Goal: Task Accomplishment & Management: Complete application form

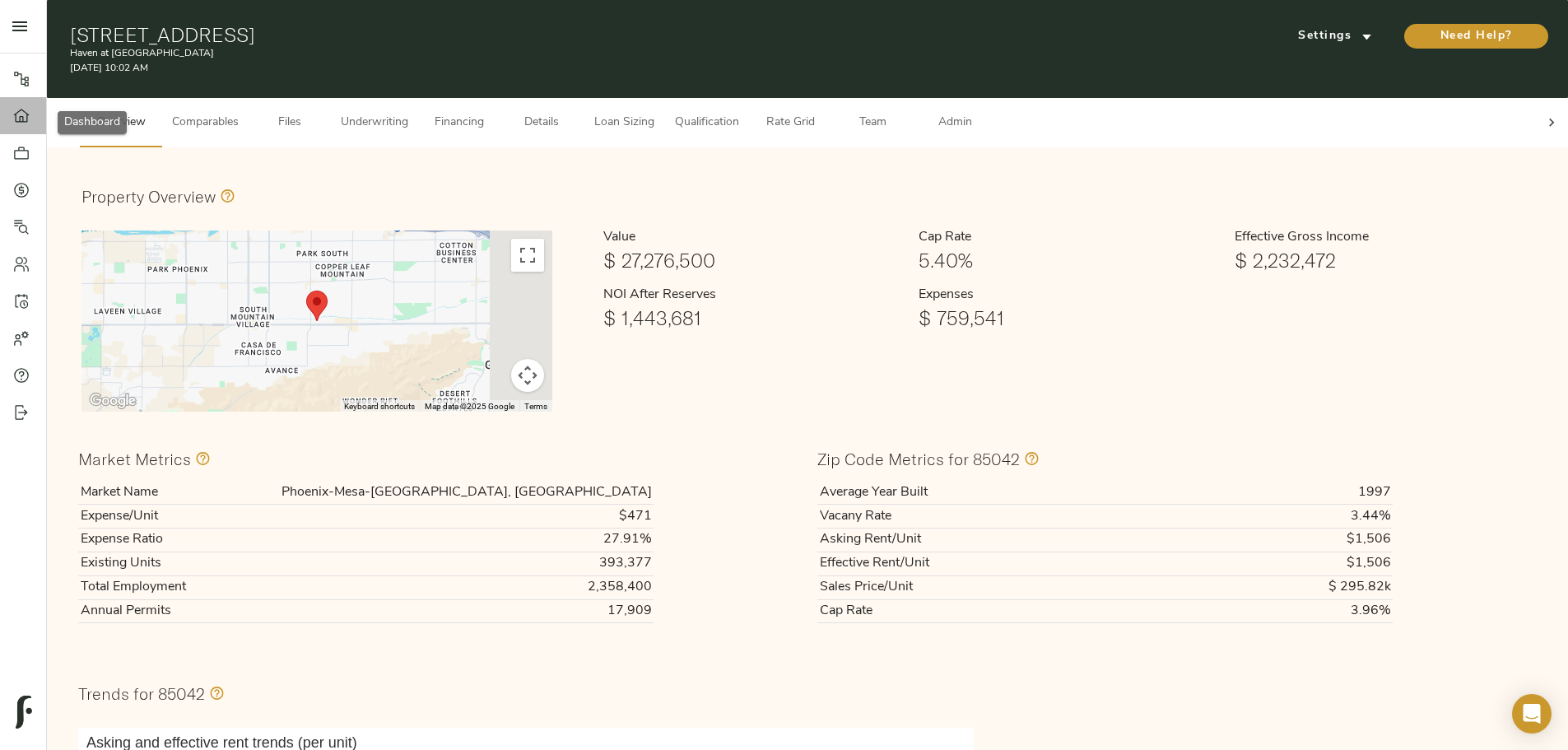
click at [19, 134] on link "Dashboard" at bounding box center [23, 115] width 46 height 37
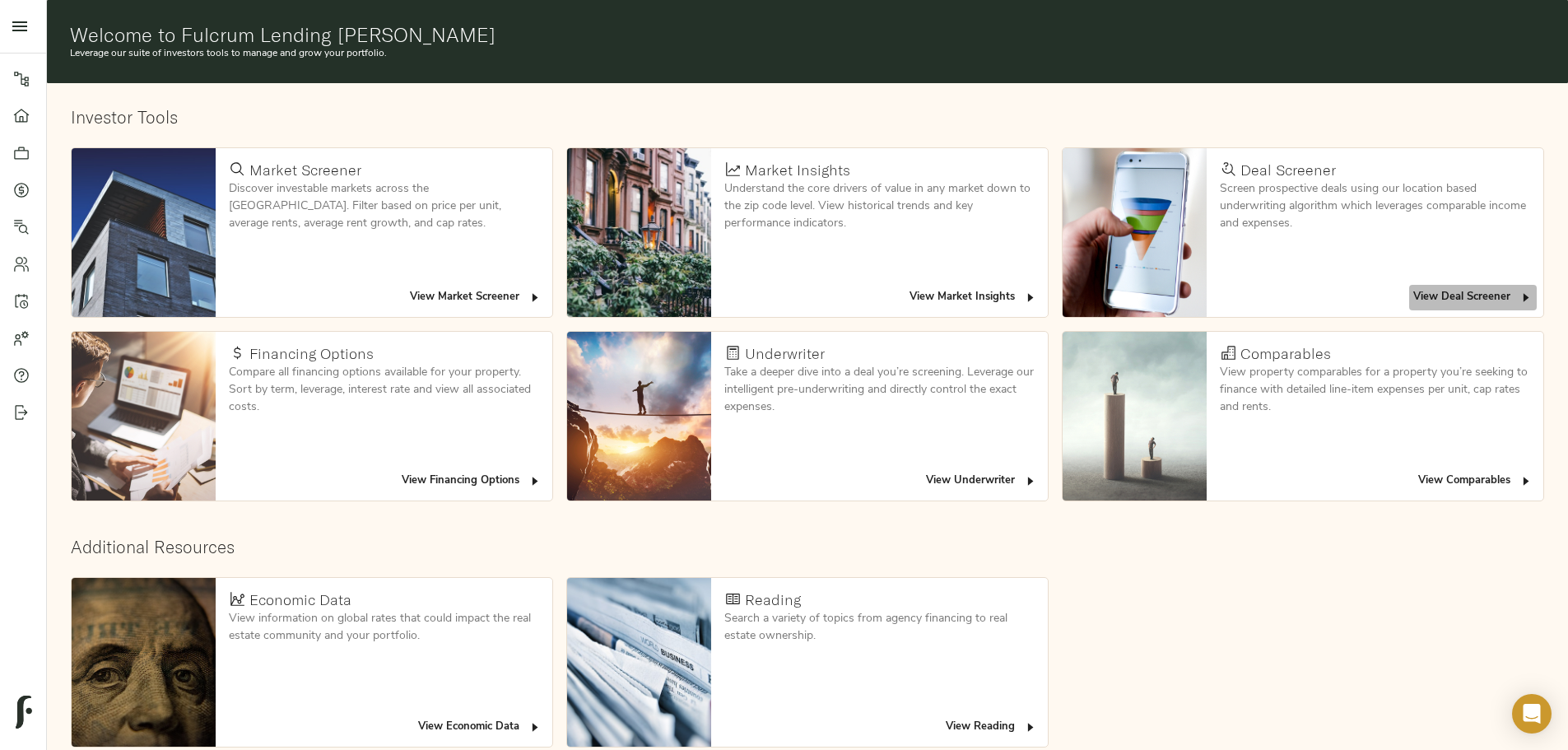
click at [1413, 288] on span "View Deal Screener" at bounding box center [1473, 298] width 120 height 19
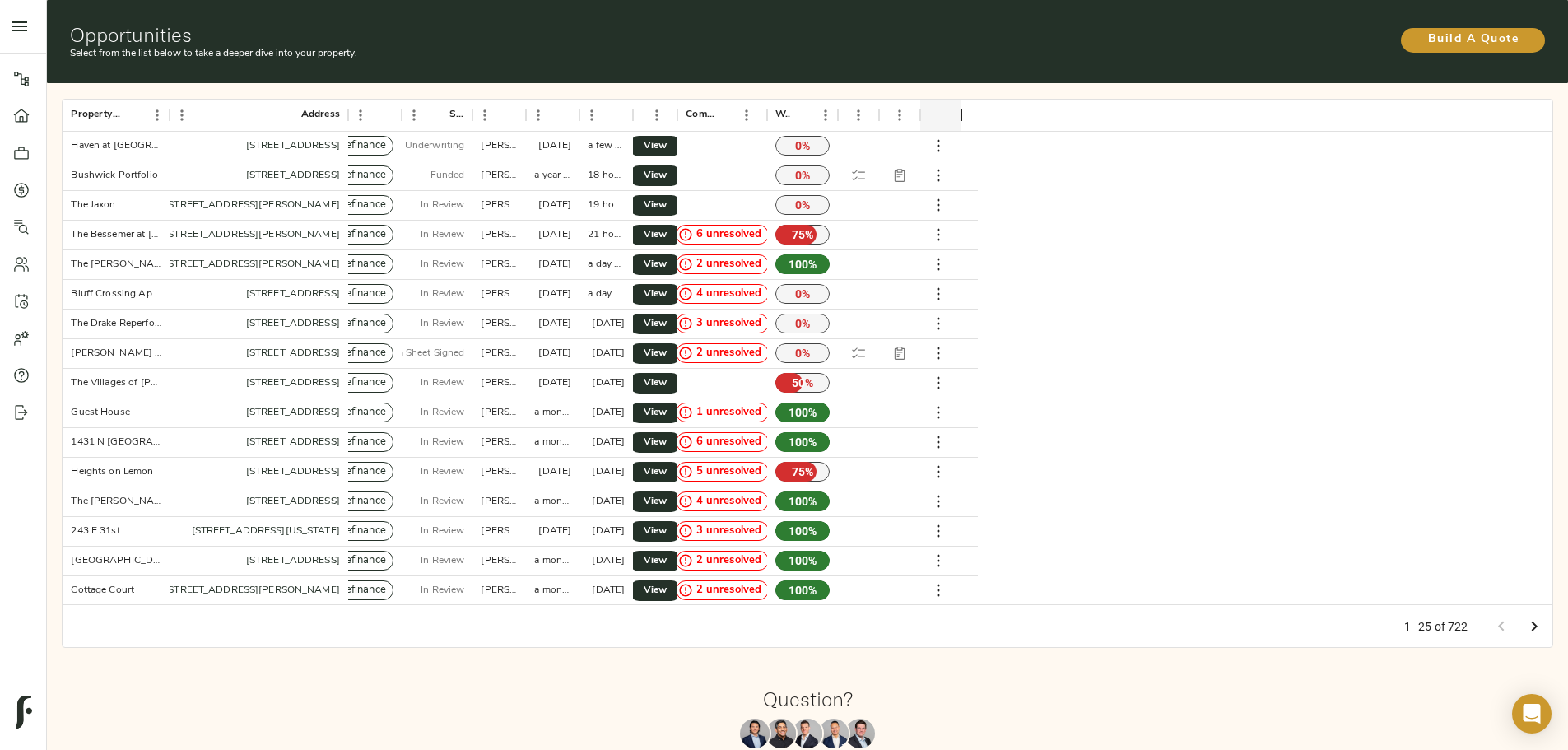
click at [1184, 23] on div "Build A Quote" at bounding box center [1299, 38] width 492 height 30
click at [1417, 31] on span "Build A Quote" at bounding box center [1473, 40] width 111 height 21
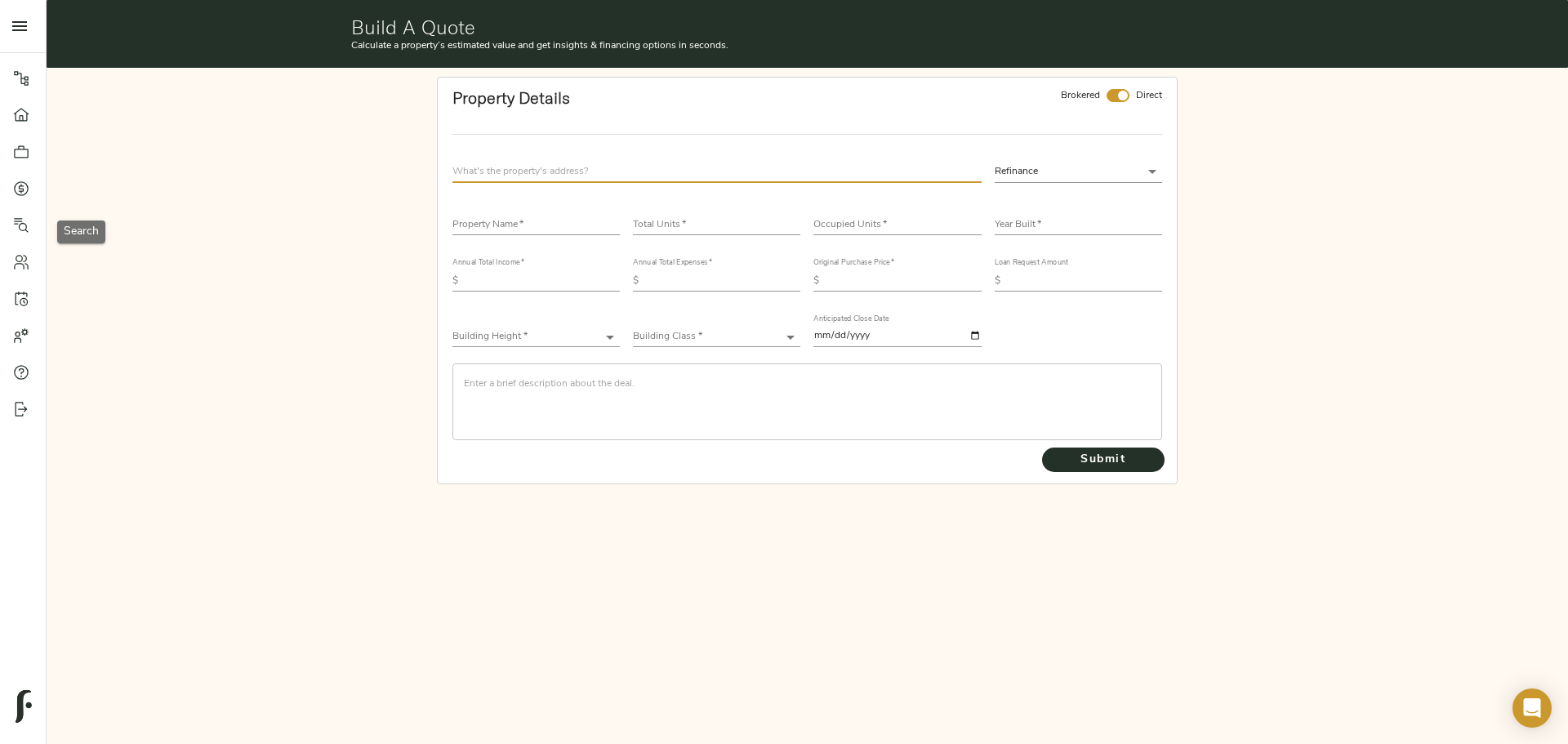
click at [25, 229] on icon at bounding box center [21, 225] width 15 height 15
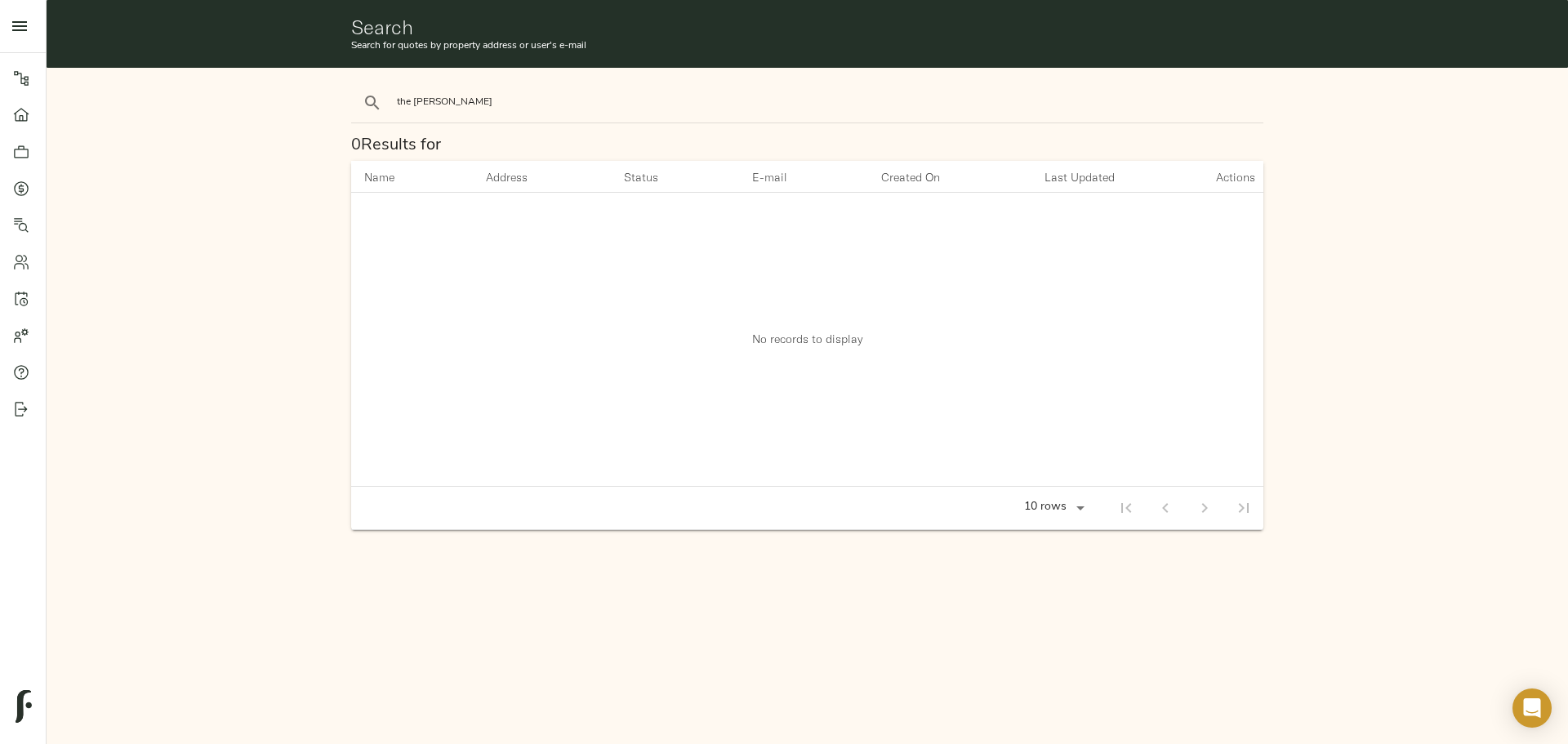
click at [464, 102] on input "the woods" at bounding box center [536, 102] width 277 height 22
type input "the woods"
click at [355, 85] on button "search" at bounding box center [373, 103] width 36 height 36
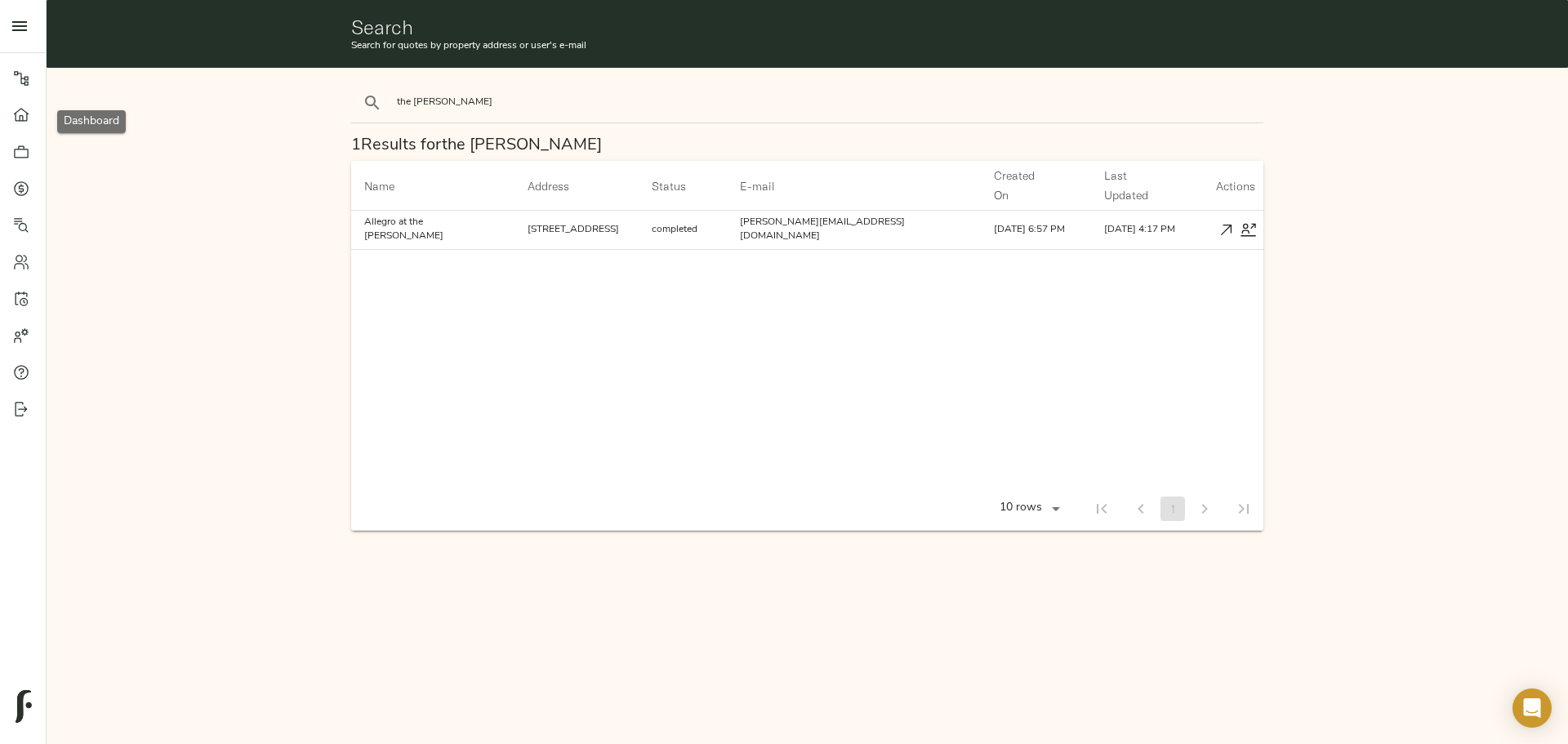
click at [12, 124] on link "Dashboard" at bounding box center [22, 115] width 46 height 37
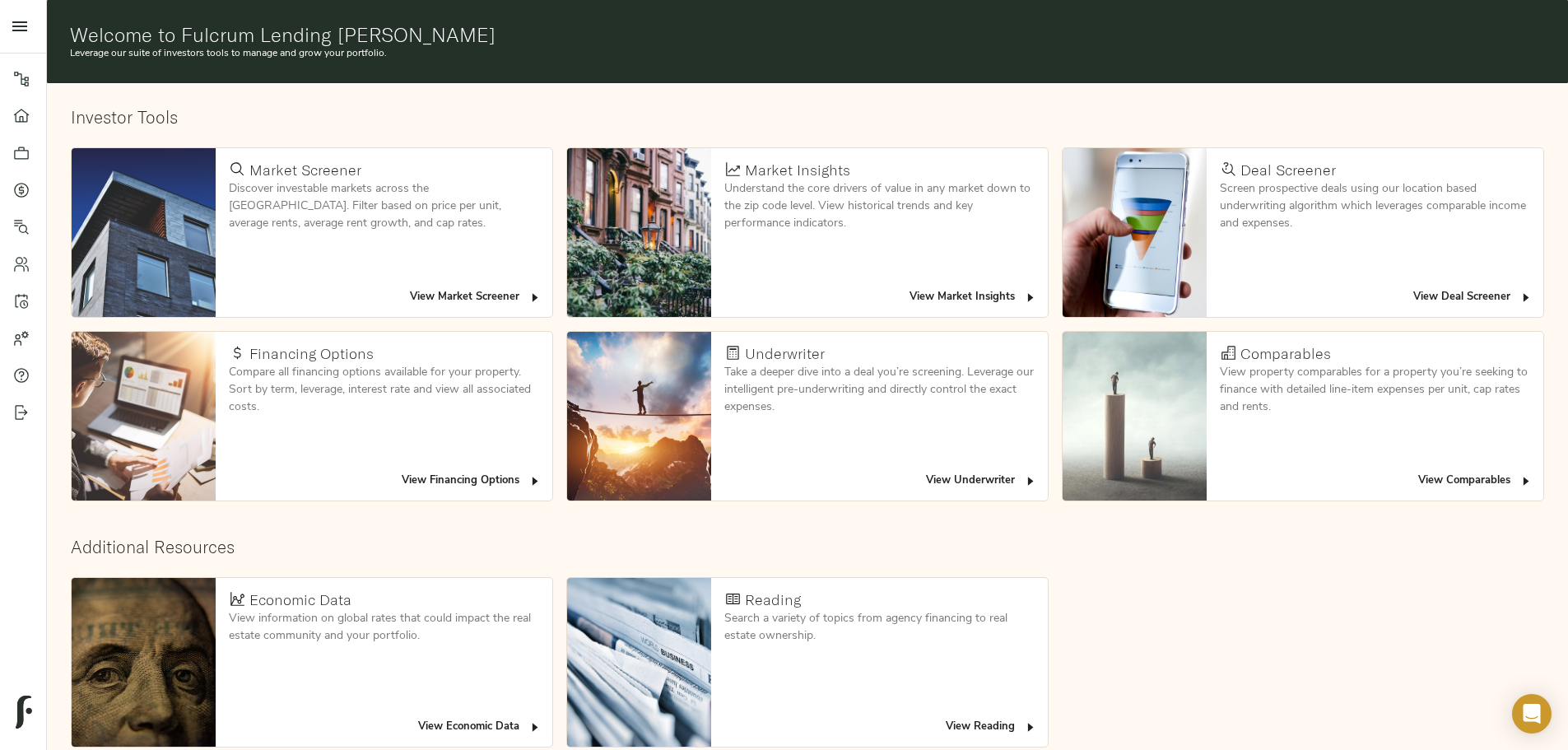
click at [1413, 288] on span "View Deal Screener" at bounding box center [1473, 298] width 120 height 19
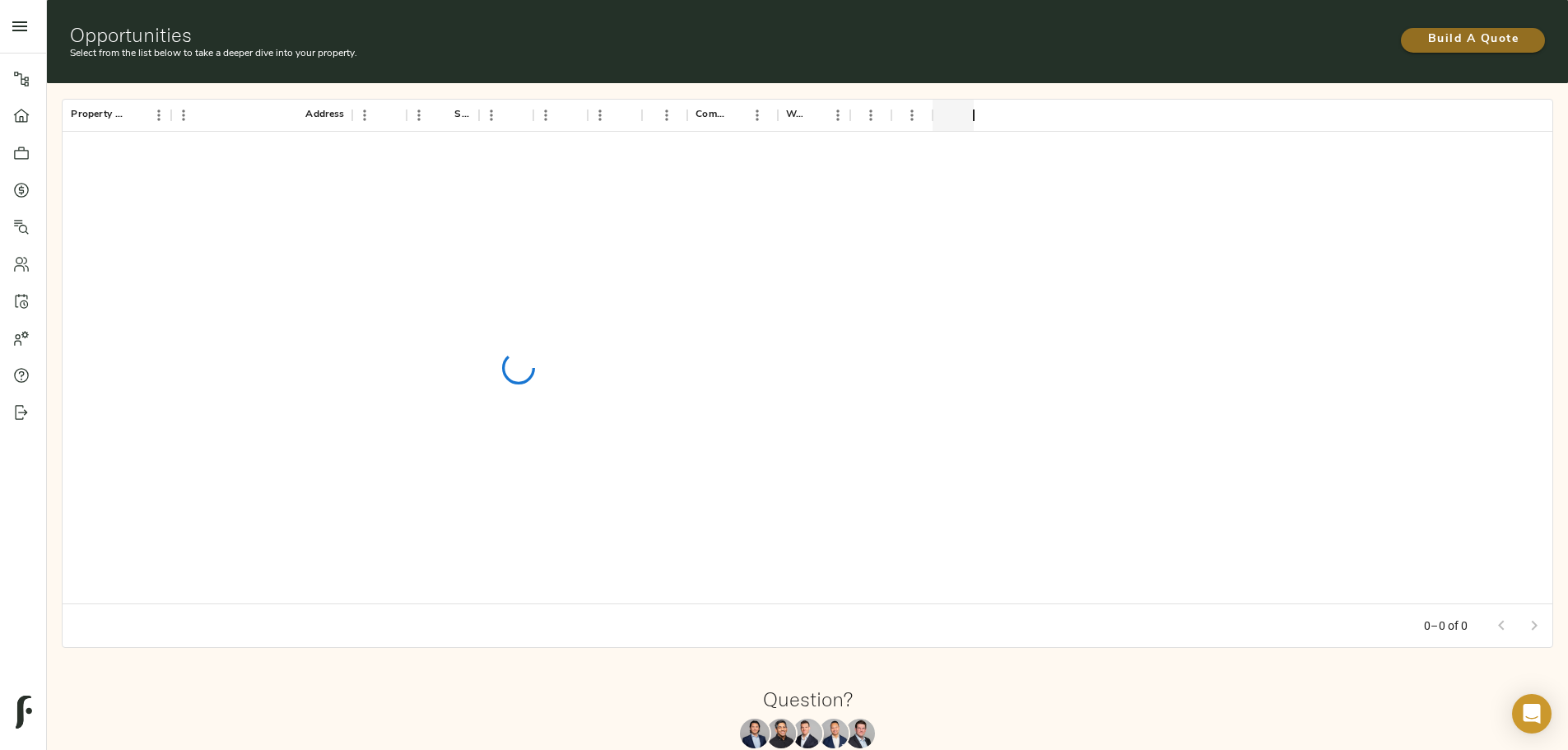
click at [1417, 37] on span "Build A Quote" at bounding box center [1473, 40] width 111 height 21
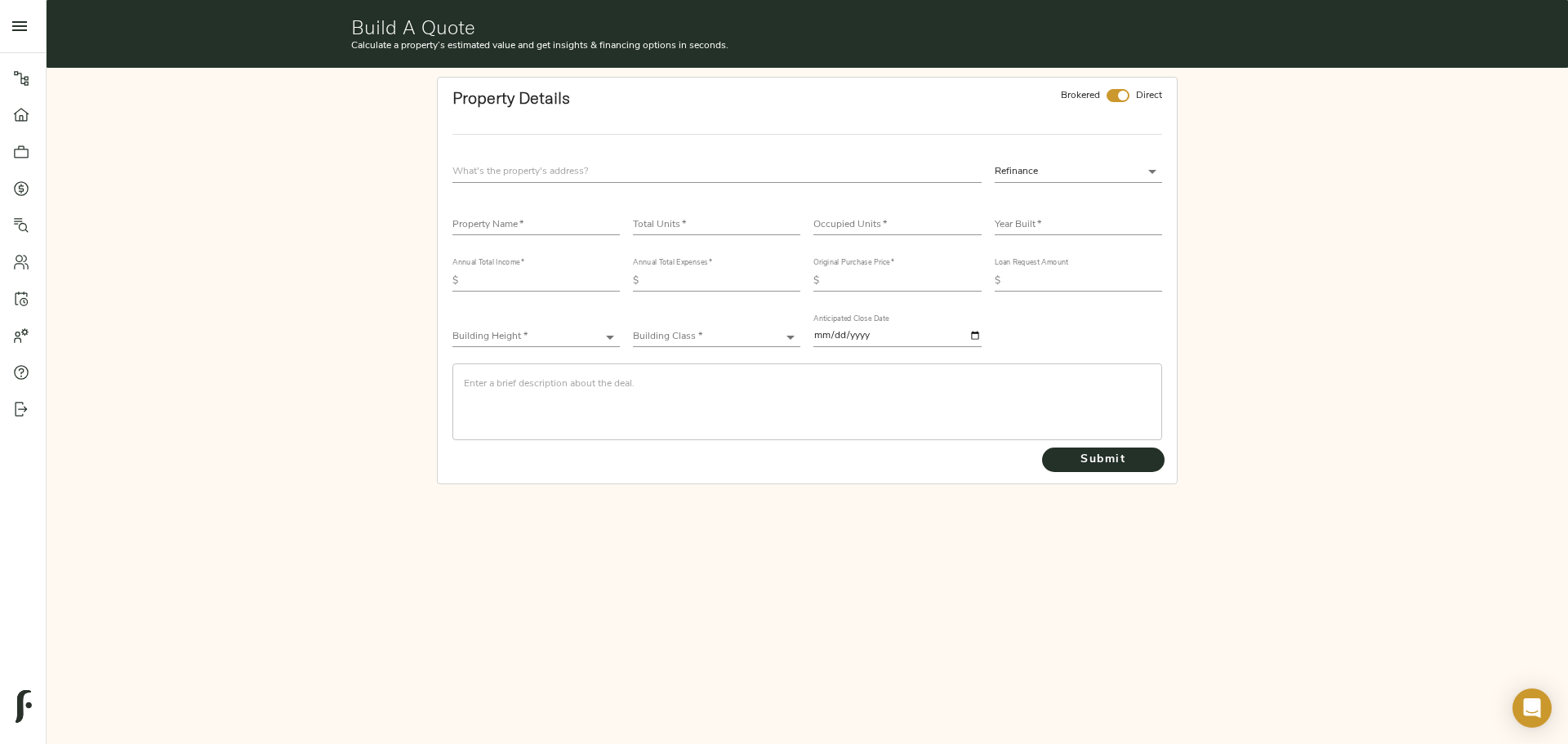
click at [564, 163] on input "text" at bounding box center [716, 172] width 529 height 22
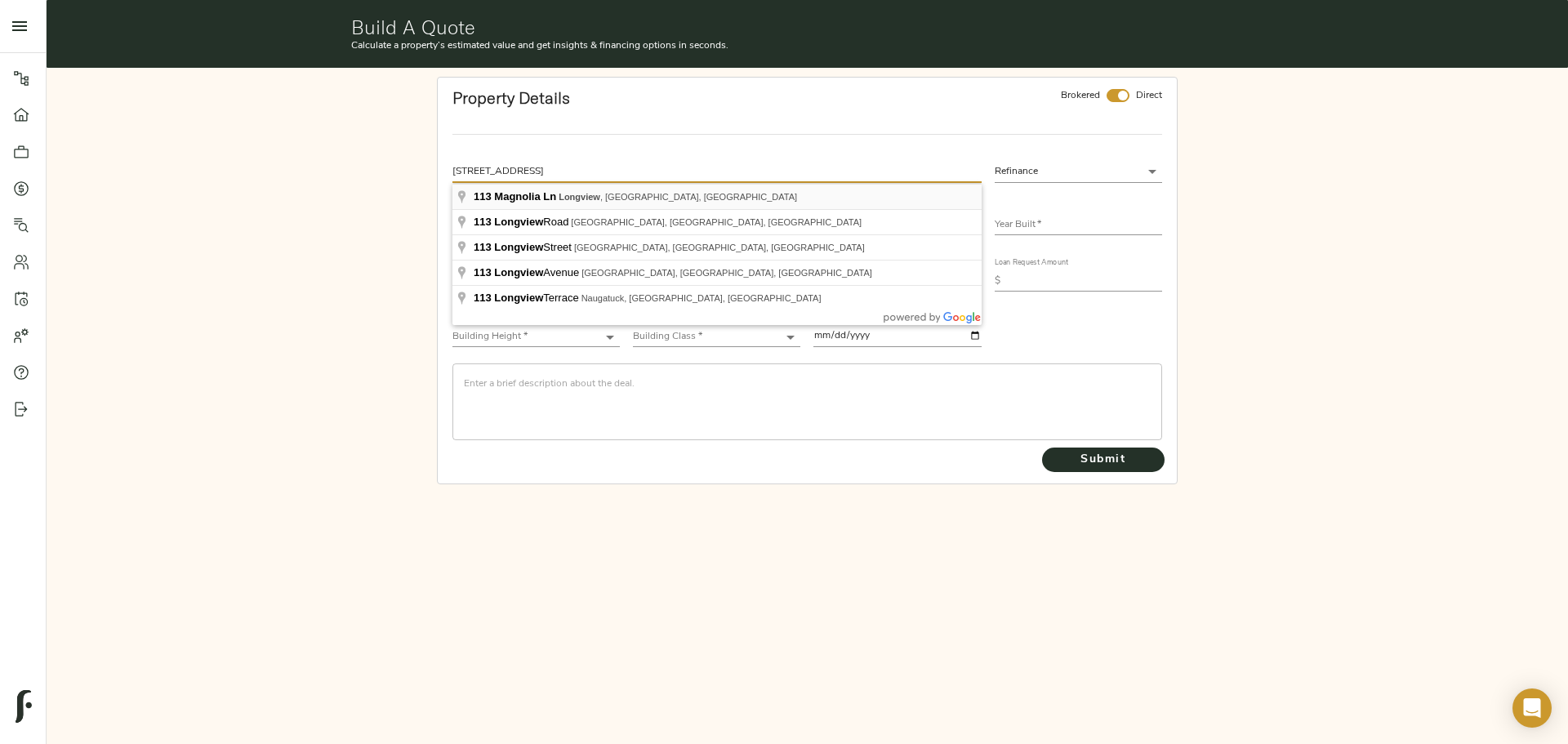
type input "113 Magnolia Ln, Longview, TX 75605, USA"
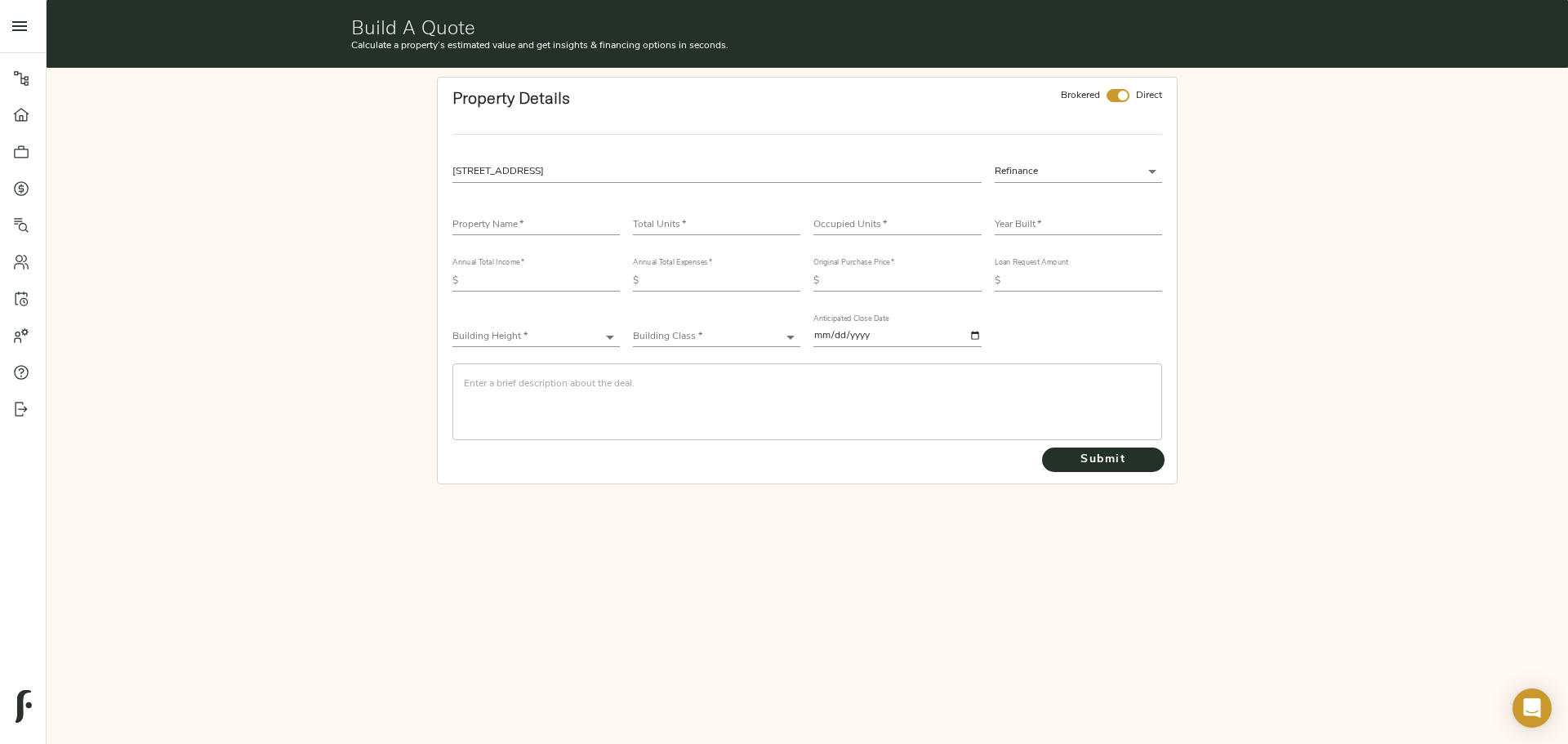
click at [1119, 98] on input "checkbox" at bounding box center [1123, 95] width 40 height 13
checkbox input "false"
click at [487, 228] on input "text" at bounding box center [536, 225] width 167 height 20
click at [465, 226] on input "text" at bounding box center [536, 225] width 167 height 20
type input "The Woods"
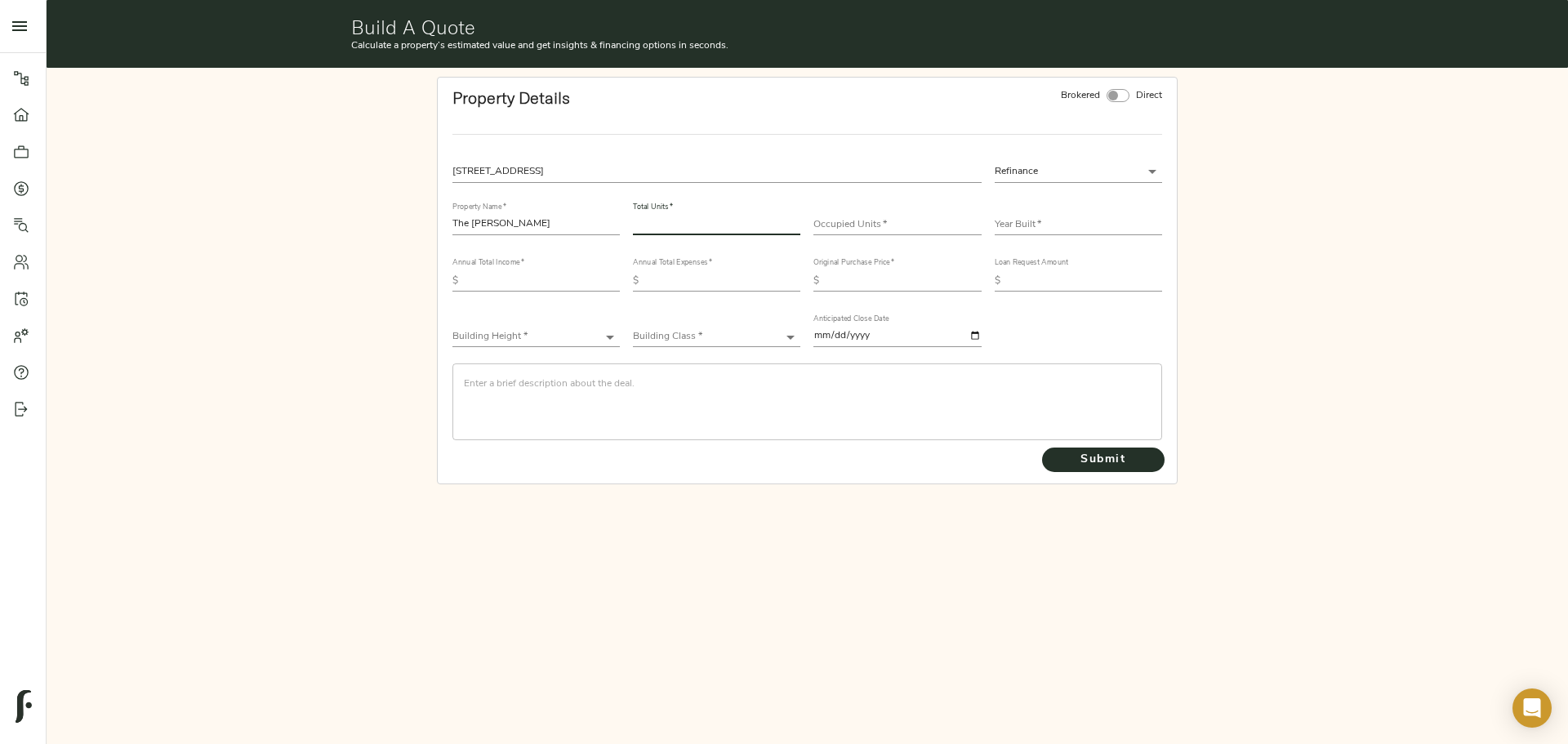
click at [717, 220] on input "number" at bounding box center [716, 225] width 167 height 20
type input "58"
click at [875, 219] on input "number" at bounding box center [897, 225] width 167 height 20
type input "52"
click at [1033, 217] on input "text" at bounding box center [1078, 225] width 167 height 20
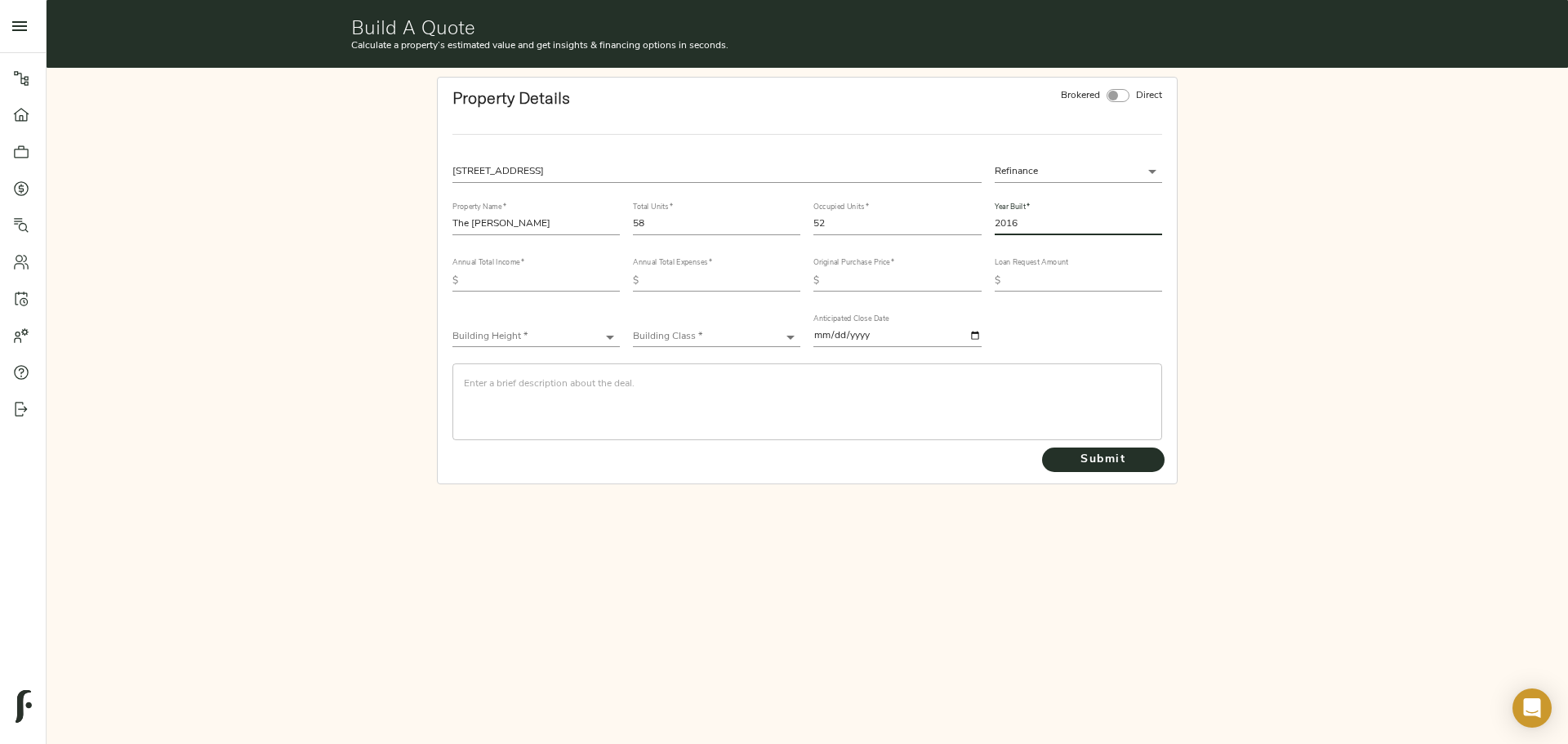
type input "2016"
drag, startPoint x: 495, startPoint y: 280, endPoint x: 595, endPoint y: 274, distance: 100.2
click at [496, 278] on input "text" at bounding box center [542, 281] width 155 height 20
click at [1076, 176] on body "Haven at South Mountain - 1630 E Baseline Rd, Phoenix, AZ 85042 Pipeline Dashbo…" at bounding box center [784, 372] width 1568 height 744
click at [1066, 198] on li "Acquisition" at bounding box center [1078, 195] width 167 height 24
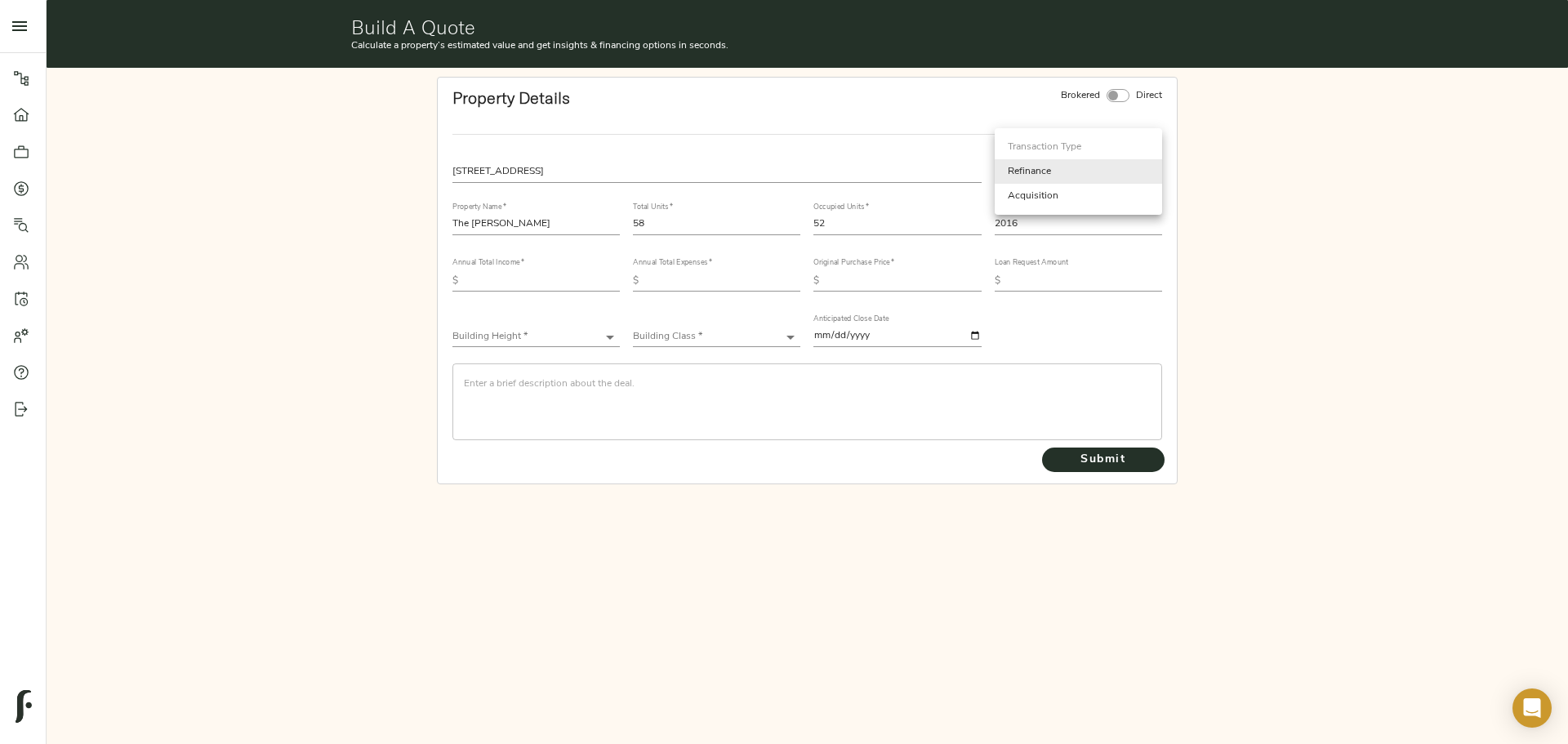
type input "acquisition"
click at [539, 276] on input "text" at bounding box center [542, 281] width 155 height 20
type input "-"
type input "806,850"
click at [687, 290] on input "text" at bounding box center [722, 281] width 155 height 20
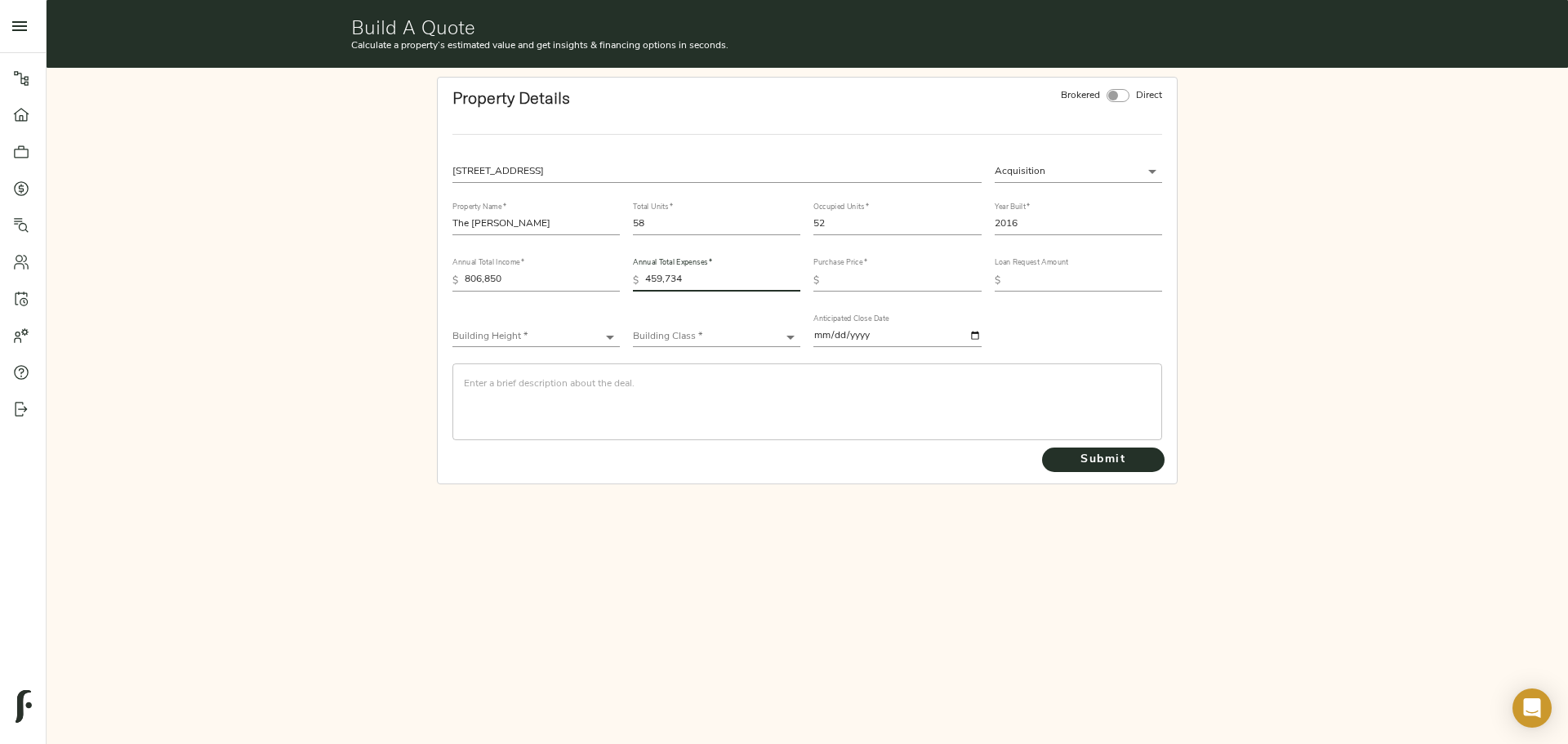
type input "459,734"
click at [883, 274] on input "text" at bounding box center [903, 281] width 155 height 20
type input "7,300,000"
click at [1069, 281] on input "text" at bounding box center [1084, 281] width 155 height 20
click at [718, 331] on body "Haven at South Mountain - 1630 E Baseline Rd, Phoenix, AZ 85042 Pipeline Dashbo…" at bounding box center [784, 372] width 1568 height 744
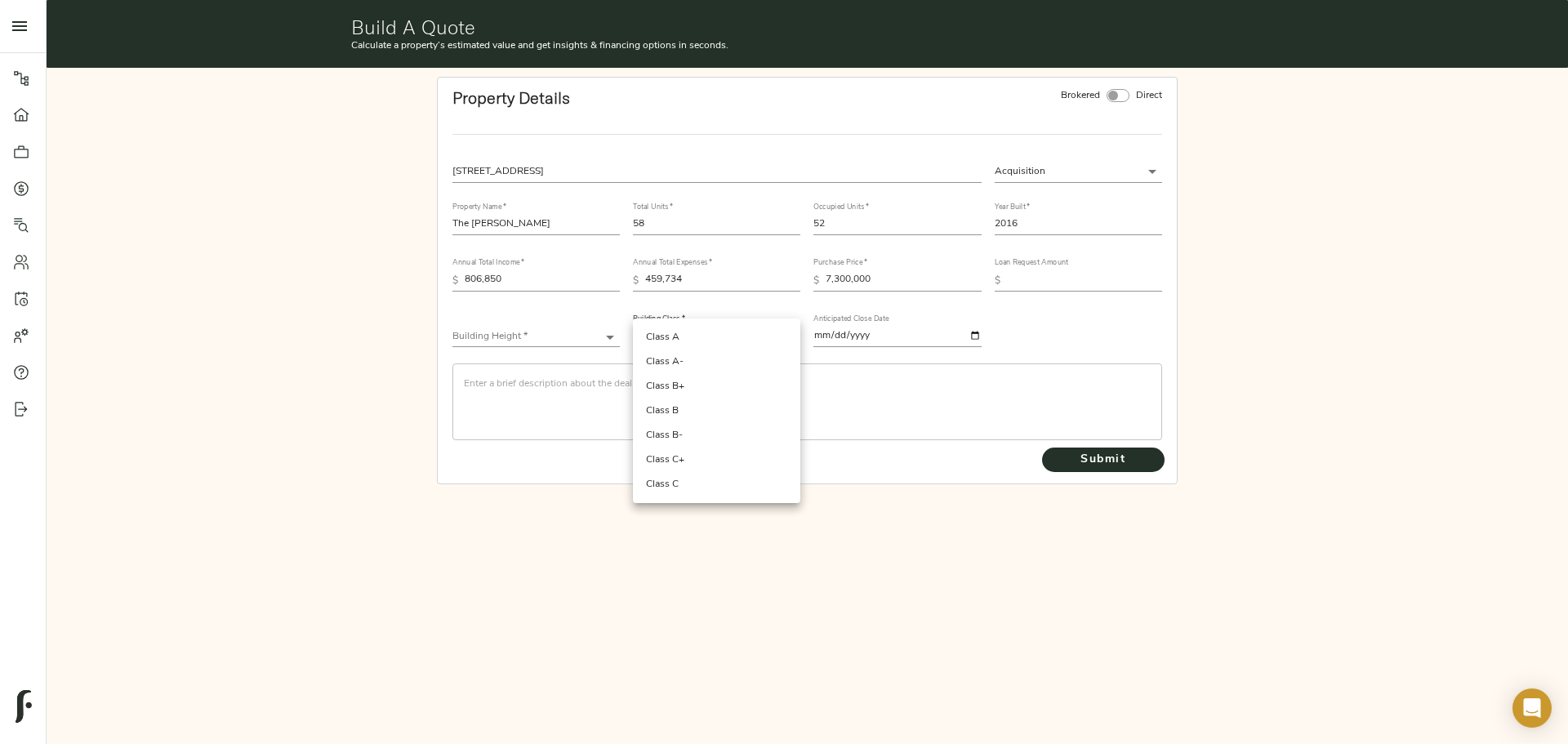
click at [692, 360] on li "Class A-" at bounding box center [716, 362] width 167 height 24
type input "Class A-"
click at [585, 333] on body "Haven at South Mountain - 1630 E Baseline Rd, Phoenix, AZ 85042 Pipeline Dashbo…" at bounding box center [784, 372] width 1568 height 744
click at [582, 356] on li "Mid-Rise (4-6 stories)" at bounding box center [536, 362] width 167 height 24
type input "Mid-Rise"
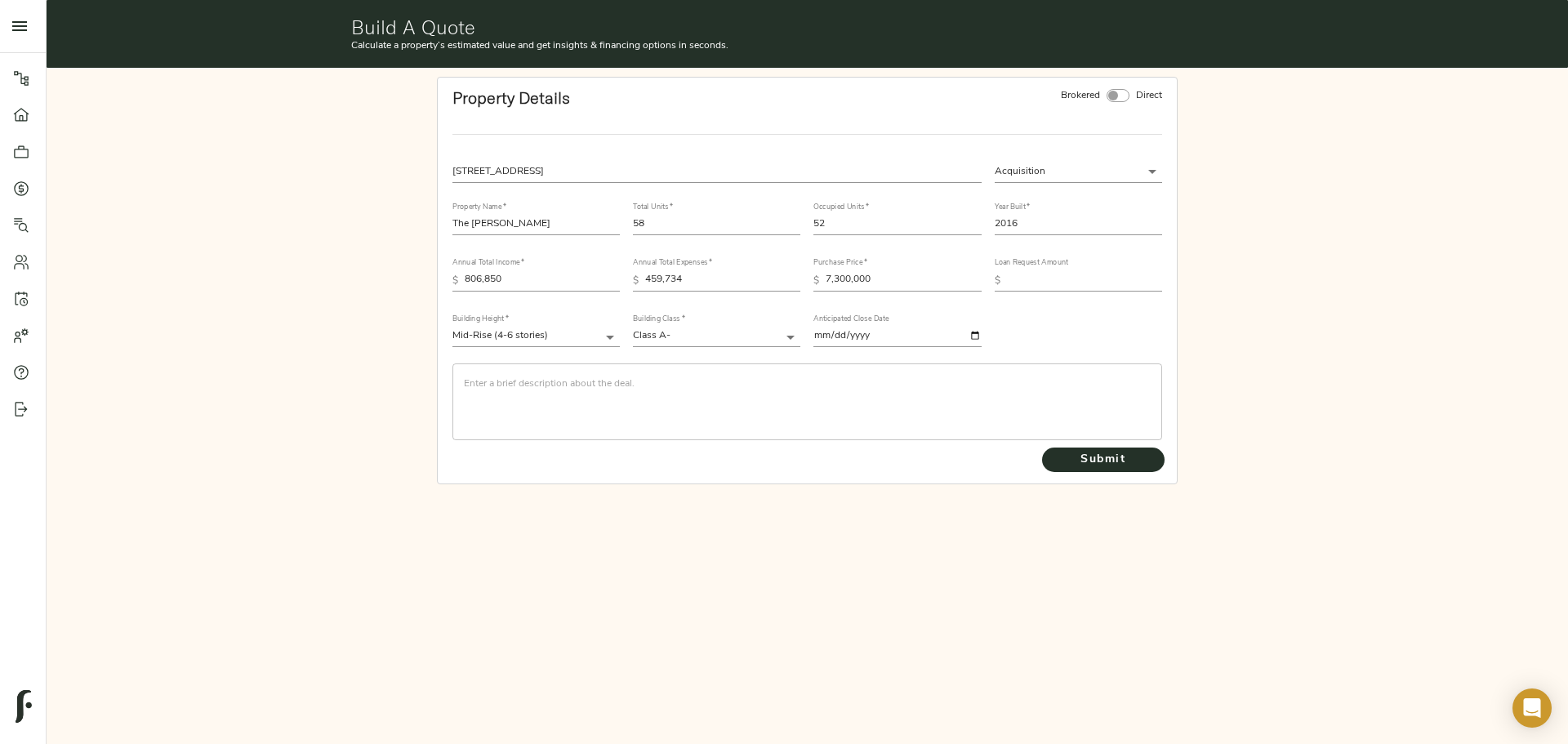
click at [1050, 290] on input "text" at bounding box center [1084, 281] width 155 height 20
type input "5,202,176"
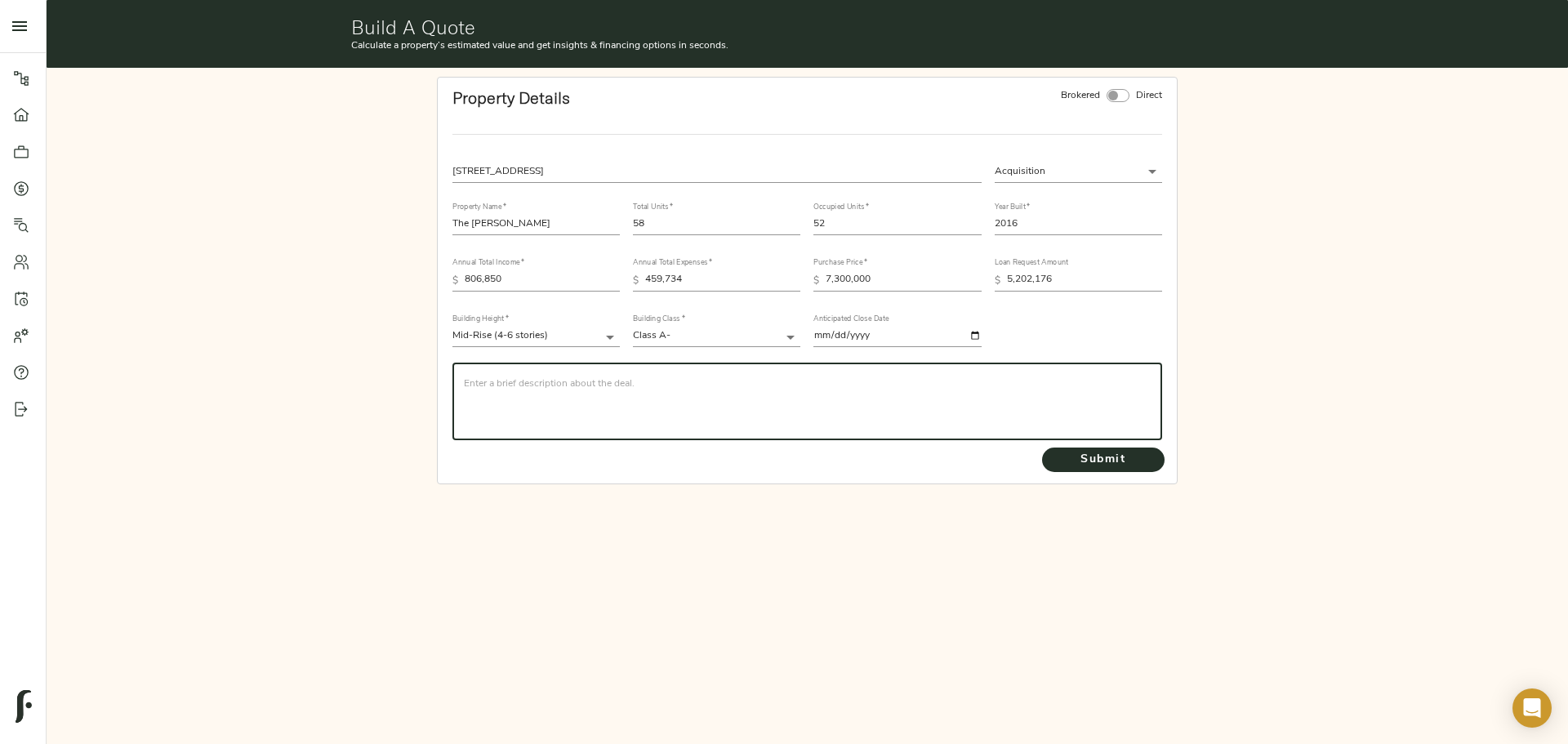
click at [715, 409] on textarea at bounding box center [808, 401] width 687 height 46
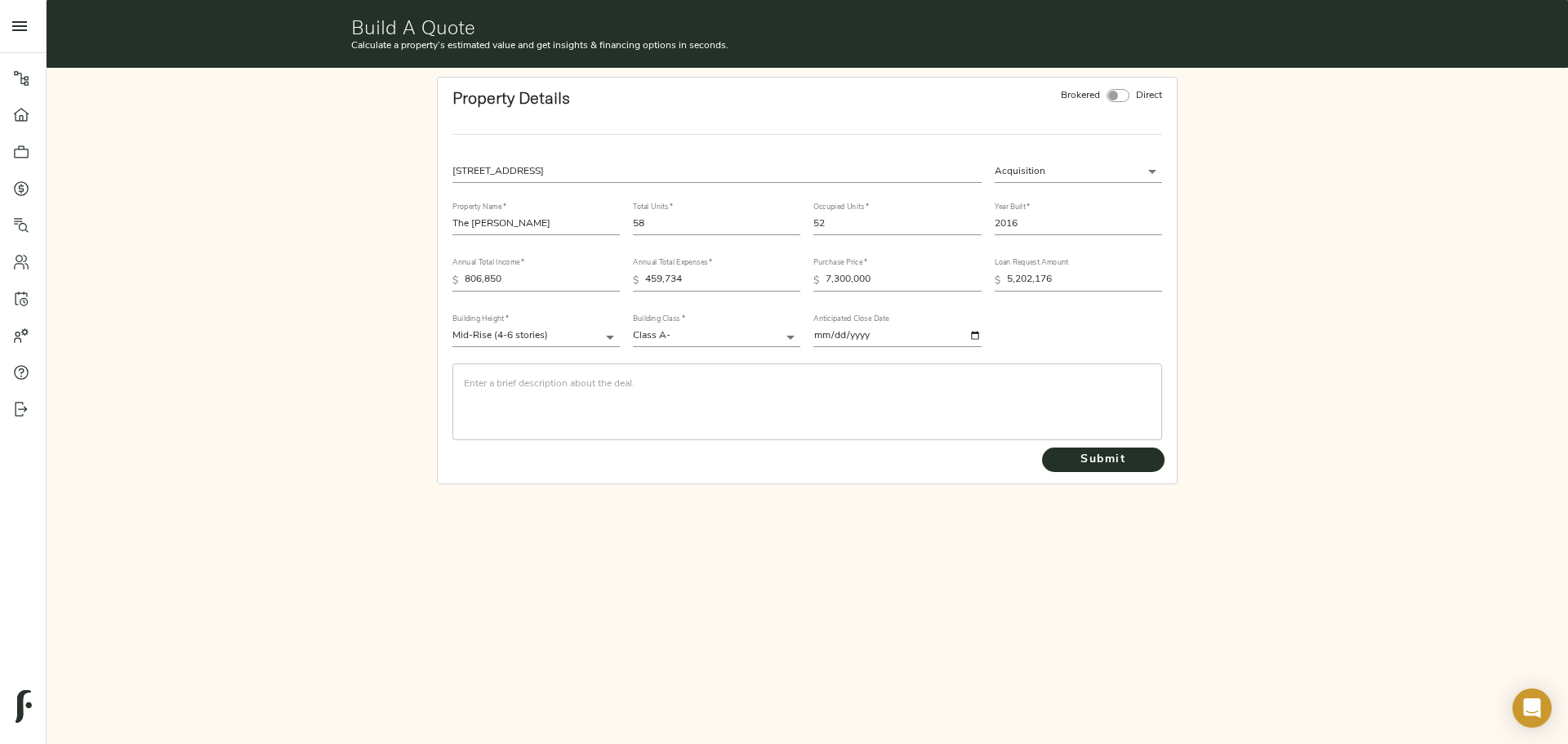
click at [700, 371] on div "​" at bounding box center [807, 401] width 710 height 77
click at [598, 384] on textarea at bounding box center [808, 401] width 687 height 46
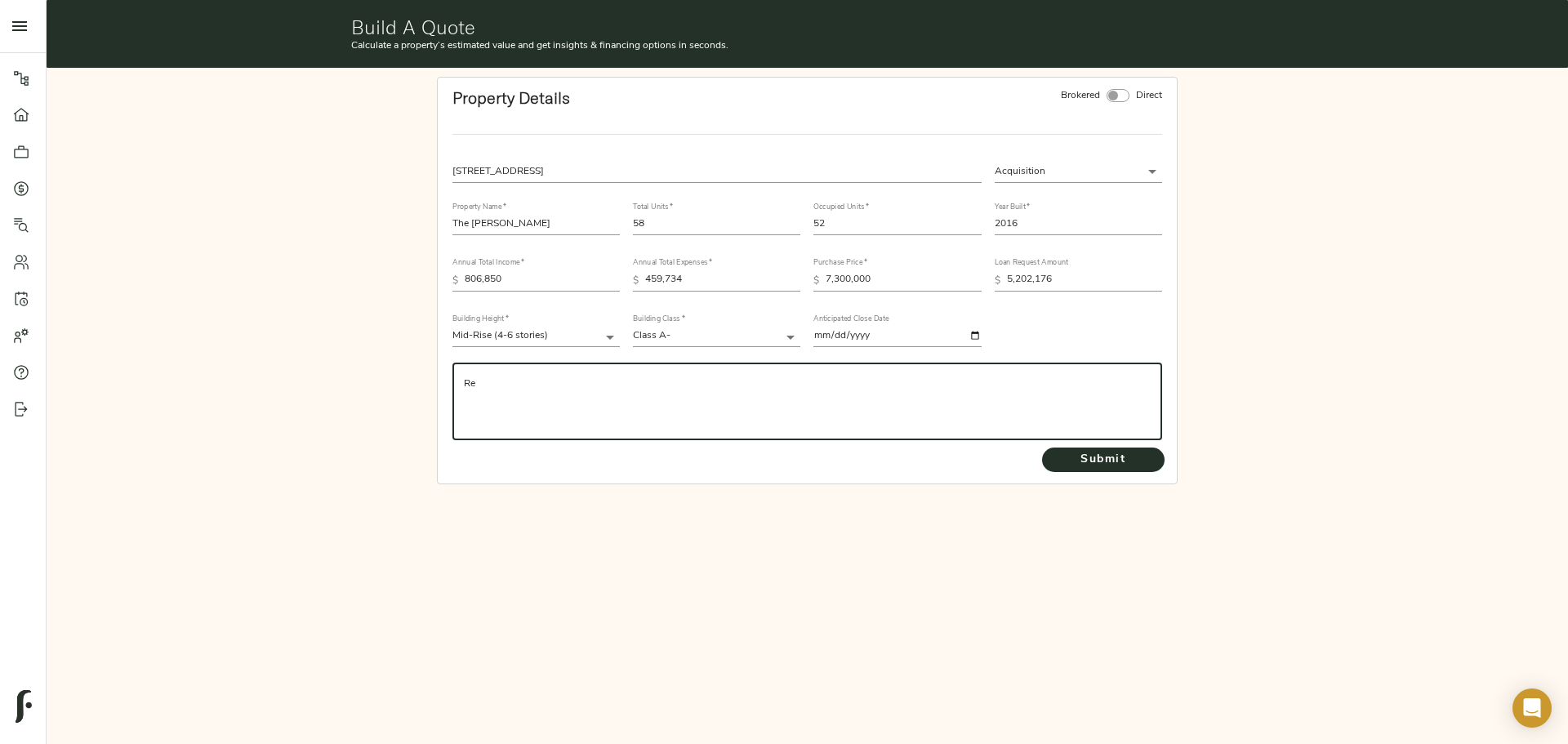
type textarea "R"
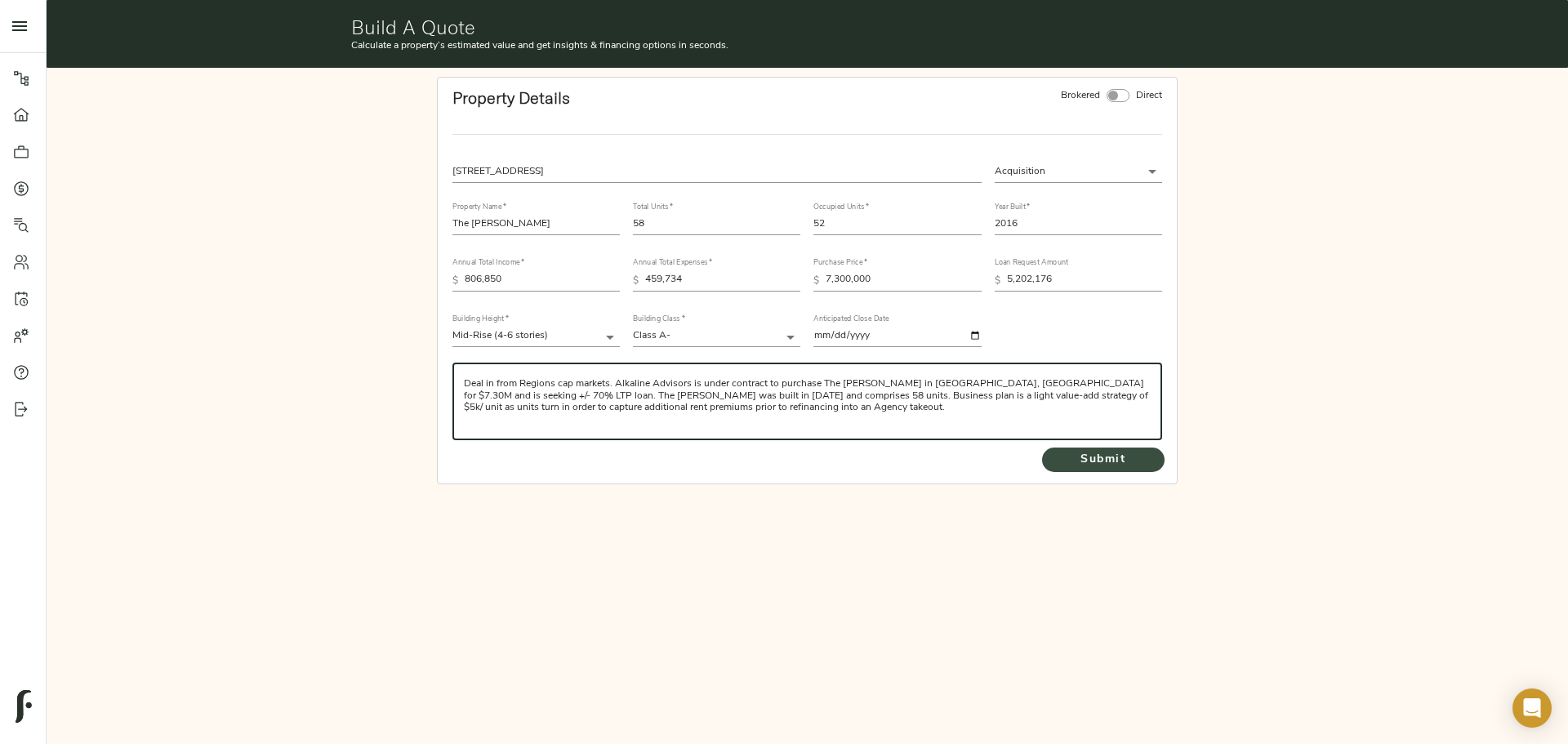
type textarea "Deal in from Regions cap markets. Alkaline Advisors is under contract to purcha…"
click at [1093, 461] on span "Submit" at bounding box center [1103, 461] width 90 height 21
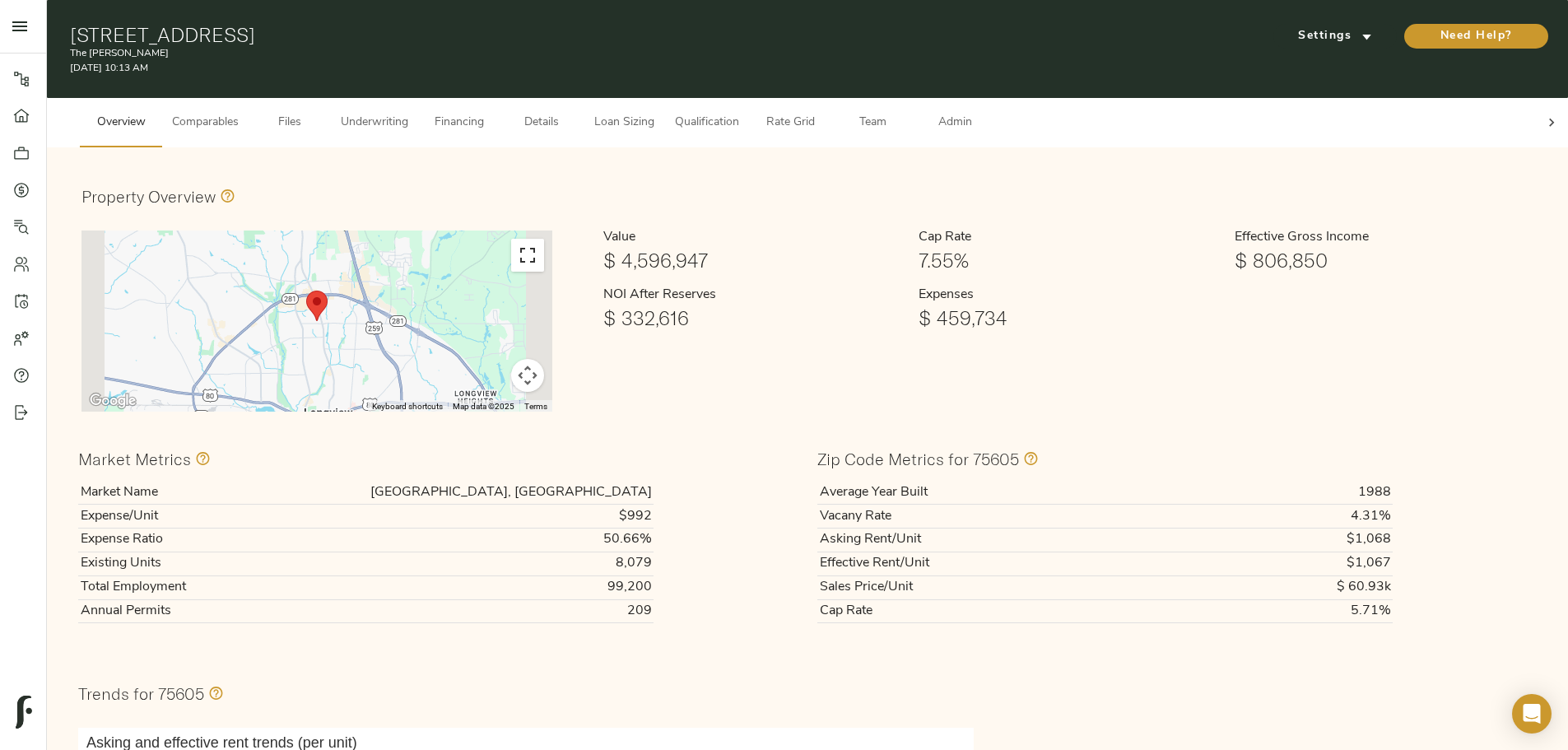
drag, startPoint x: 628, startPoint y: 238, endPoint x: 628, endPoint y: 338, distance: 100.0
click at [544, 239] on button "Toggle fullscreen view" at bounding box center [528, 255] width 33 height 33
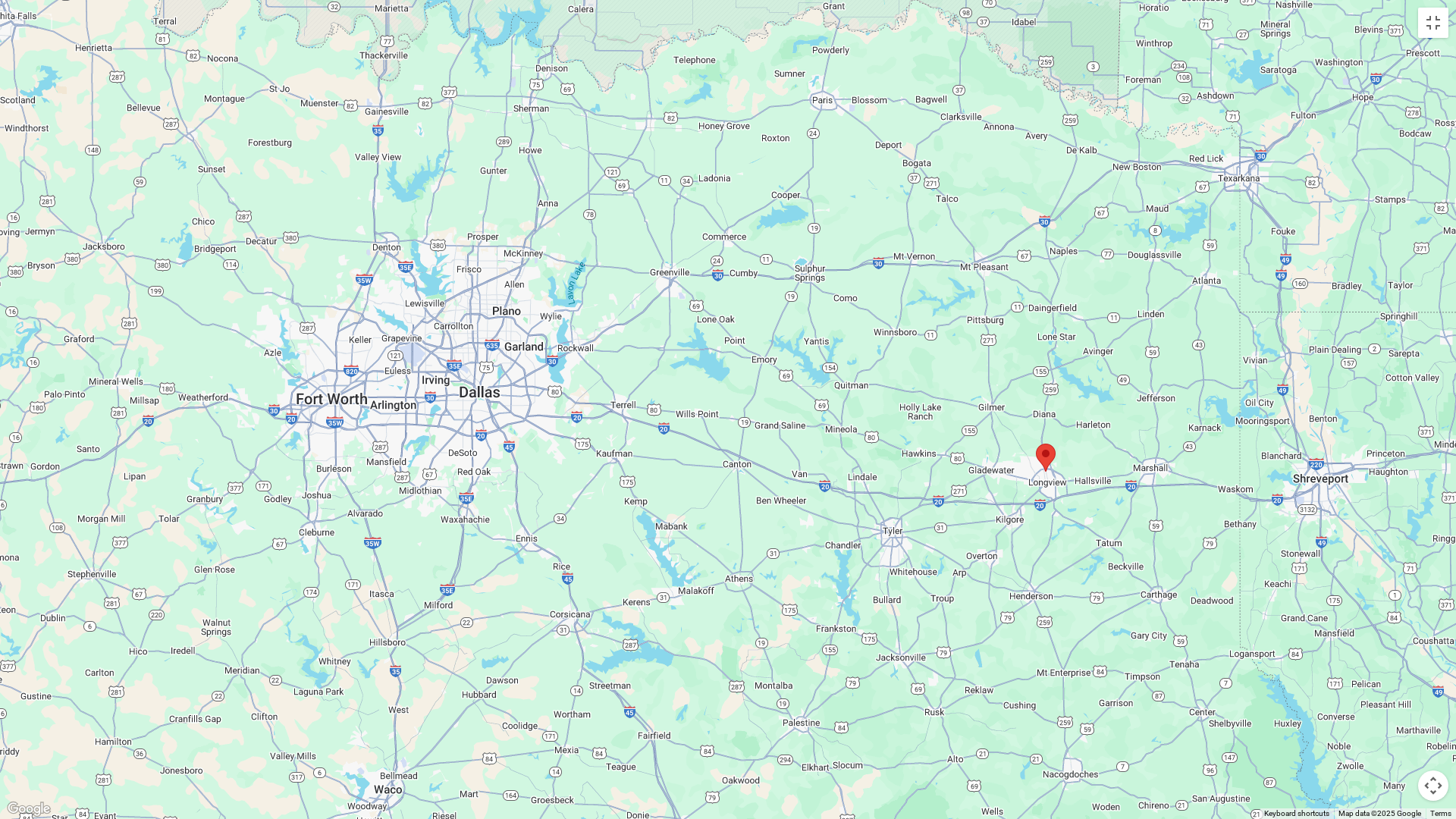
drag, startPoint x: 1189, startPoint y: 553, endPoint x: 1110, endPoint y: 529, distance: 82.6
click at [1110, 529] on div at bounding box center [1378, 796] width 1456 height 819
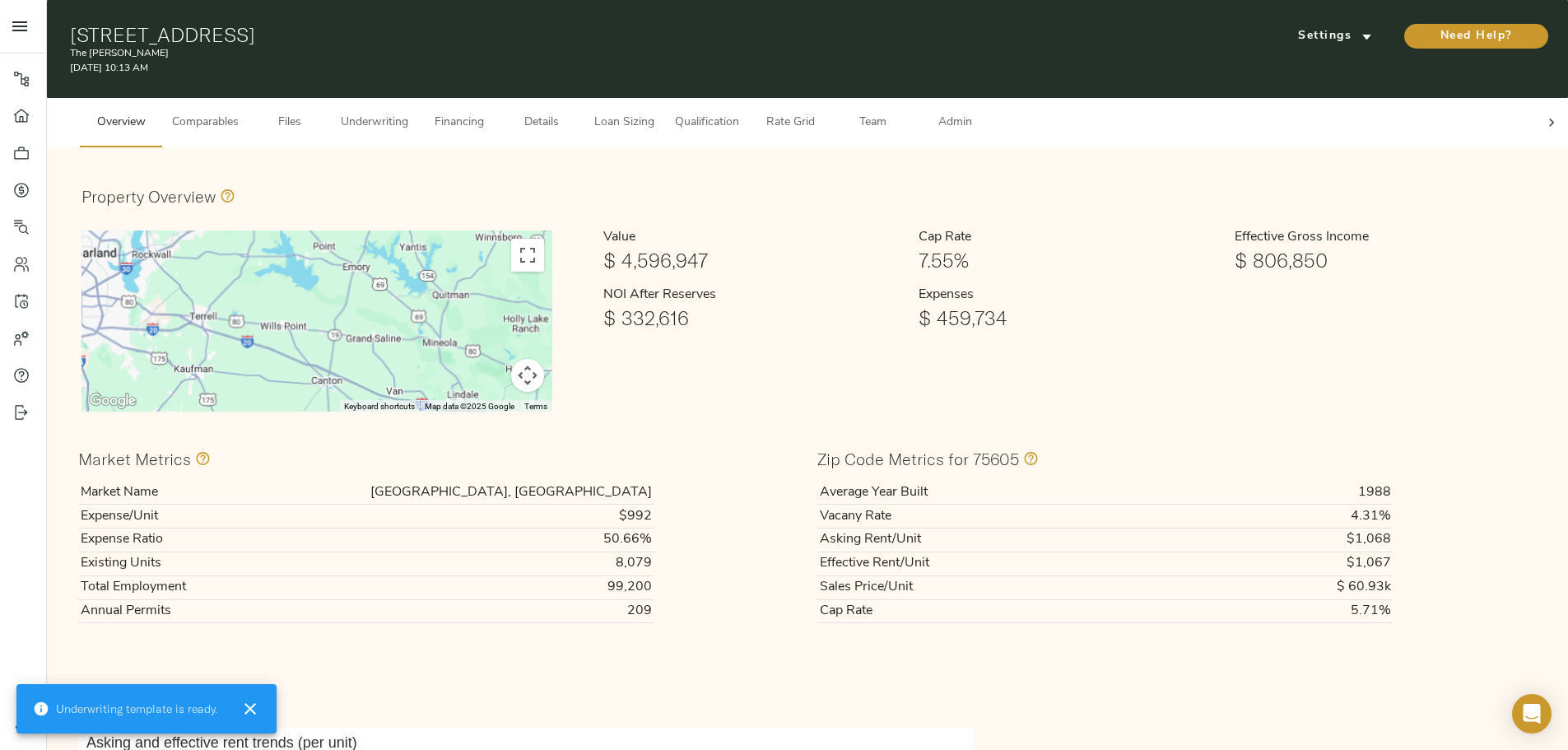
click at [321, 113] on span "Files" at bounding box center [290, 123] width 62 height 21
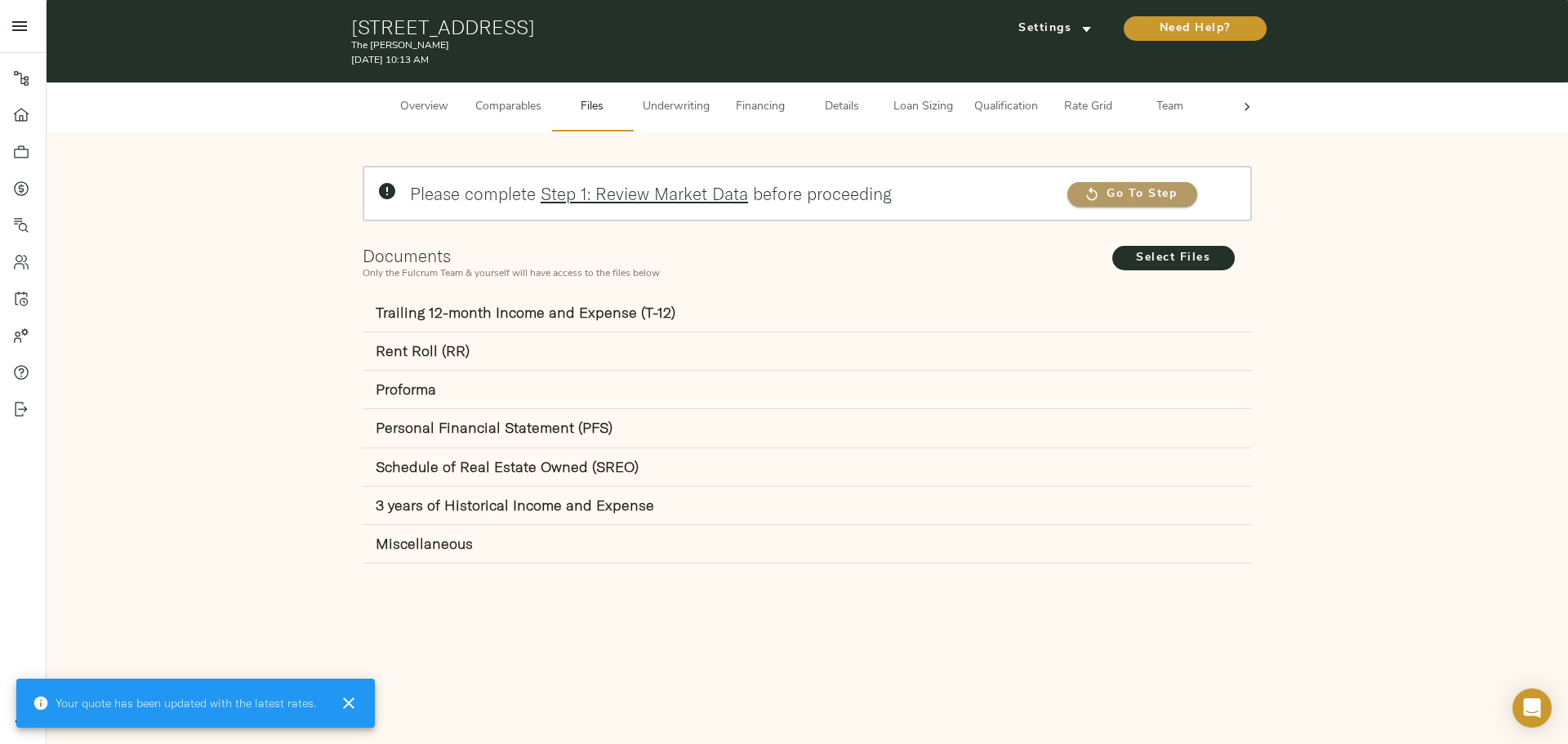
click at [1138, 196] on span "Go To Step" at bounding box center [1131, 195] width 130 height 21
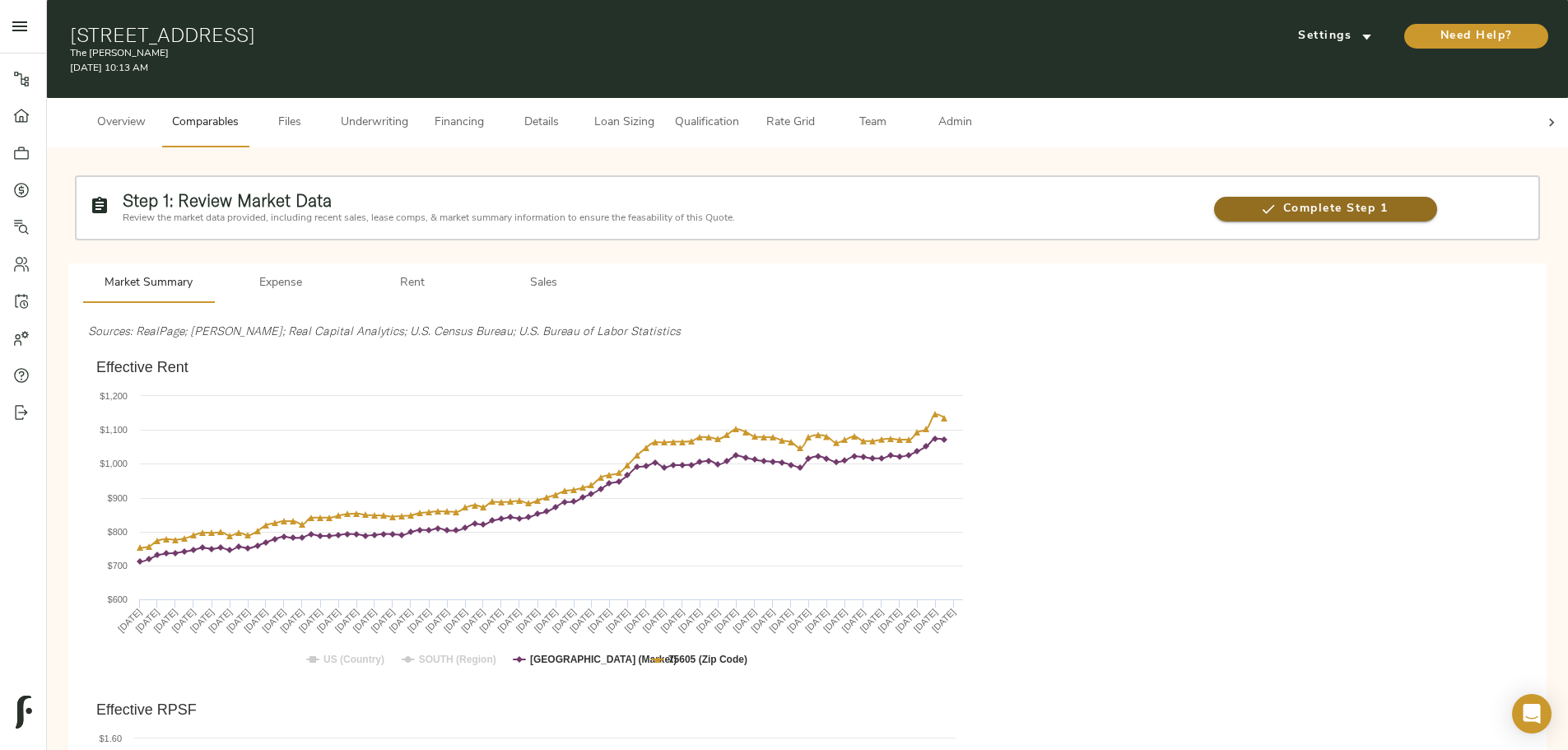
click at [1214, 199] on span "Complete Step 1" at bounding box center [1326, 209] width 224 height 21
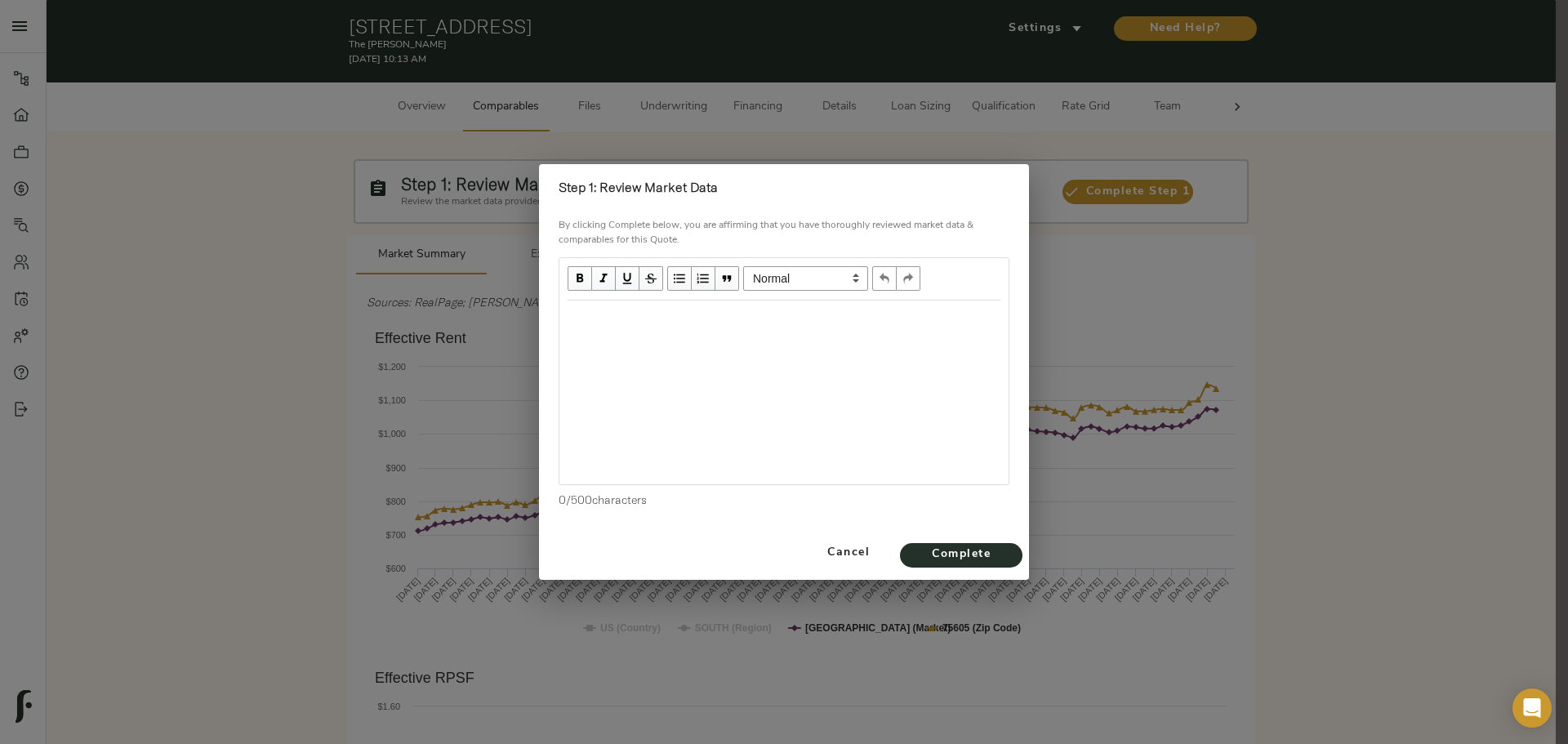
click at [782, 319] on div "Edit text" at bounding box center [784, 318] width 433 height 19
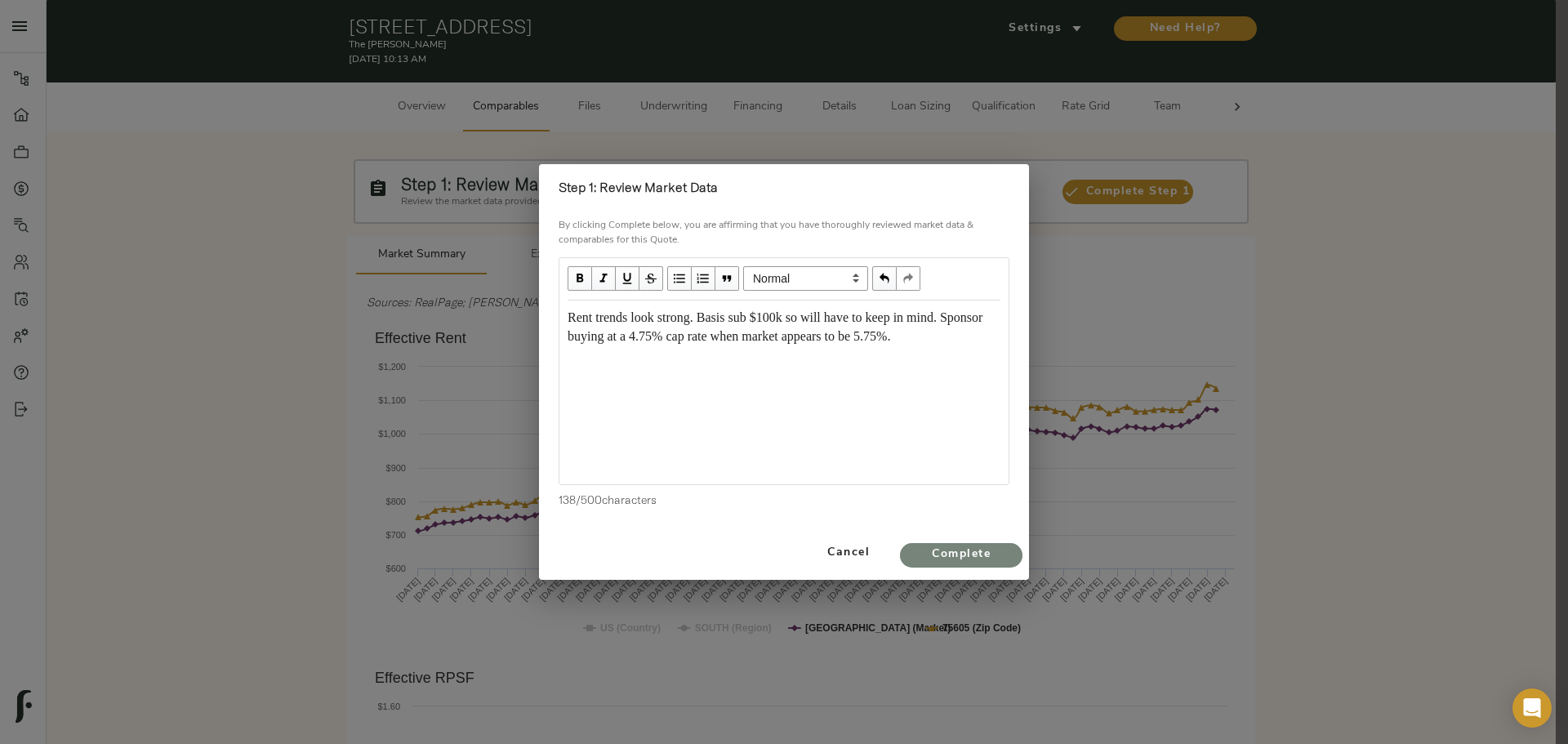
click at [980, 556] on span "Complete" at bounding box center [961, 555] width 90 height 21
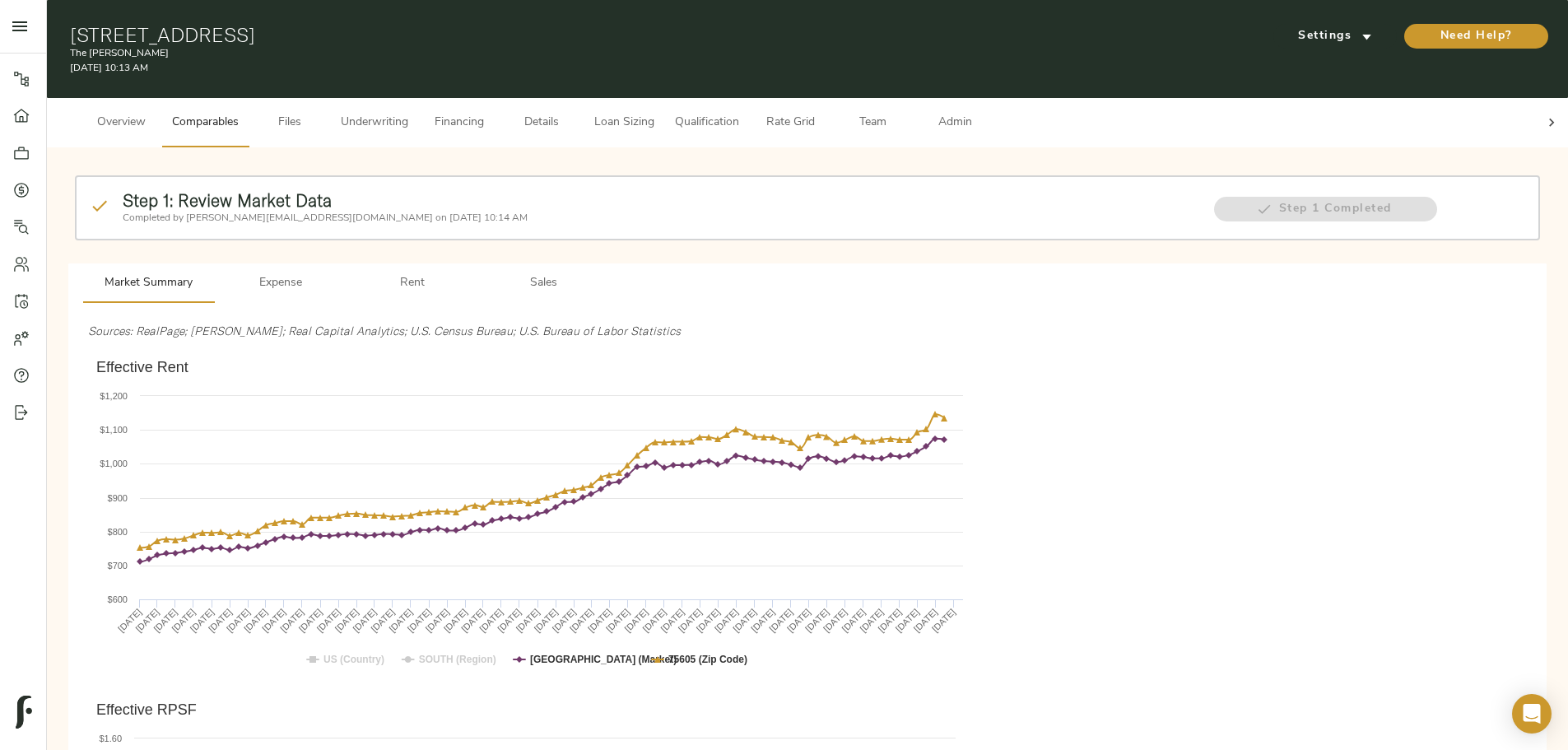
click at [321, 113] on span "Files" at bounding box center [290, 123] width 62 height 21
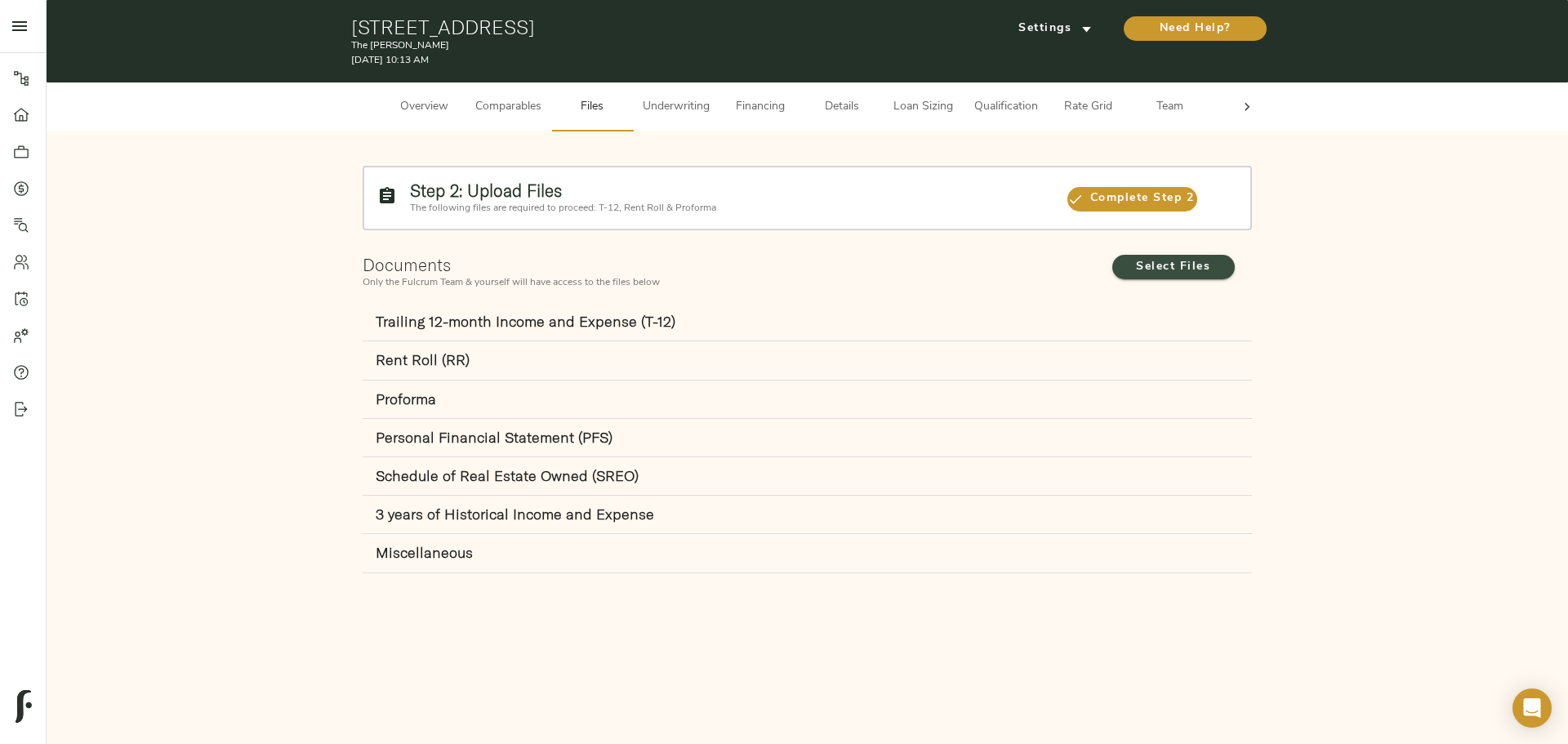
click at [1171, 260] on span "Select Files" at bounding box center [1174, 268] width 90 height 21
click at [0, 0] on input "Select Files" at bounding box center [0, 0] width 0 height 0
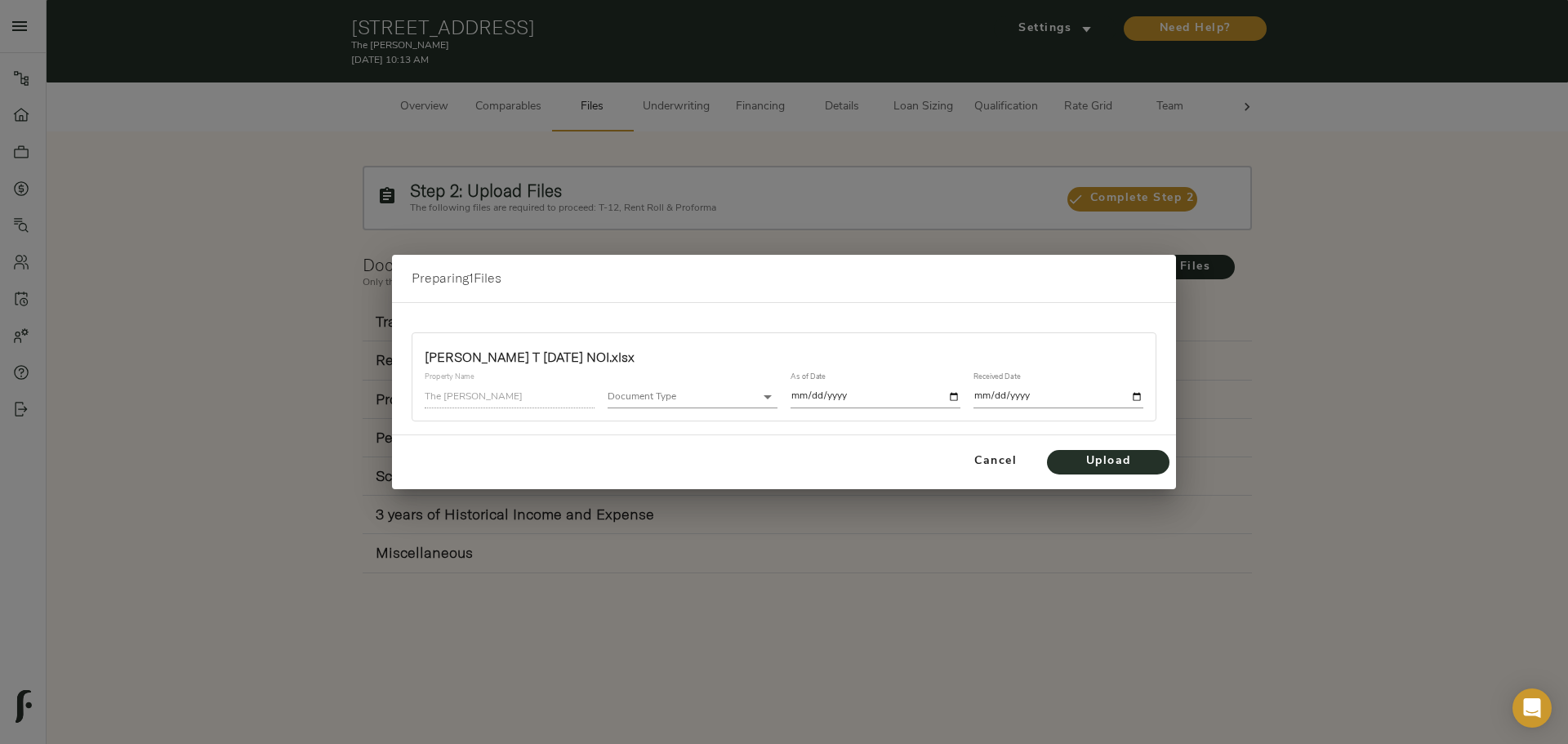
click at [670, 405] on body "The Woods - 113 Magnolia Ln, Longview, TX 75605 Pipeline Dashboard Portfolio Qu…" at bounding box center [784, 372] width 1568 height 744
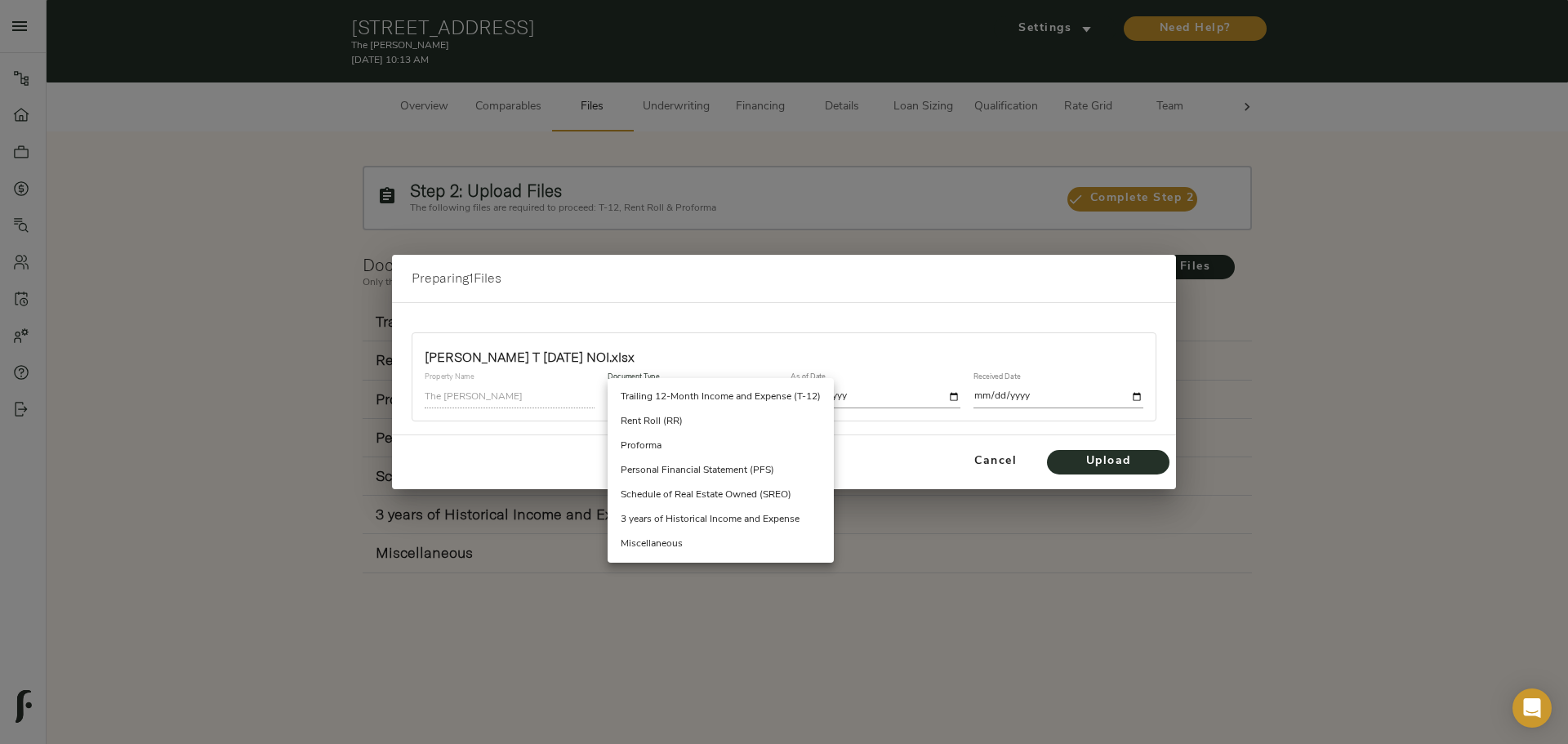
click at [690, 407] on li "Trailing 12-Month Income and Expense (T-12)" at bounding box center [721, 397] width 226 height 24
type input "trailing_twelve"
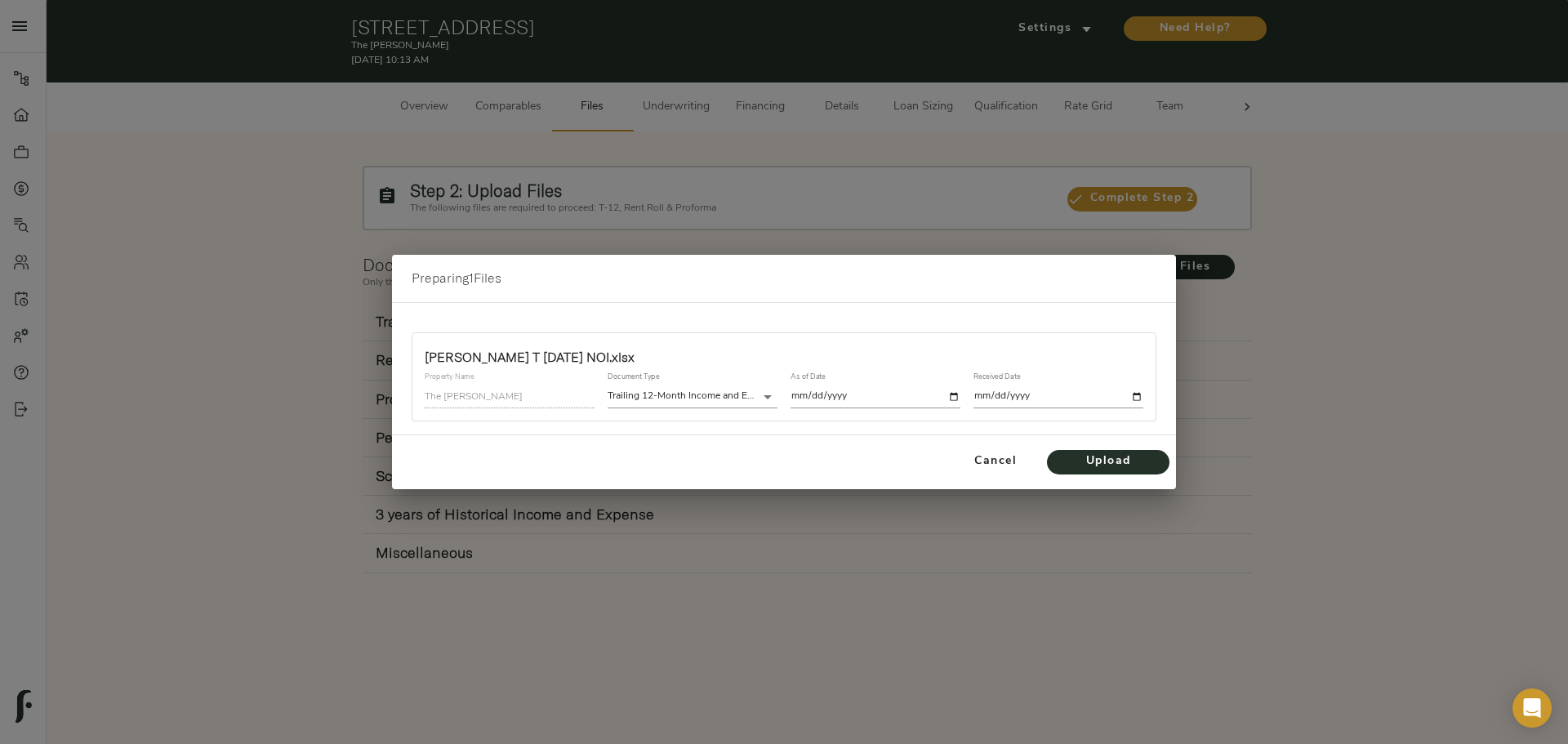
click at [846, 388] on input "date" at bounding box center [875, 397] width 170 height 22
click at [947, 394] on input "date" at bounding box center [875, 397] width 170 height 22
type input "2025-07-31"
click at [1132, 396] on input "date" at bounding box center [1057, 397] width 170 height 22
type input "2025-09-08"
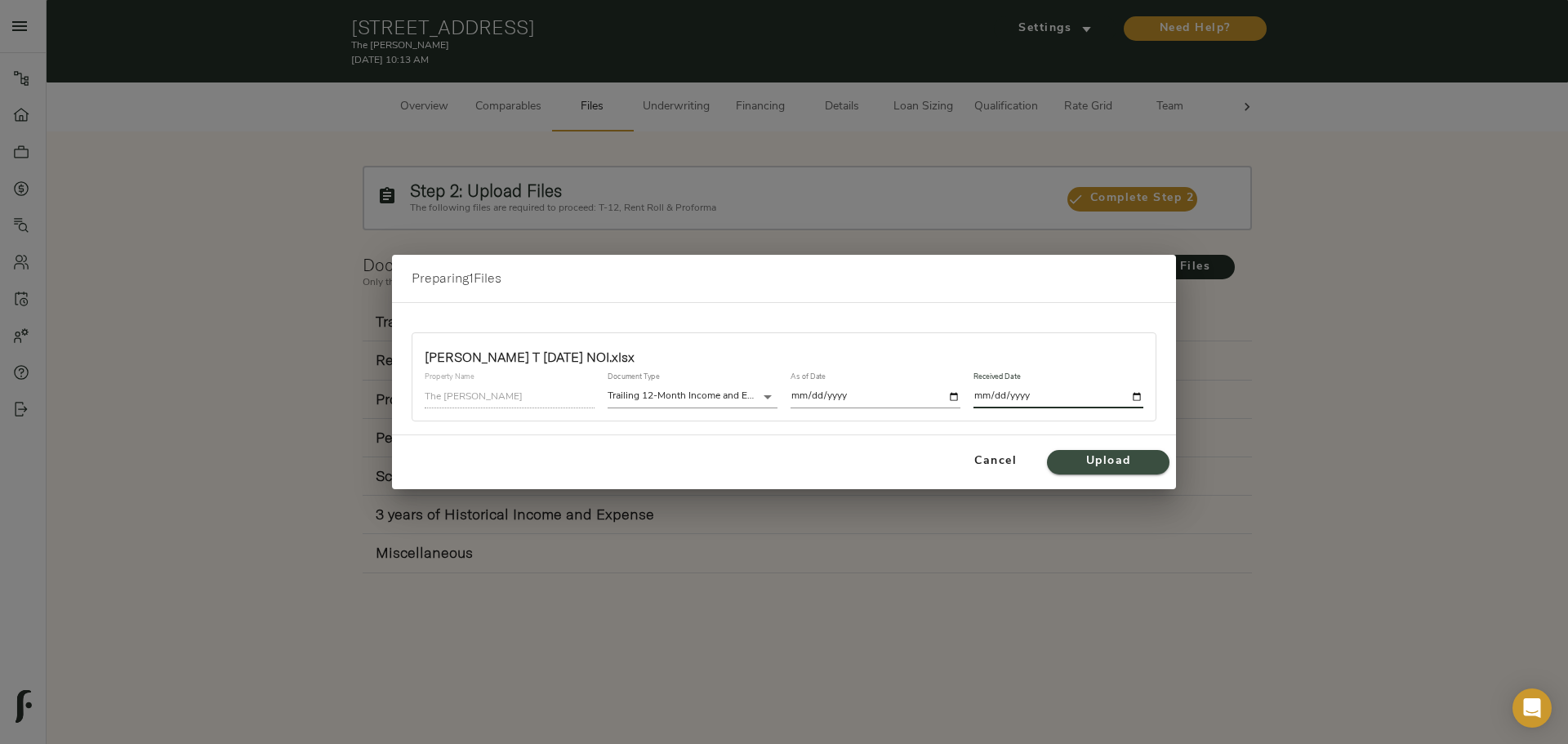
click at [1093, 464] on span "Upload" at bounding box center [1108, 462] width 90 height 21
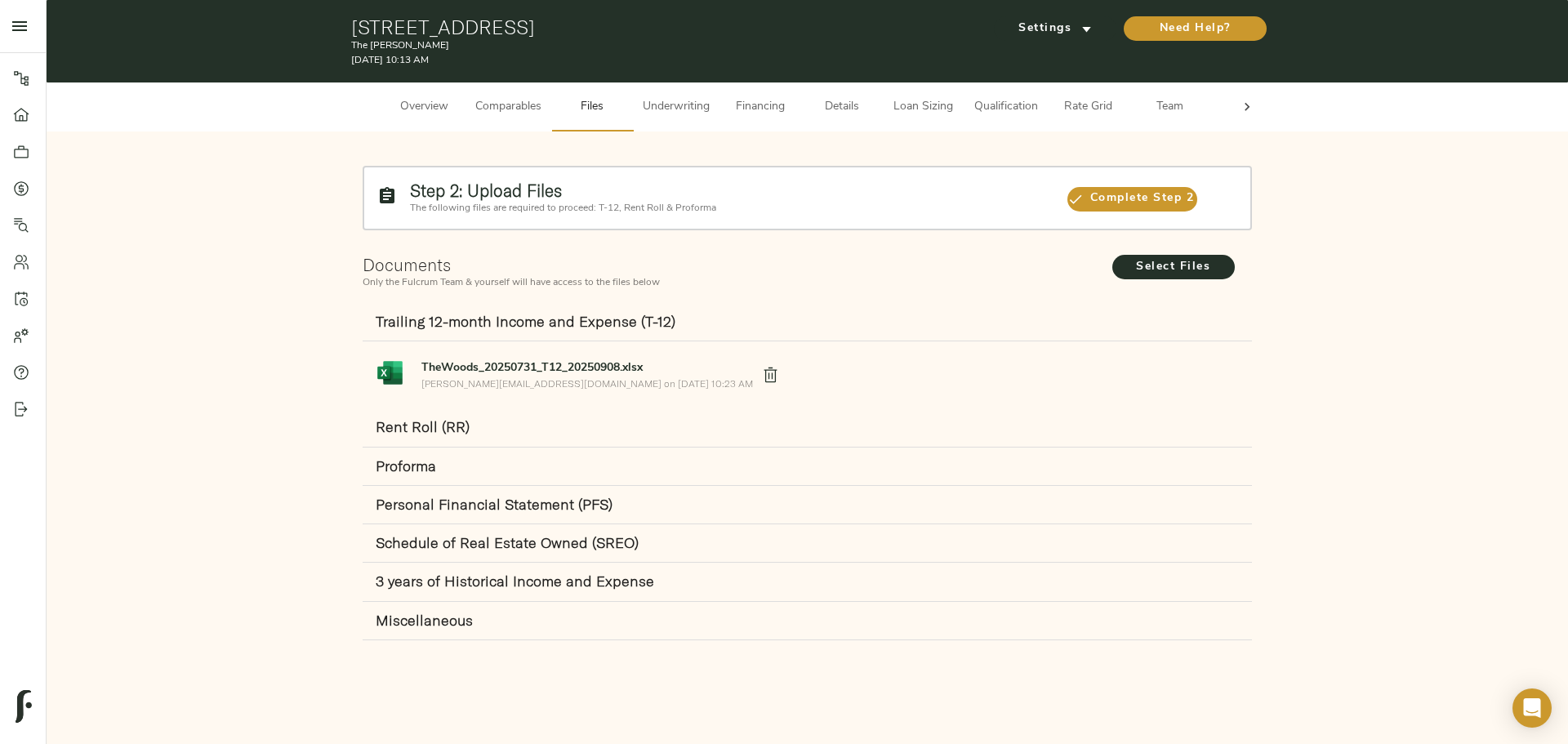
click at [486, 437] on div "Rent Roll (RR)" at bounding box center [807, 427] width 889 height 39
click at [1181, 264] on span "Select Files" at bounding box center [1174, 268] width 90 height 21
click at [0, 0] on input "Select Files" at bounding box center [0, 0] width 0 height 0
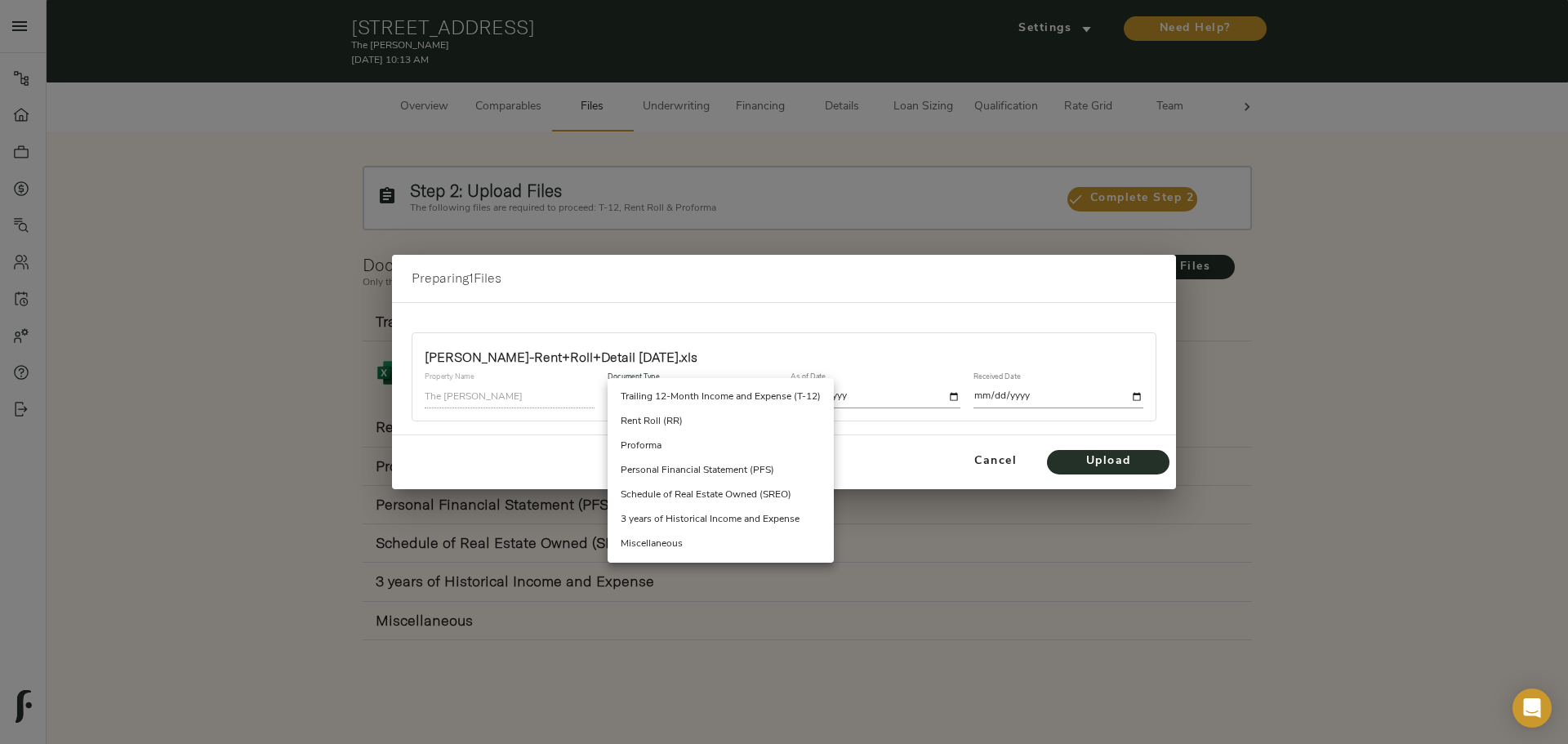
click at [697, 392] on body "The Woods - 113 Magnolia Ln, Longview, TX 75605 Pipeline Dashboard Portfolio Qu…" at bounding box center [784, 372] width 1568 height 744
click at [674, 418] on li "Rent Roll (RR)" at bounding box center [721, 421] width 226 height 24
type input "rent_roll"
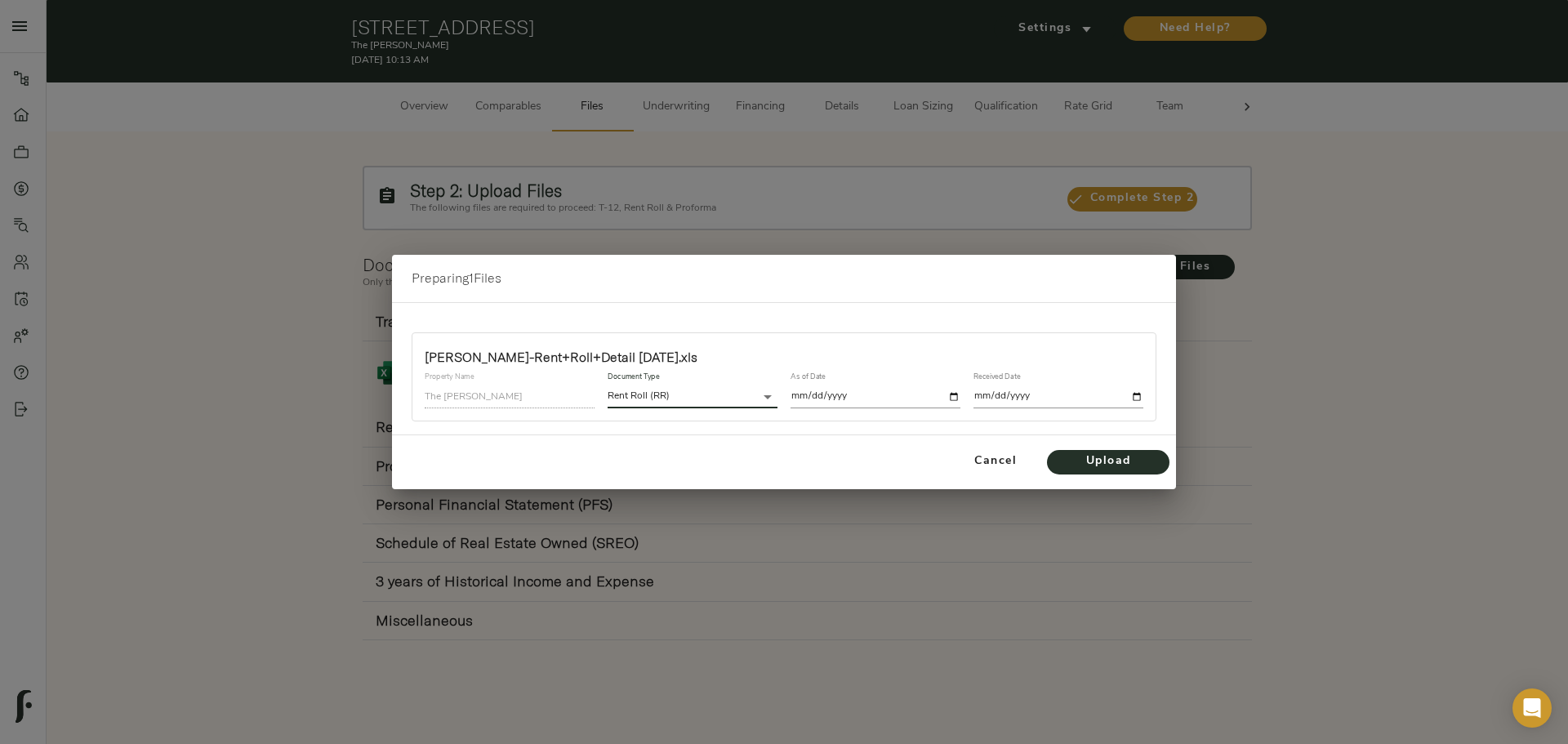
click at [951, 398] on input "date" at bounding box center [875, 397] width 170 height 22
type input "2025-07-30"
click at [1138, 403] on input "date" at bounding box center [1057, 397] width 170 height 22
type input "2025-09-08"
click at [1119, 462] on span "Upload" at bounding box center [1108, 462] width 90 height 21
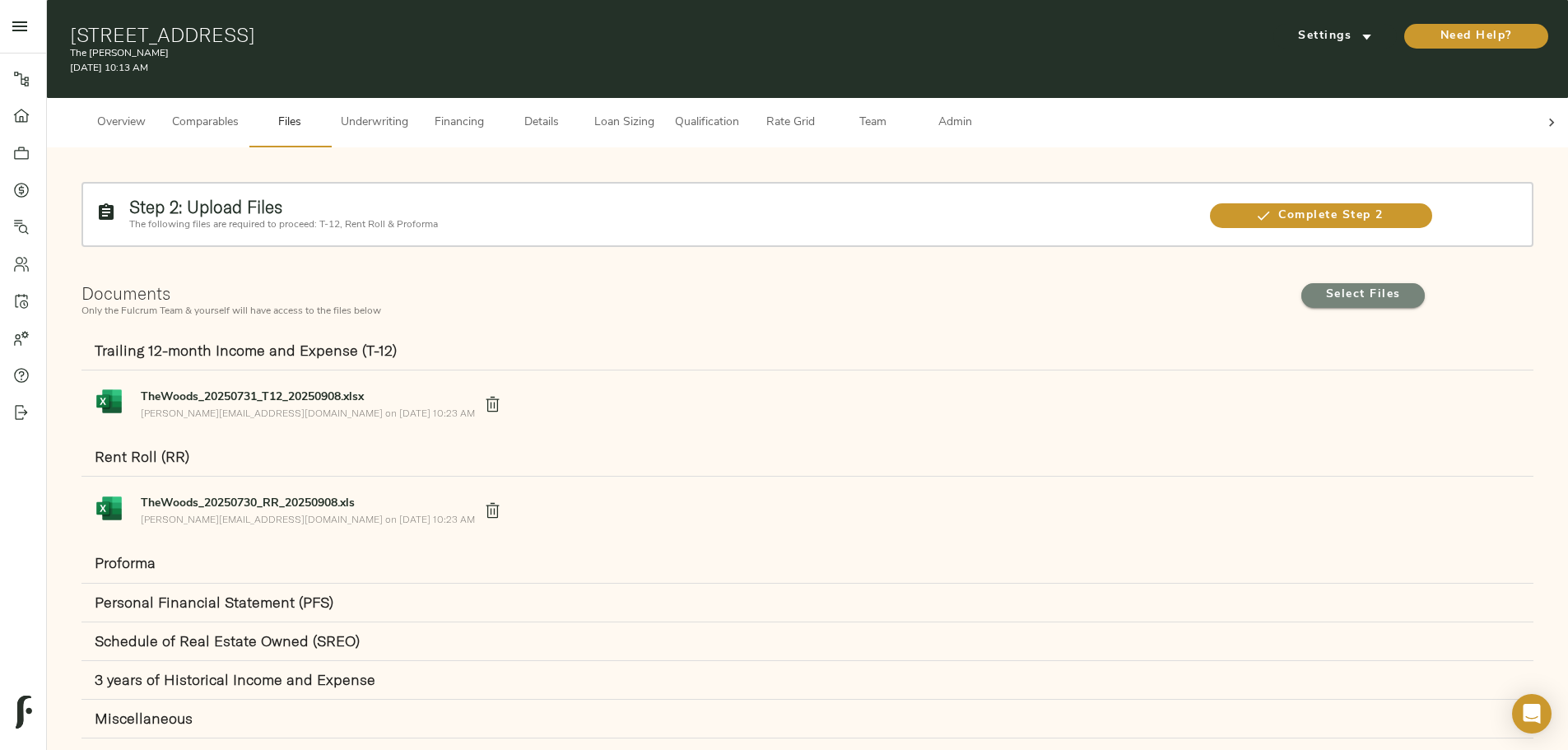
click at [1317, 285] on span "Select Files" at bounding box center [1362, 295] width 90 height 21
click at [0, 0] on input "Select Files" at bounding box center [0, 0] width 0 height 0
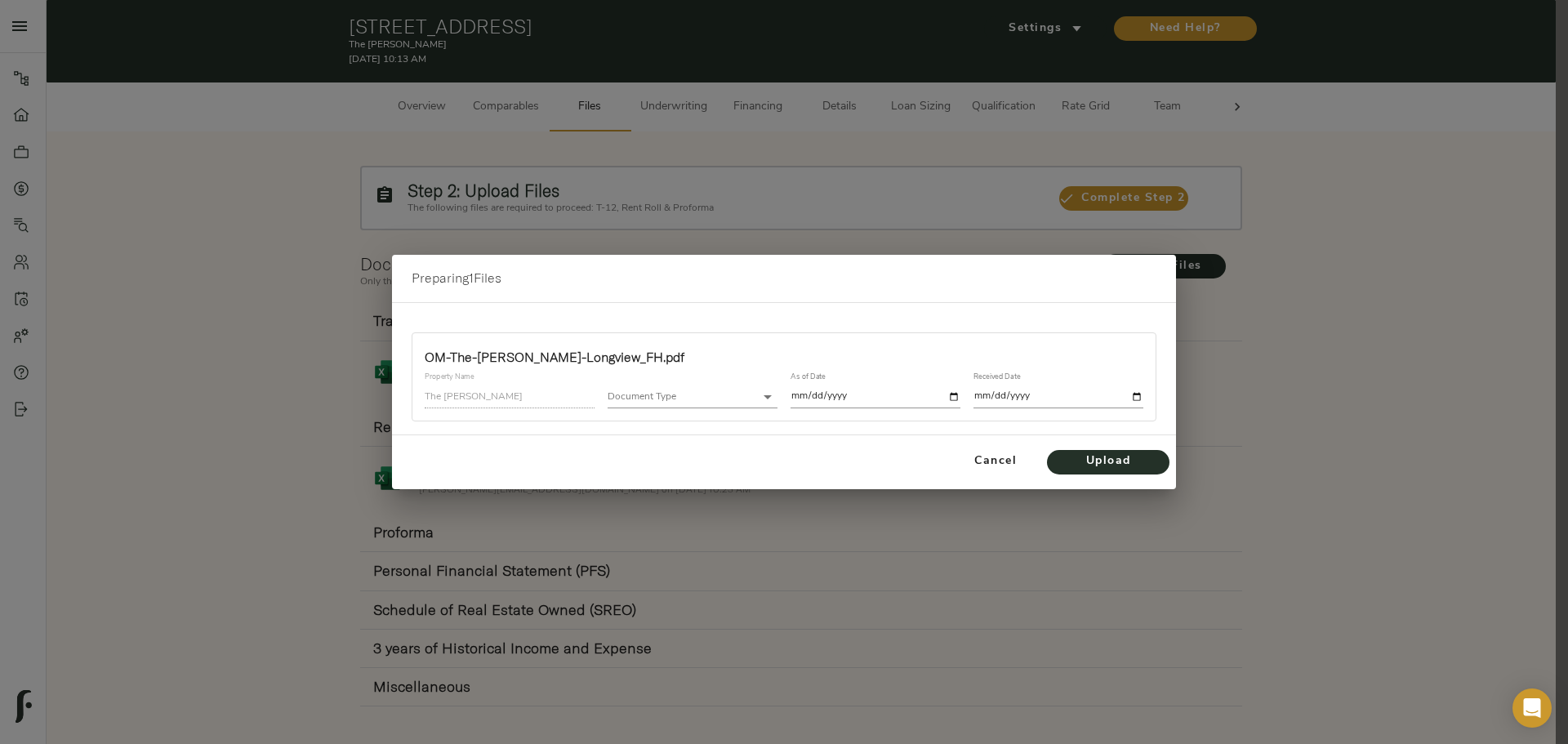
click at [727, 395] on body "The Woods - 113 Magnolia Ln, Longview, TX 75605 Pipeline Dashboard Portfolio Qu…" at bounding box center [784, 381] width 1568 height 764
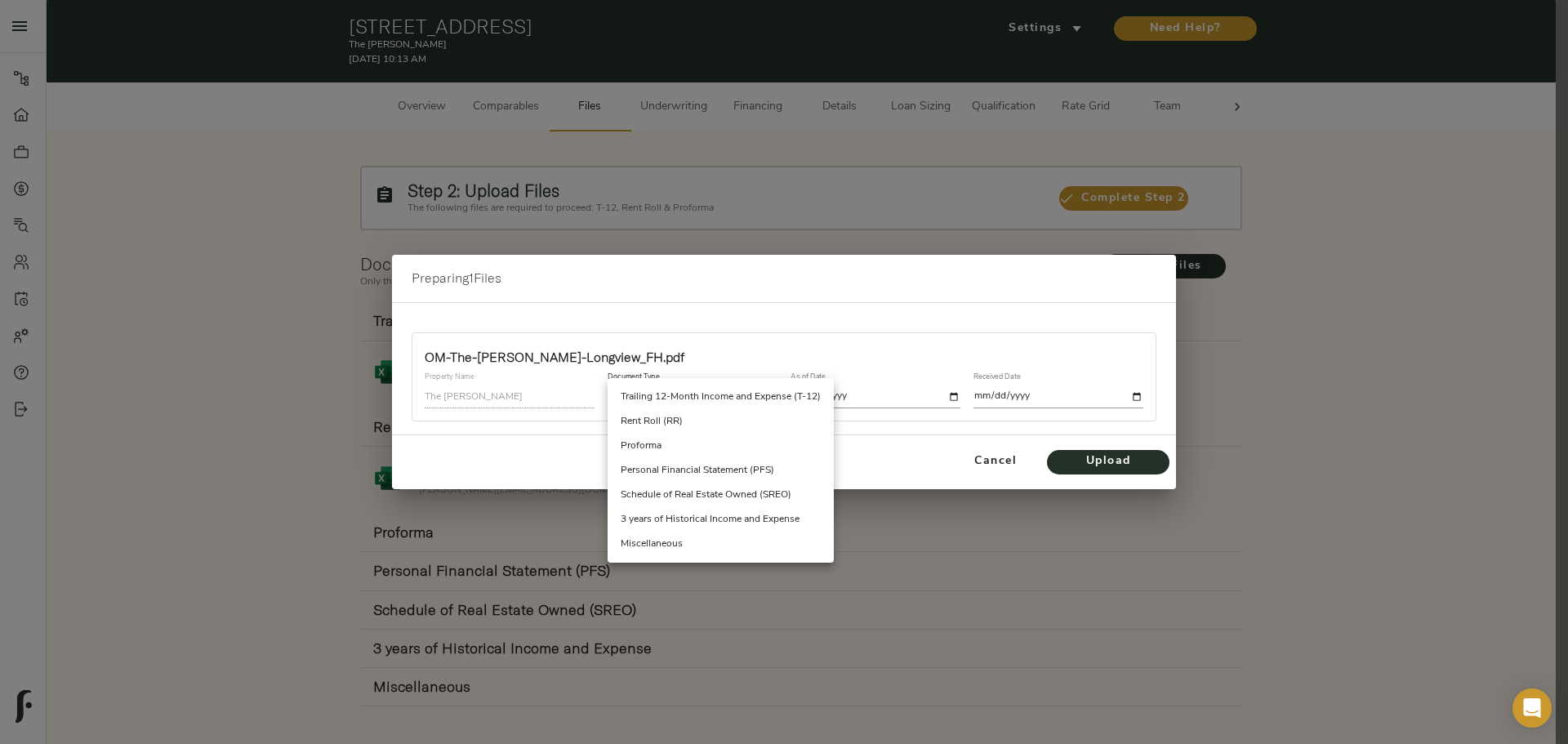
click at [716, 536] on li "Miscellaneous" at bounding box center [721, 543] width 226 height 24
type input "miscellaneous"
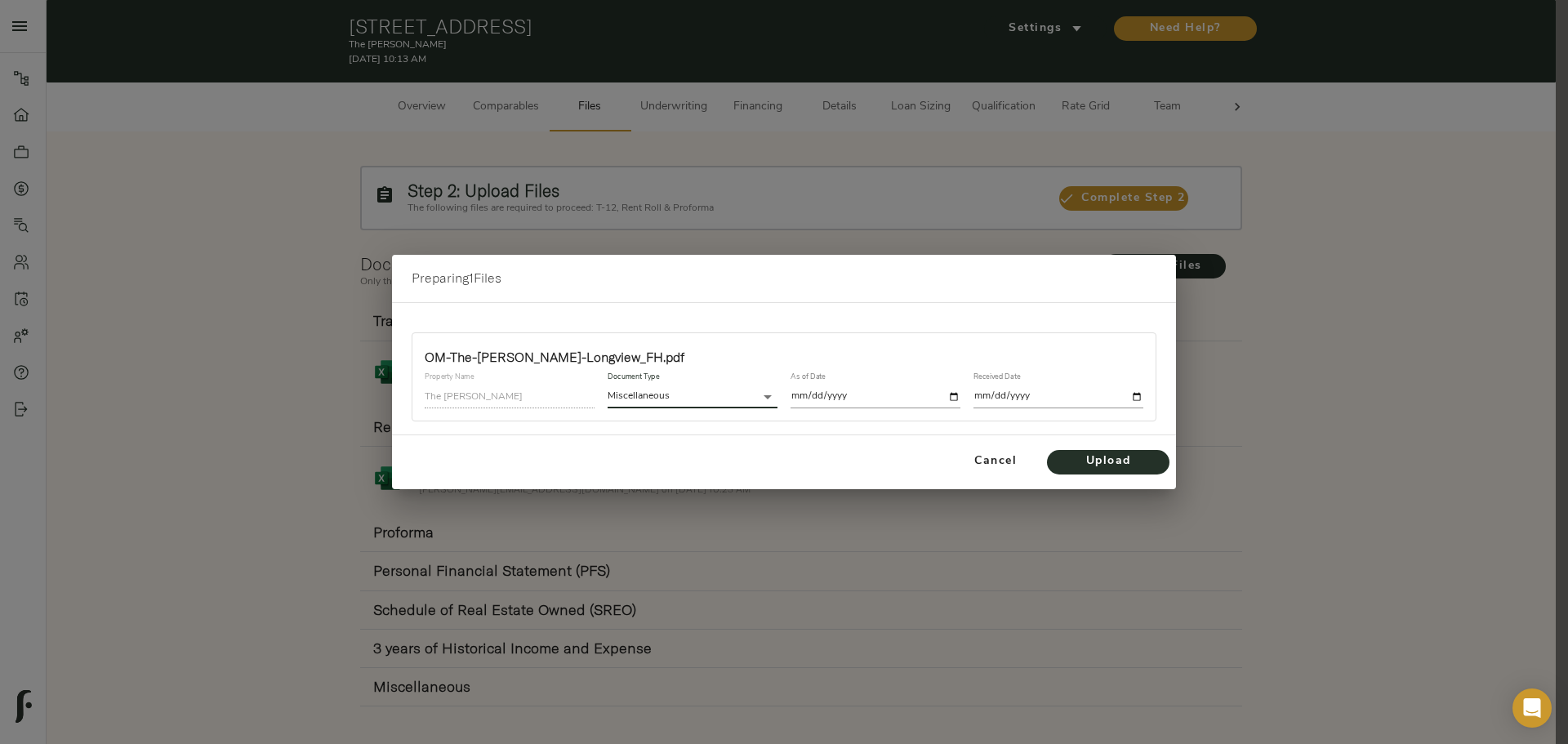
click at [957, 401] on input "date" at bounding box center [875, 397] width 170 height 22
type input "2025-09-08"
click at [1137, 400] on input "date" at bounding box center [1057, 397] width 170 height 22
type input "2025-09-08"
click at [1140, 462] on span "Upload" at bounding box center [1108, 462] width 90 height 21
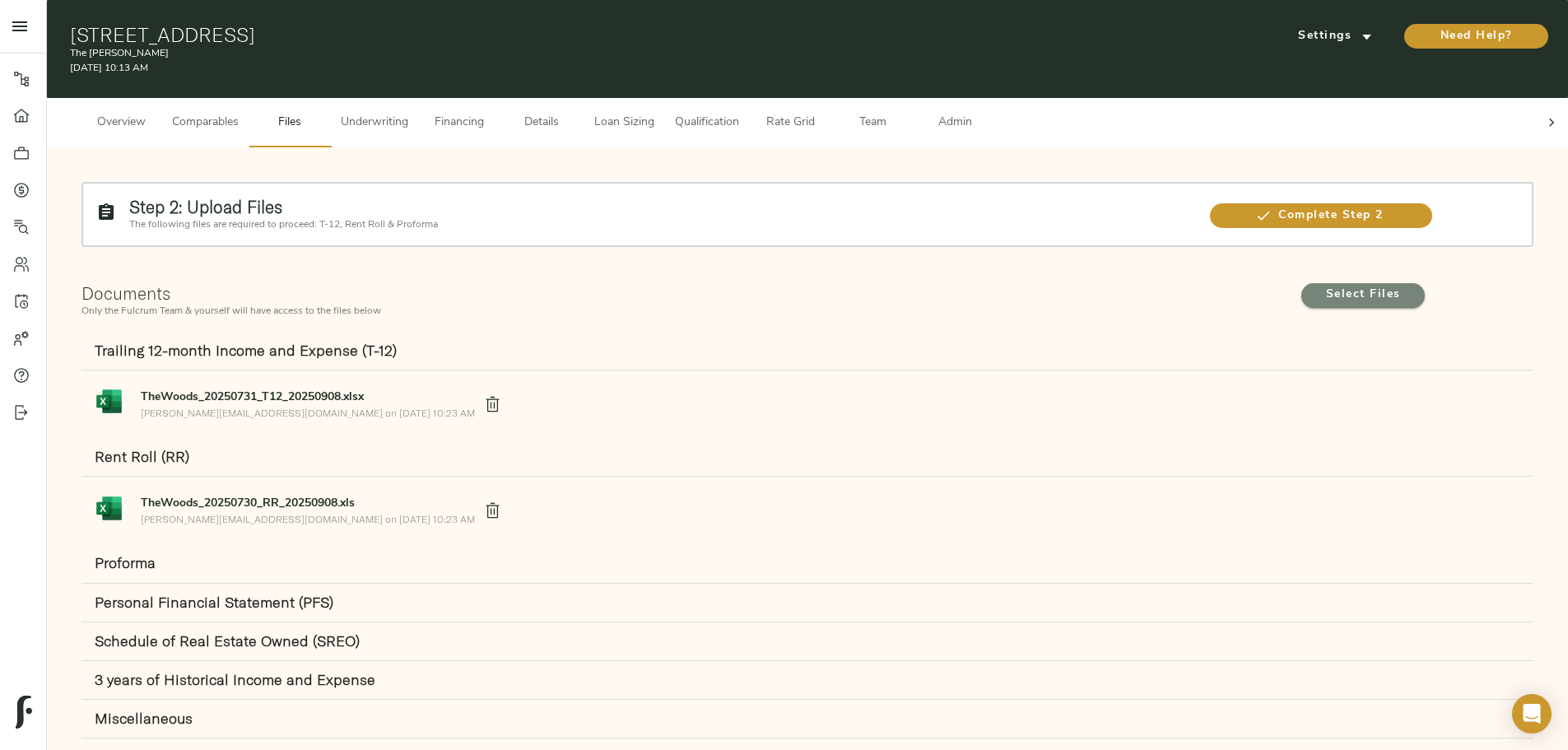
click at [1317, 285] on span "Select Files" at bounding box center [1362, 295] width 90 height 21
click at [0, 0] on input "Select Files" at bounding box center [0, 0] width 0 height 0
click at [1317, 285] on span "Select Files" at bounding box center [1362, 295] width 90 height 21
click at [0, 0] on input "Select Files" at bounding box center [0, 0] width 0 height 0
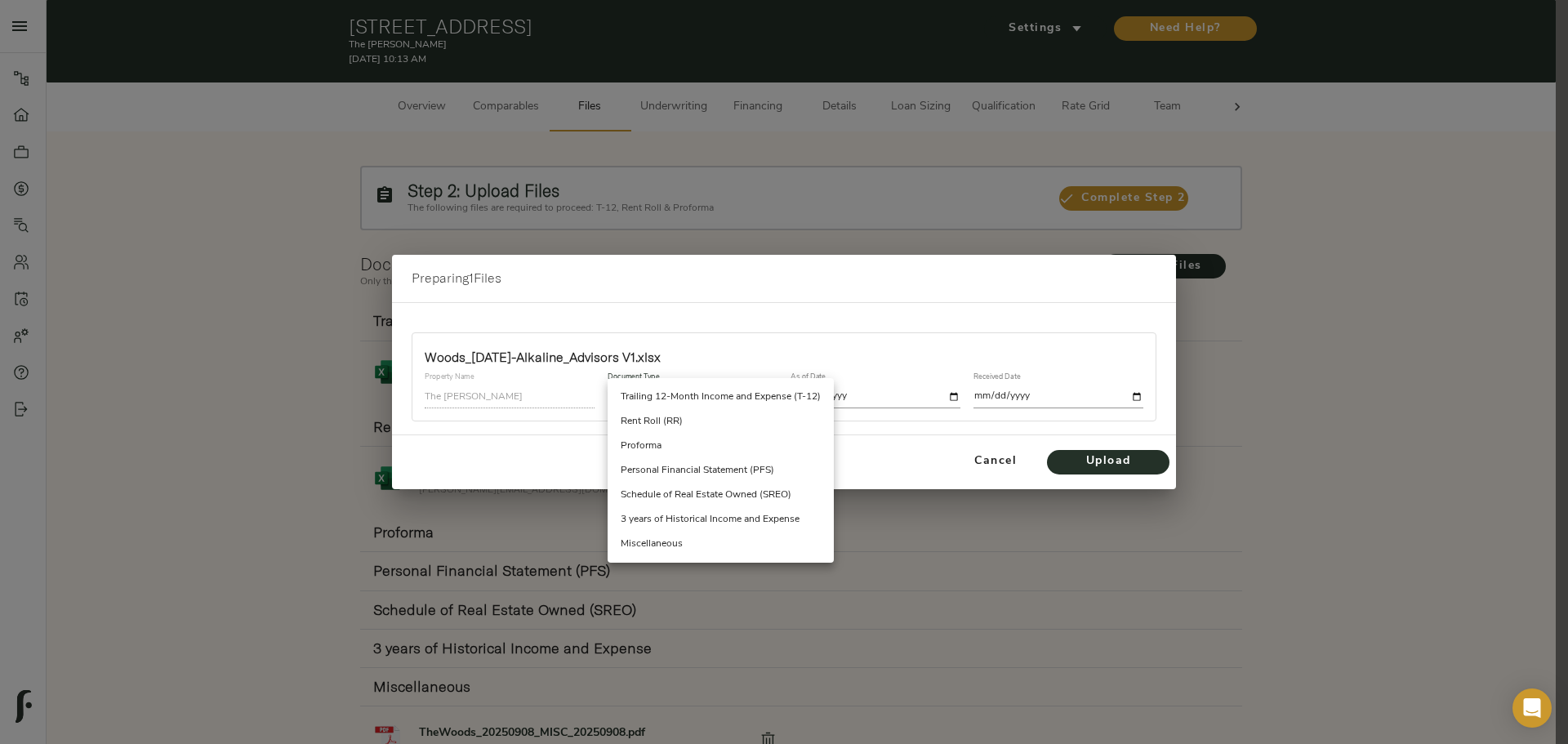
click at [650, 403] on body "The Woods - 113 Magnolia Ln, Longview, TX 75605 Pipeline Dashboard Portfolio Qu…" at bounding box center [784, 415] width 1568 height 830
click at [654, 440] on li "Proforma" at bounding box center [721, 446] width 226 height 24
type input "proforma"
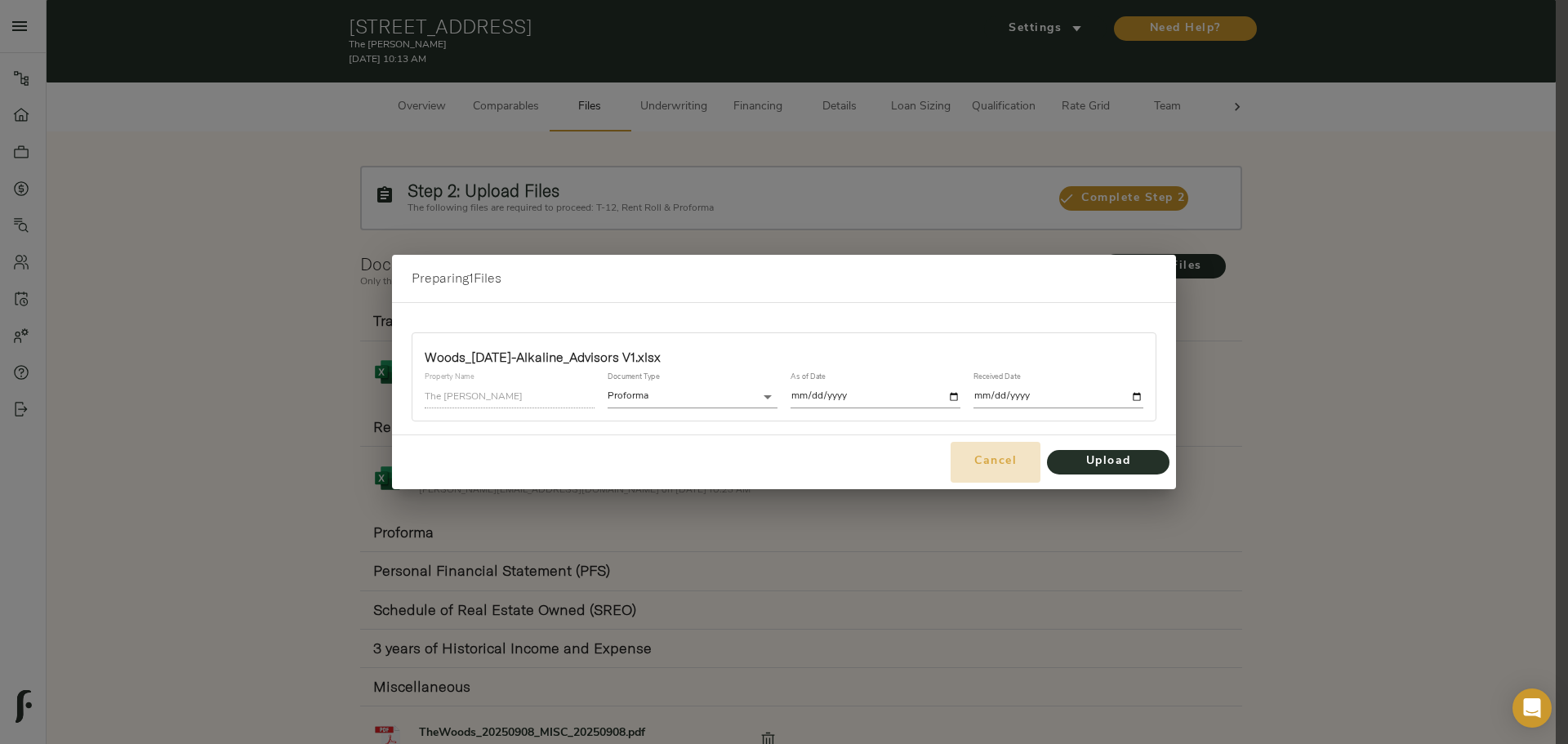
click at [979, 462] on span "Cancel" at bounding box center [995, 462] width 77 height 21
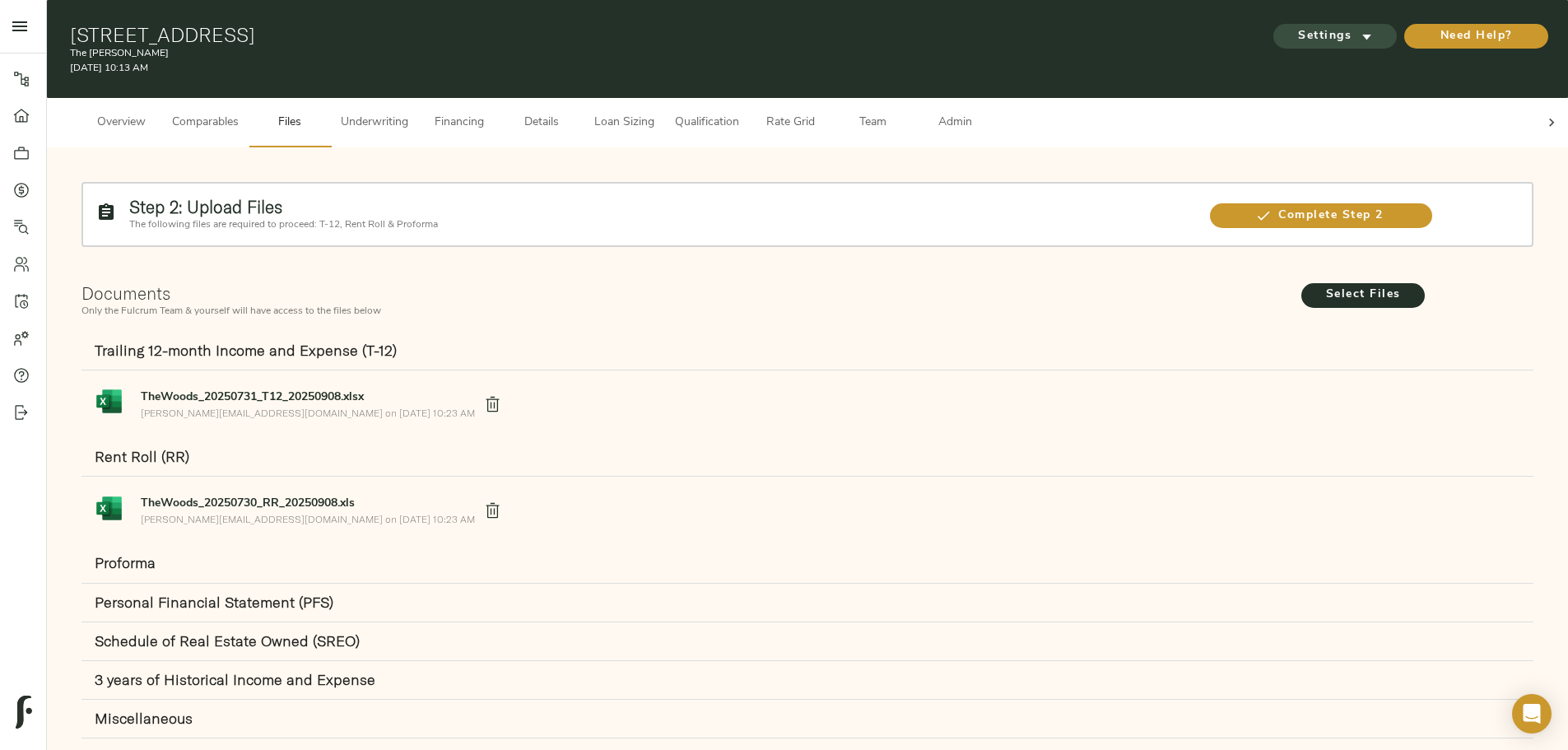
click at [1289, 27] on span "Settings" at bounding box center [1335, 36] width 90 height 21
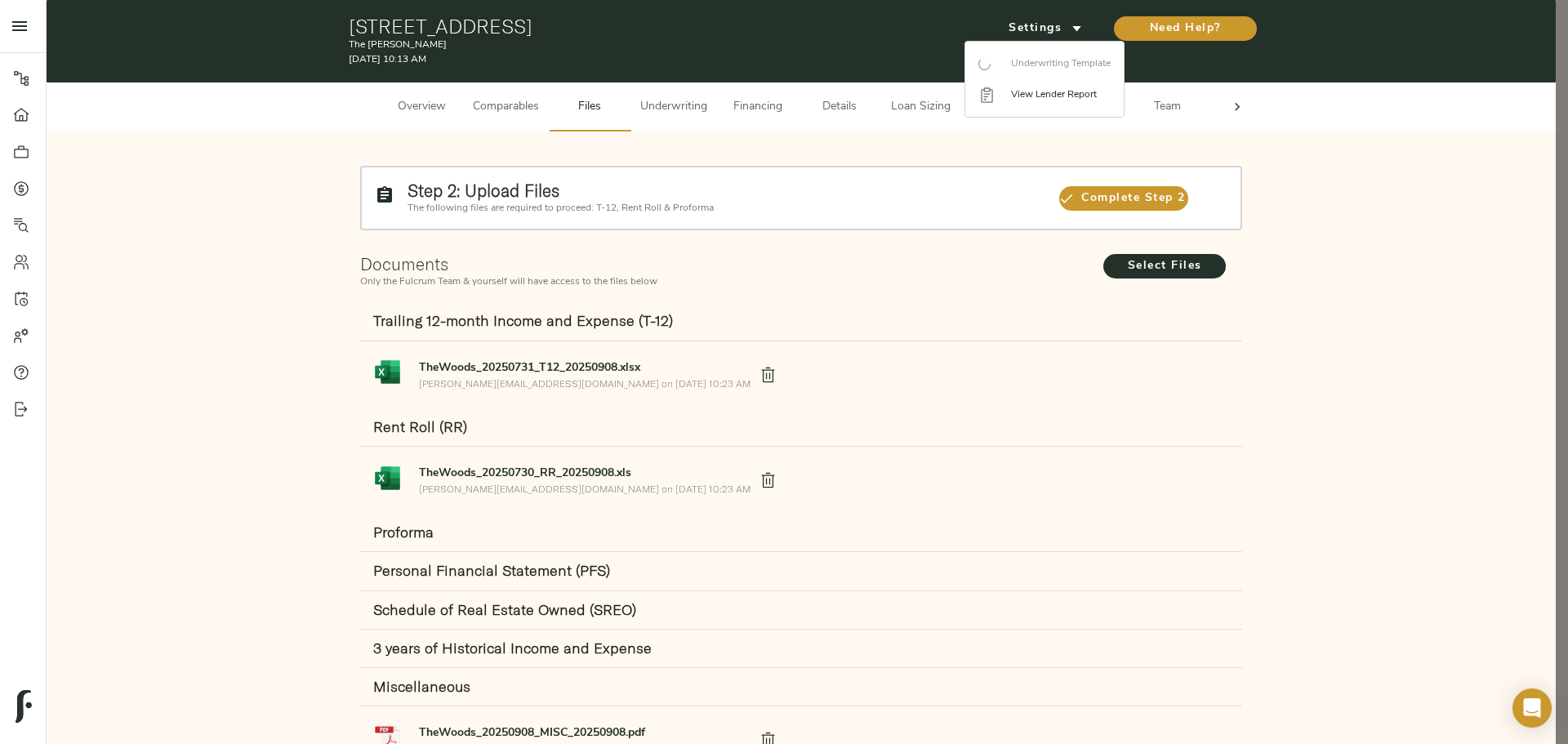
click at [138, 344] on div at bounding box center [784, 372] width 1568 height 744
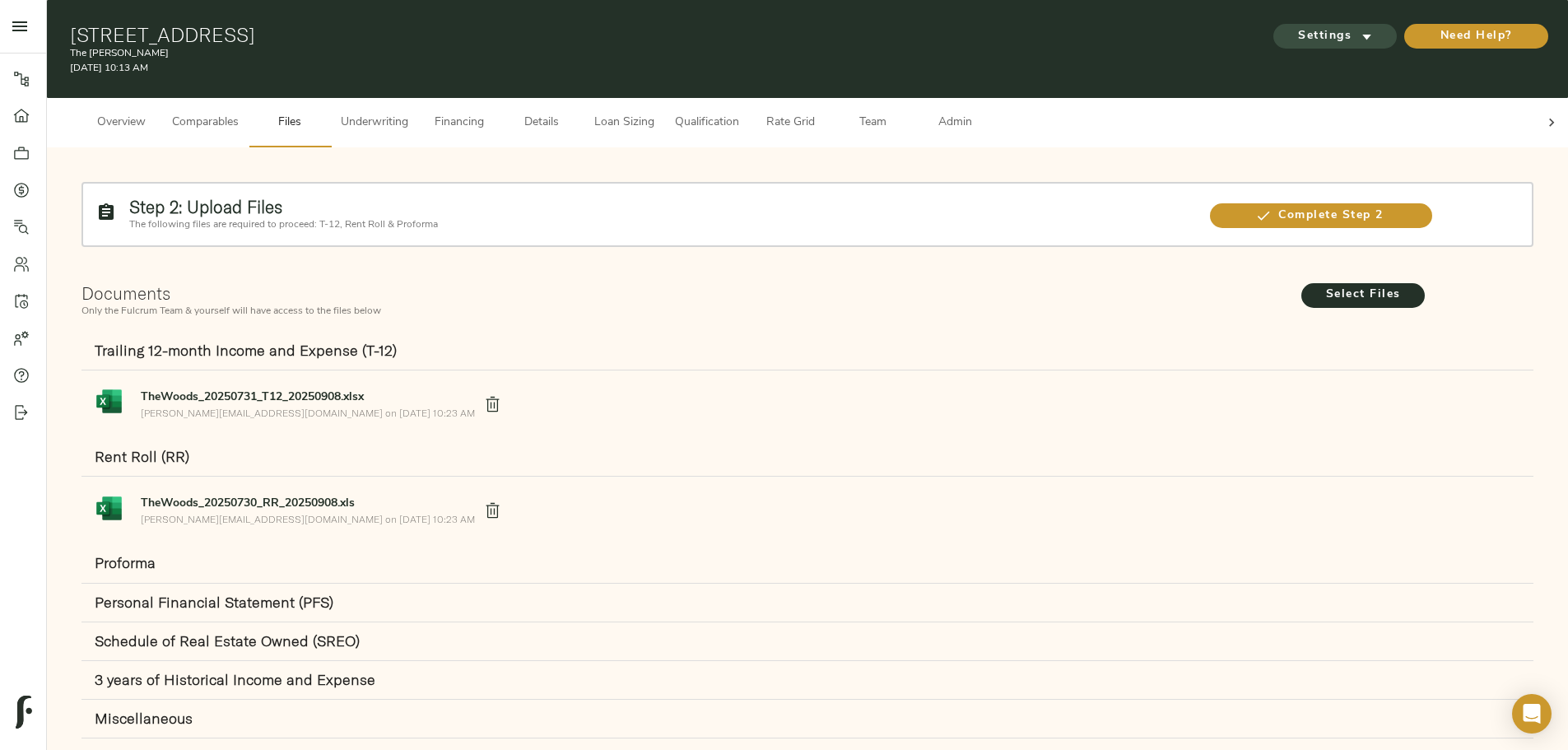
click at [1289, 26] on span "Settings" at bounding box center [1335, 36] width 90 height 21
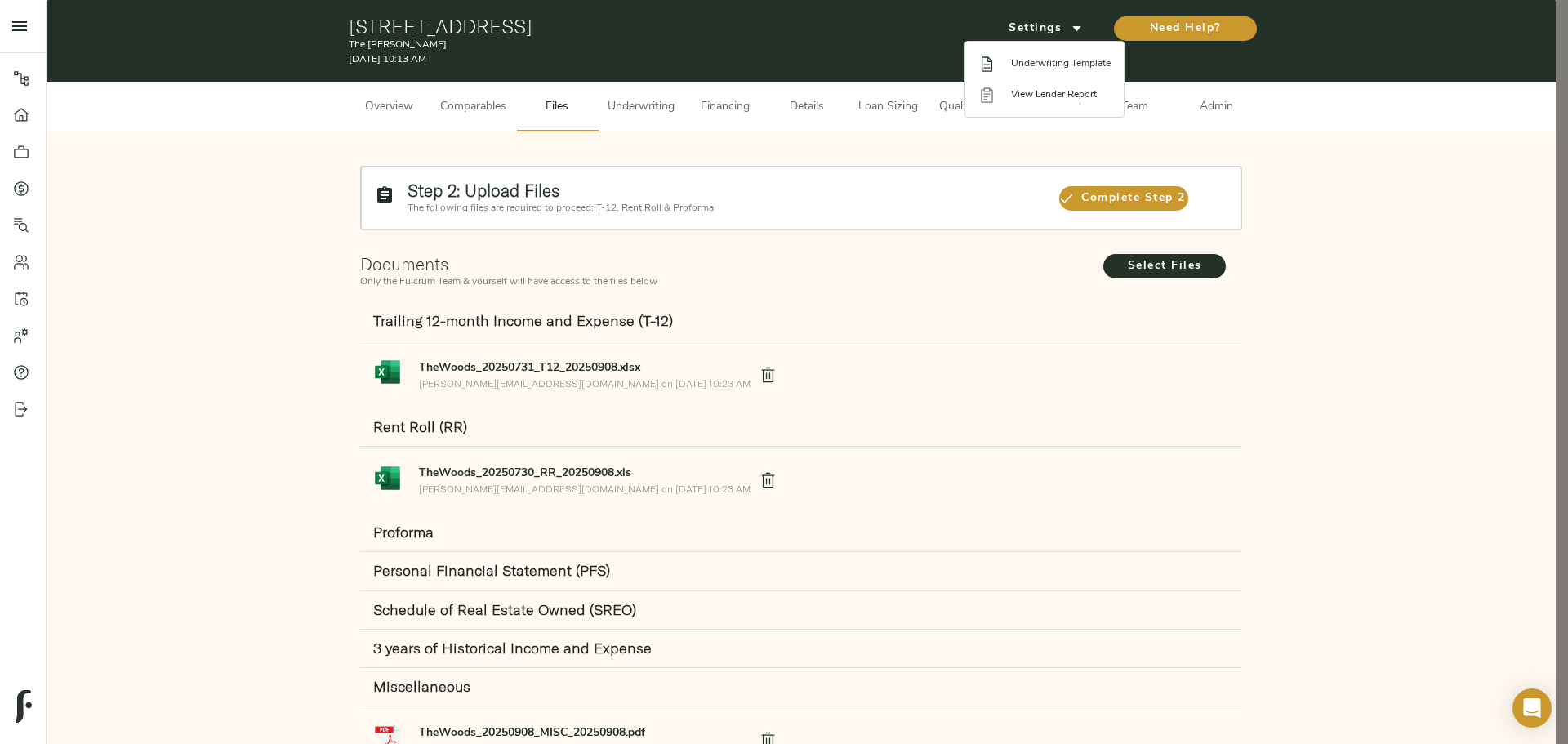
click at [1050, 74] on li "Underwriting Template" at bounding box center [1044, 64] width 158 height 31
drag, startPoint x: 227, startPoint y: 209, endPoint x: 339, endPoint y: 168, distance: 119.3
click at [232, 202] on div at bounding box center [784, 372] width 1568 height 744
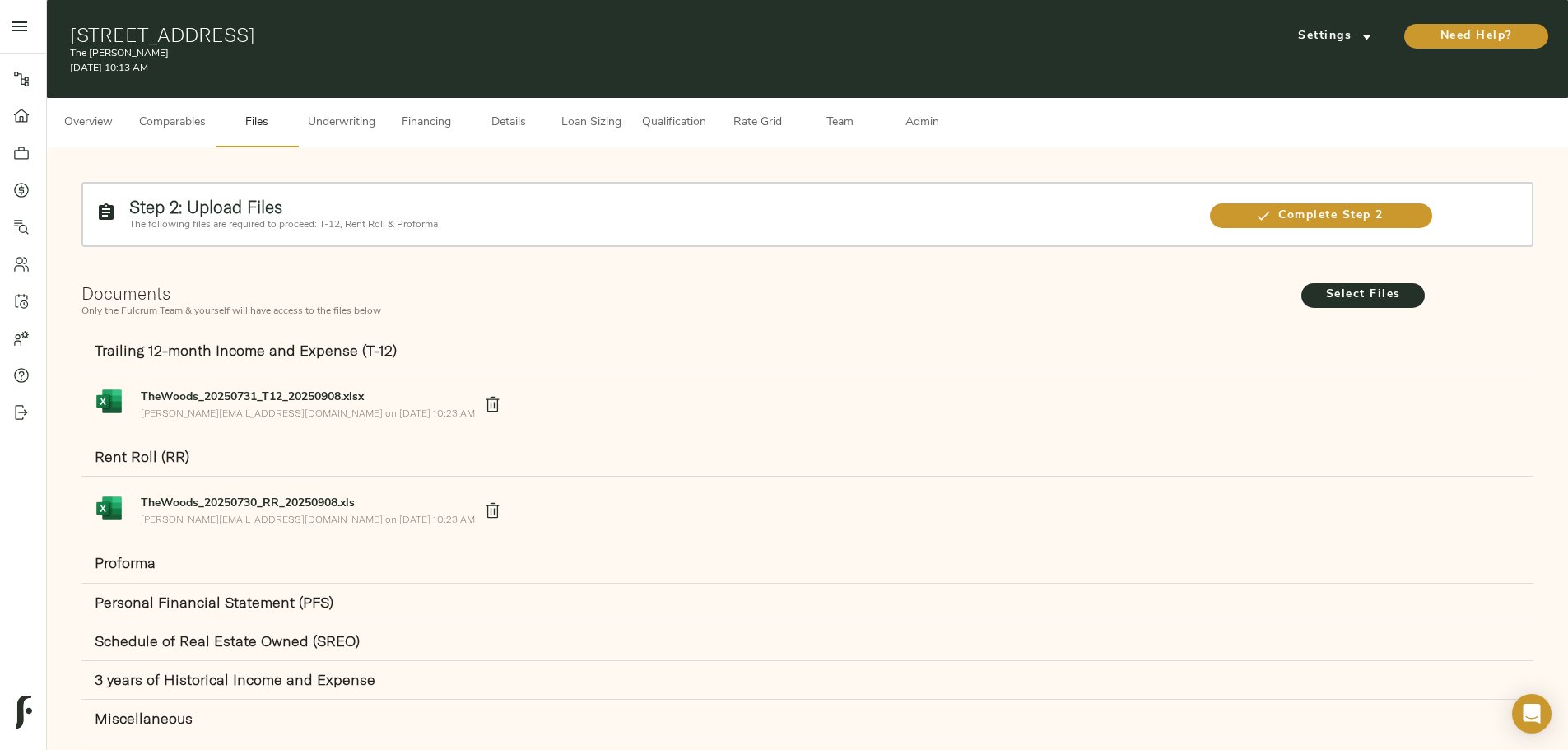
click at [375, 113] on span "Underwriting" at bounding box center [342, 123] width 68 height 21
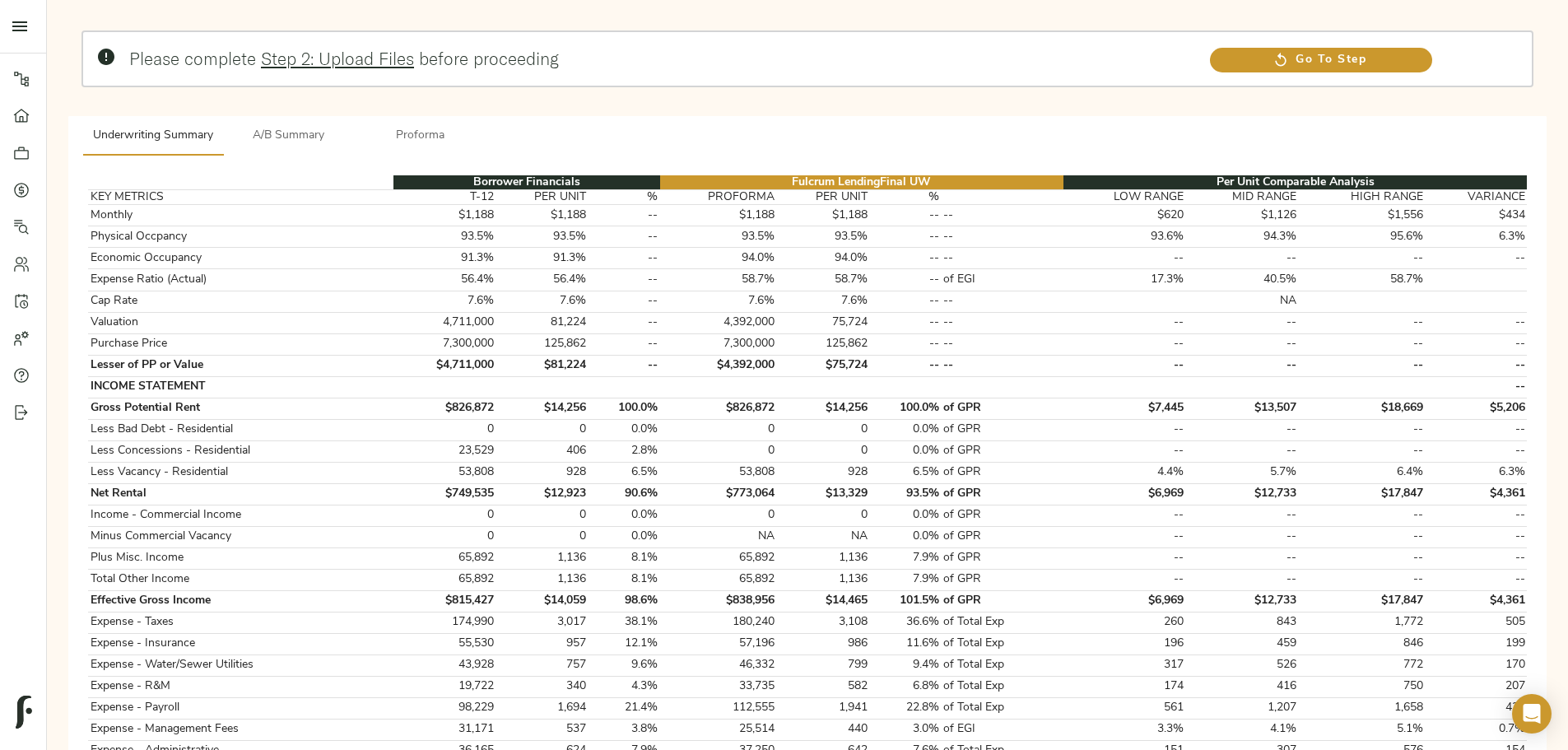
scroll to position [165, 0]
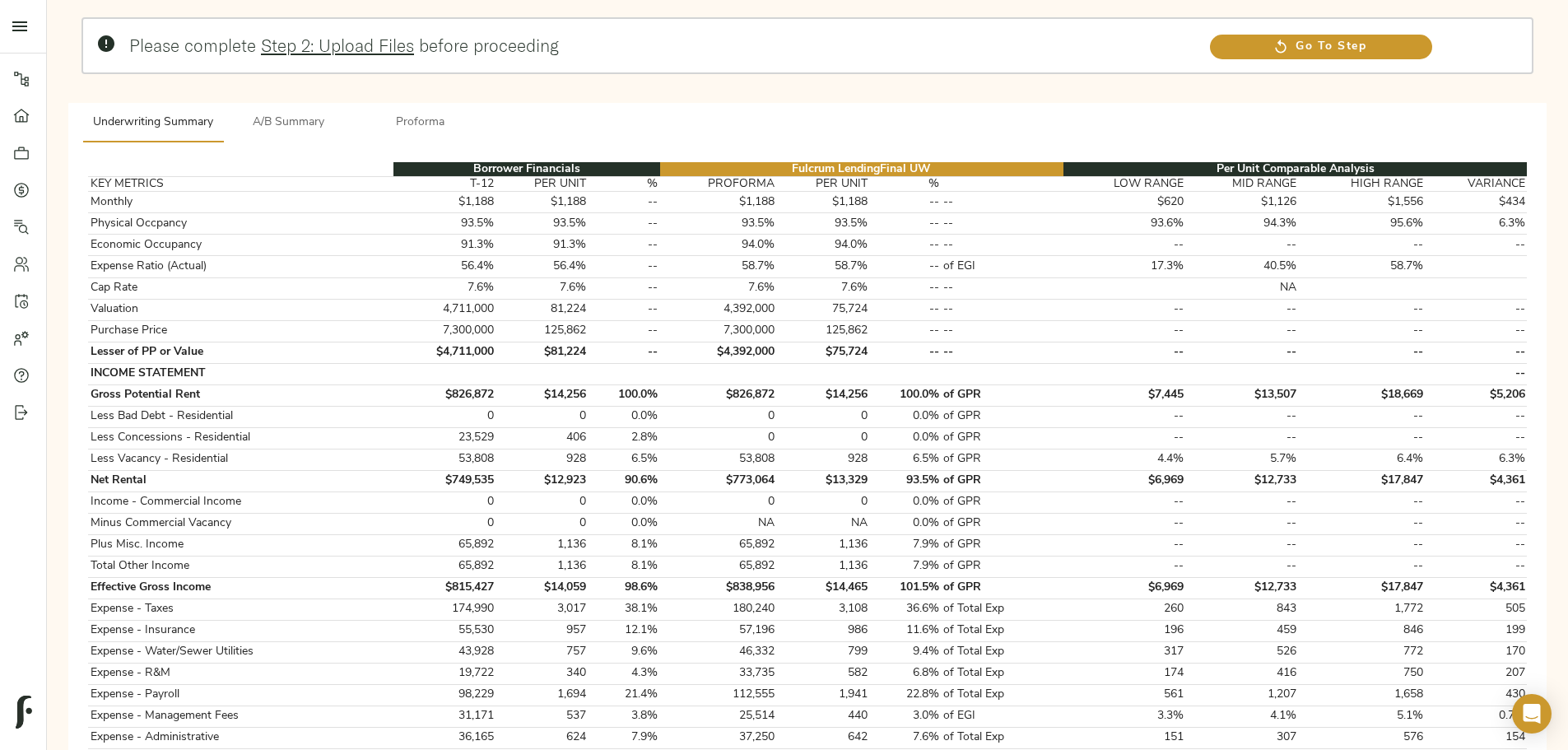
click at [1292, 527] on div "Please complete Step 2: Upload Files before proceeding Go To Step Underwriting …" at bounding box center [807, 674] width 1494 height 1359
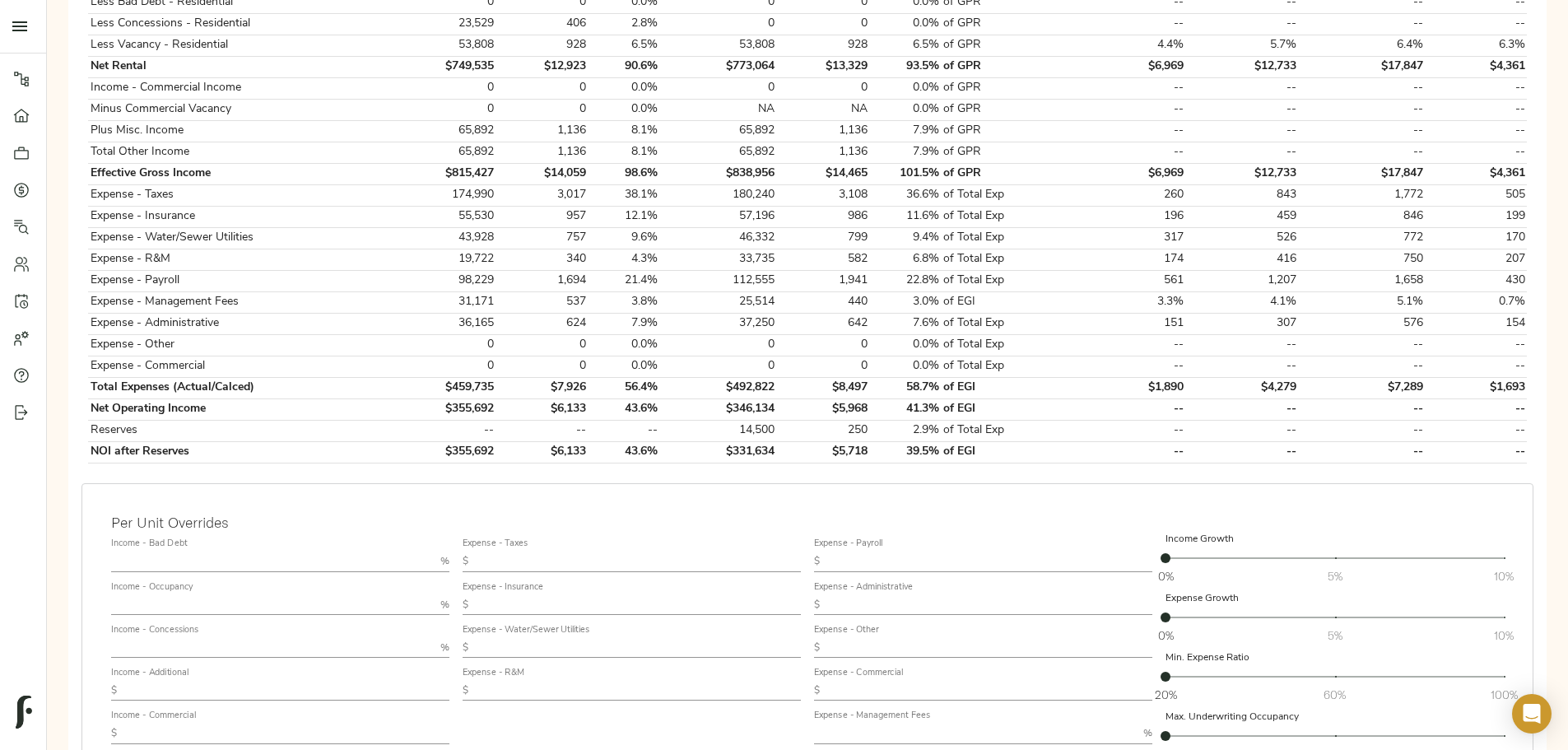
scroll to position [659, 0]
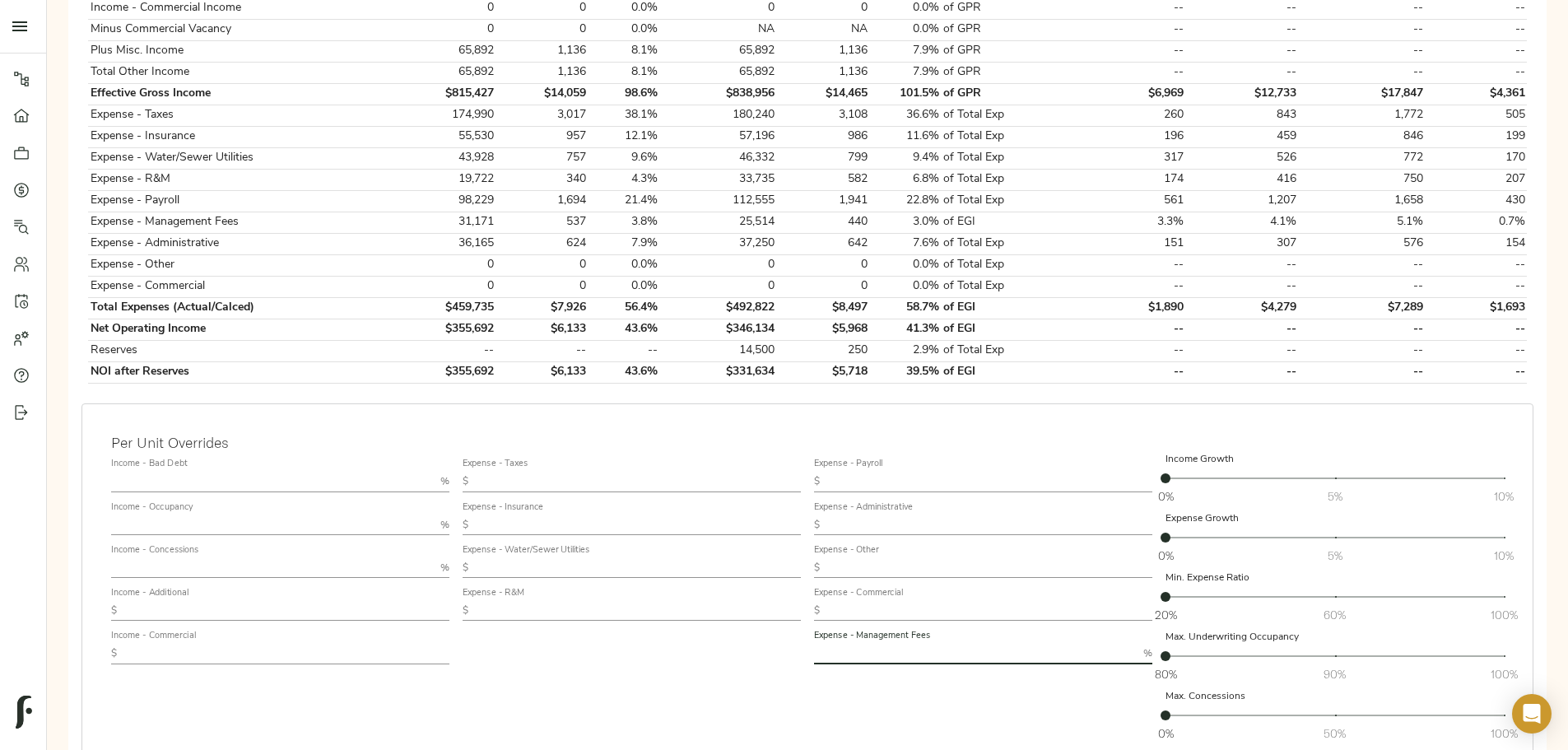
click at [917, 644] on input "text" at bounding box center [975, 654] width 323 height 20
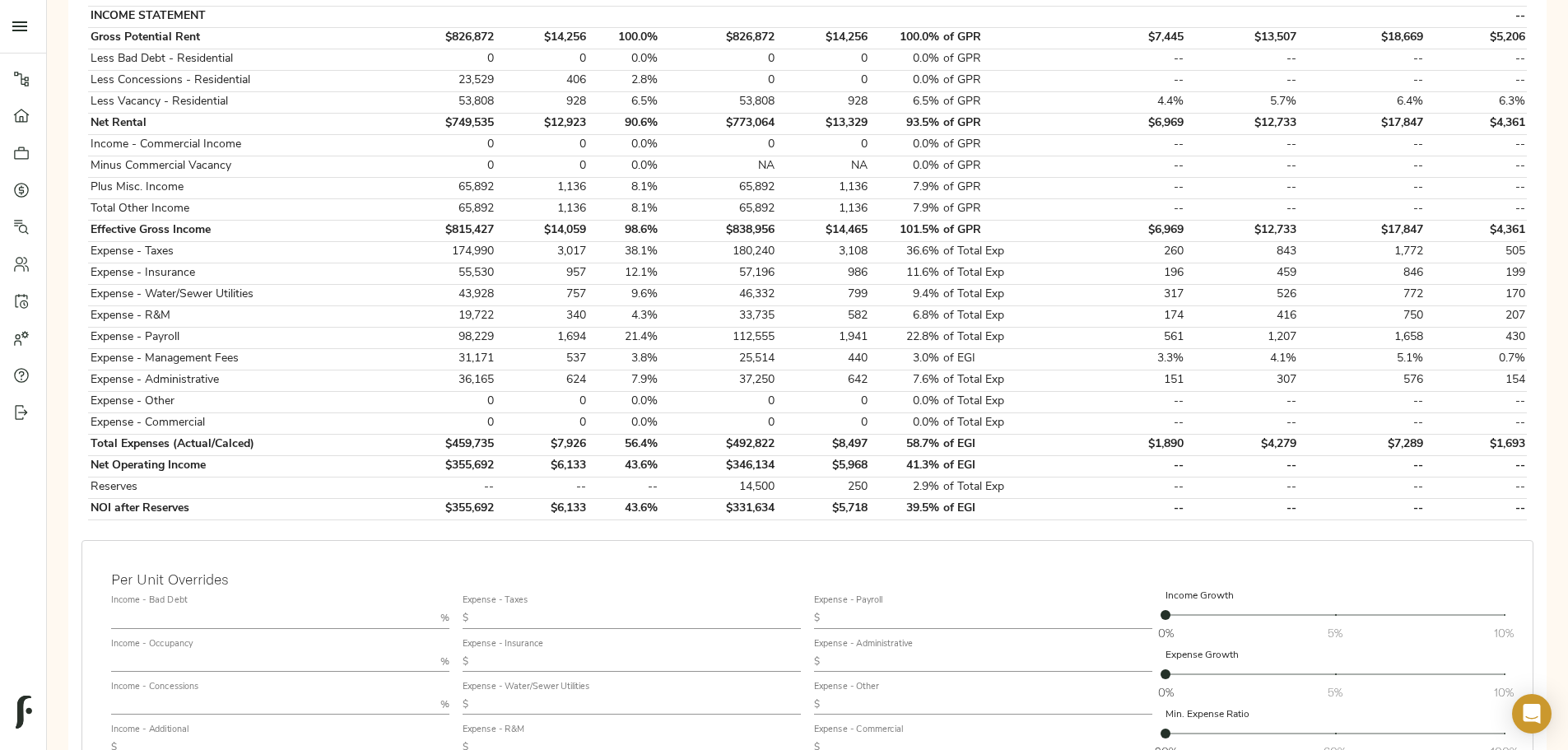
scroll to position [329, 0]
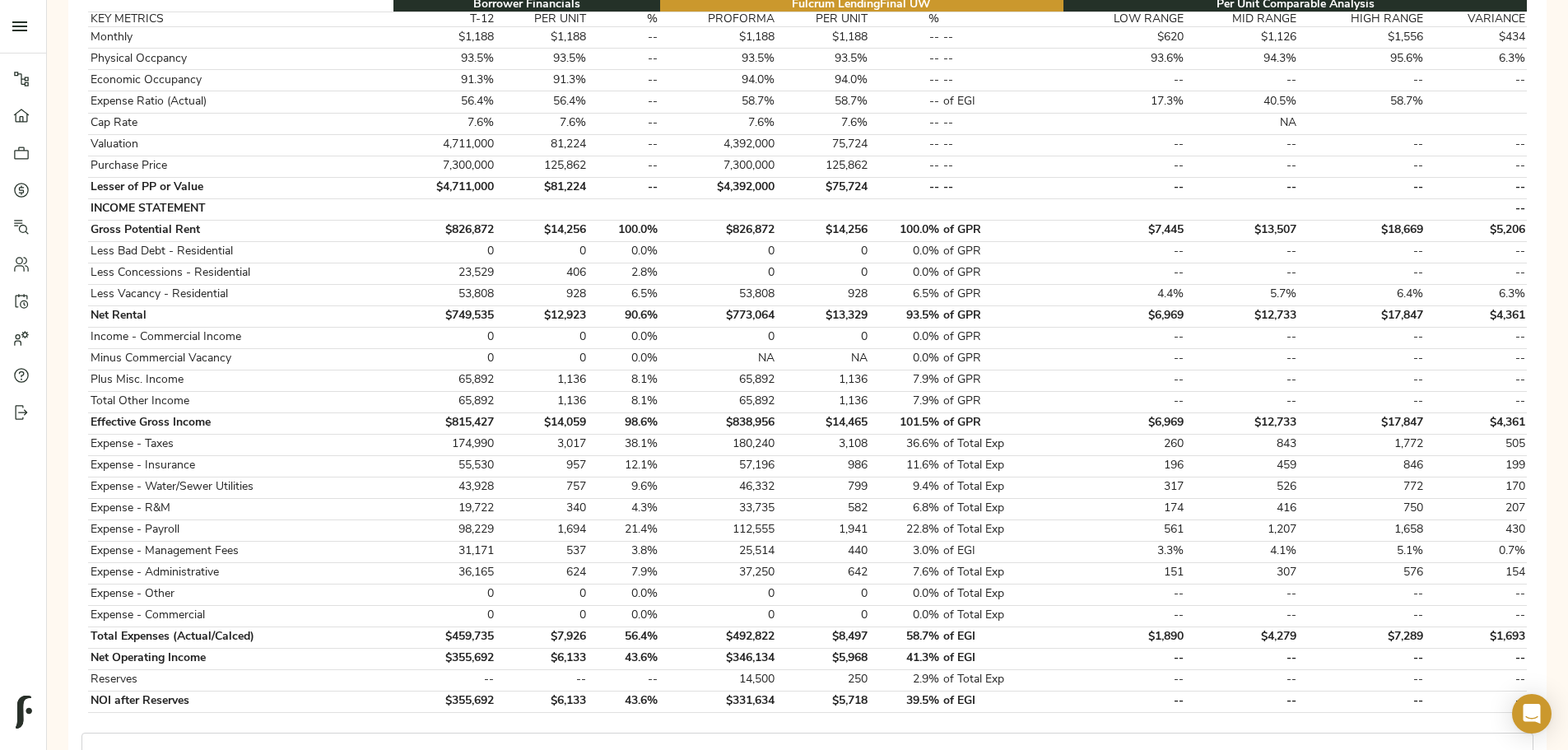
type input "3"
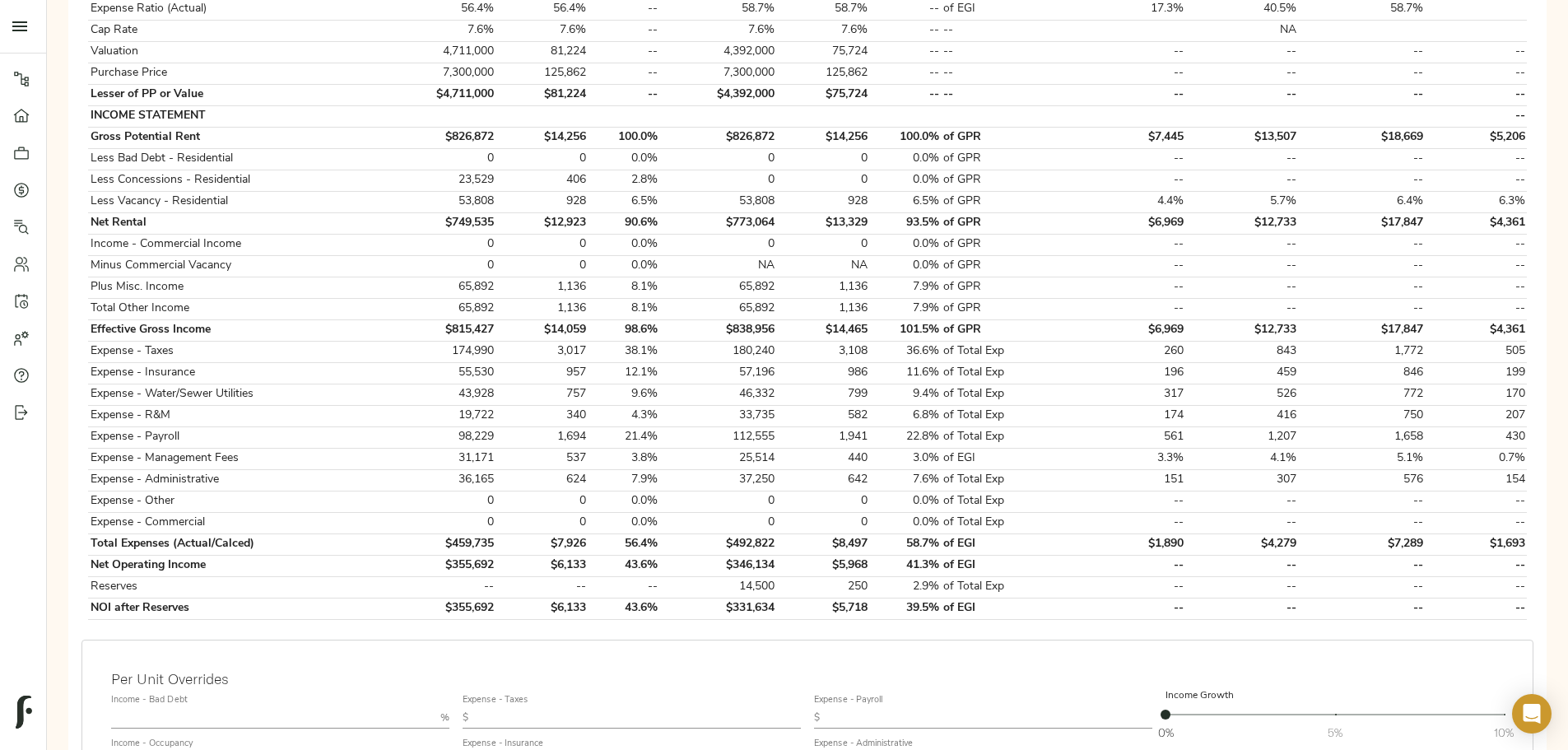
scroll to position [576, 0]
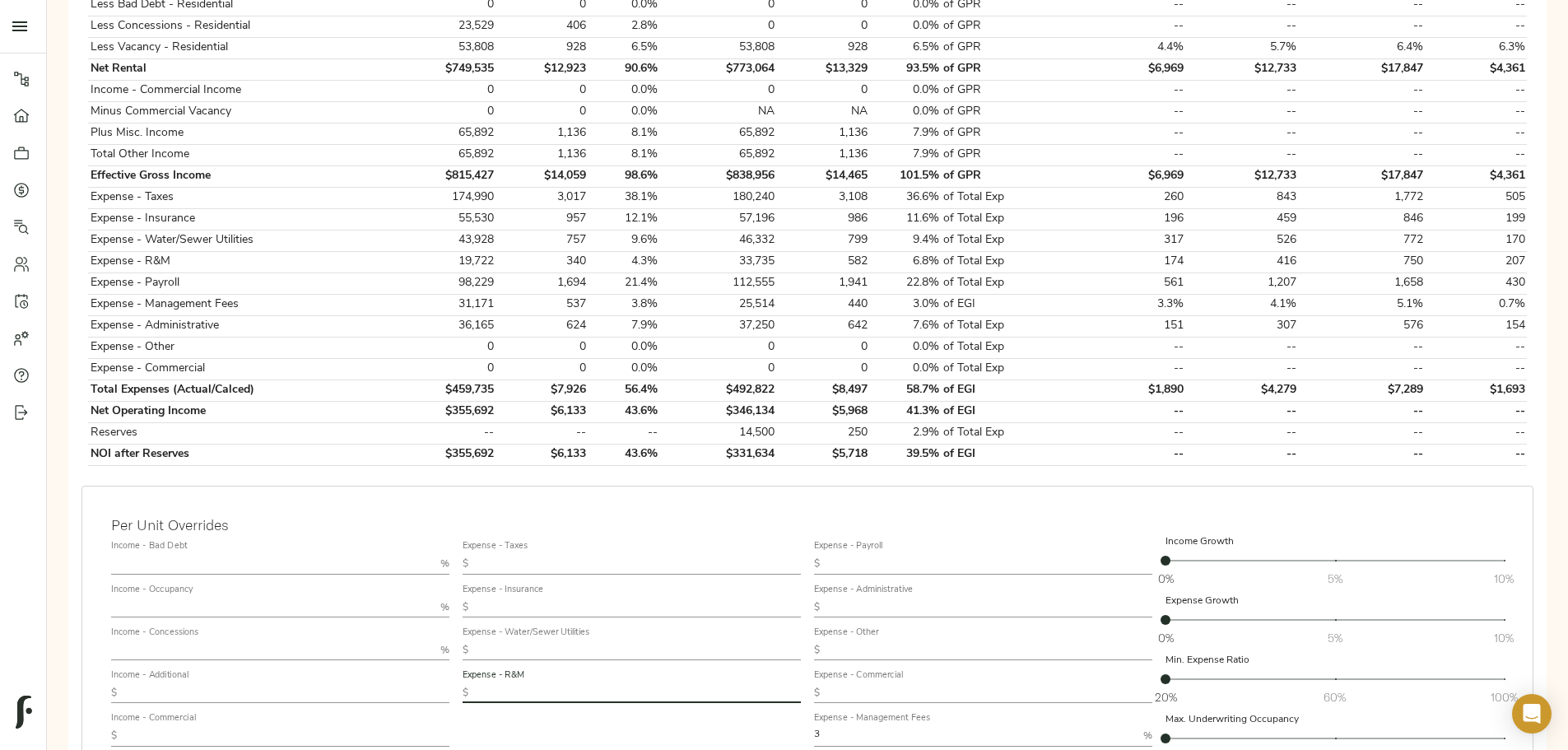
click at [693, 683] on input "text" at bounding box center [638, 693] width 326 height 20
type input "500"
click at [896, 485] on div "Per Unit Overrides Income - Bad Debt % Income - Occupancy % Income - Concession…" at bounding box center [807, 686] width 1452 height 401
click at [897, 554] on input "text" at bounding box center [989, 563] width 326 height 20
type input "1,514.62"
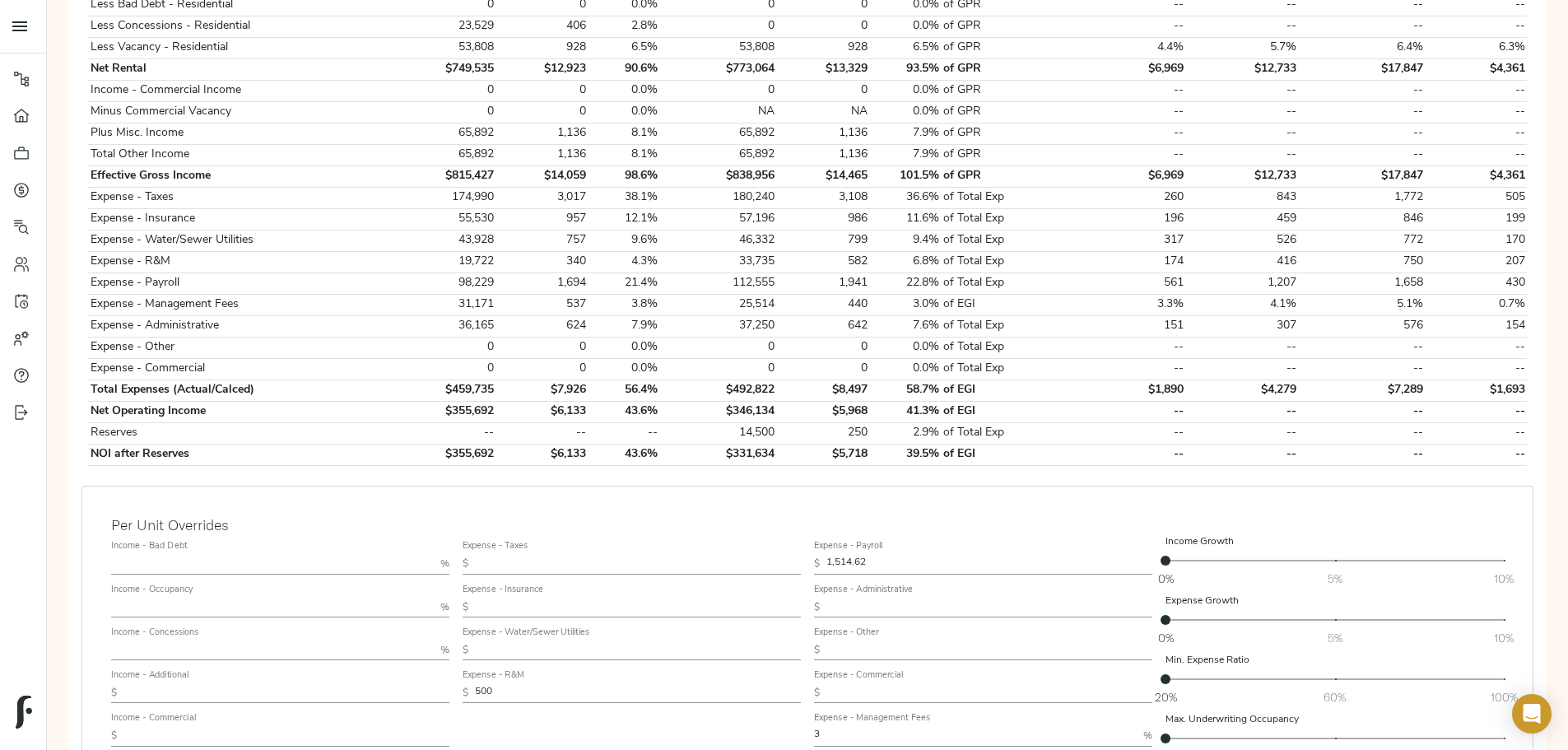
click at [963, 495] on div "Per Unit Overrides Income - Bad Debt % Income - Occupancy % Income - Concession…" at bounding box center [807, 686] width 1452 height 401
click at [733, 597] on input "text" at bounding box center [638, 607] width 326 height 20
type input "757.31"
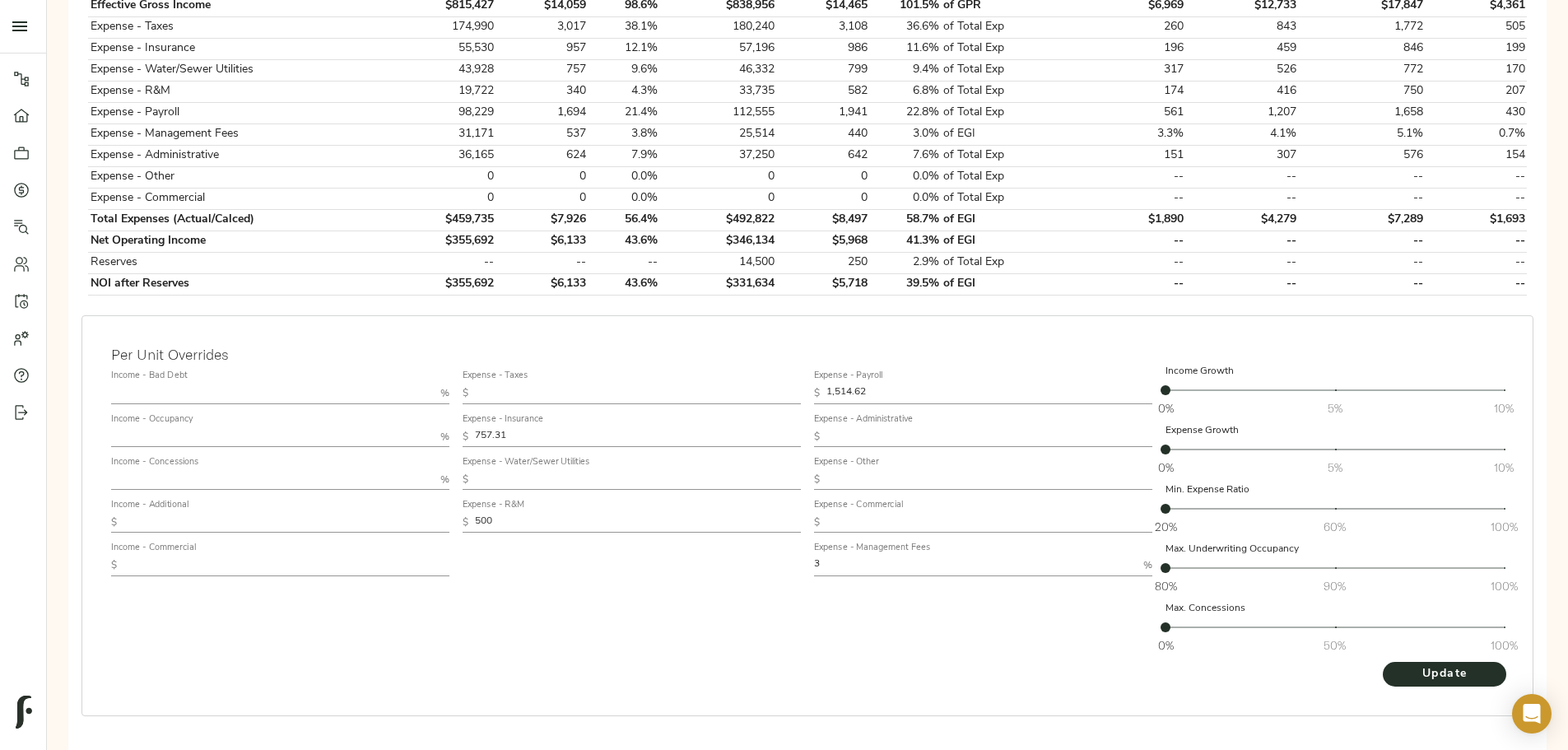
scroll to position [747, 0]
click at [1399, 663] on span "Update" at bounding box center [1444, 674] width 90 height 21
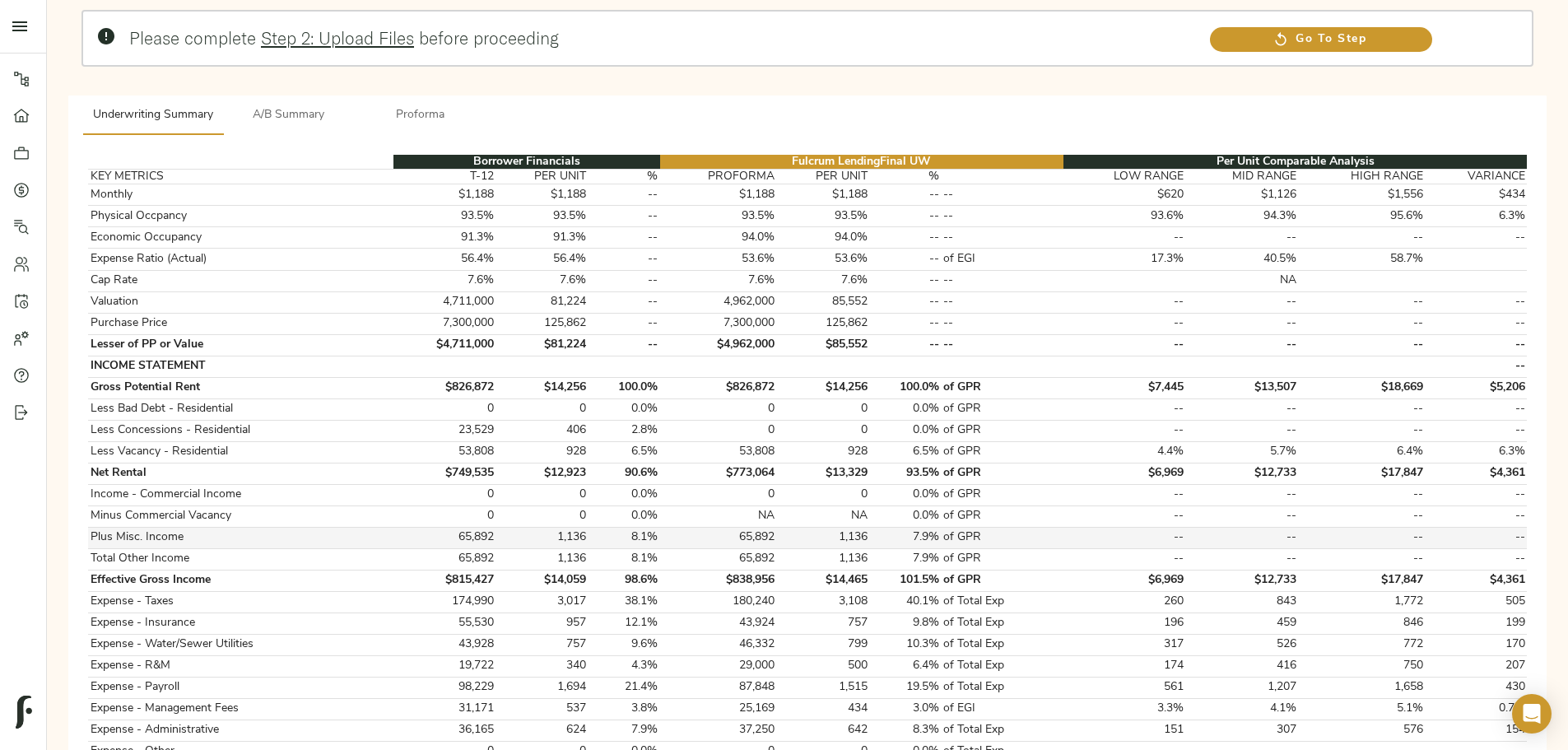
scroll to position [82, 0]
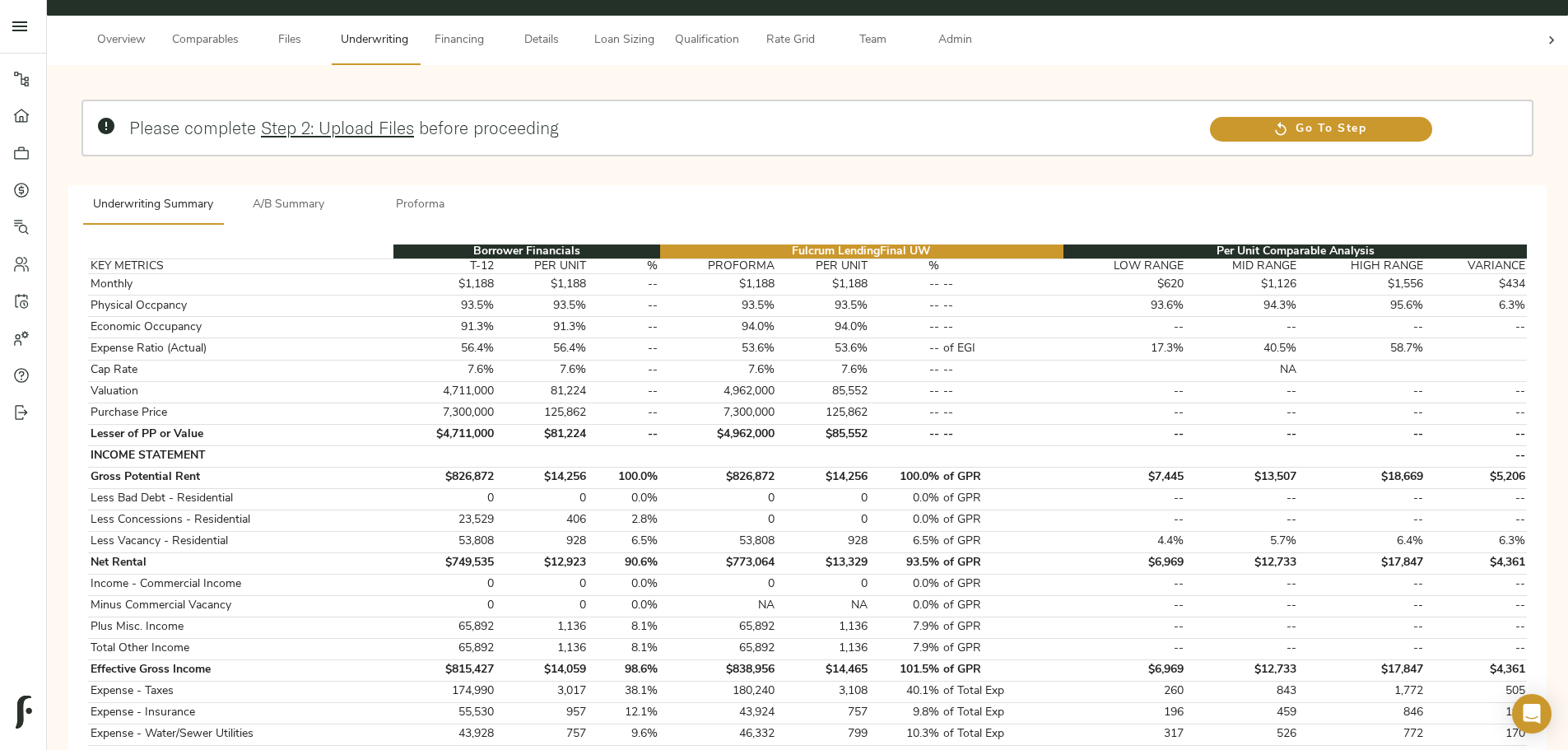
click at [490, 31] on span "Financing" at bounding box center [459, 41] width 62 height 21
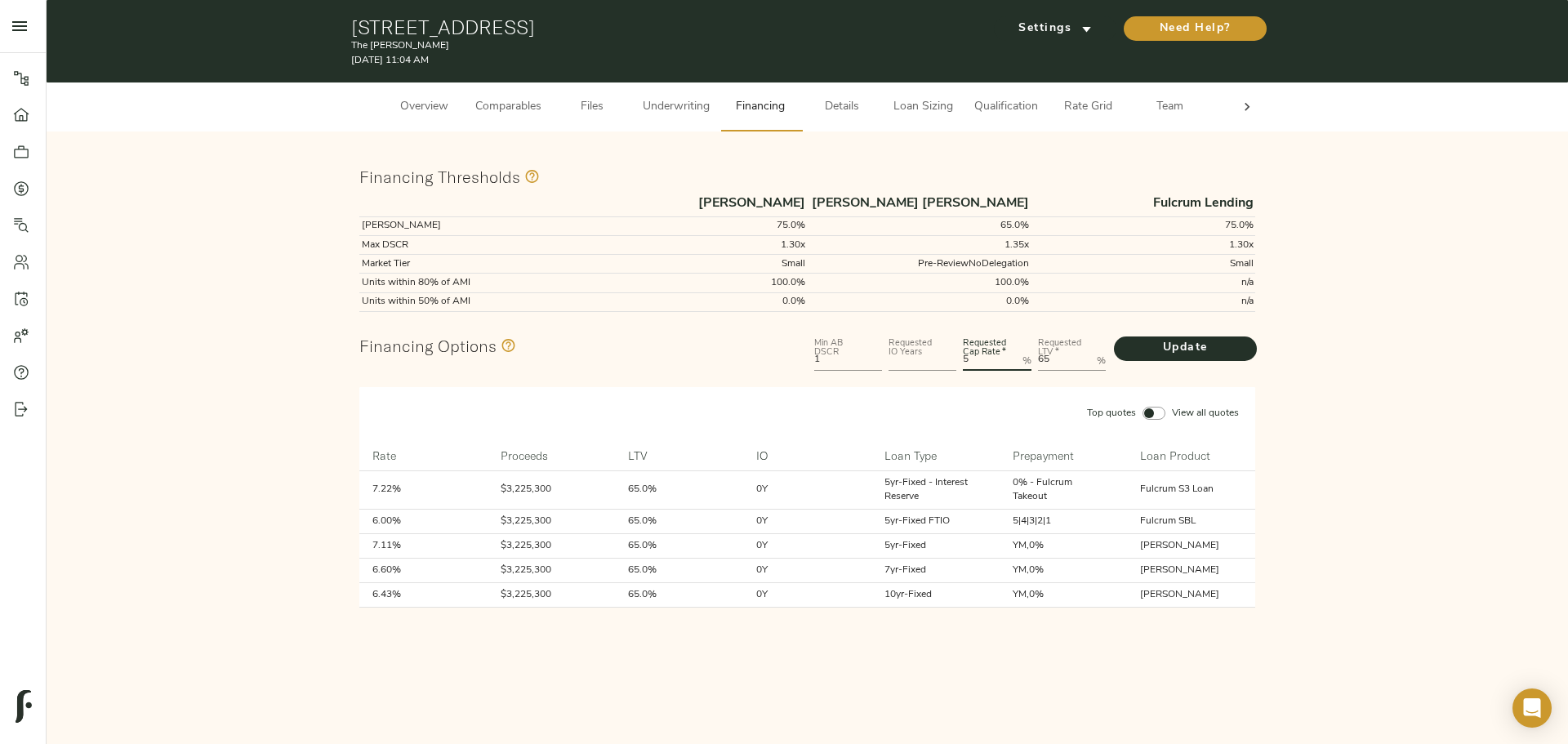
click at [987, 352] on Rate "5" at bounding box center [989, 361] width 53 height 20
type Rate "5.75"
click at [921, 358] on input "number" at bounding box center [922, 361] width 68 height 20
type input "5"
click at [1146, 344] on span "Update" at bounding box center [1185, 349] width 110 height 21
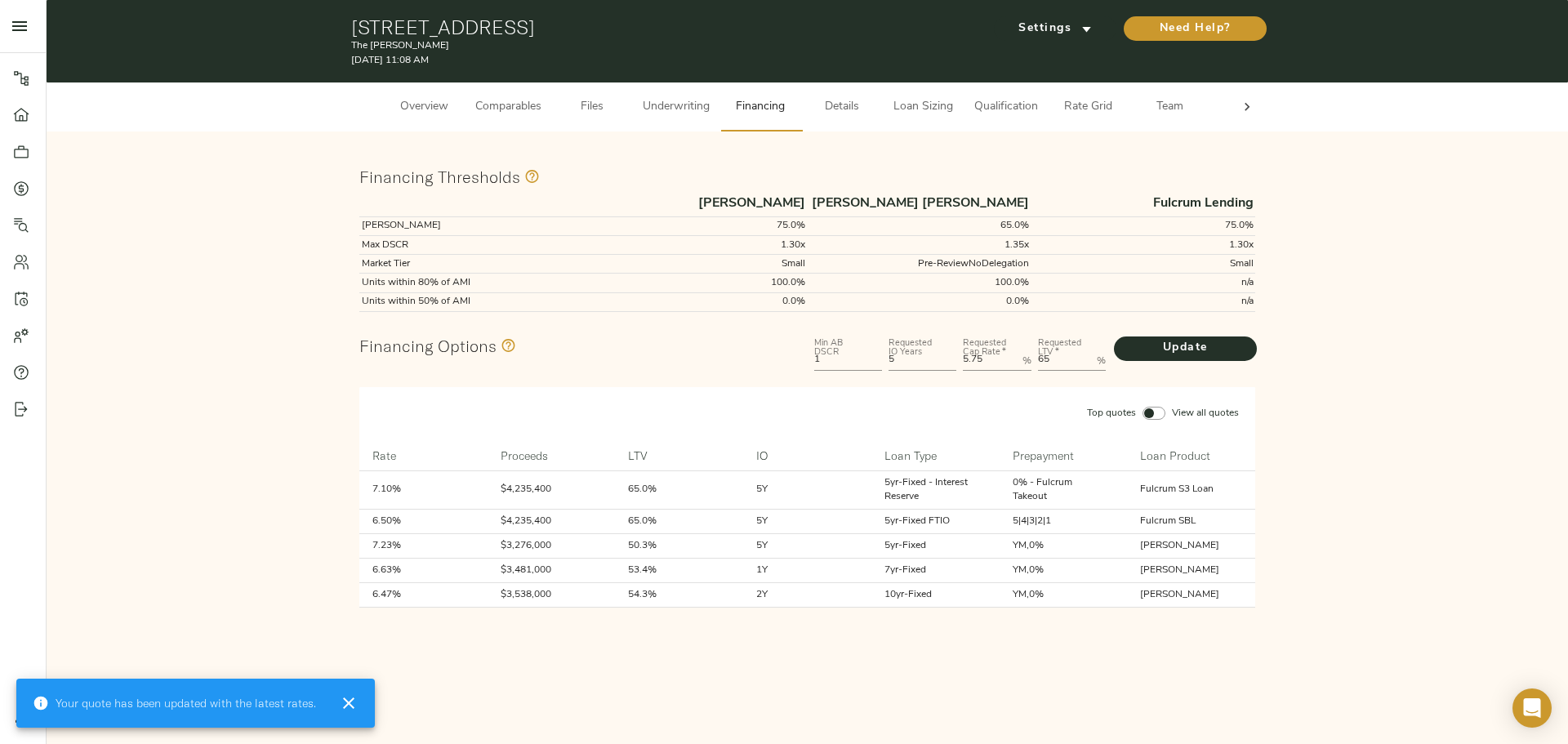
click at [668, 110] on span "Underwriting" at bounding box center [676, 108] width 67 height 21
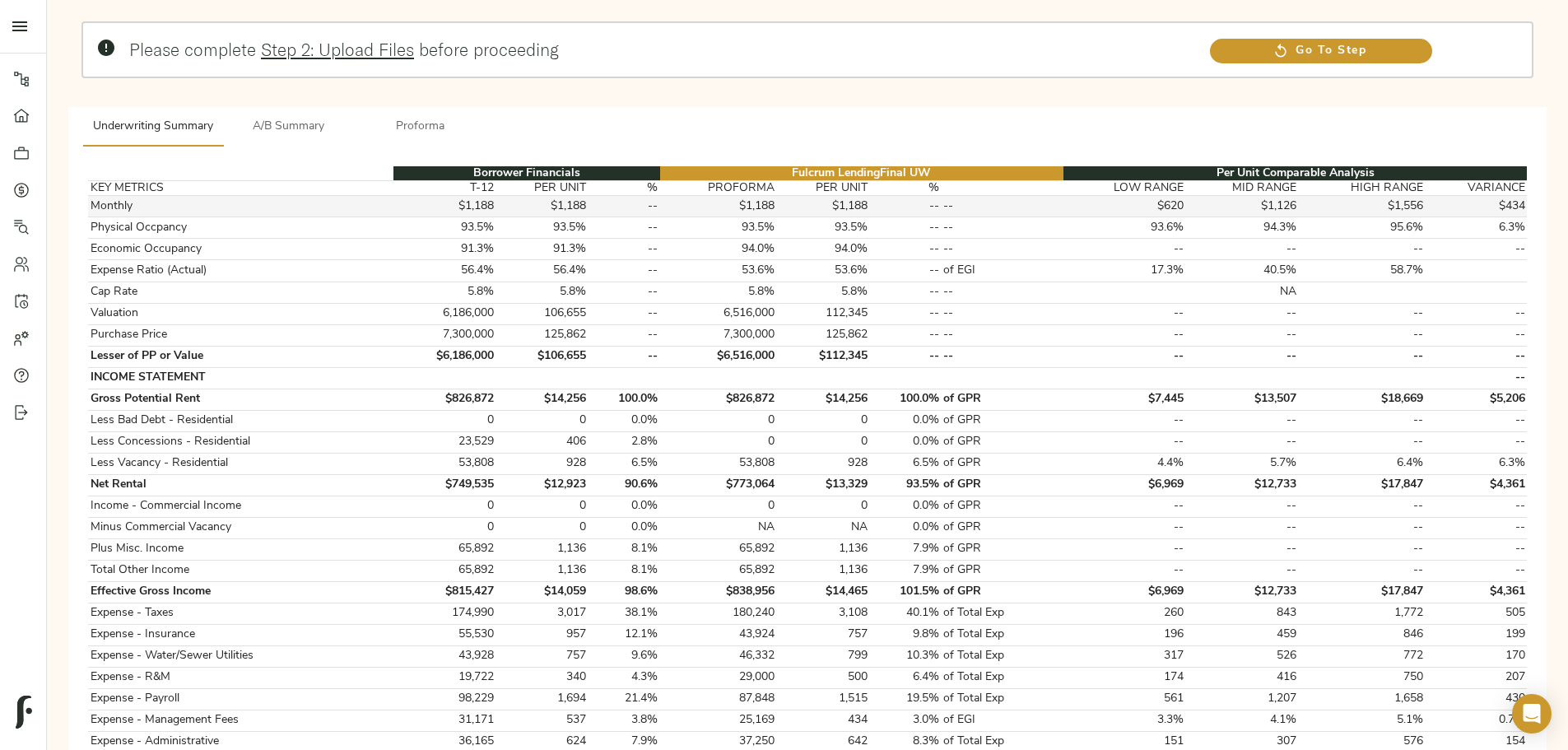
scroll to position [82, 0]
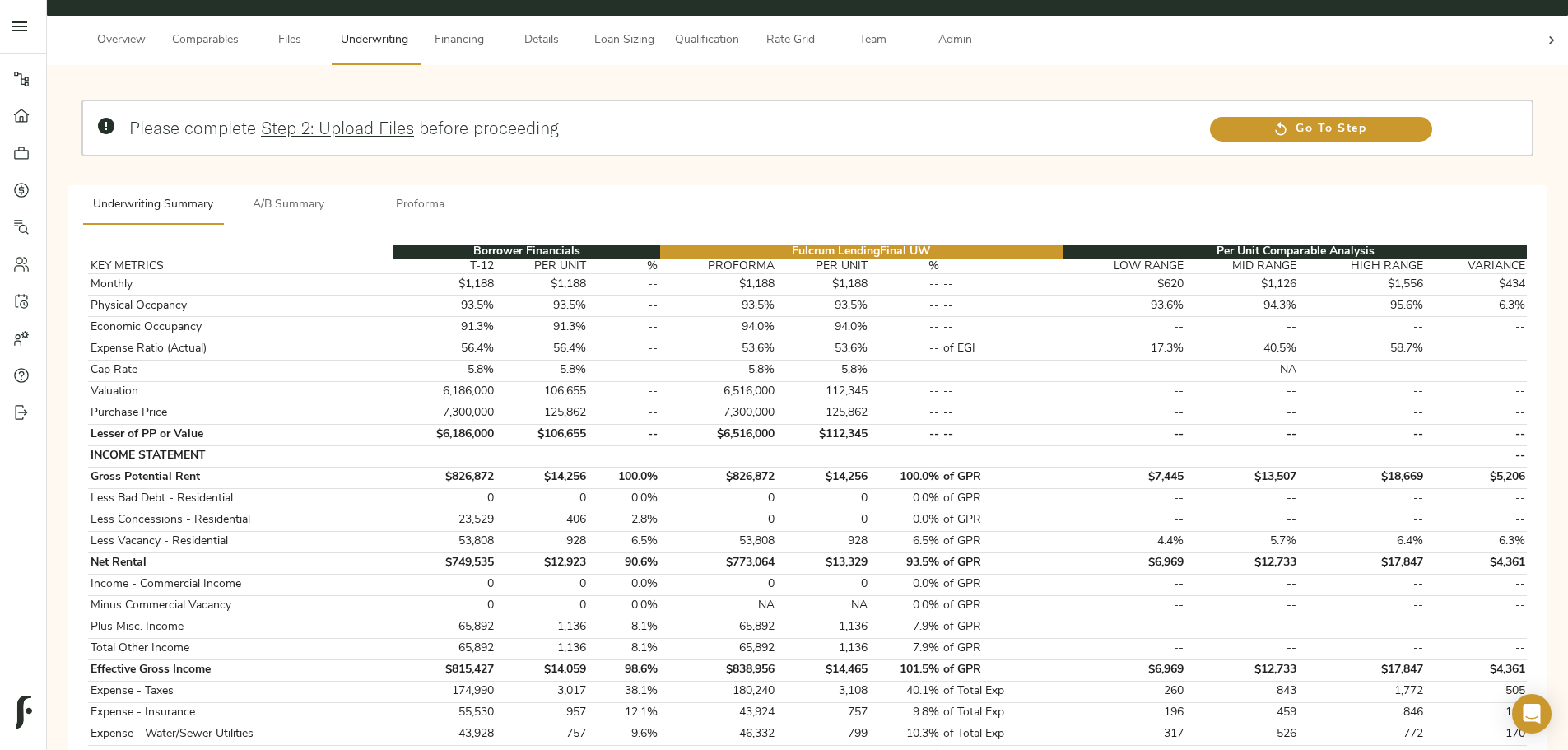
click at [476, 195] on span "Proforma" at bounding box center [420, 206] width 112 height 21
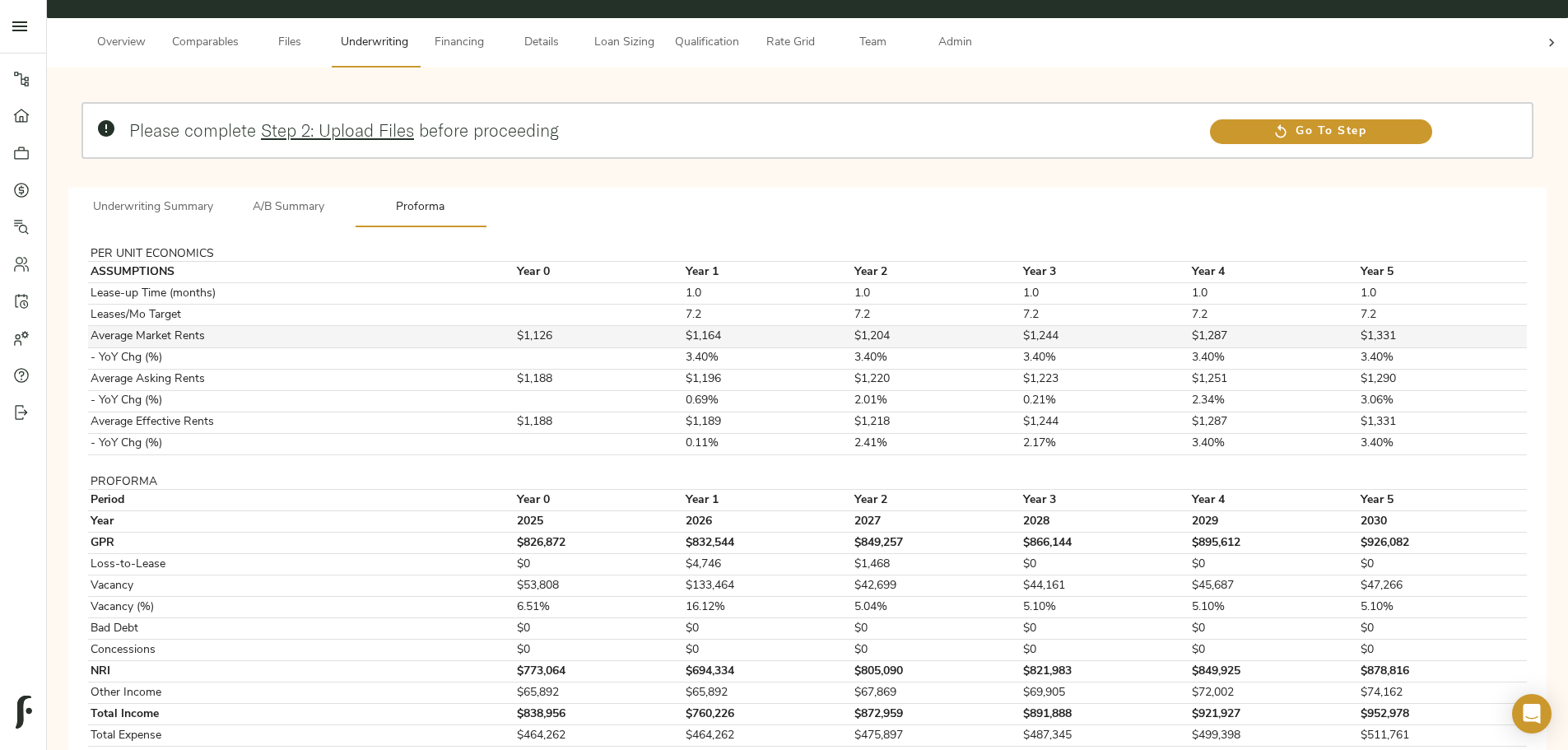
scroll to position [0, 0]
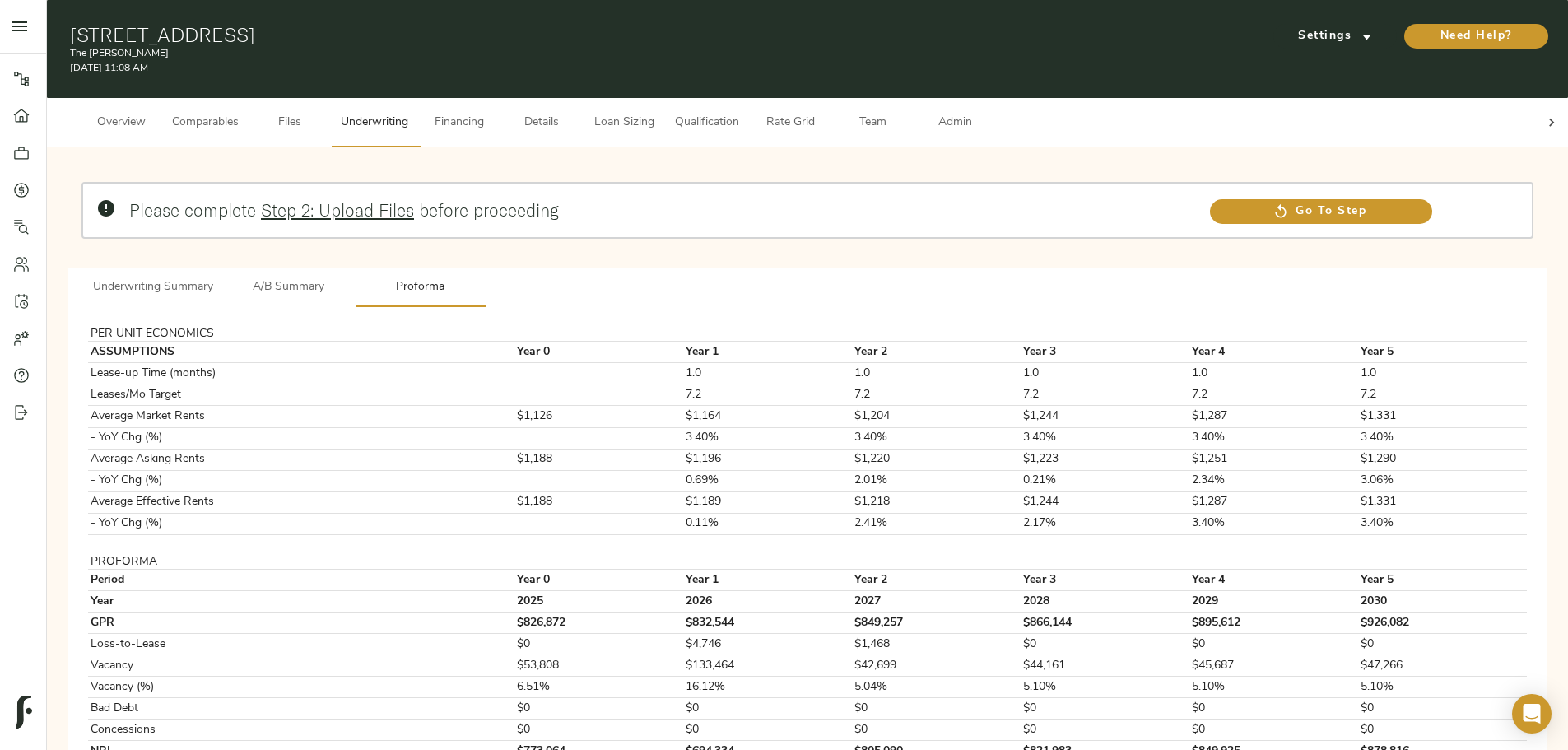
click at [344, 278] on span "A/B Summary" at bounding box center [288, 288] width 112 height 21
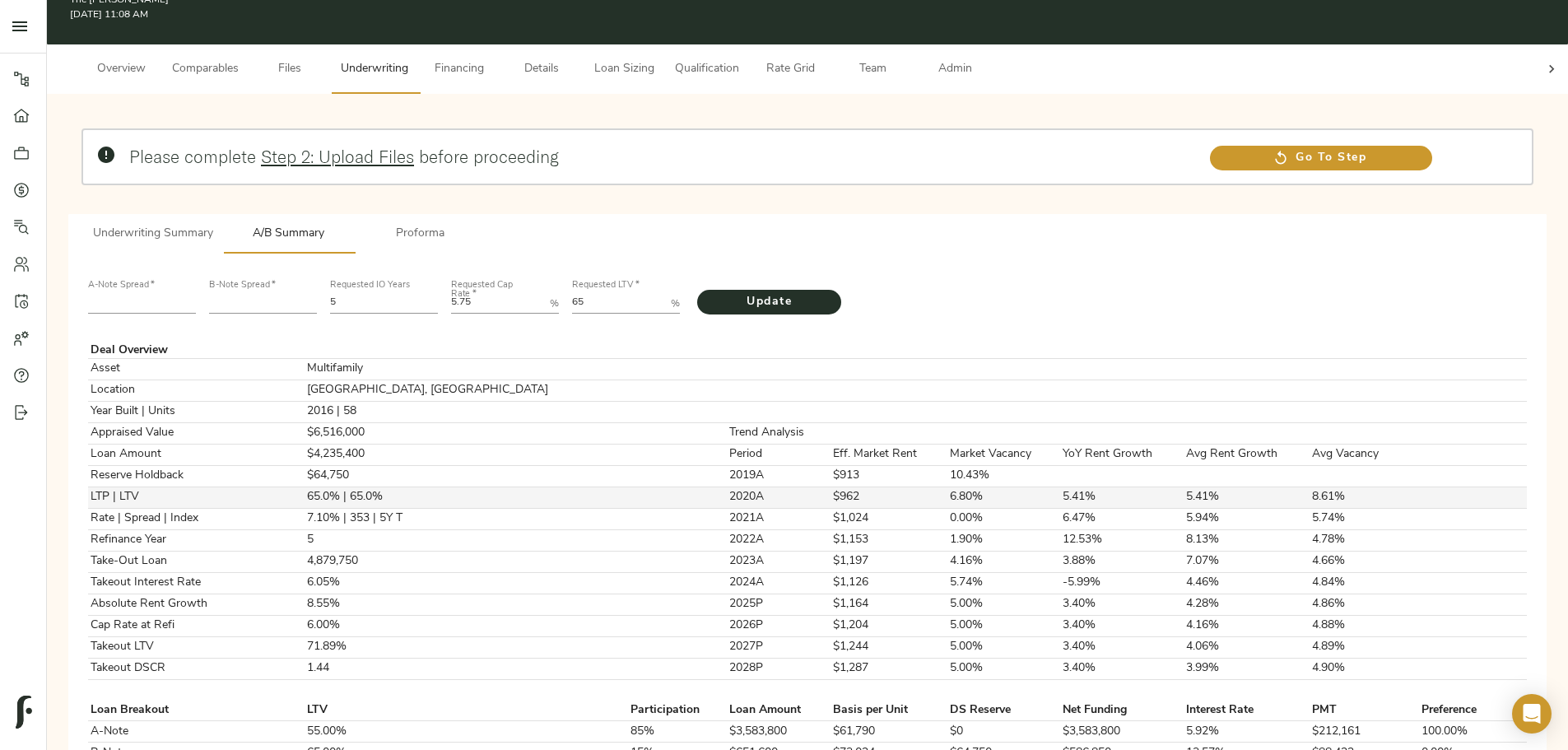
scroll to position [82, 0]
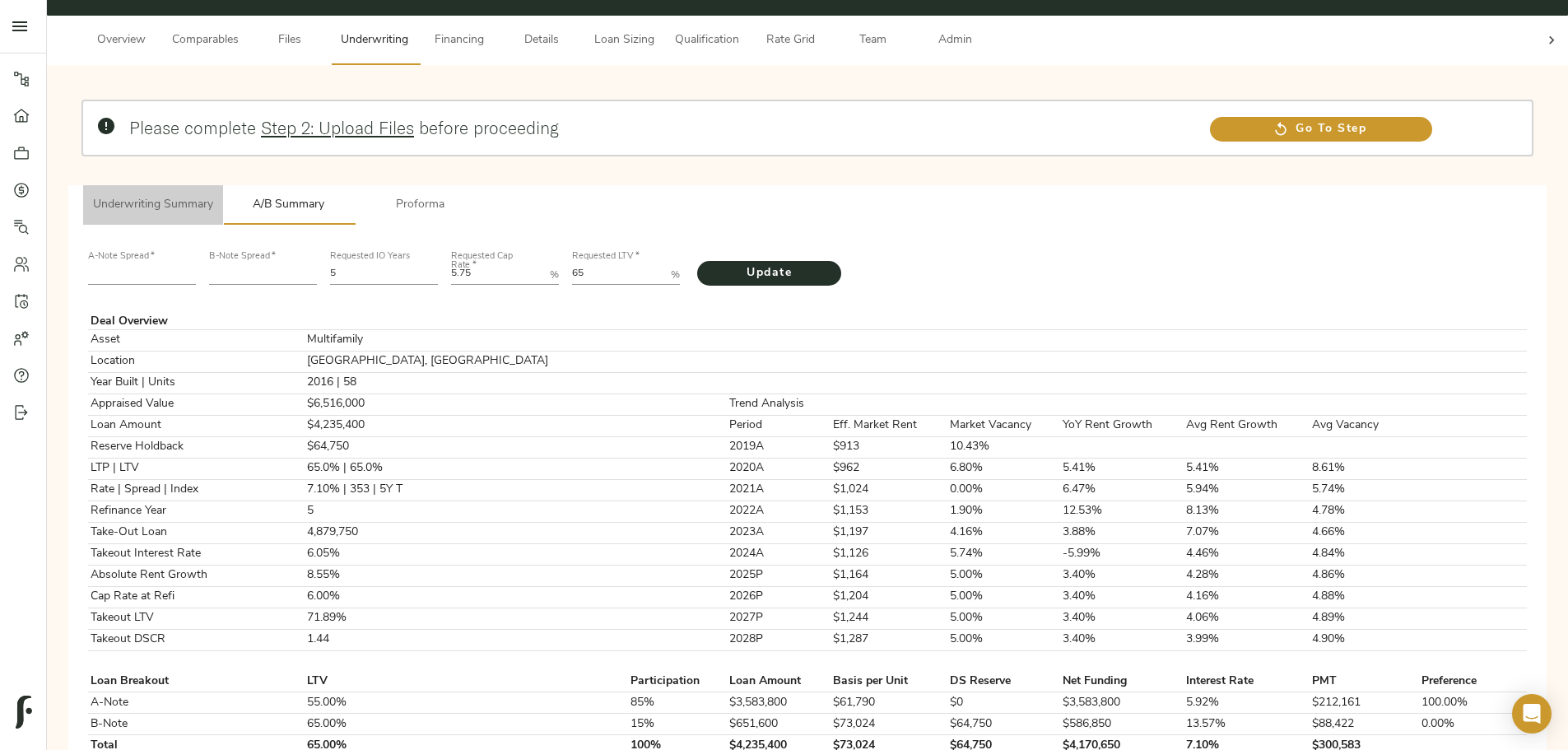
click at [213, 195] on span "Underwriting Summary" at bounding box center [153, 206] width 120 height 21
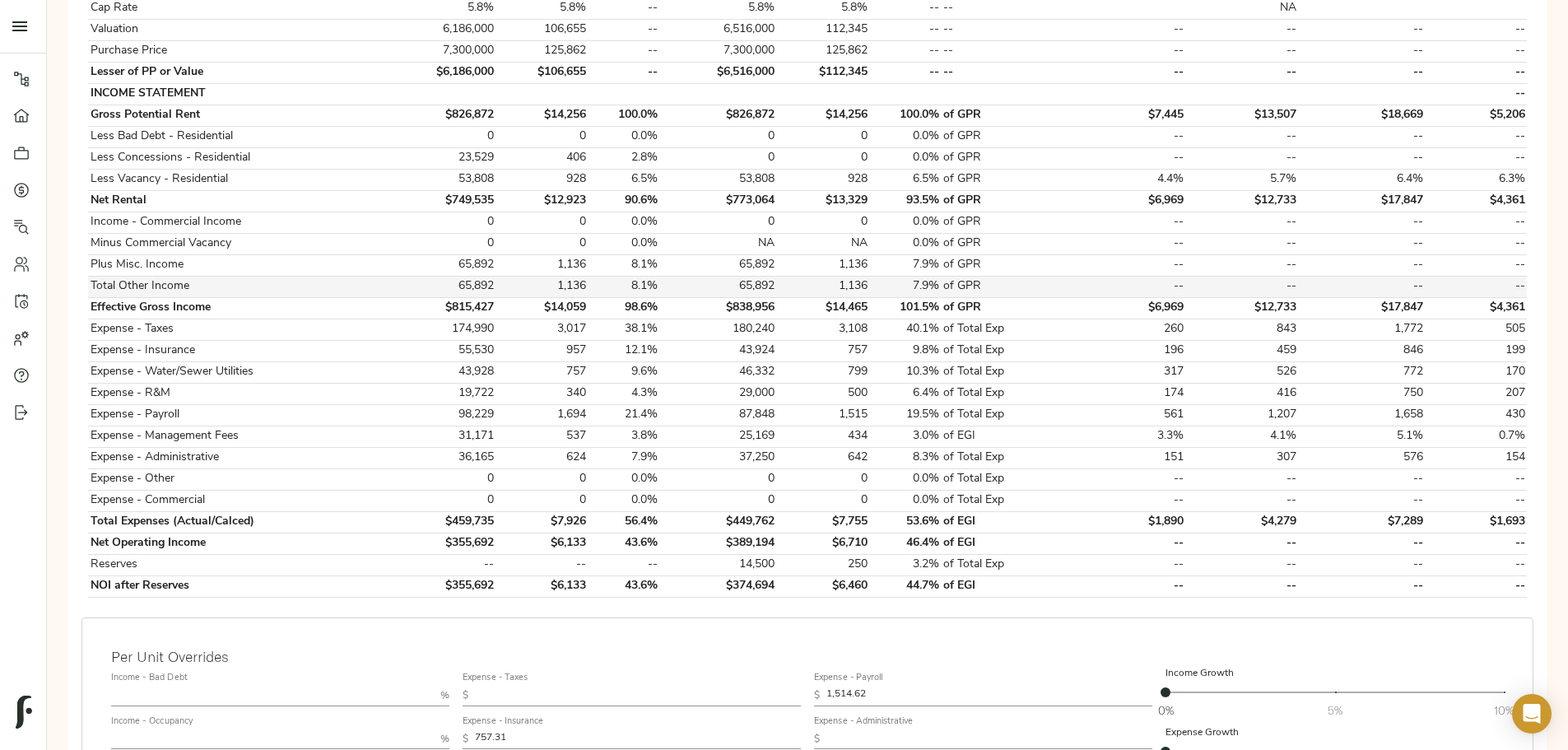
scroll to position [740, 0]
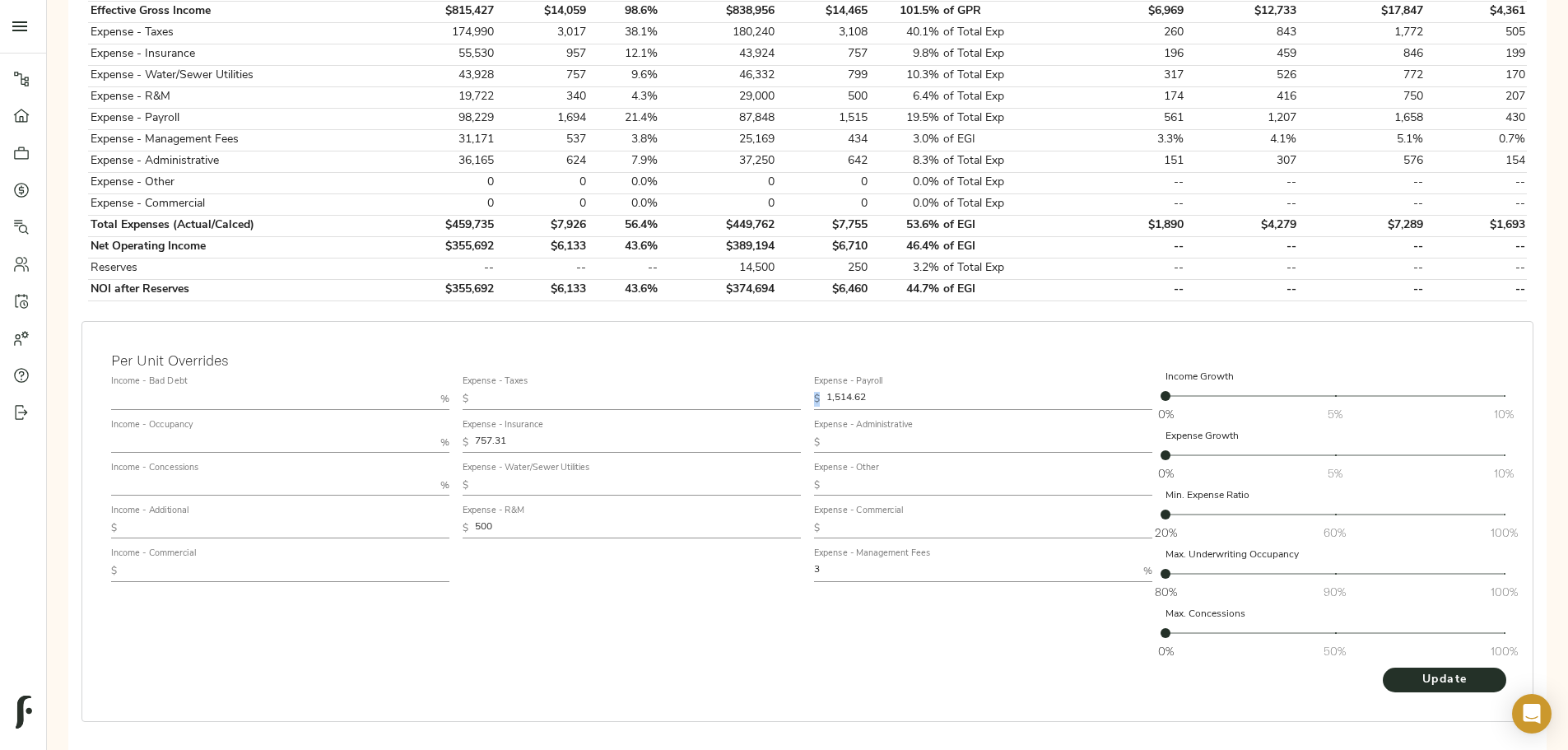
drag, startPoint x: 818, startPoint y: 364, endPoint x: 865, endPoint y: 364, distance: 47.0
click at [865, 390] on div "$ 1,514.62" at bounding box center [983, 399] width 338 height 20
click at [859, 390] on input "1,514.62" at bounding box center [989, 399] width 326 height 20
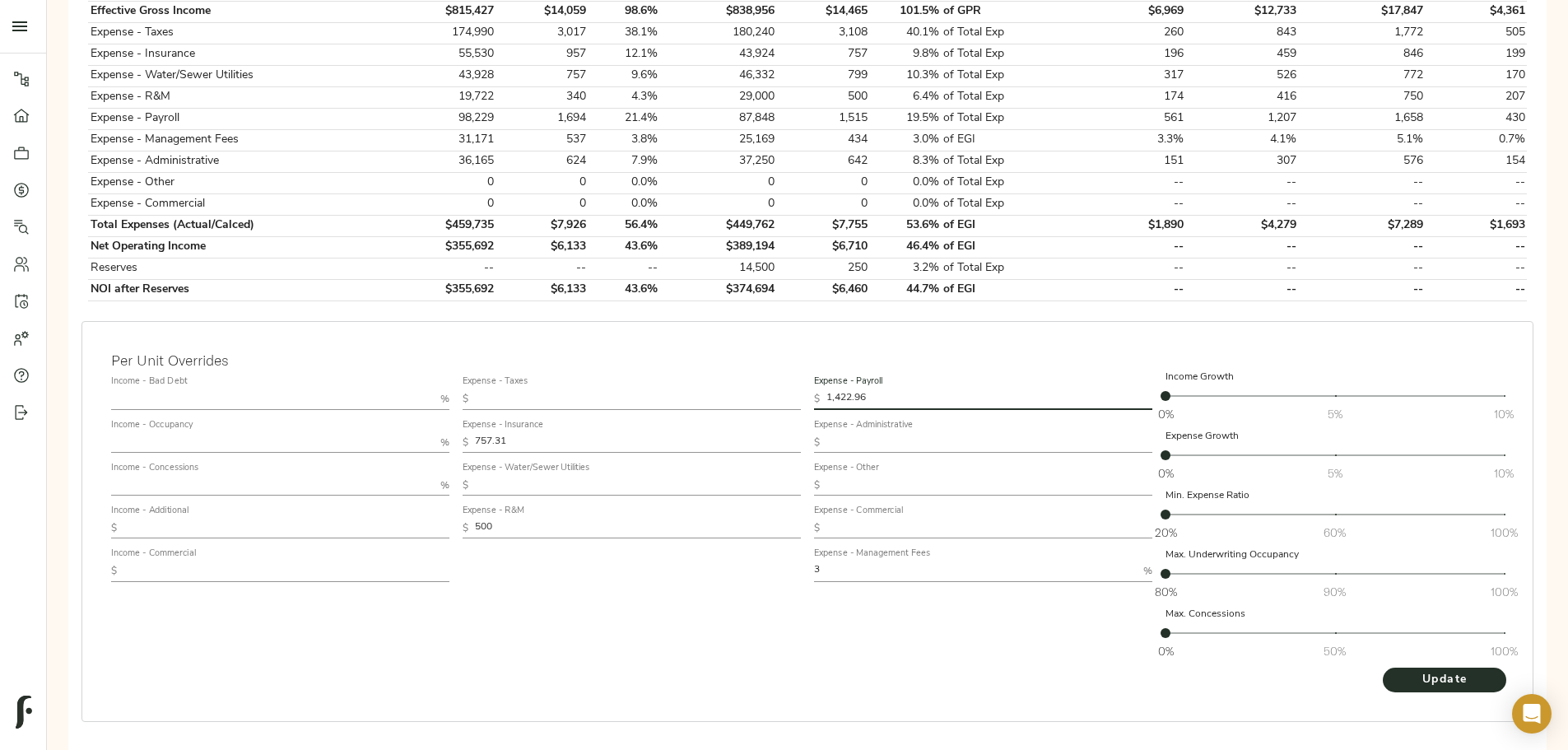
type input "1,422.96"
click at [677, 433] on input "757.31" at bounding box center [638, 443] width 326 height 20
type input "711.48"
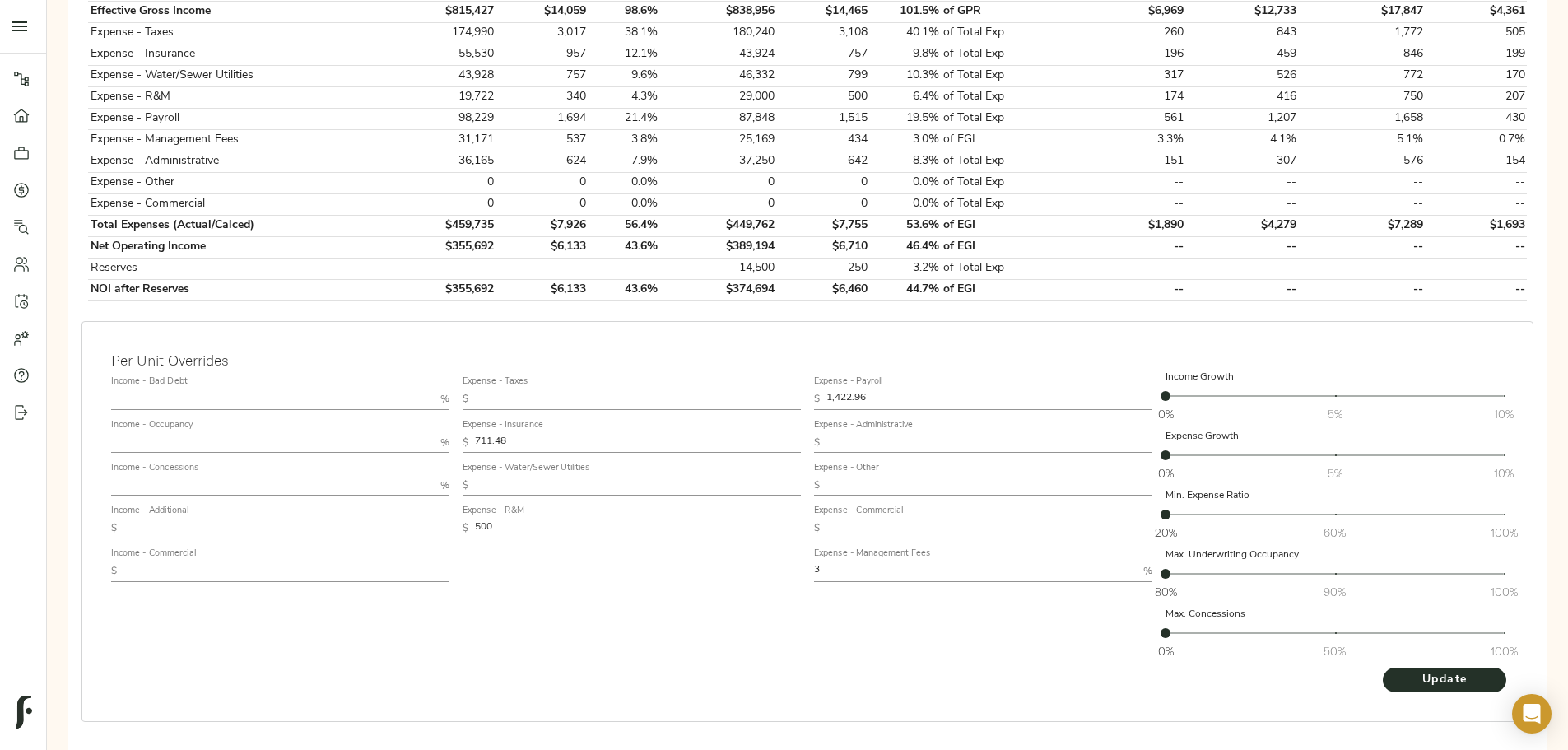
click at [676, 526] on div "Expense - Taxes $ Expense - Insurance $ 711.48 Expense - Water/Sewer Utilities …" at bounding box center [631, 517] width 351 height 310
click at [666, 518] on input "500" at bounding box center [638, 528] width 326 height 20
click at [666, 518] on input "500" at bounding box center [638, 528] width 326 height 20
click at [656, 566] on div "Expense - Taxes $ Expense - Insurance $ 711.48 Expense - Water/Sewer Utilities …" at bounding box center [631, 517] width 351 height 310
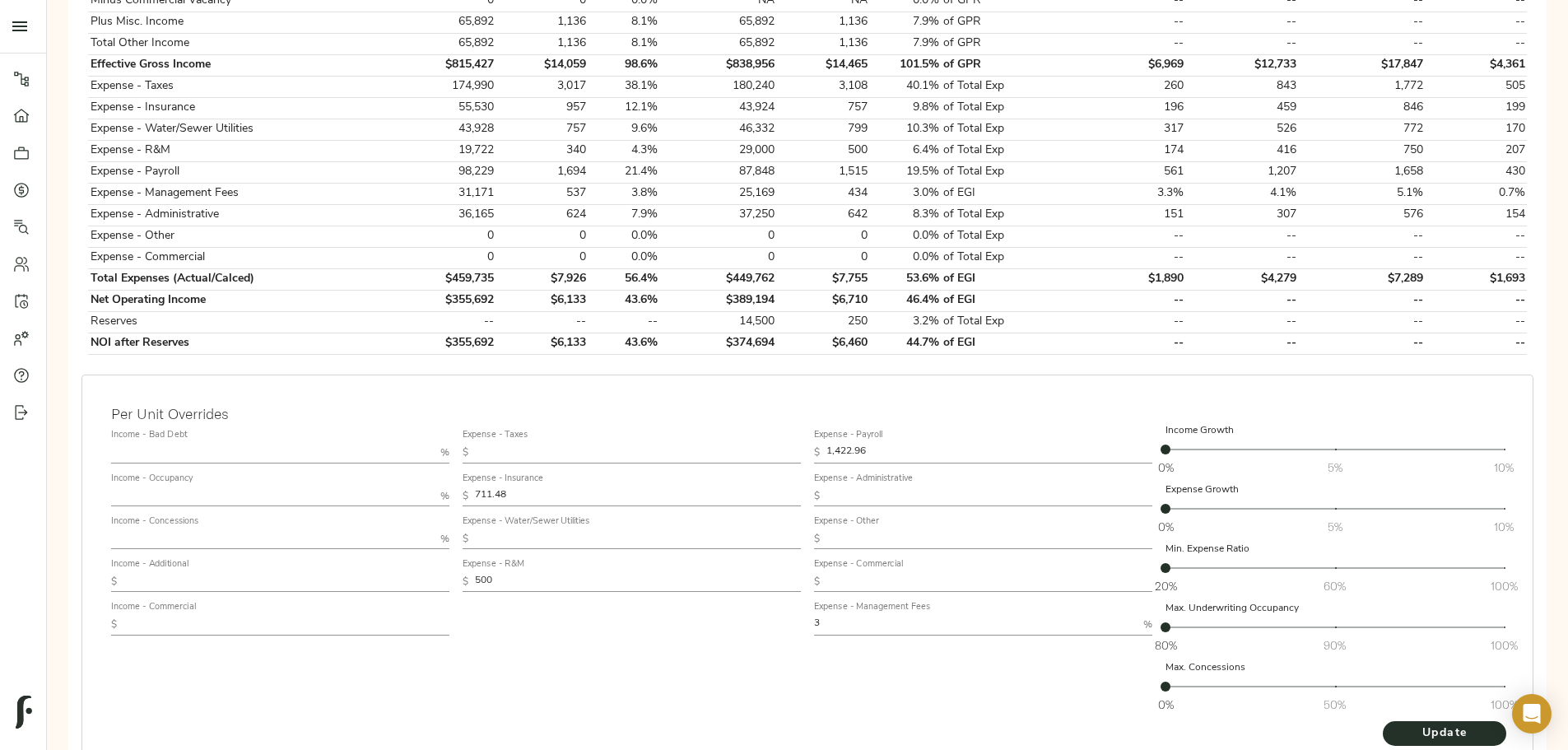
scroll to position [659, 0]
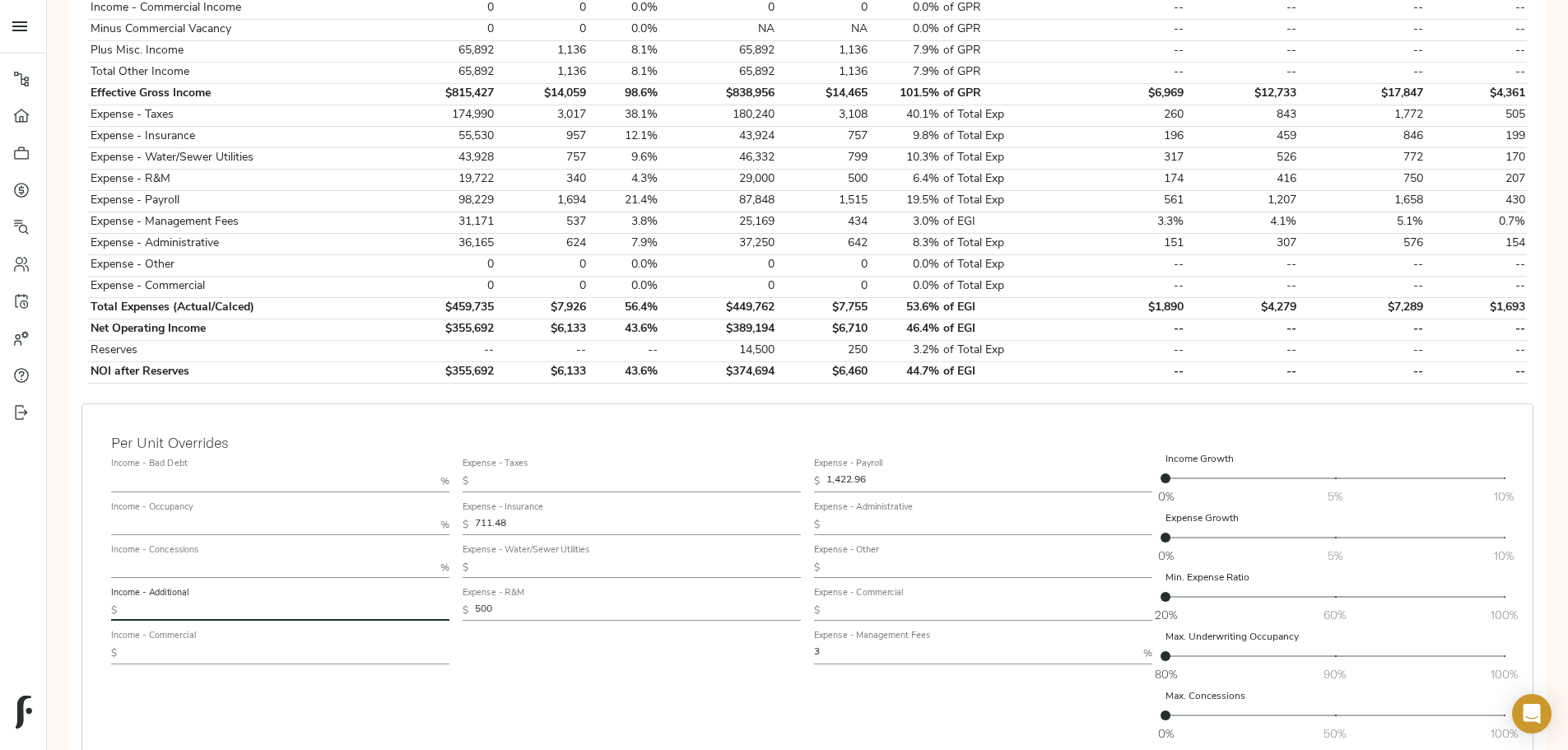
click at [449, 601] on input "text" at bounding box center [286, 610] width 326 height 20
type input "1,366.31"
click at [434, 558] on input "text" at bounding box center [272, 568] width 323 height 20
type input "1"
click at [688, 686] on div "Expense - Taxes $ Expense - Insurance $ 711.48 Expense - Water/Sewer Utilities …" at bounding box center [631, 600] width 351 height 310
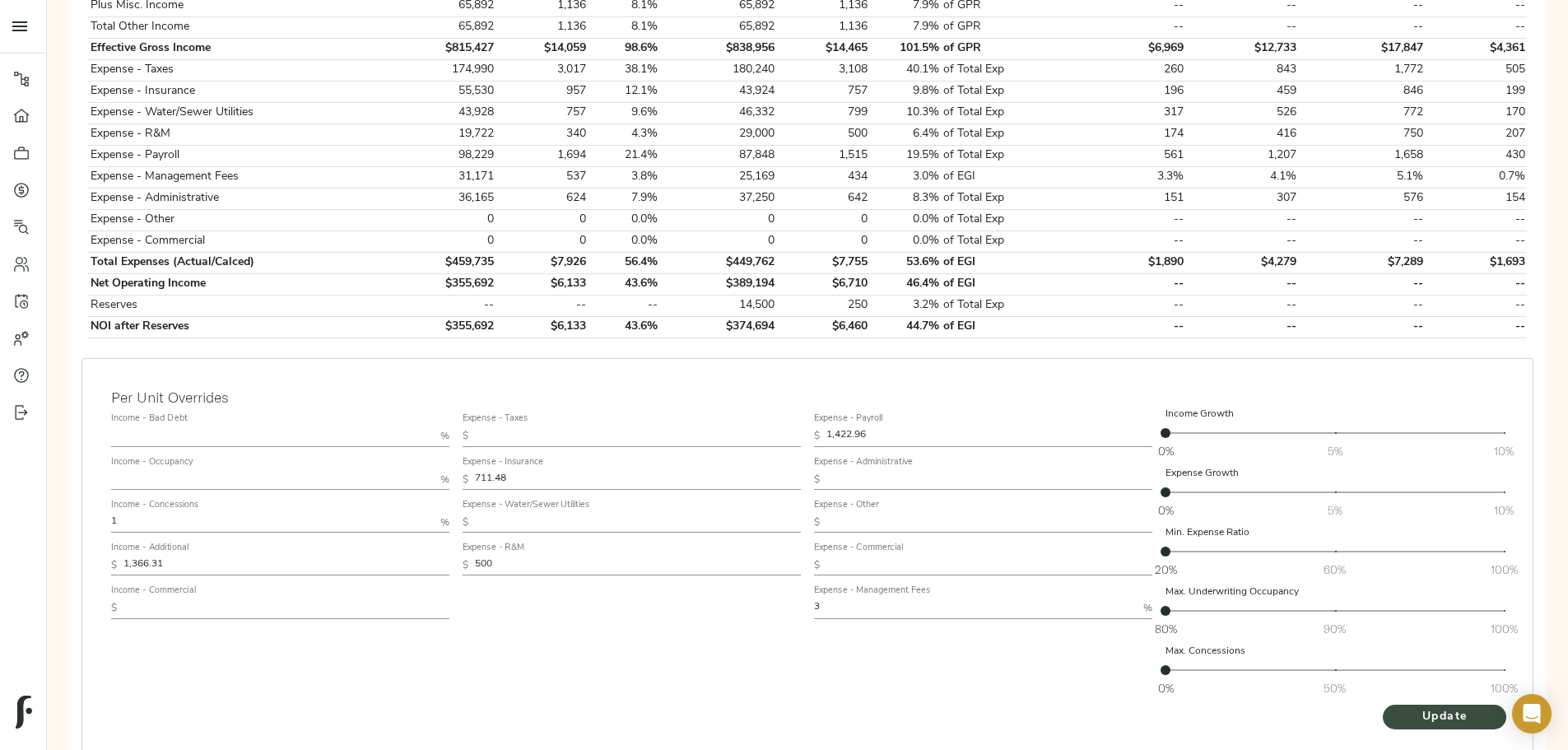
scroll to position [747, 0]
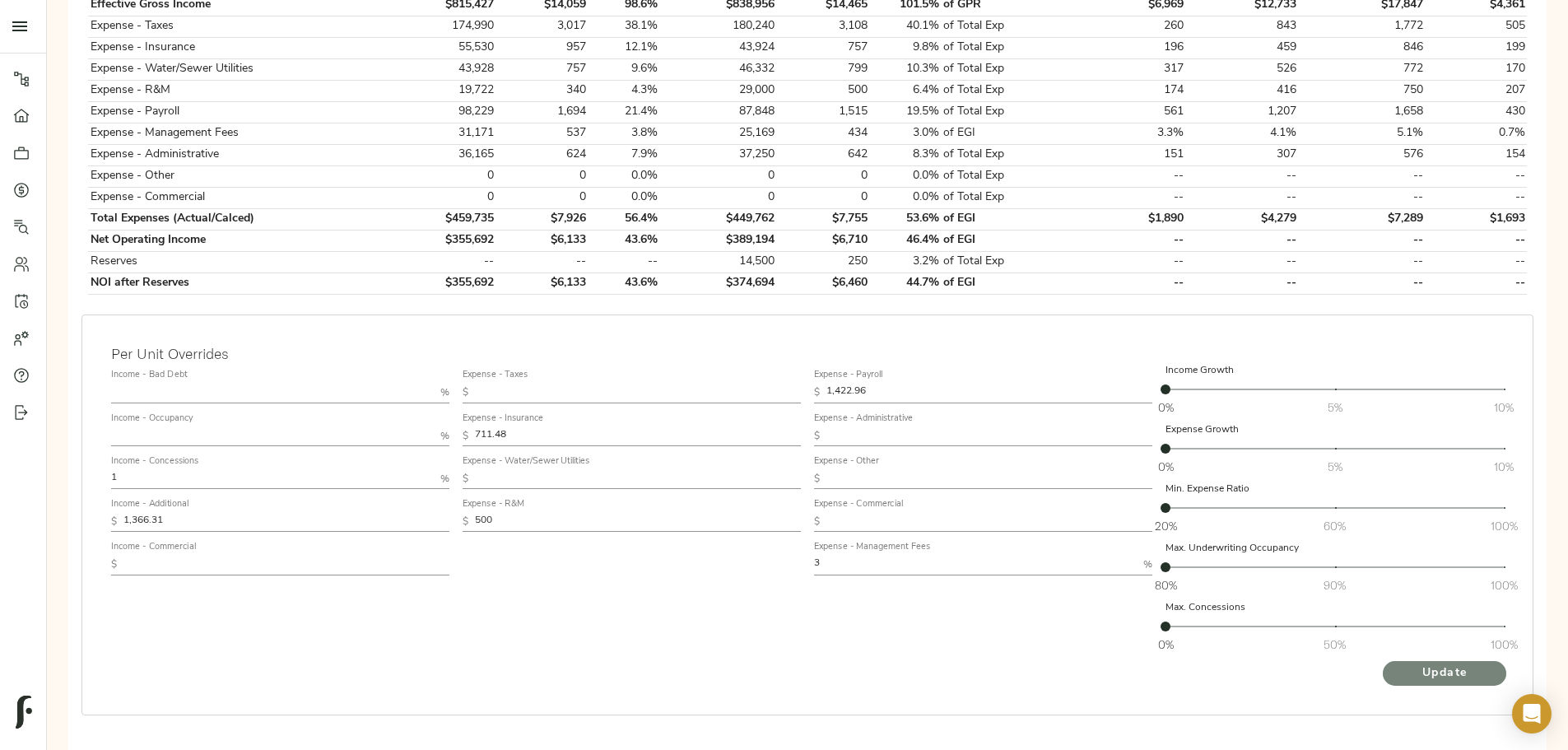
click at [1399, 663] on span "Update" at bounding box center [1444, 674] width 90 height 21
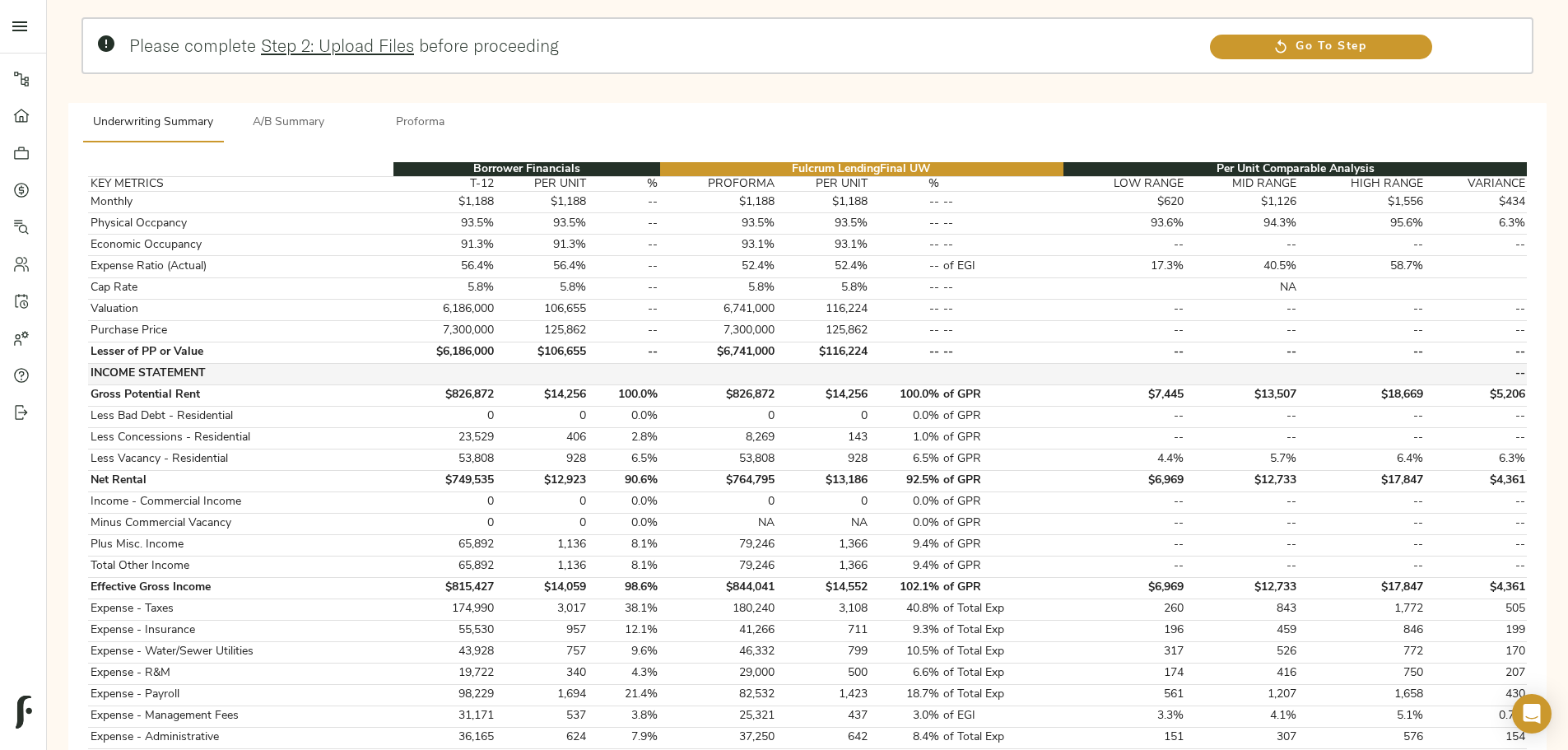
scroll to position [576, 0]
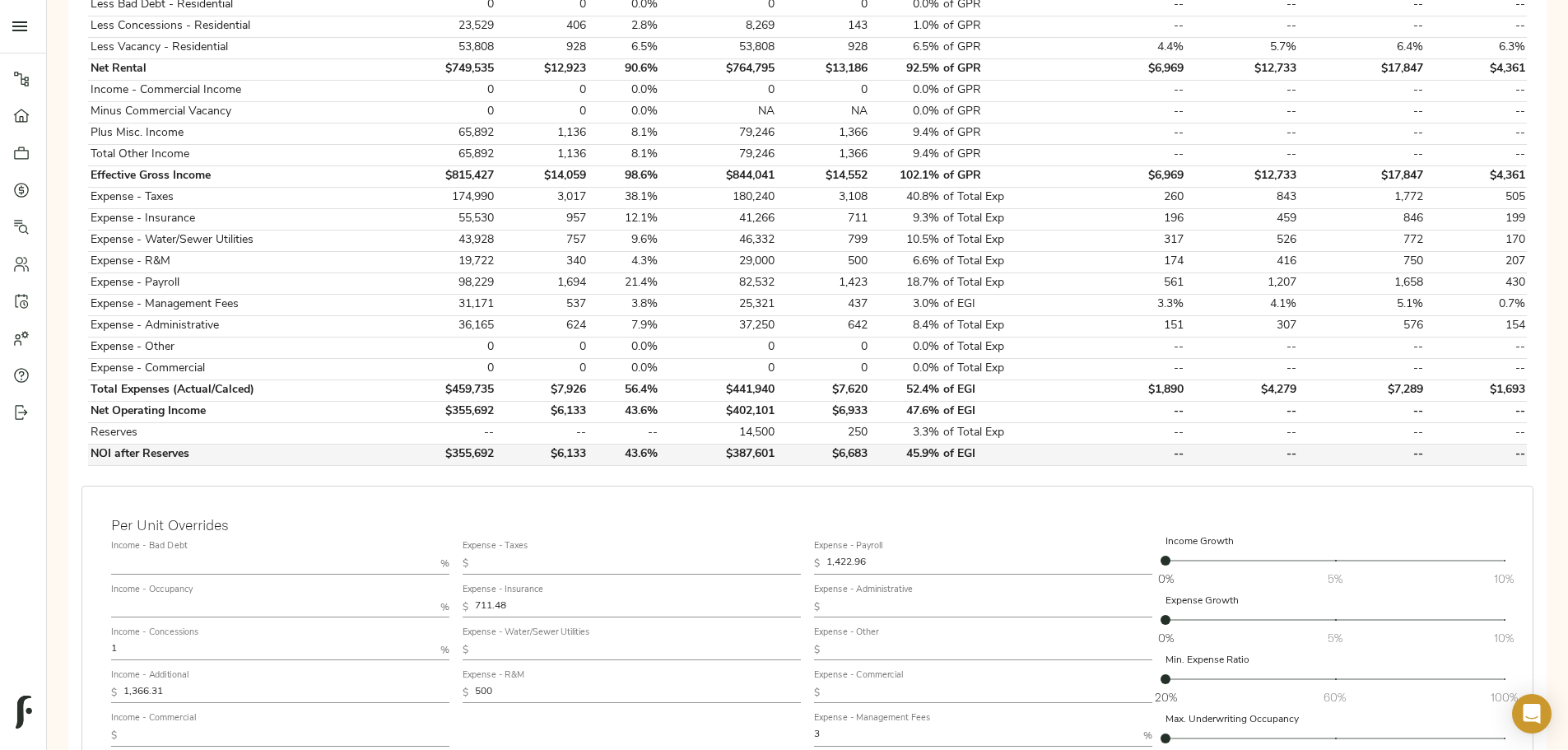
click at [759, 444] on td "$387,601" at bounding box center [718, 454] width 117 height 22
copy td "$387,601"
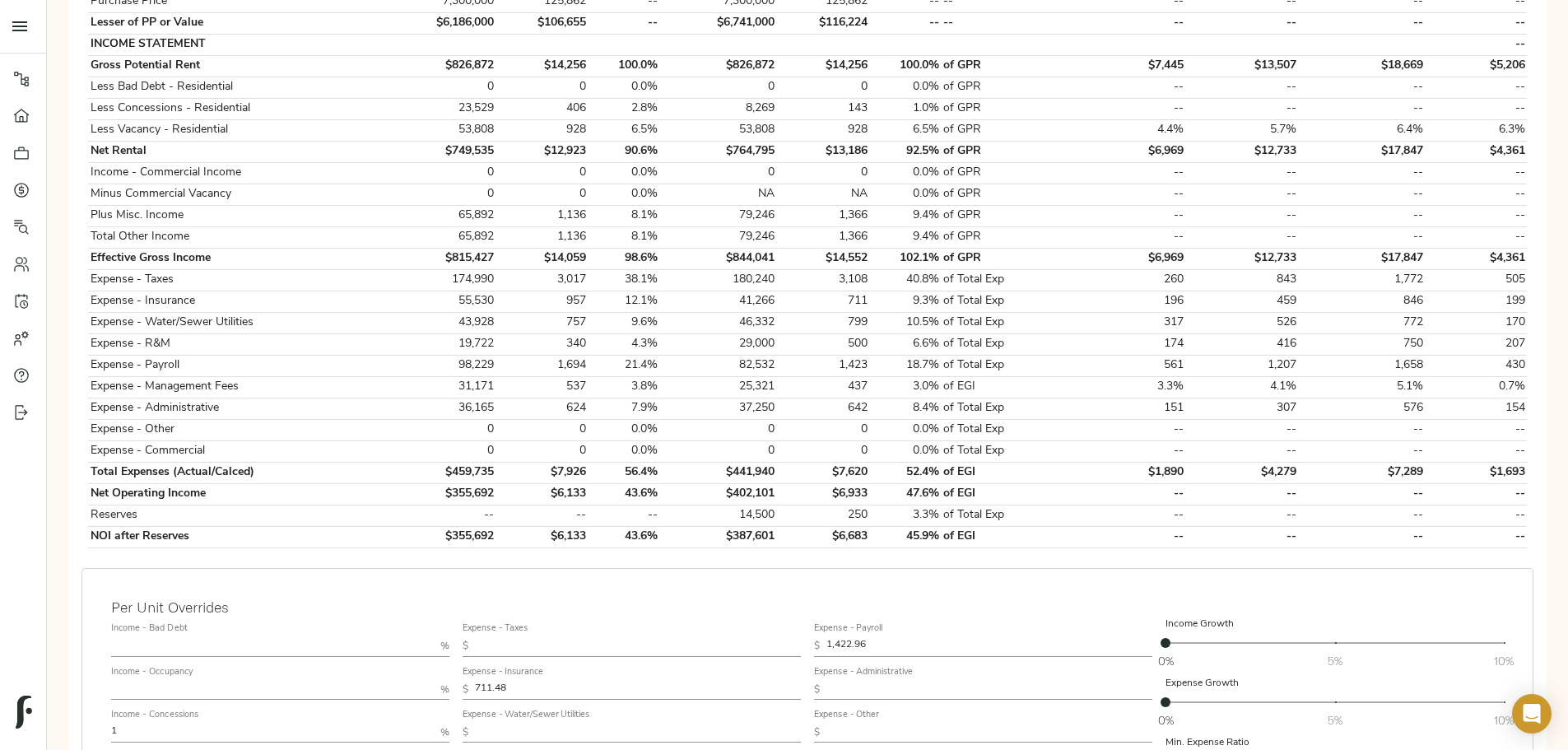
click at [322, 335] on div "Please complete Step 2: Upload Files before proceeding Go To Step Underwriting …" at bounding box center [807, 345] width 1494 height 1359
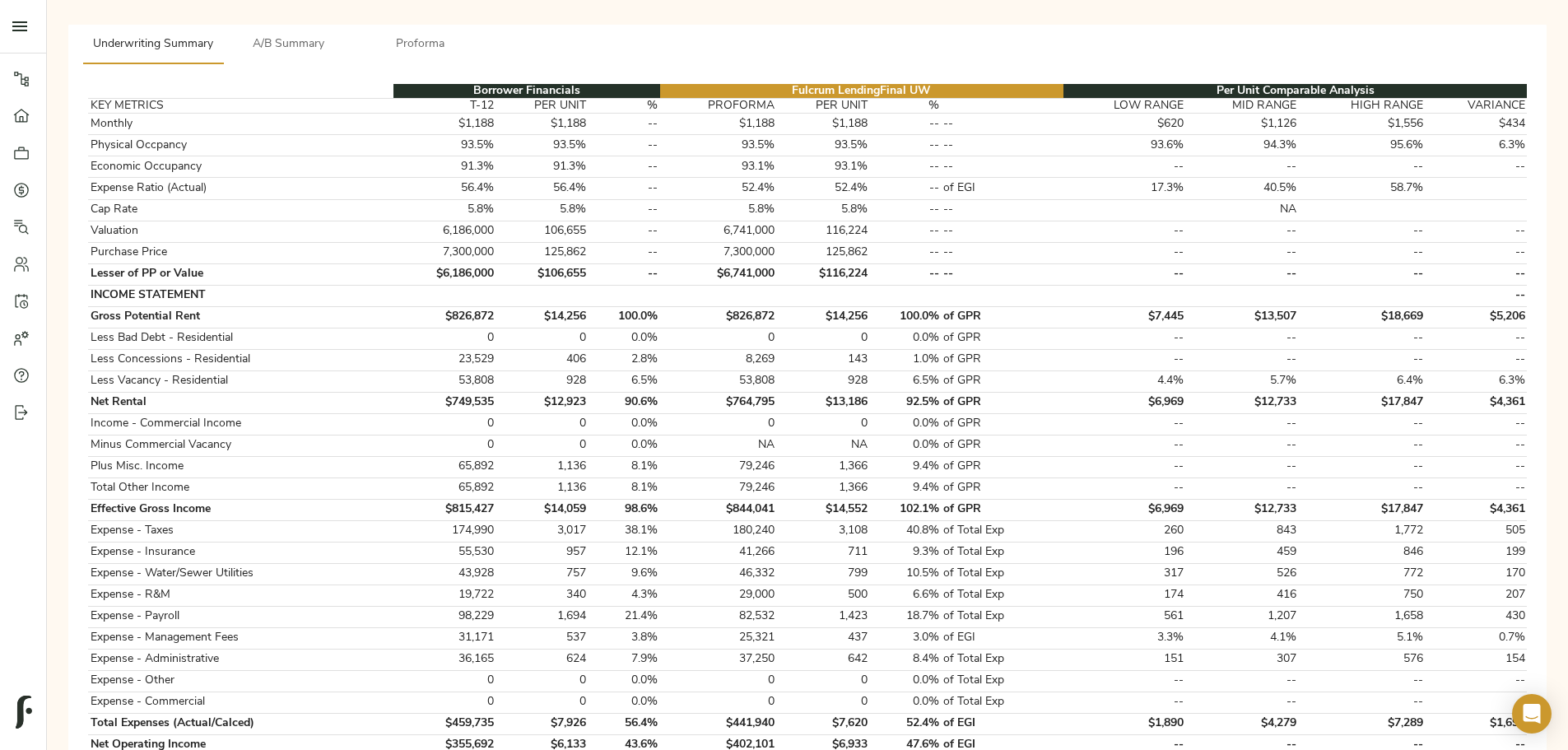
scroll to position [0, 0]
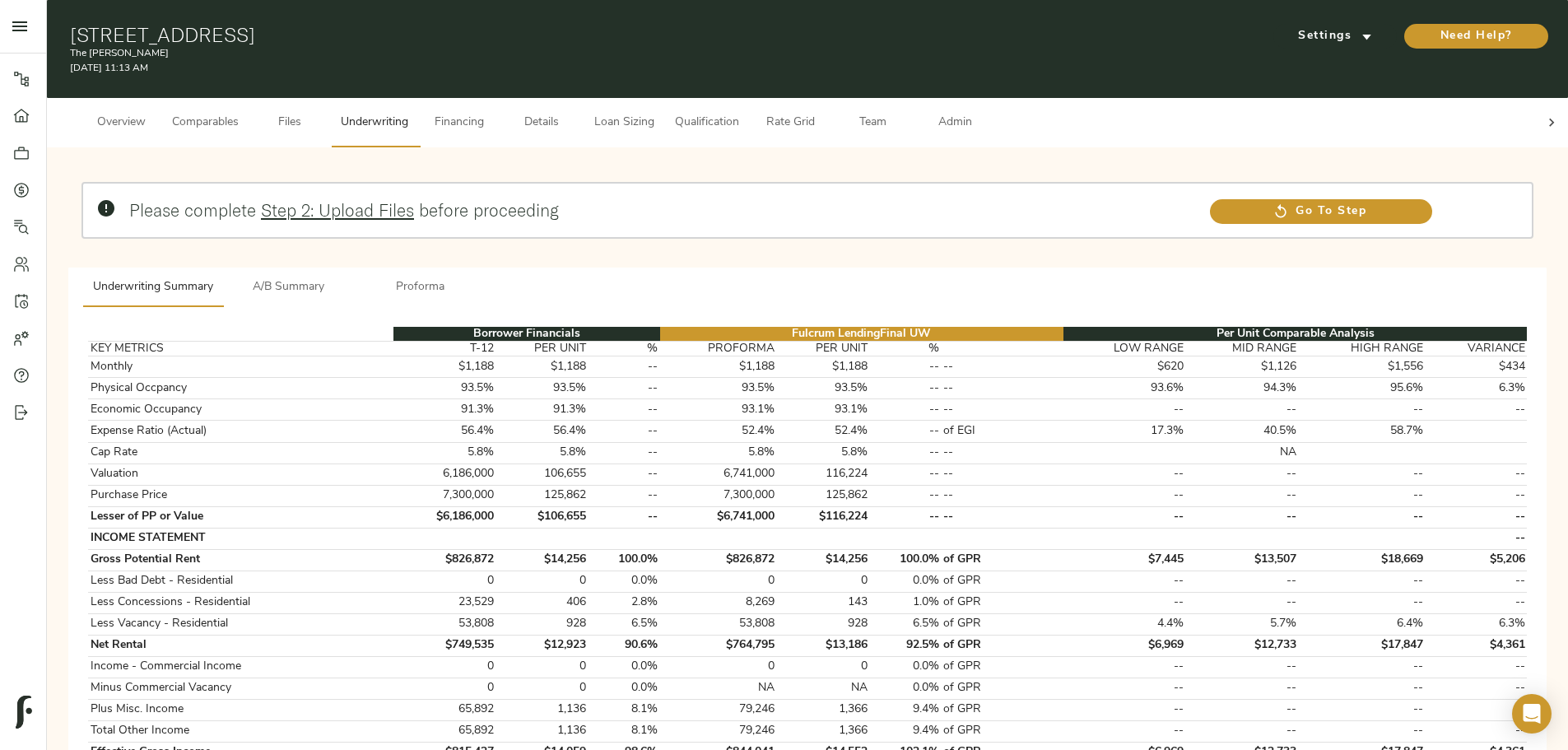
click at [501, 124] on button "Financing" at bounding box center [459, 122] width 82 height 49
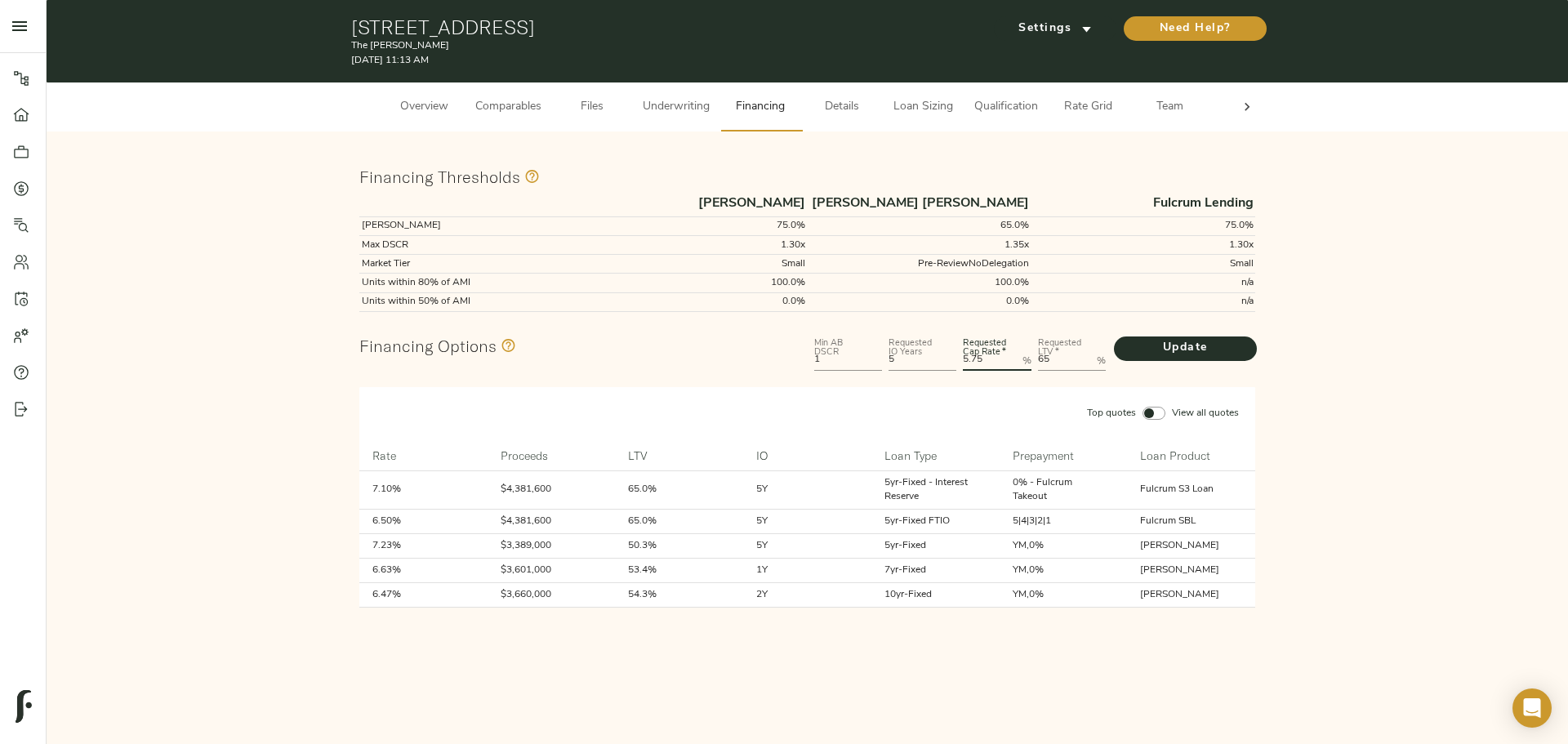
drag, startPoint x: 984, startPoint y: 362, endPoint x: 972, endPoint y: 362, distance: 12.0
click at [972, 362] on Rate "5.75" at bounding box center [989, 361] width 53 height 20
type Rate "5.309"
click at [1205, 350] on span "Update" at bounding box center [1185, 349] width 110 height 21
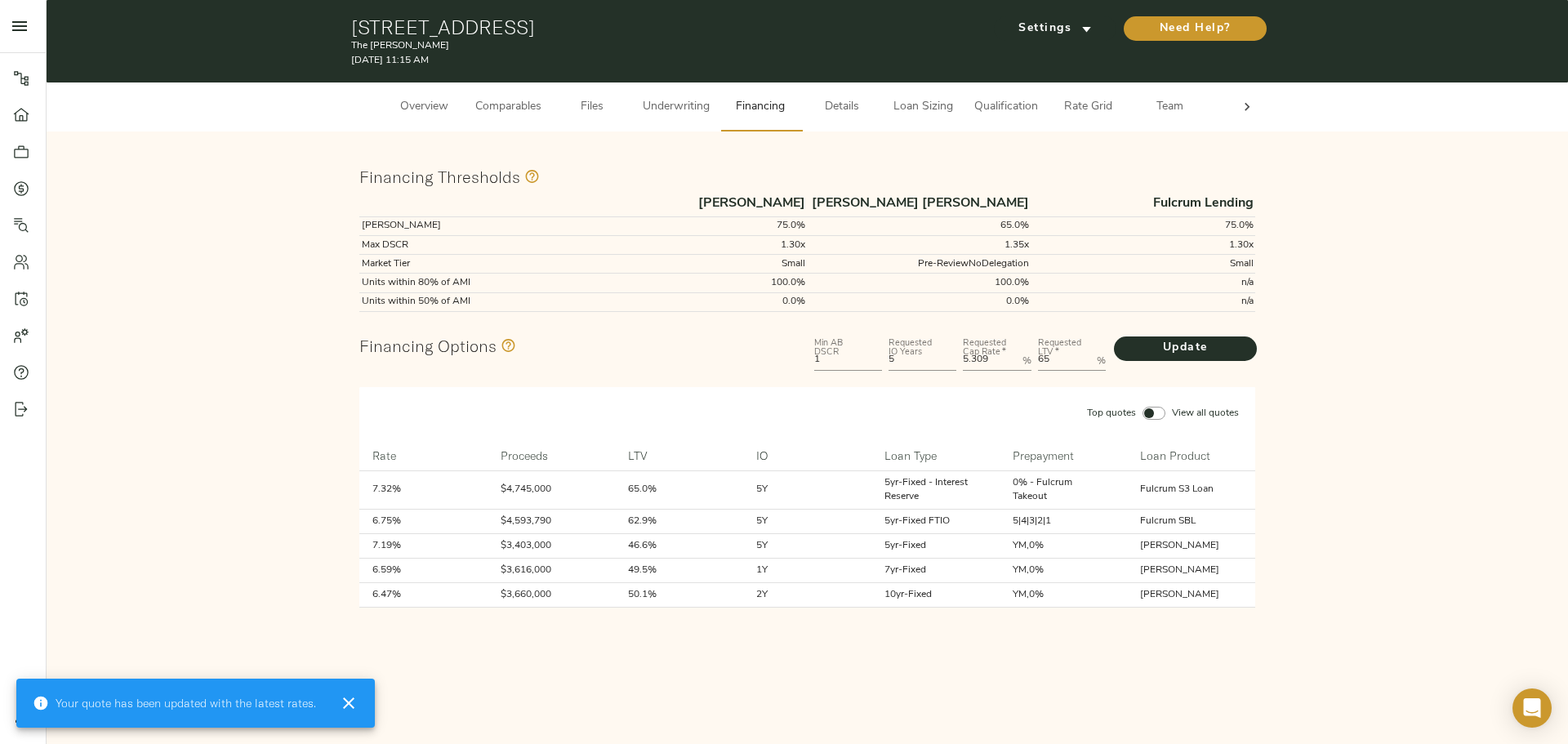
click at [664, 105] on span "Underwriting" at bounding box center [676, 108] width 67 height 21
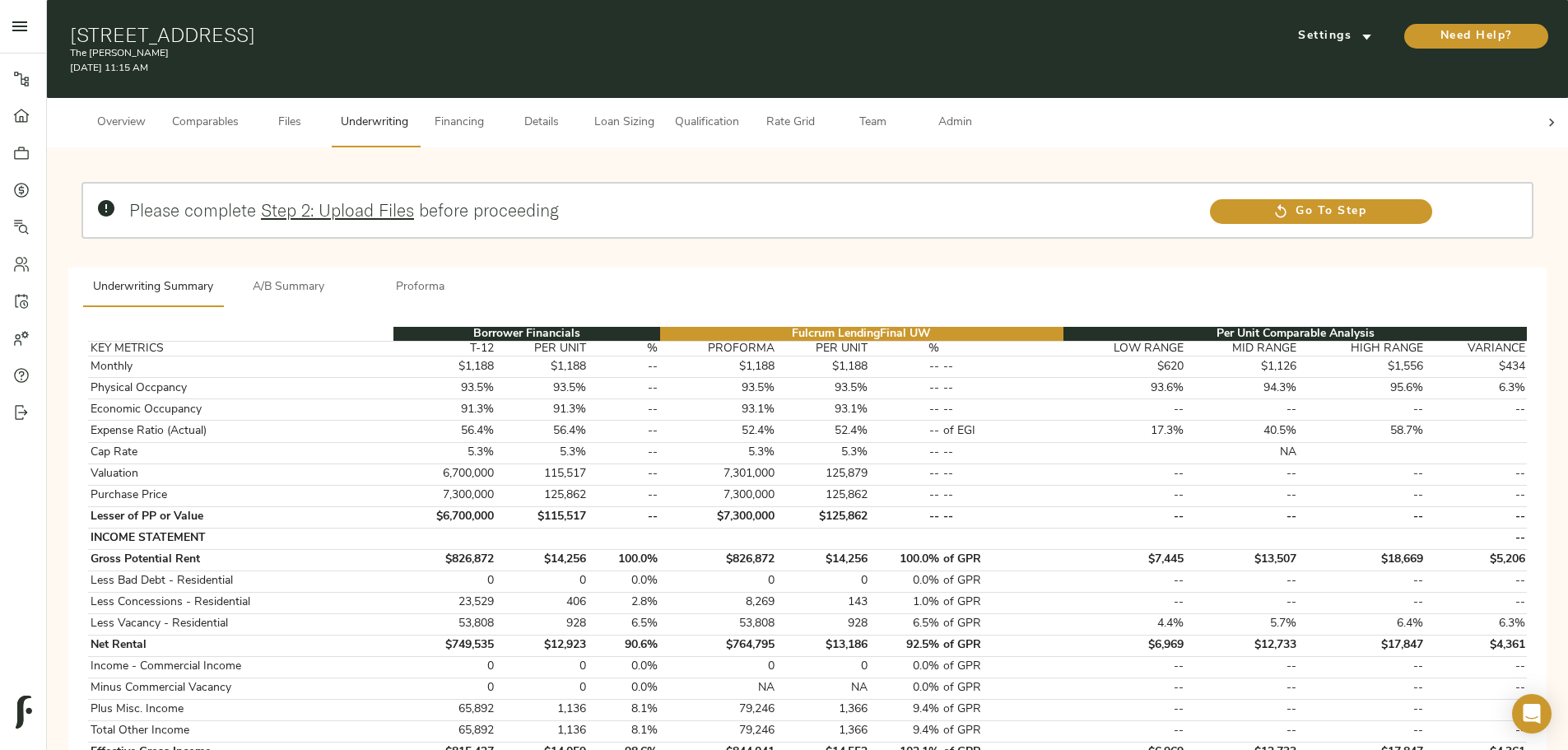
click at [1535, 111] on div at bounding box center [1552, 122] width 33 height 49
click at [995, 98] on button "Admin" at bounding box center [955, 122] width 82 height 49
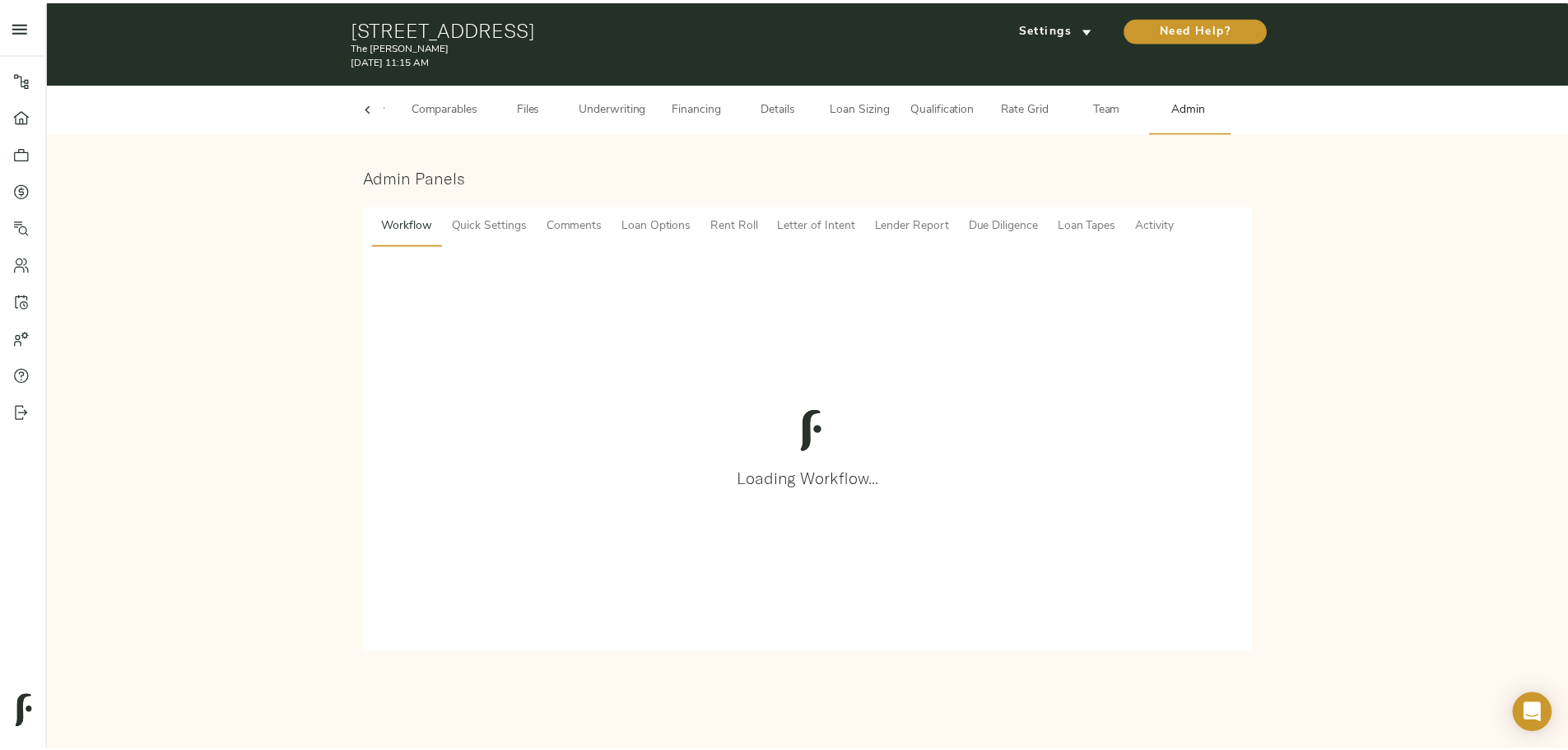
scroll to position [0, 64]
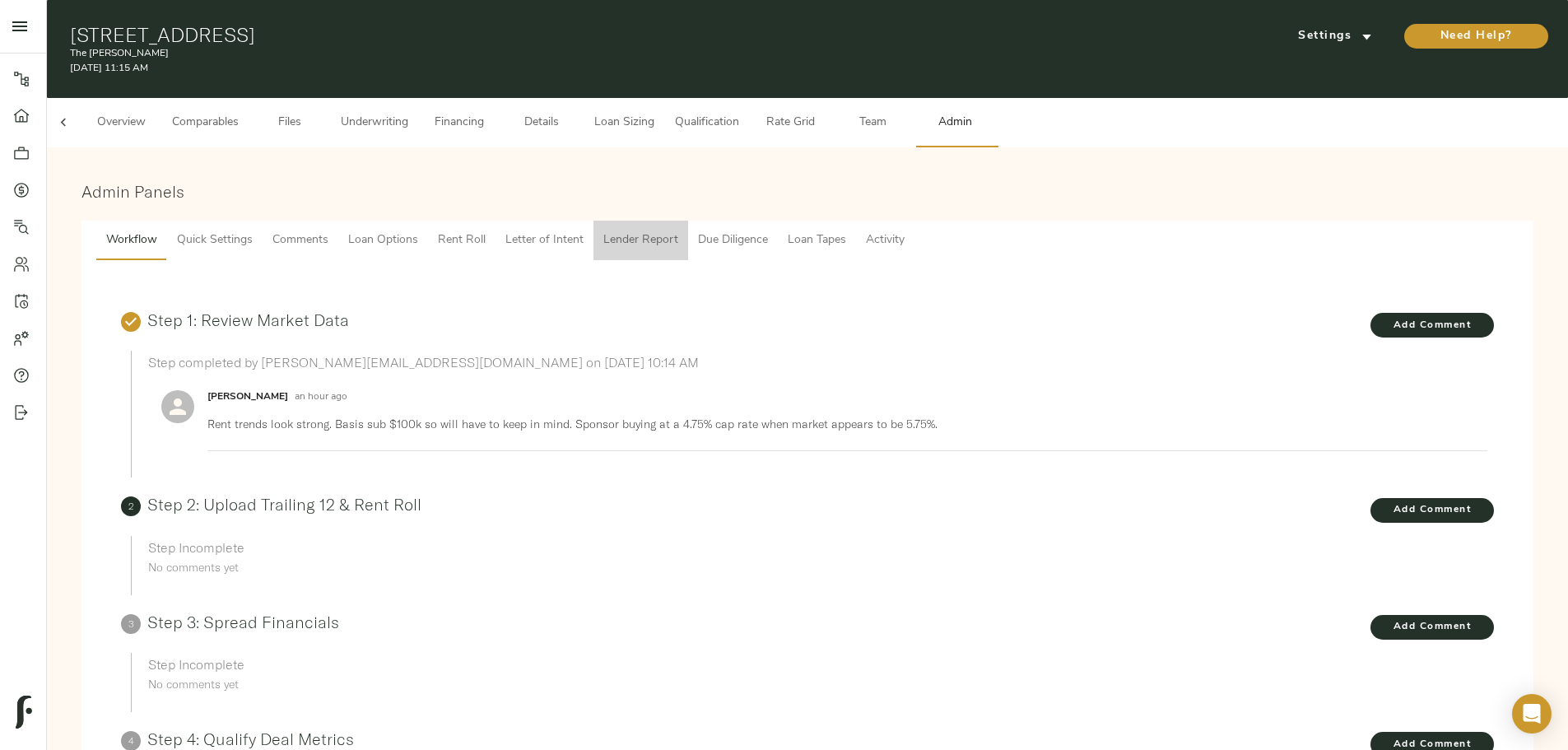
click at [678, 231] on span "Lender Report" at bounding box center [640, 241] width 75 height 21
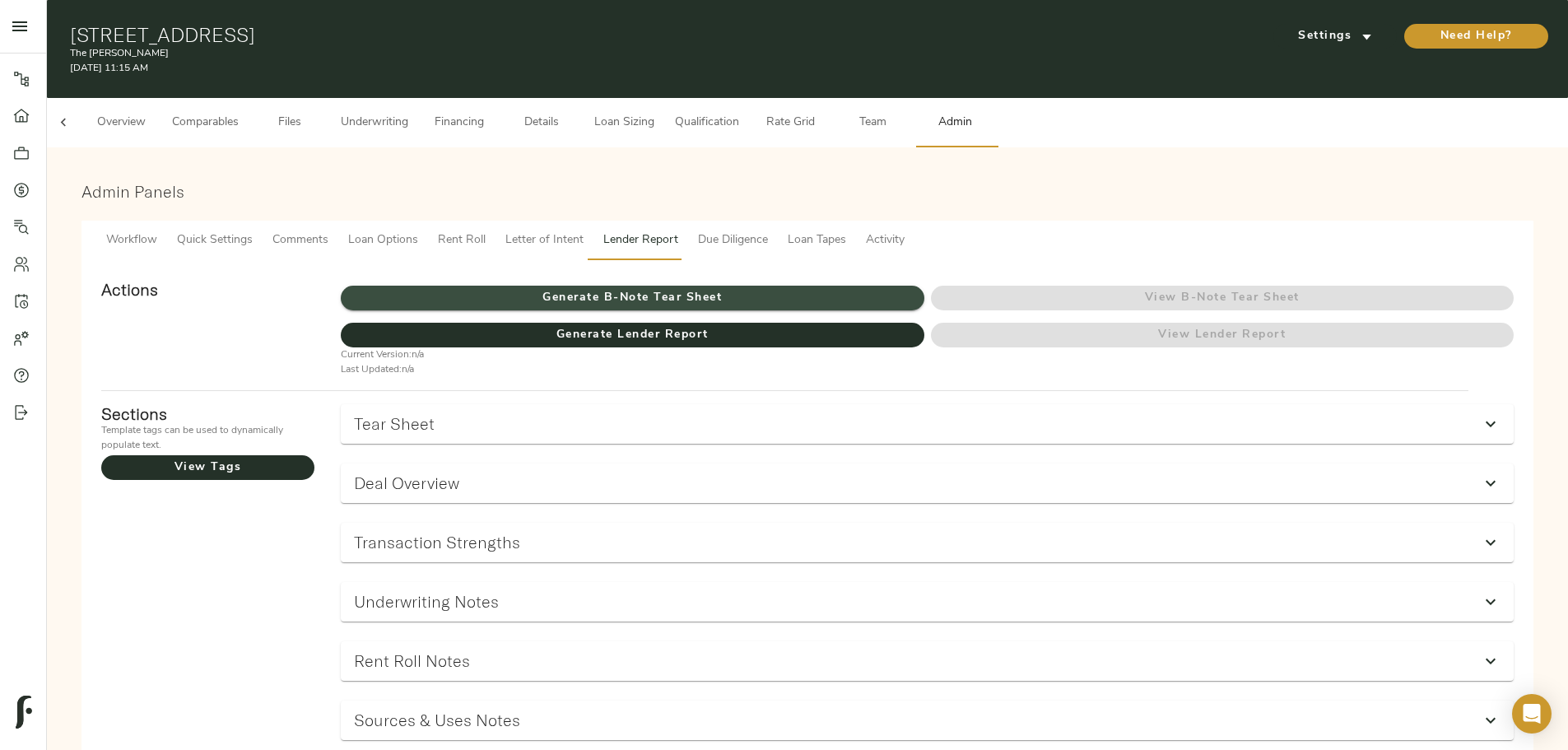
click at [731, 288] on span "Generate B-Note Tear Sheet" at bounding box center [632, 299] width 582 height 21
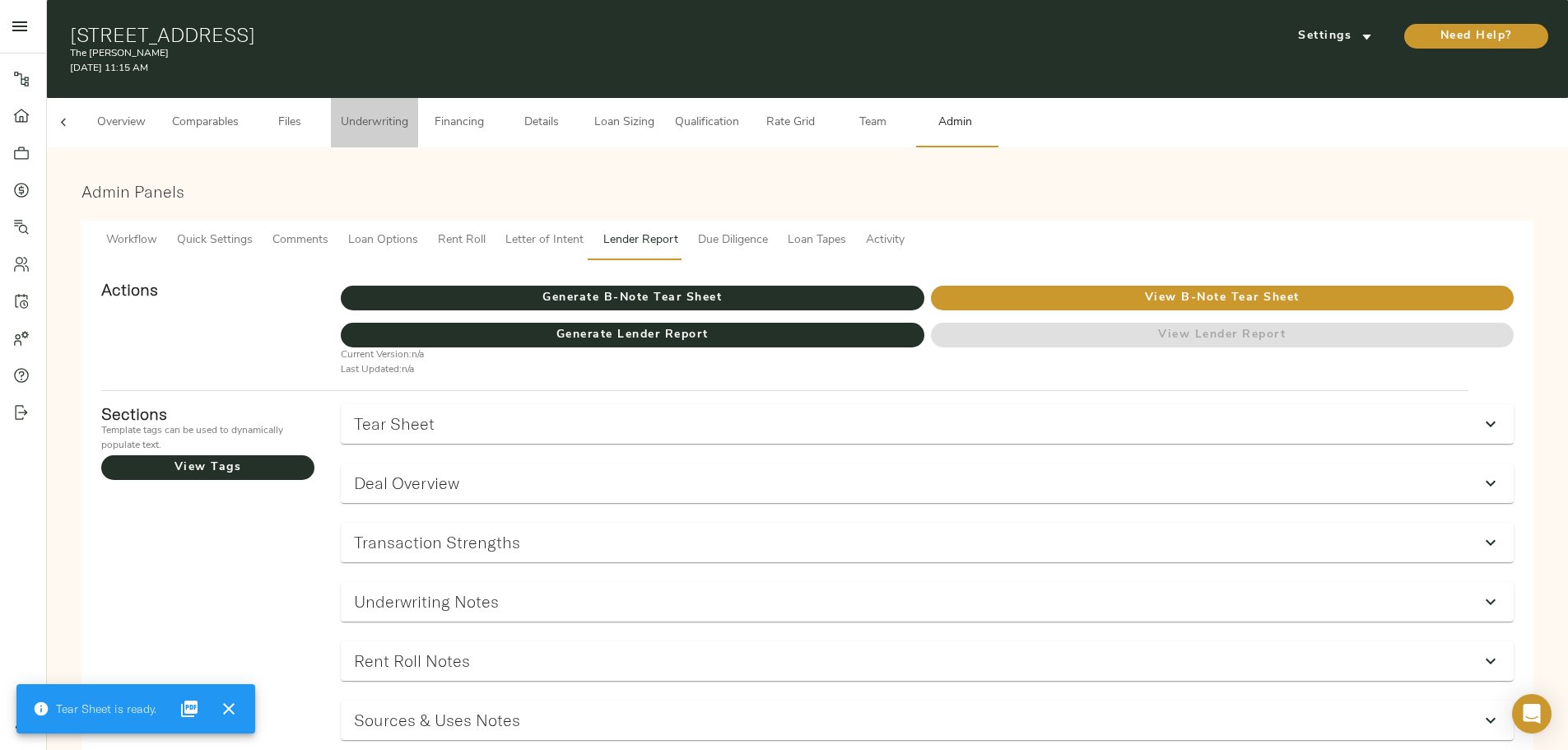
click at [408, 113] on span "Underwriting" at bounding box center [375, 123] width 68 height 21
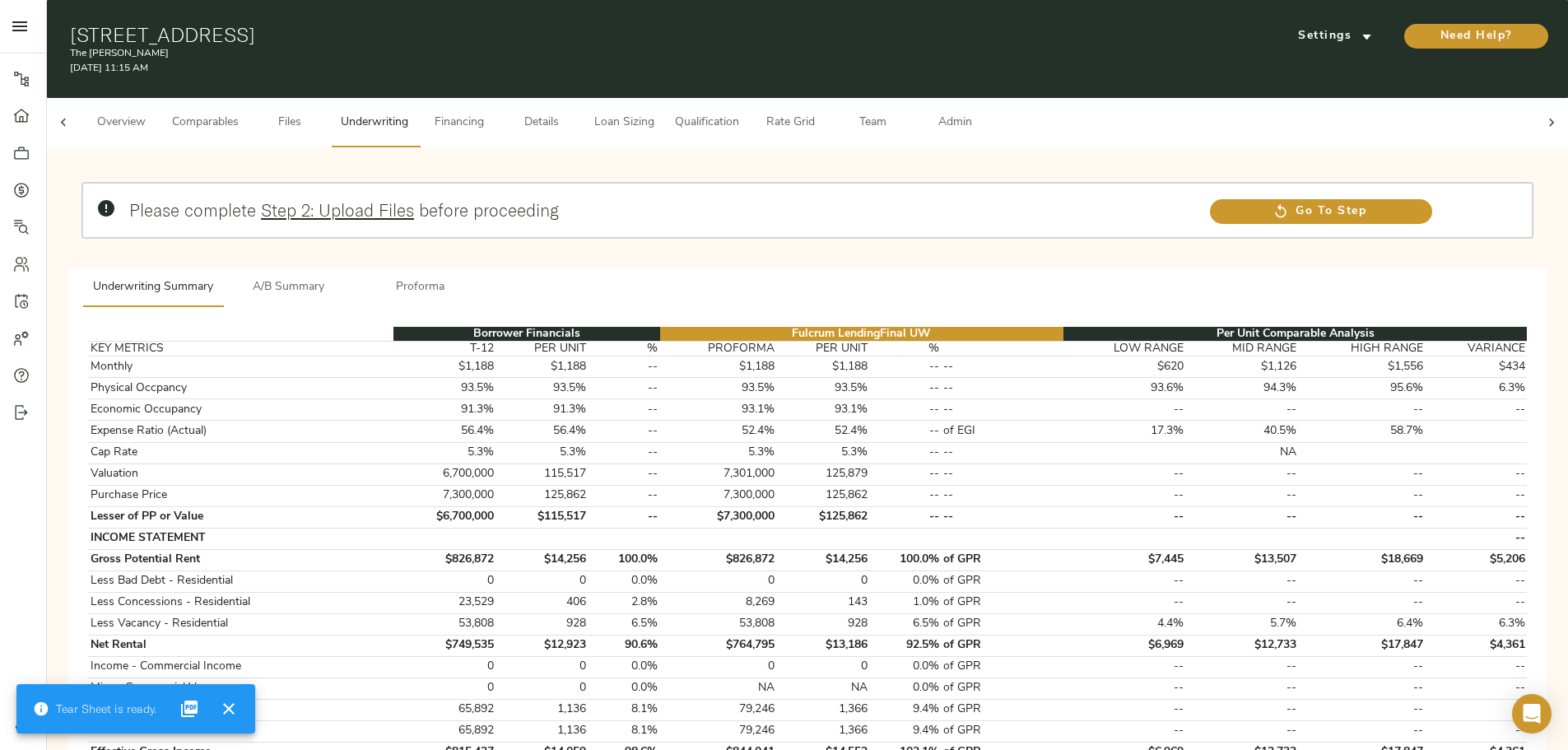
click at [986, 113] on span "Admin" at bounding box center [955, 123] width 62 height 21
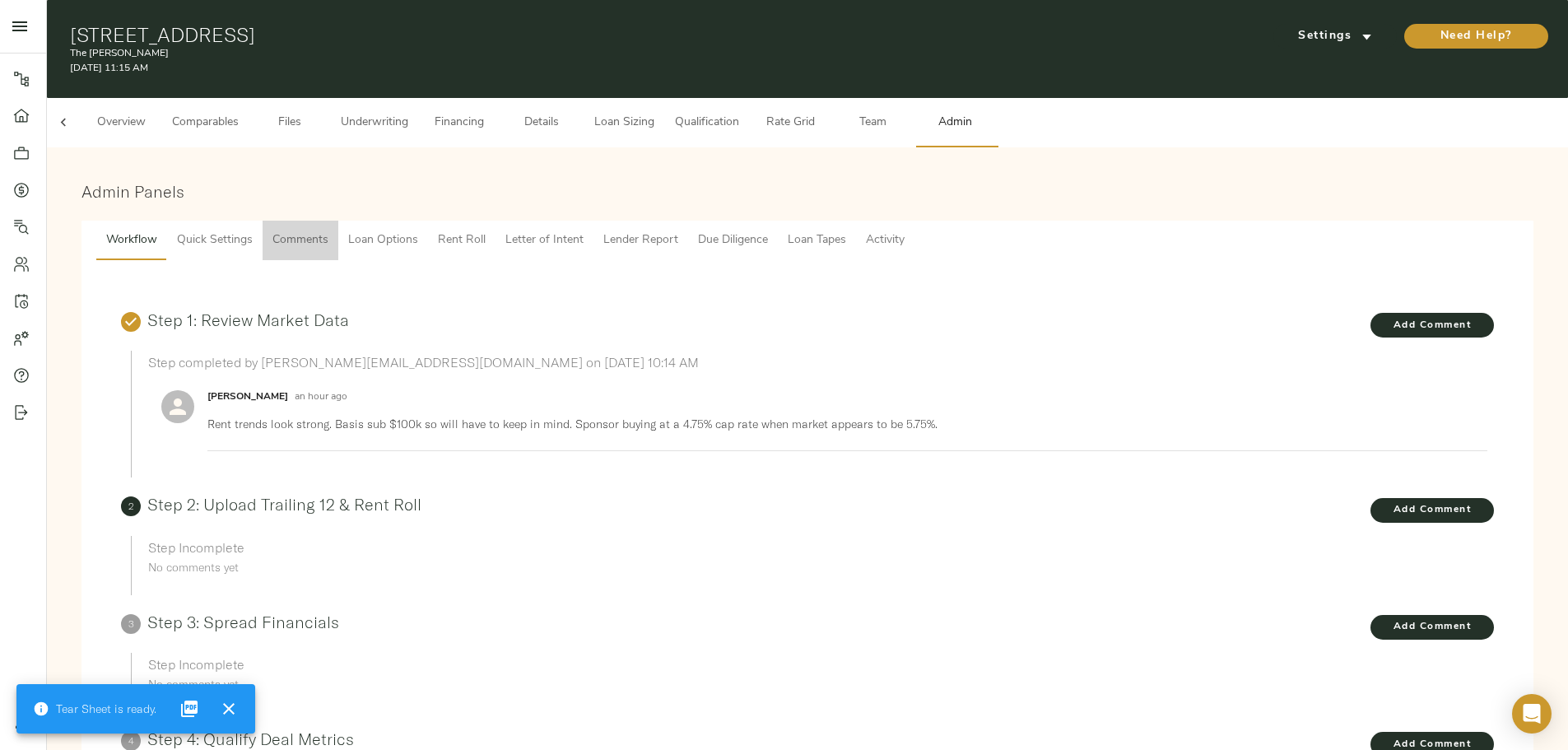
click at [328, 231] on span "Comments" at bounding box center [300, 241] width 56 height 21
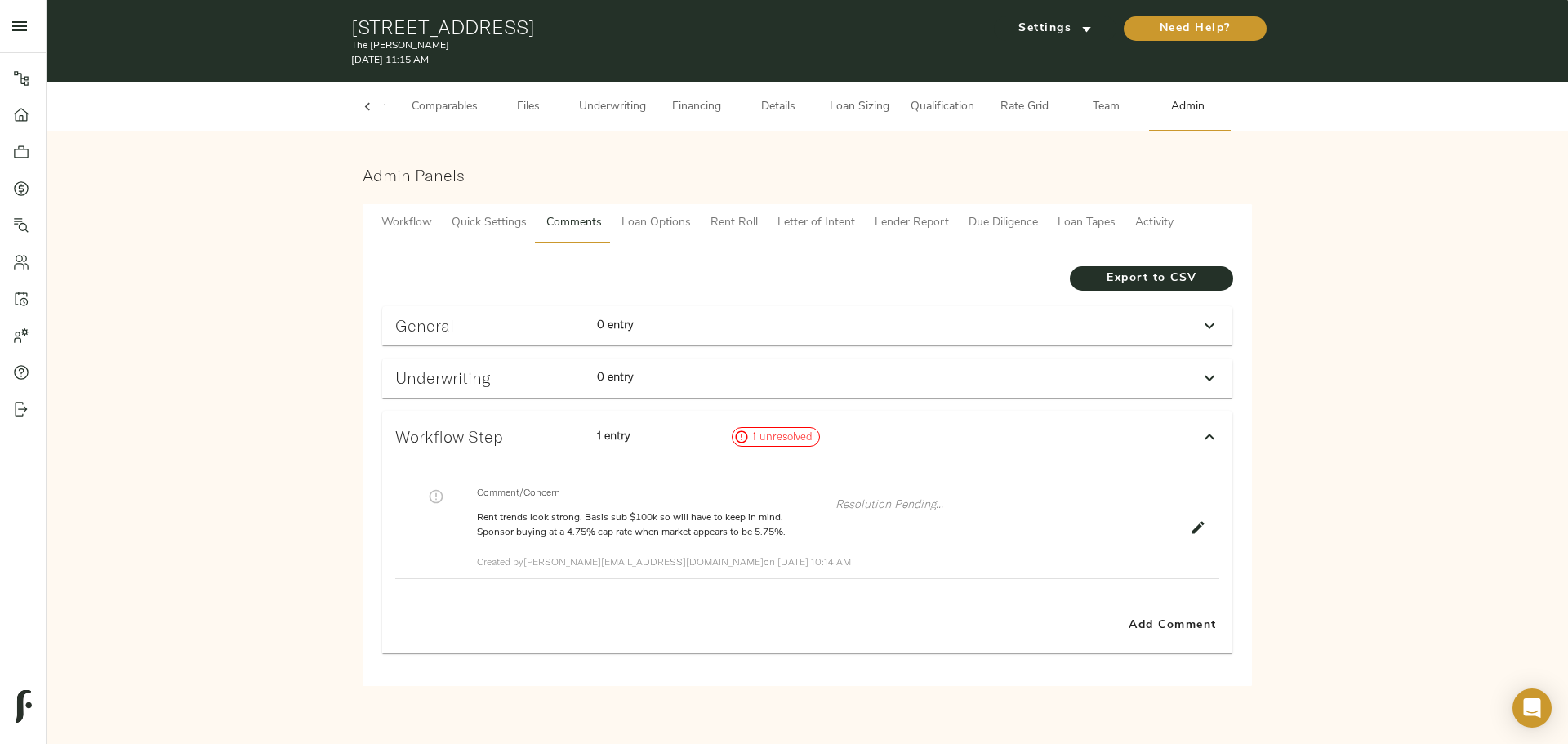
click at [524, 388] on div "Underwriting" at bounding box center [489, 377] width 201 height 32
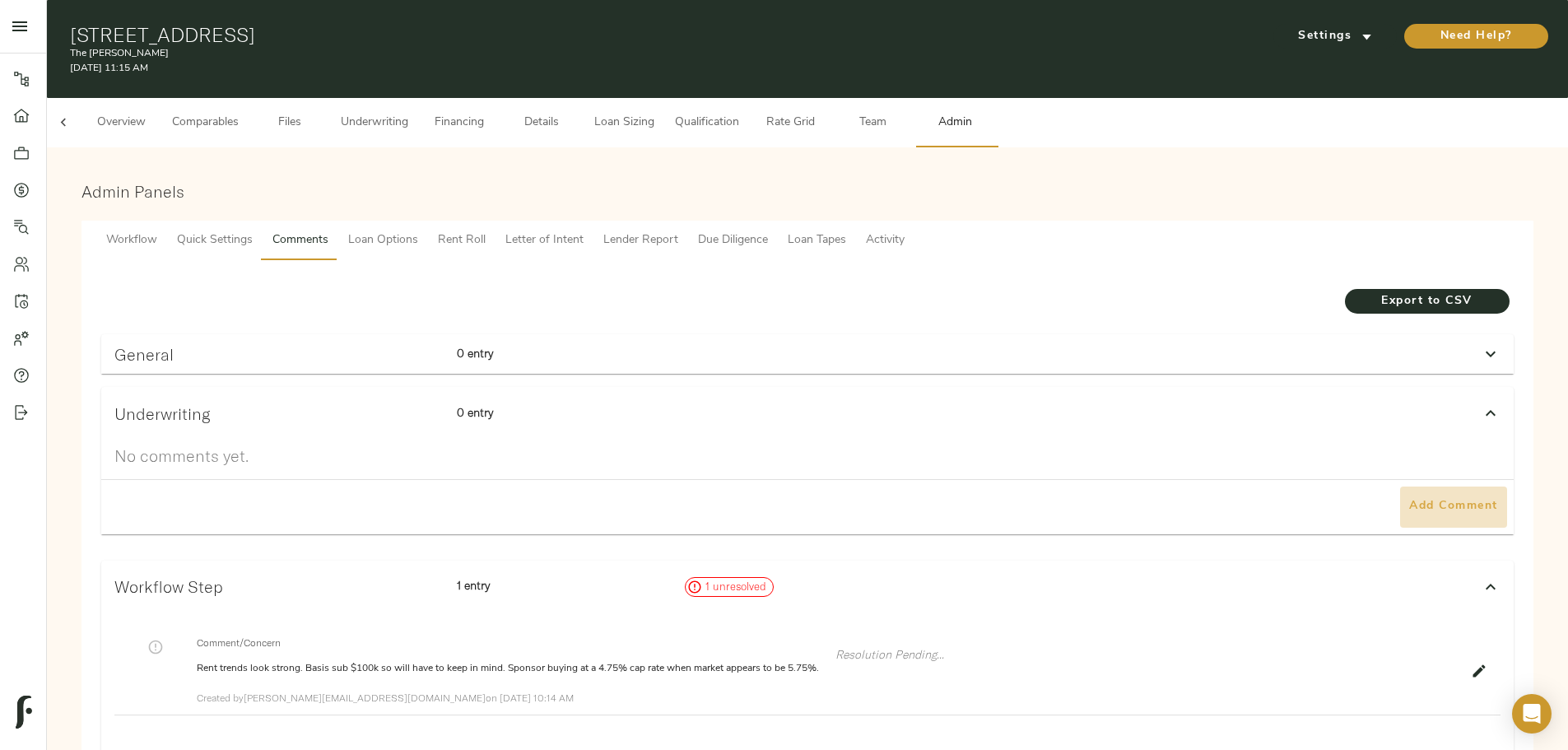
click at [1400, 486] on button "Add Comment" at bounding box center [1453, 506] width 107 height 41
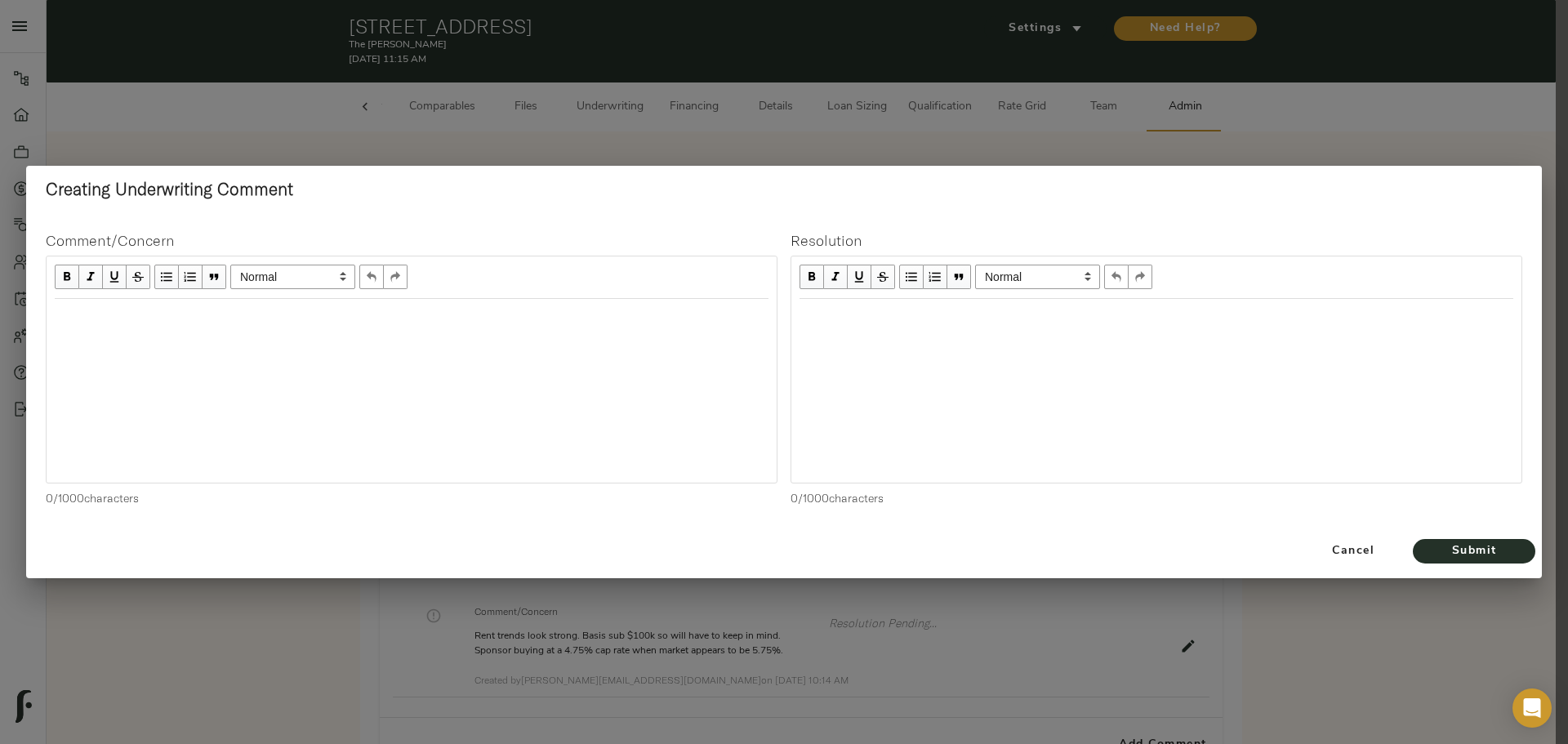
click at [275, 309] on div "Edit text" at bounding box center [412, 317] width 714 height 19
click at [818, 304] on div "Edit text" at bounding box center [1156, 316] width 728 height 34
click at [1498, 554] on span "Submit" at bounding box center [1474, 552] width 90 height 21
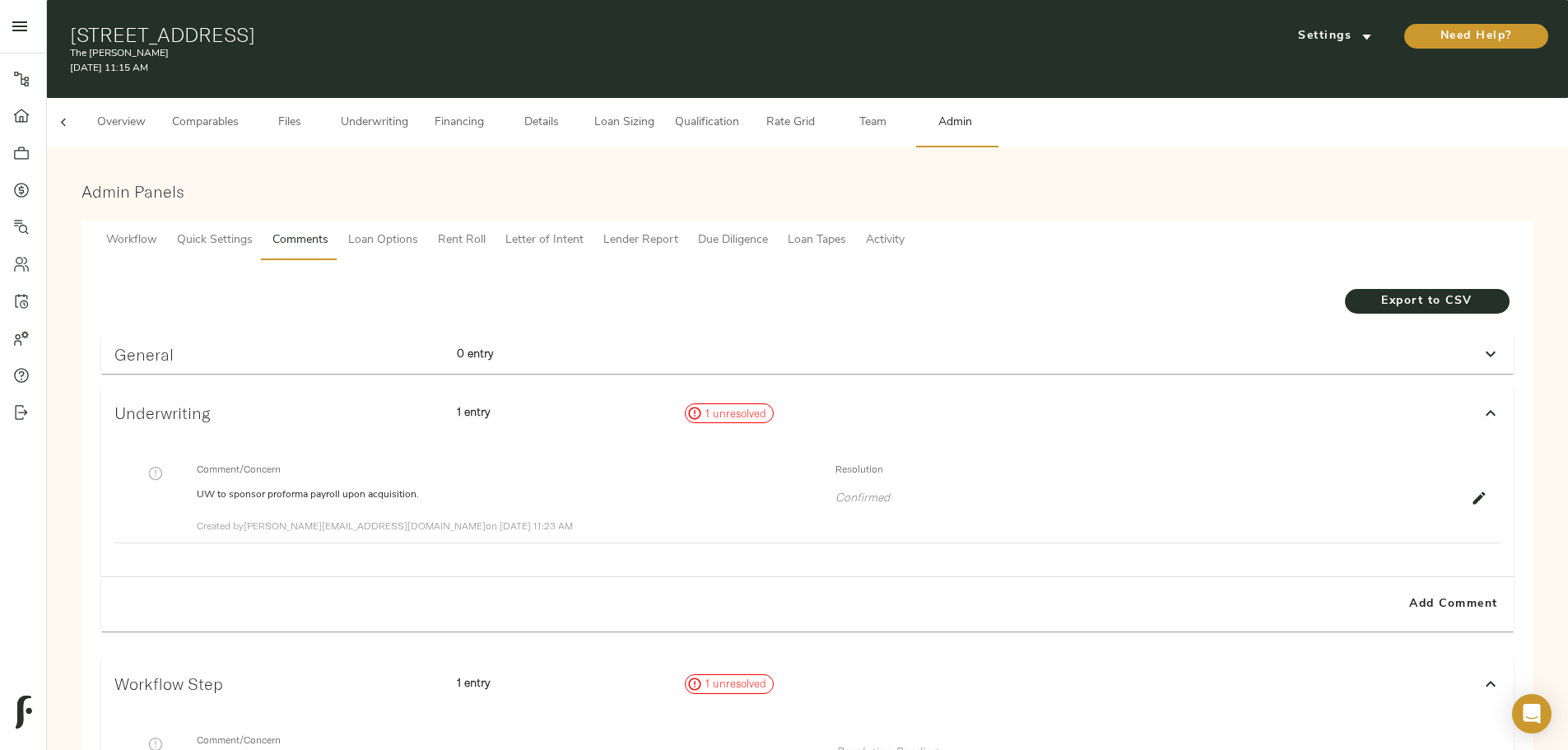
click at [197, 463] on div at bounding box center [155, 473] width 82 height 22
click at [164, 465] on icon "button" at bounding box center [155, 473] width 16 height 16
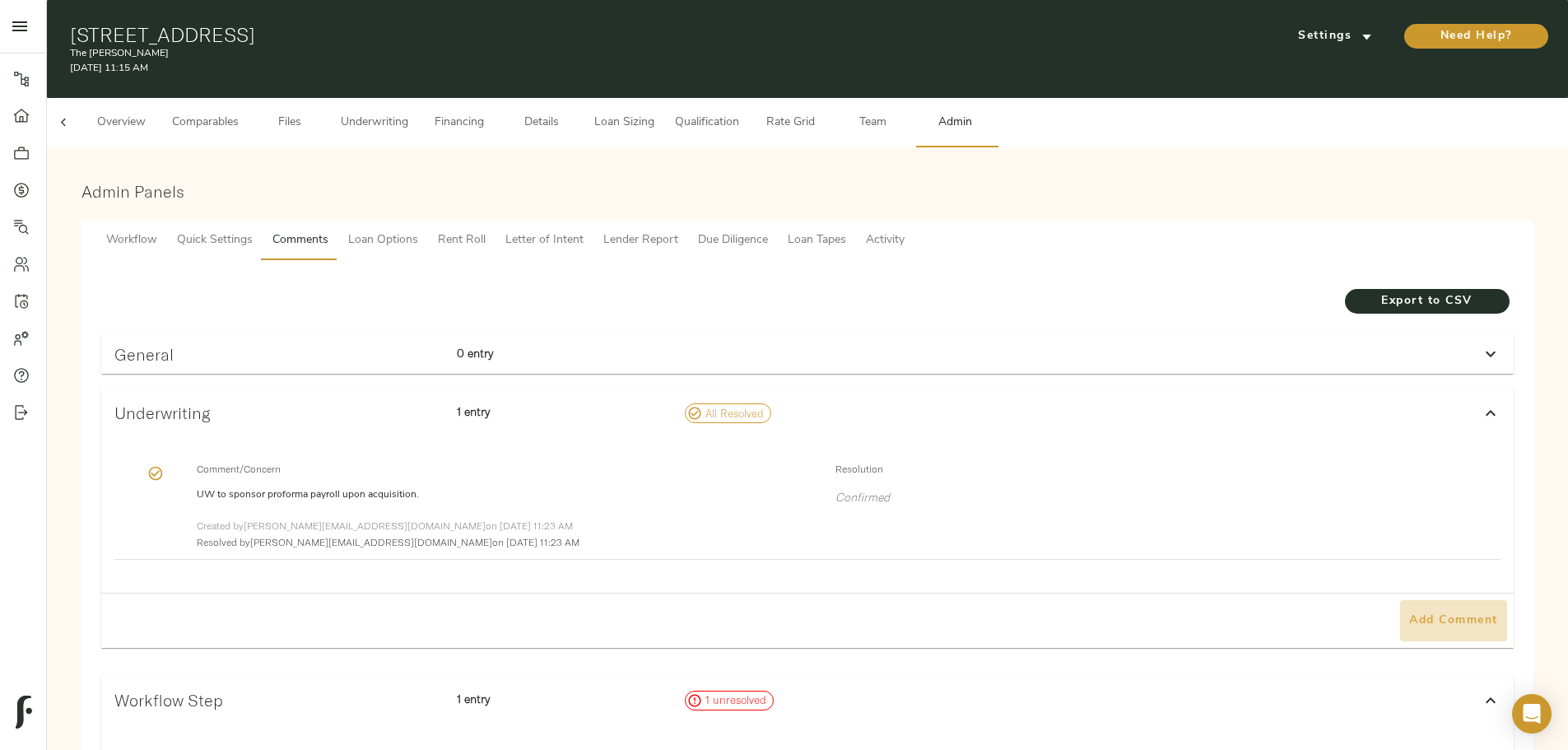
click at [1407, 611] on span "Add Comment" at bounding box center [1453, 622] width 94 height 21
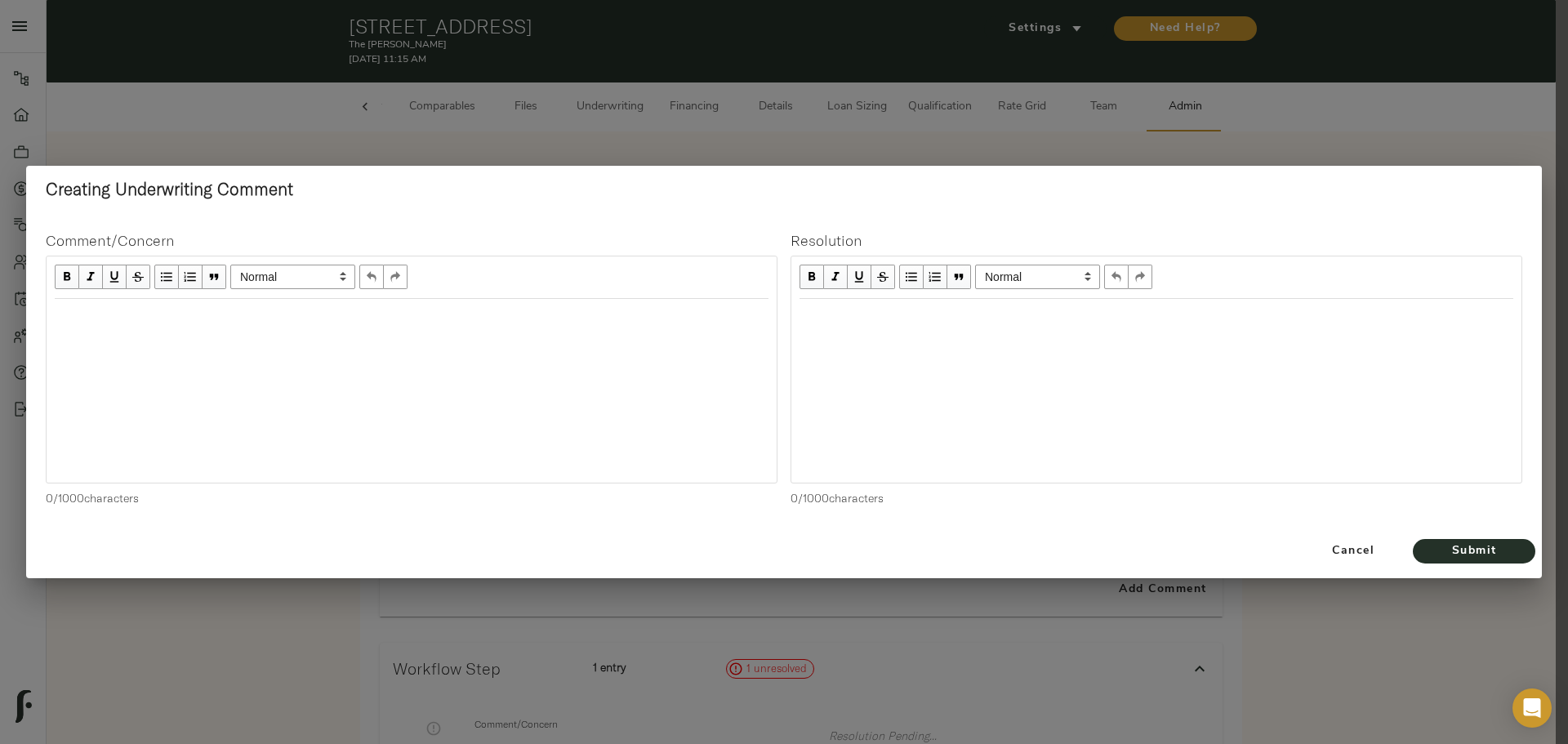
click at [433, 323] on div "Edit text" at bounding box center [412, 317] width 714 height 19
click at [1451, 562] on button "Submit" at bounding box center [1474, 551] width 122 height 24
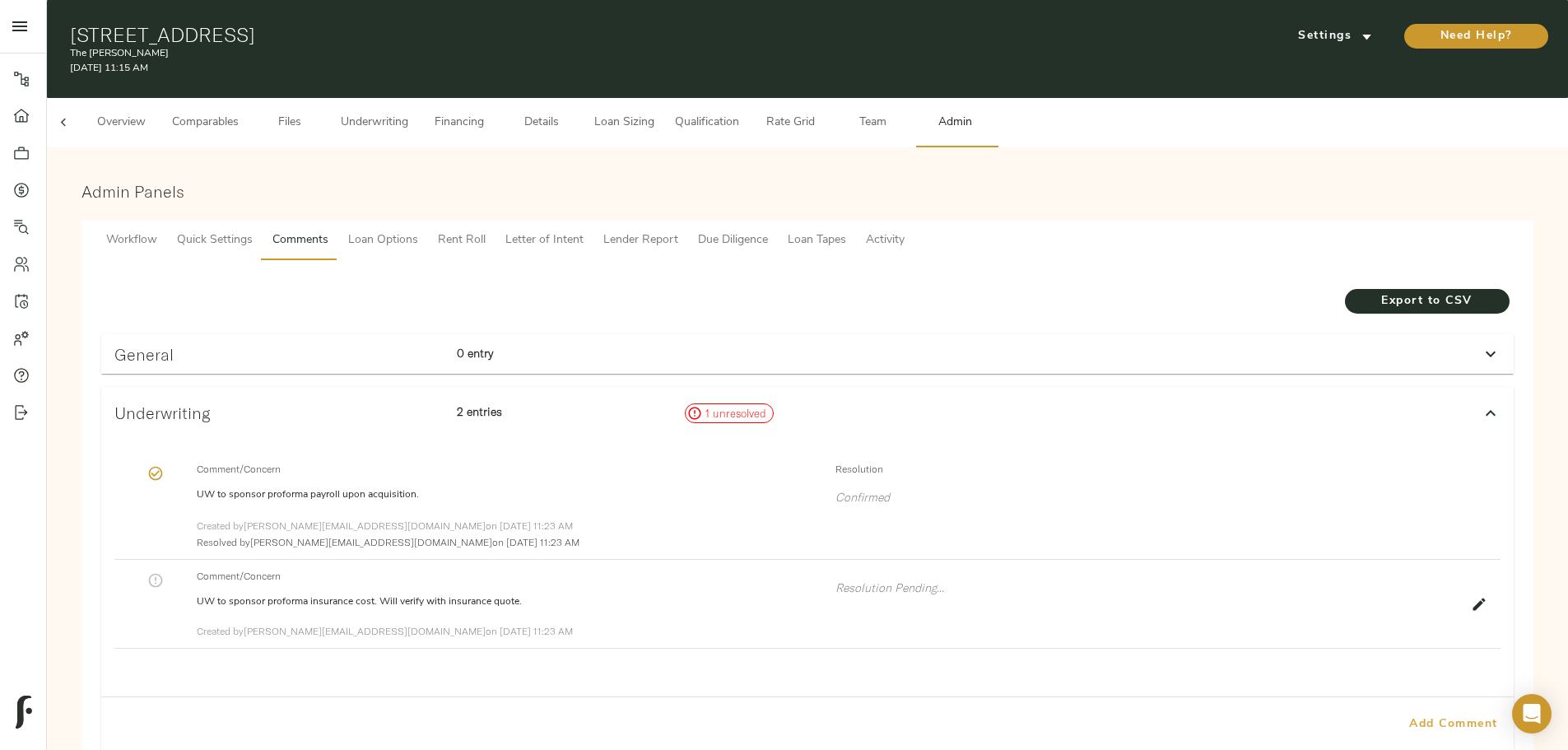
click at [1407, 714] on span "Add Comment" at bounding box center [1453, 725] width 94 height 21
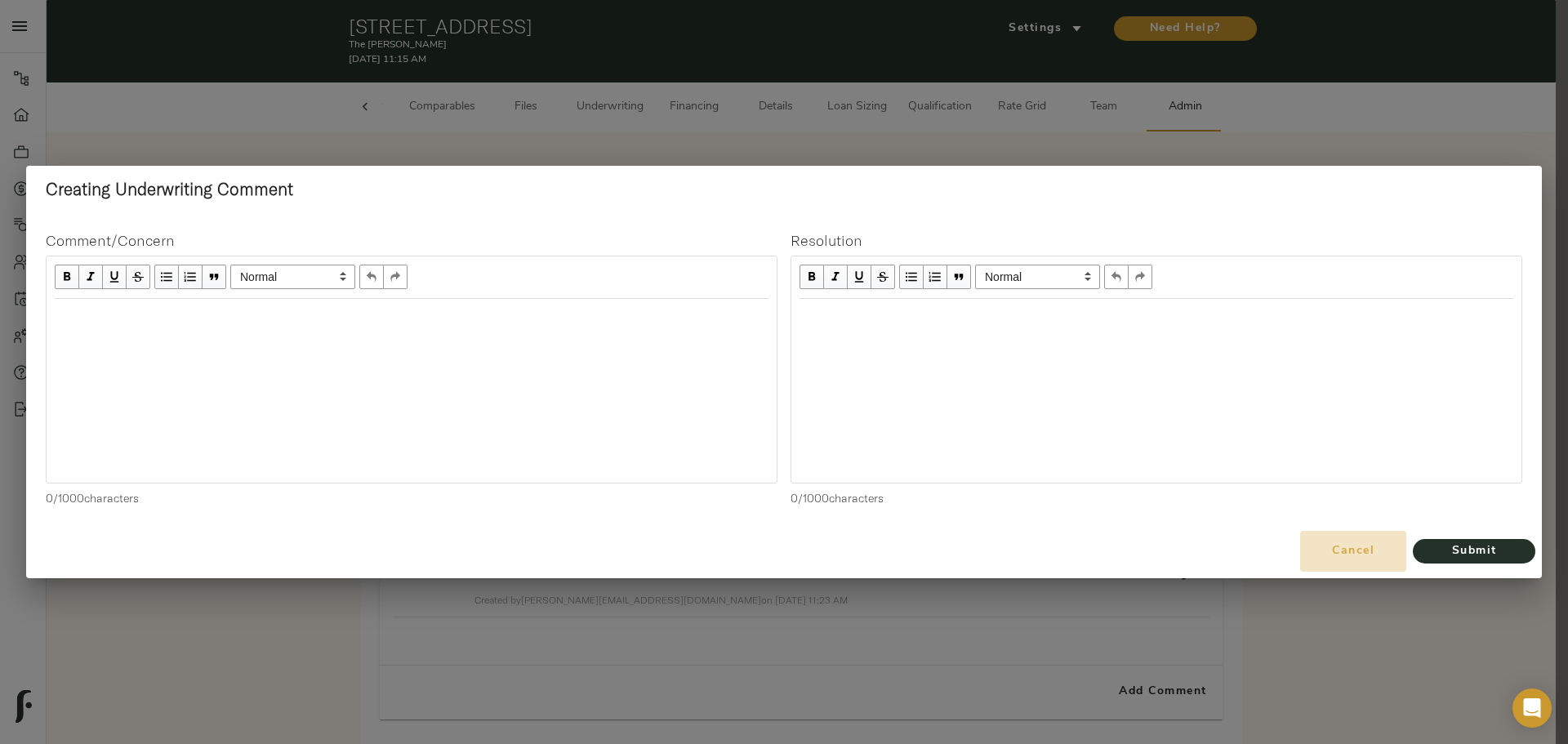
click at [1333, 559] on span "Cancel" at bounding box center [1353, 552] width 93 height 21
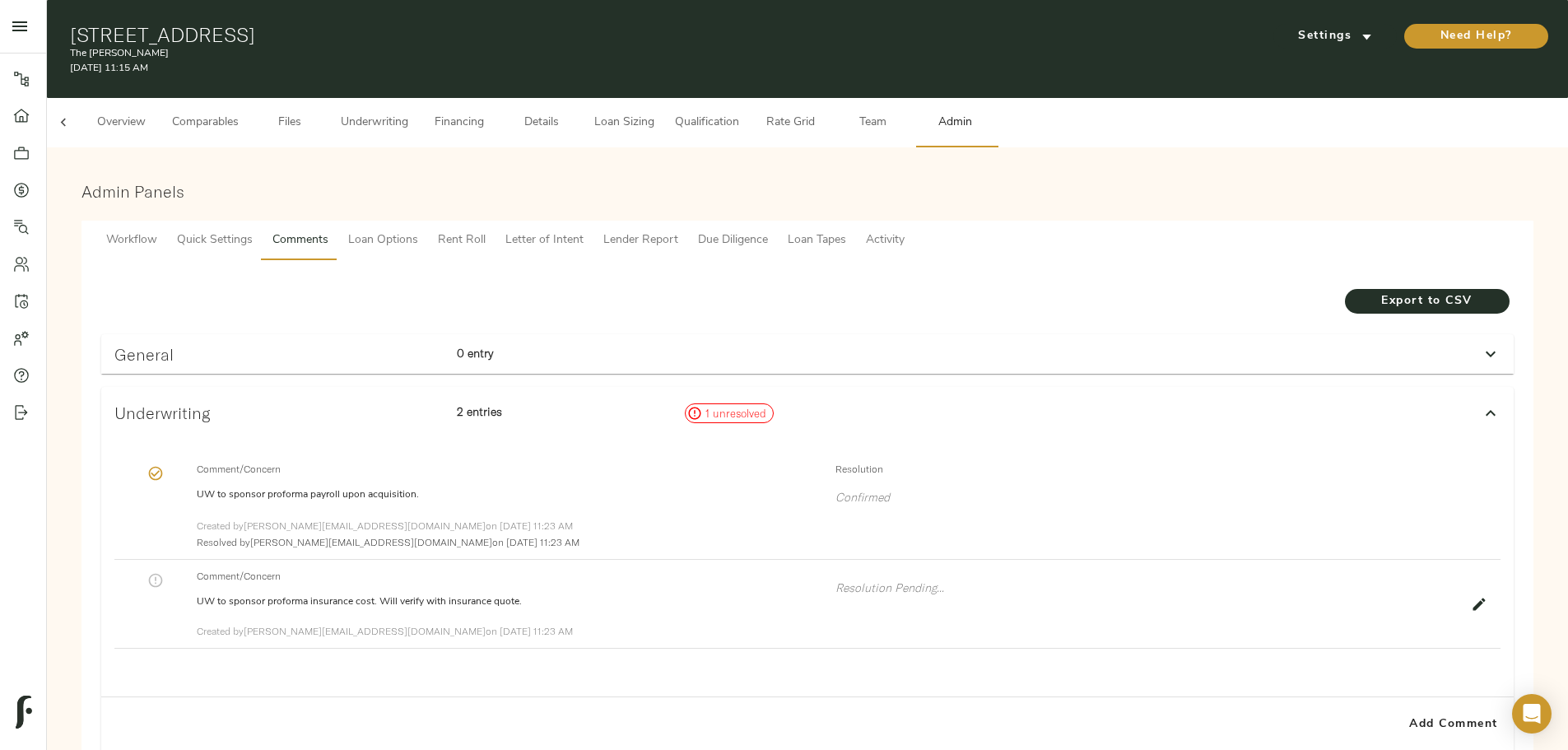
click at [408, 113] on span "Underwriting" at bounding box center [375, 123] width 68 height 21
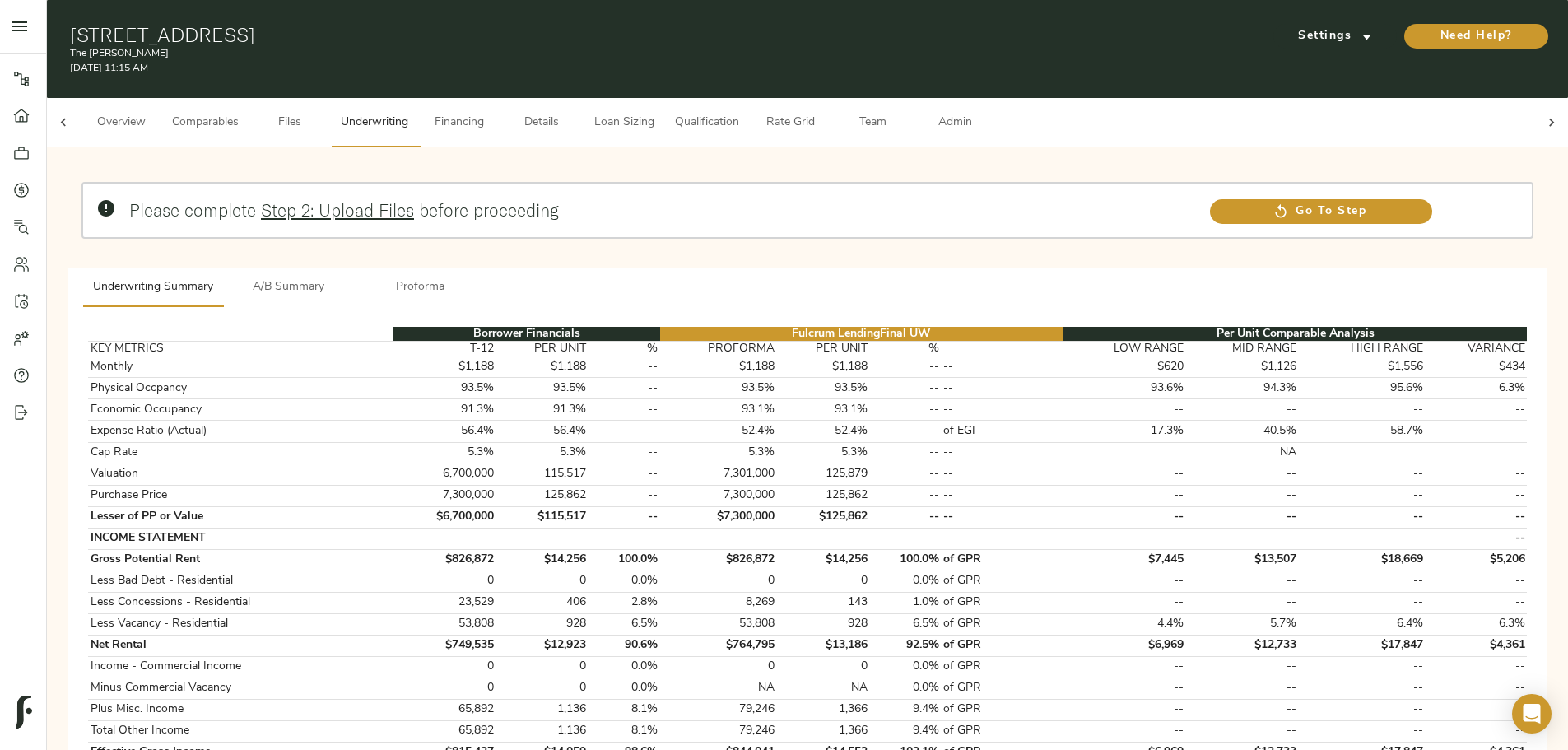
click at [986, 116] on span "Admin" at bounding box center [955, 123] width 62 height 21
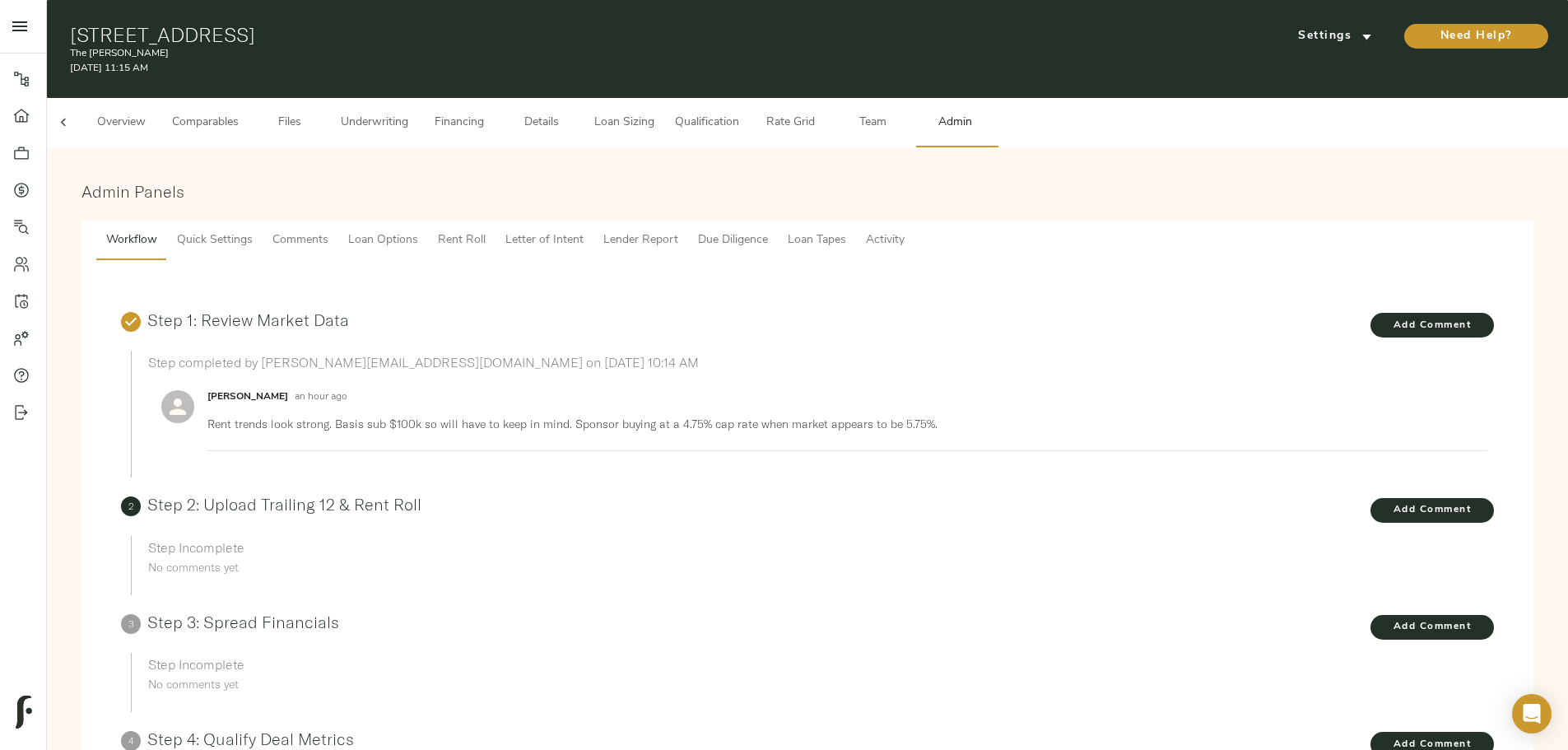
click at [328, 231] on span "Comments" at bounding box center [300, 241] width 56 height 21
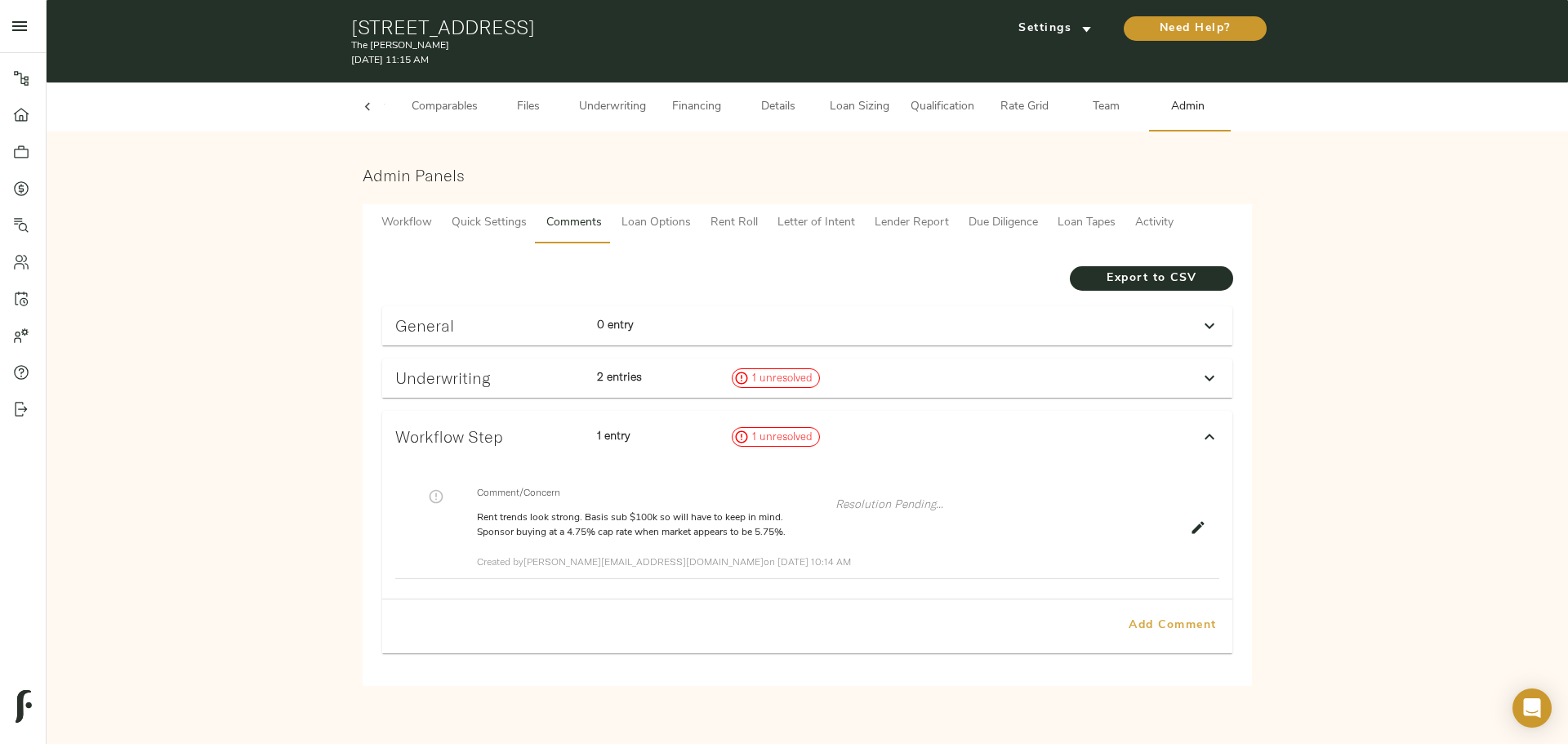
click at [1174, 622] on span "Add Comment" at bounding box center [1173, 626] width 93 height 21
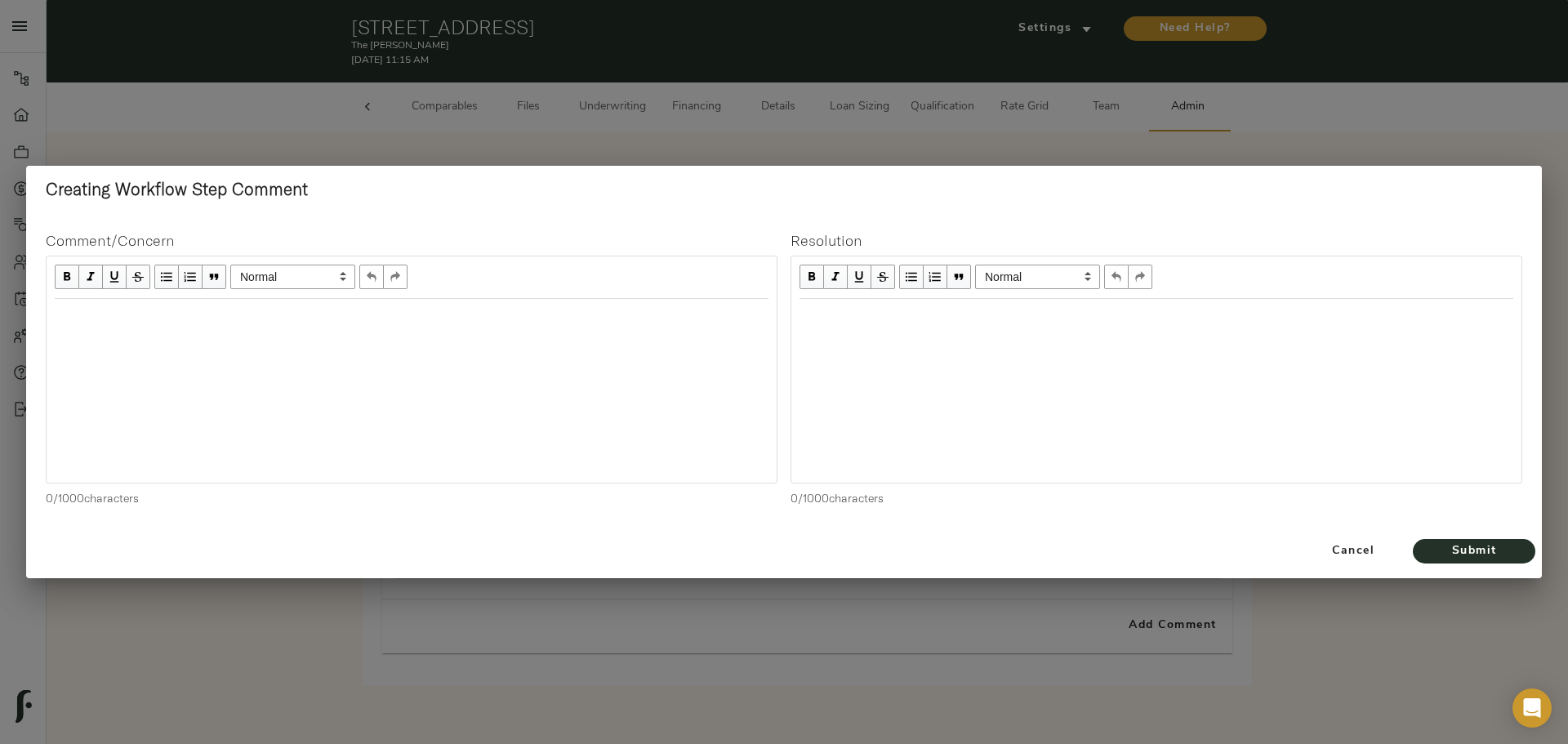
click at [421, 318] on div "Edit text" at bounding box center [412, 317] width 714 height 19
click at [494, 326] on div "Sponsor stabilized proforma includes a large increase in additional income." at bounding box center [412, 316] width 728 height 34
click at [1416, 543] on button "Submit" at bounding box center [1474, 551] width 122 height 24
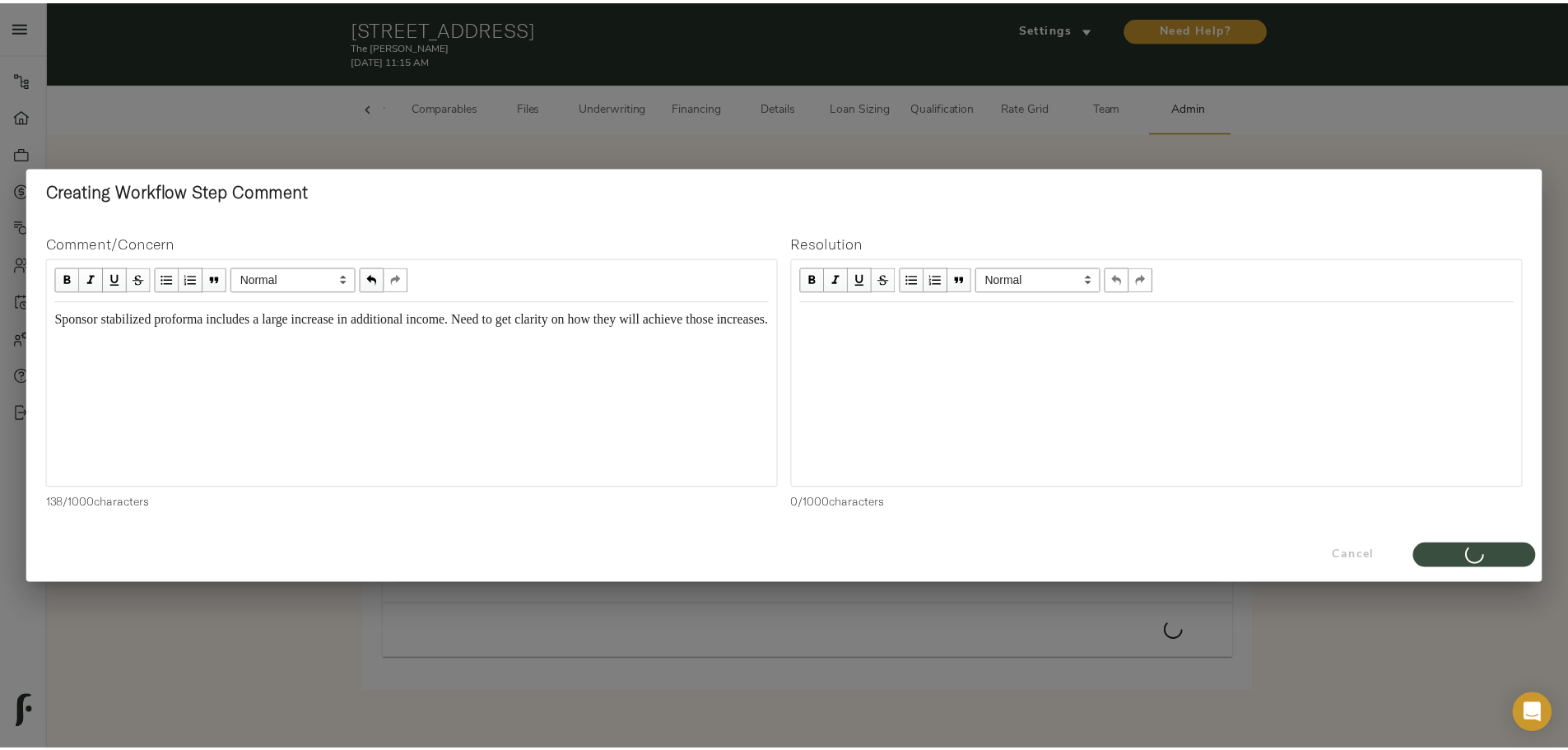
scroll to position [5, 0]
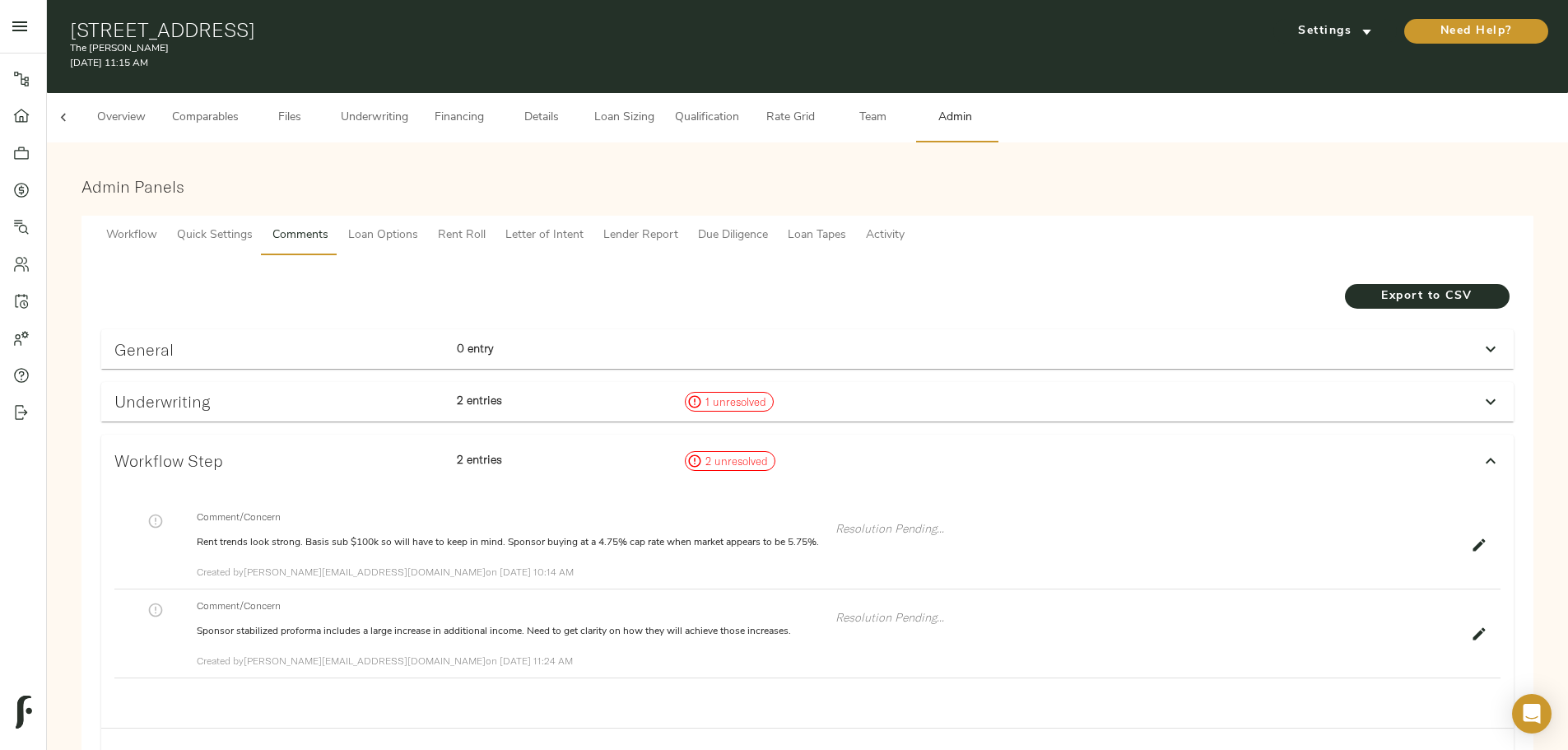
click at [239, 108] on span "Comparables" at bounding box center [205, 118] width 67 height 21
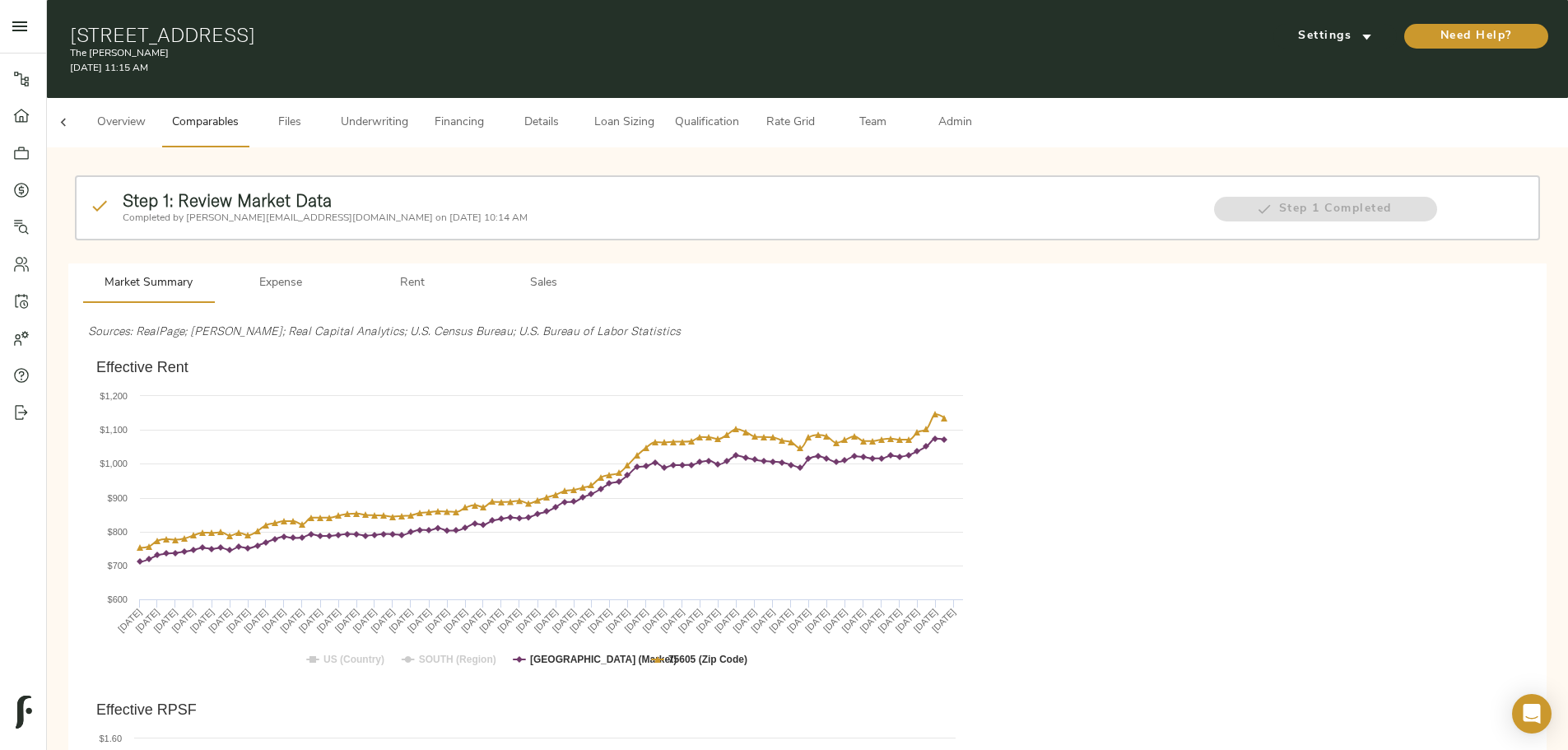
click at [600, 273] on span "Sales" at bounding box center [543, 284] width 112 height 21
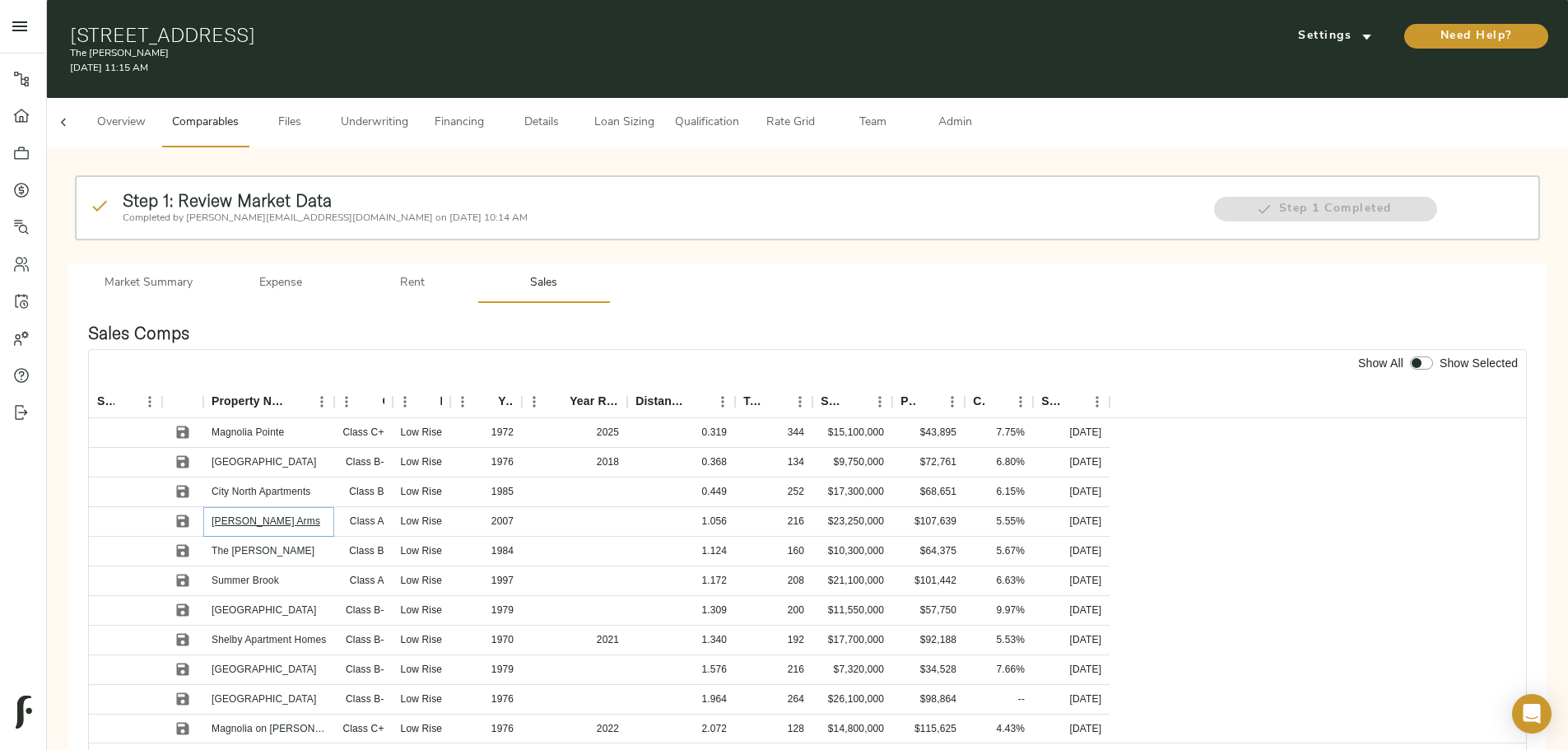
click at [320, 516] on link "Longfellow Arms" at bounding box center [266, 521] width 108 height 11
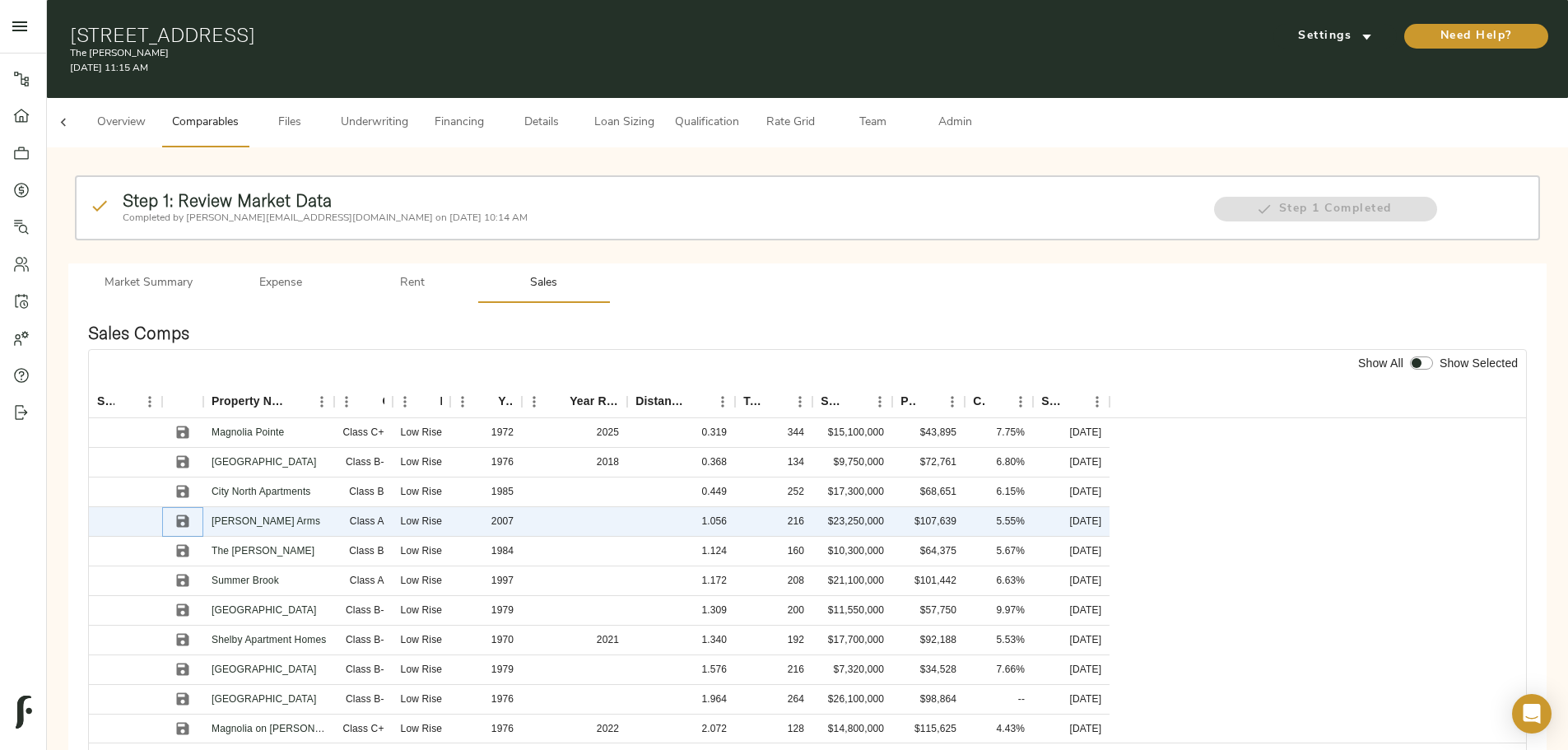
click at [191, 513] on icon "Save" at bounding box center [182, 521] width 16 height 16
click at [191, 572] on icon "Save" at bounding box center [182, 580] width 16 height 16
click at [189, 634] on icon "Save" at bounding box center [183, 640] width 12 height 12
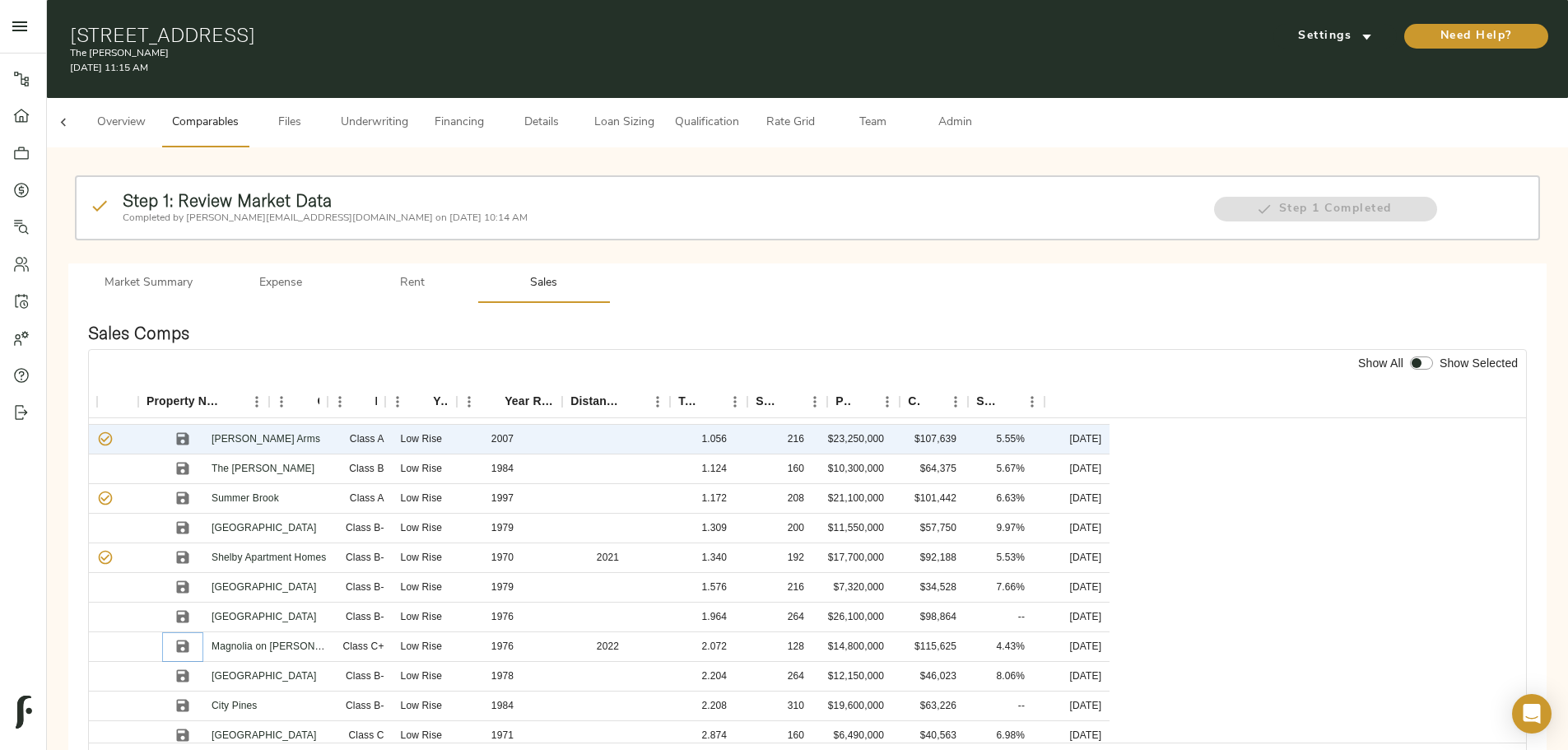
click at [189, 641] on icon "Save" at bounding box center [183, 647] width 12 height 12
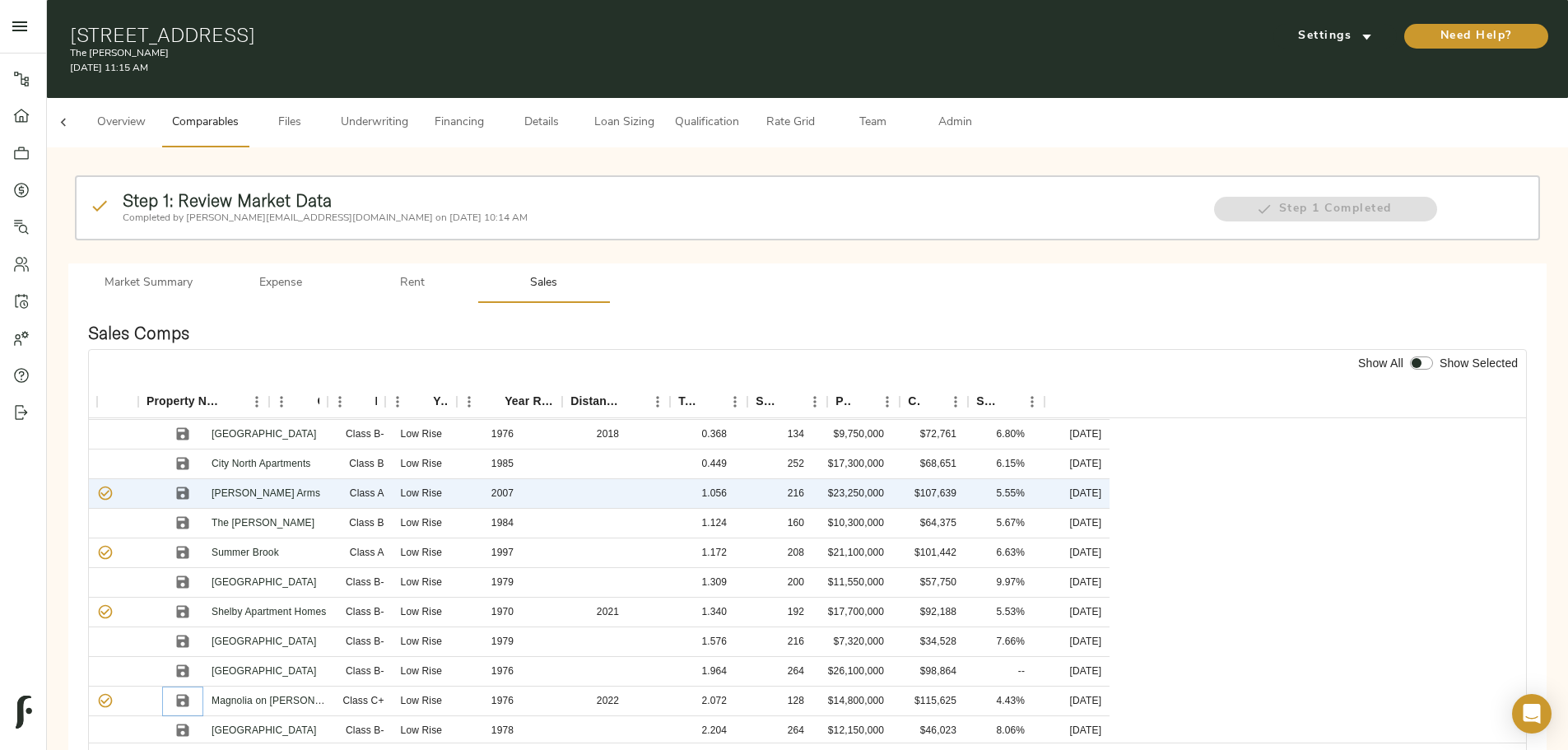
scroll to position [0, 65]
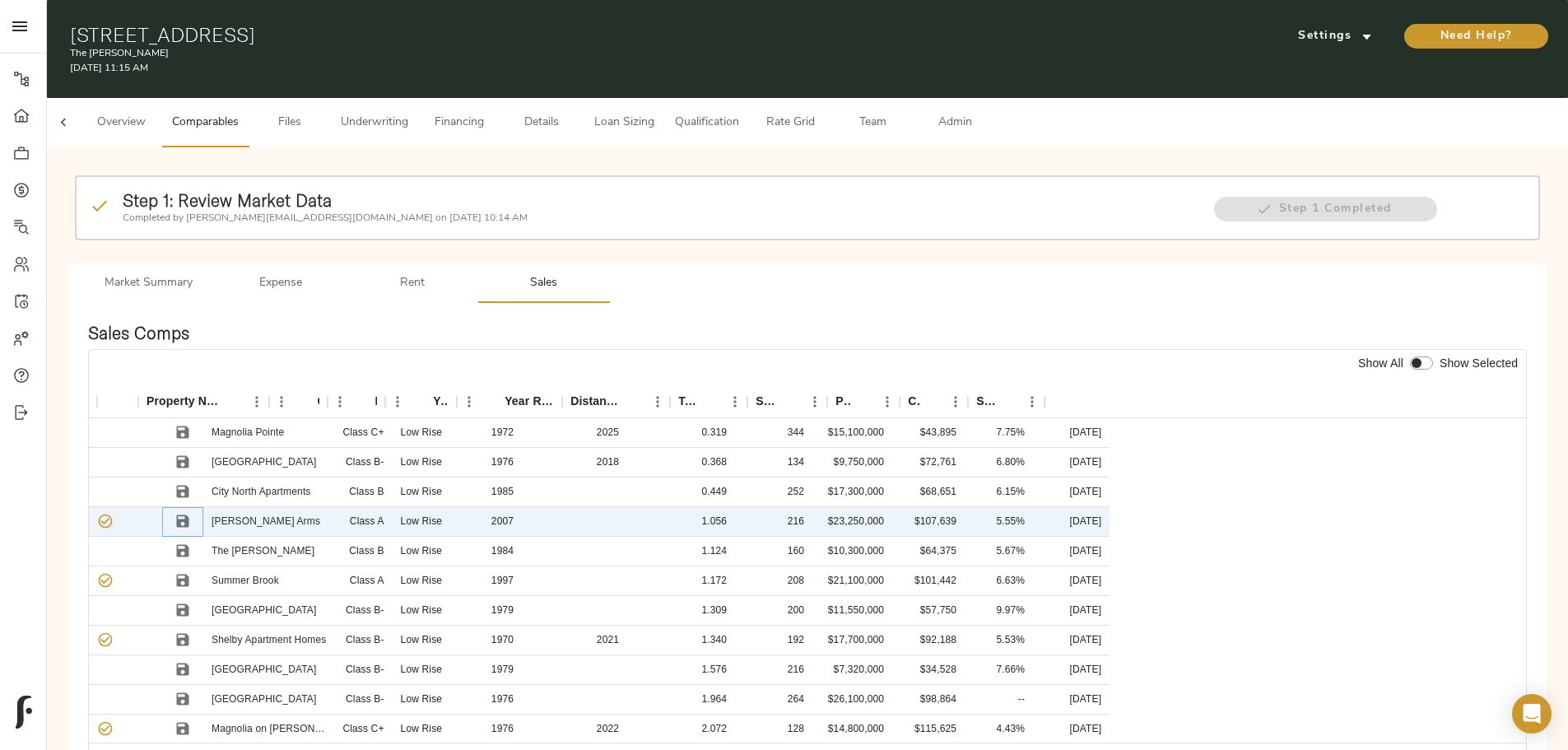
click at [189, 516] on icon "Save" at bounding box center [183, 522] width 12 height 12
click at [922, 394] on icon "Sort" at bounding box center [914, 401] width 15 height 15
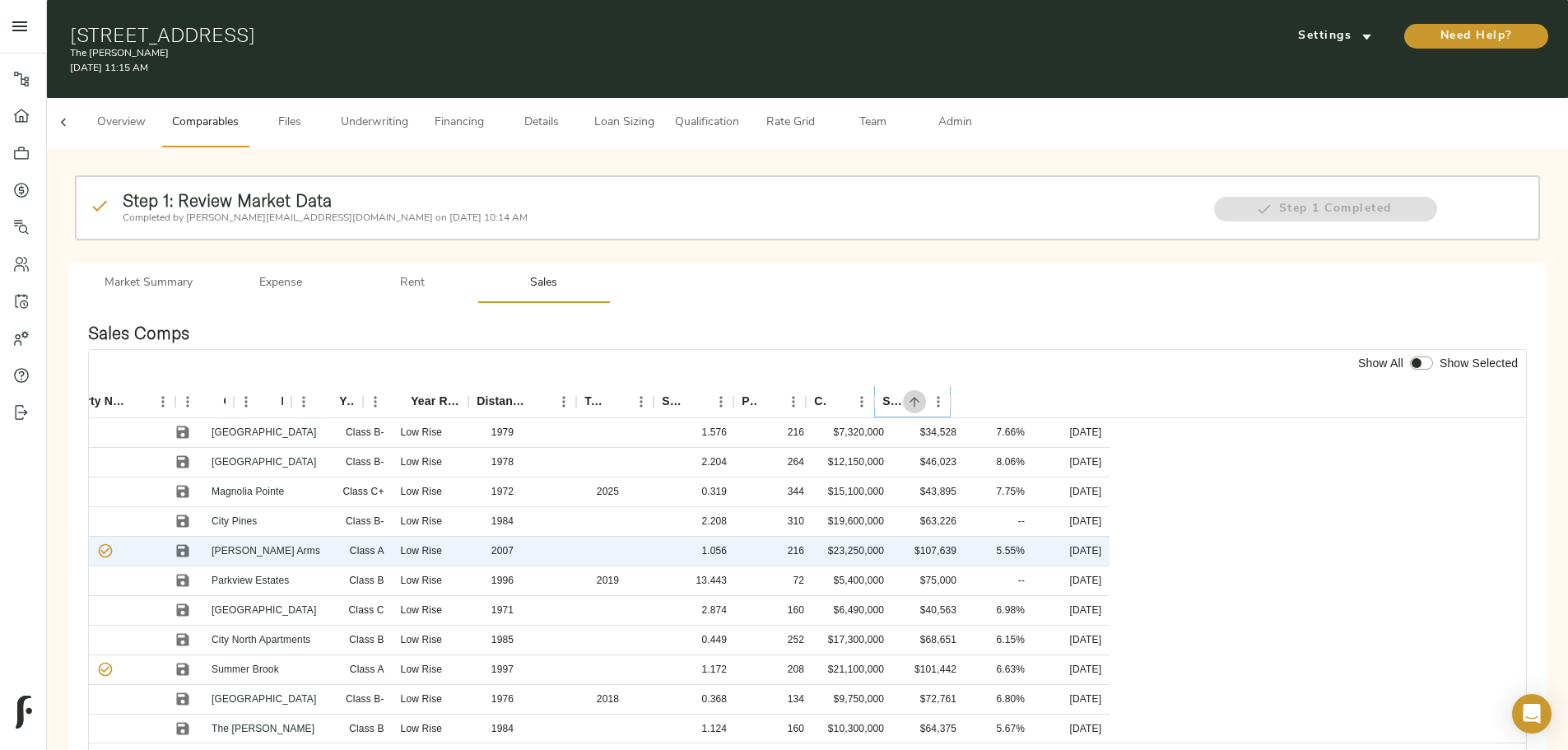
click at [922, 394] on icon "Sort" at bounding box center [914, 401] width 15 height 15
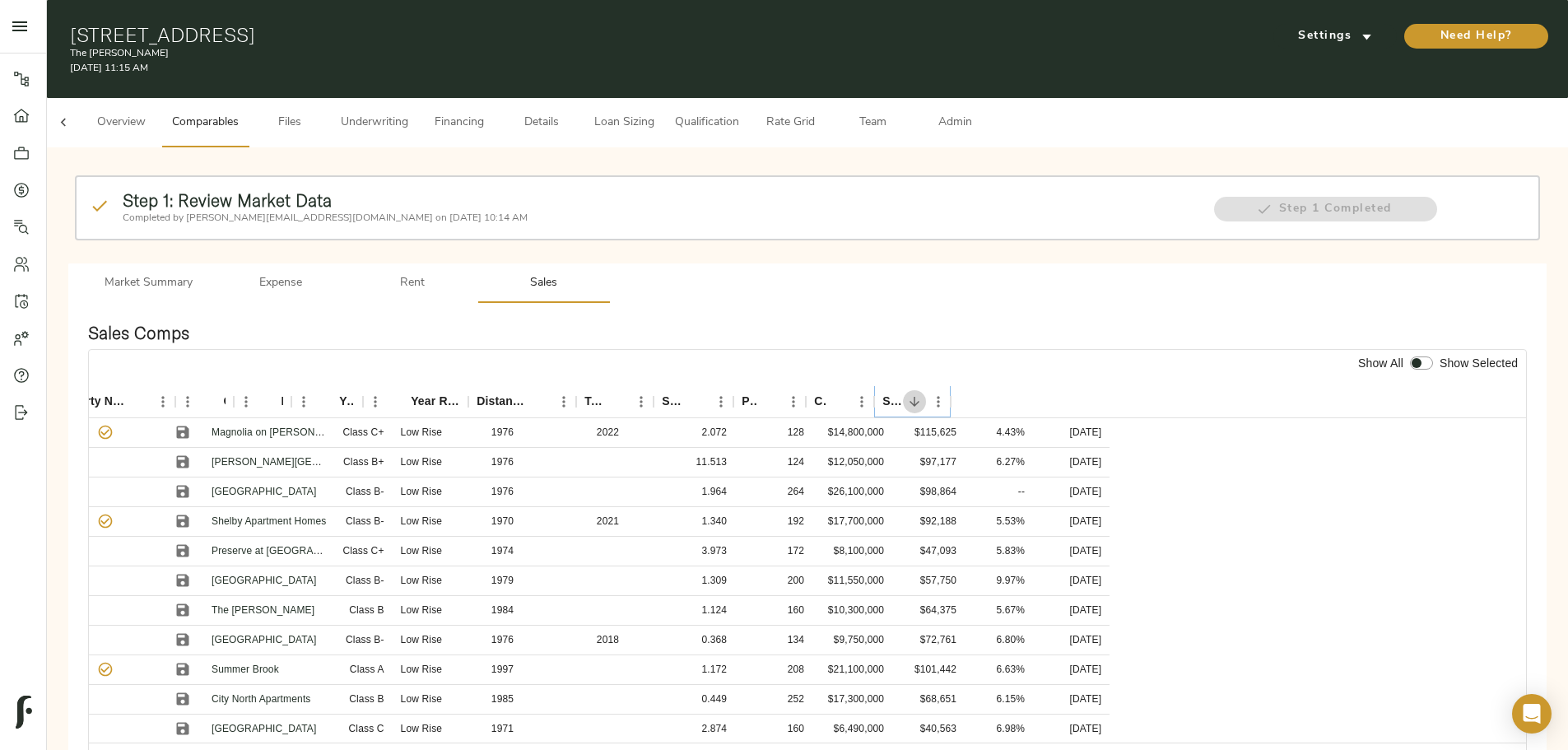
click at [922, 394] on icon "Sort" at bounding box center [914, 401] width 15 height 15
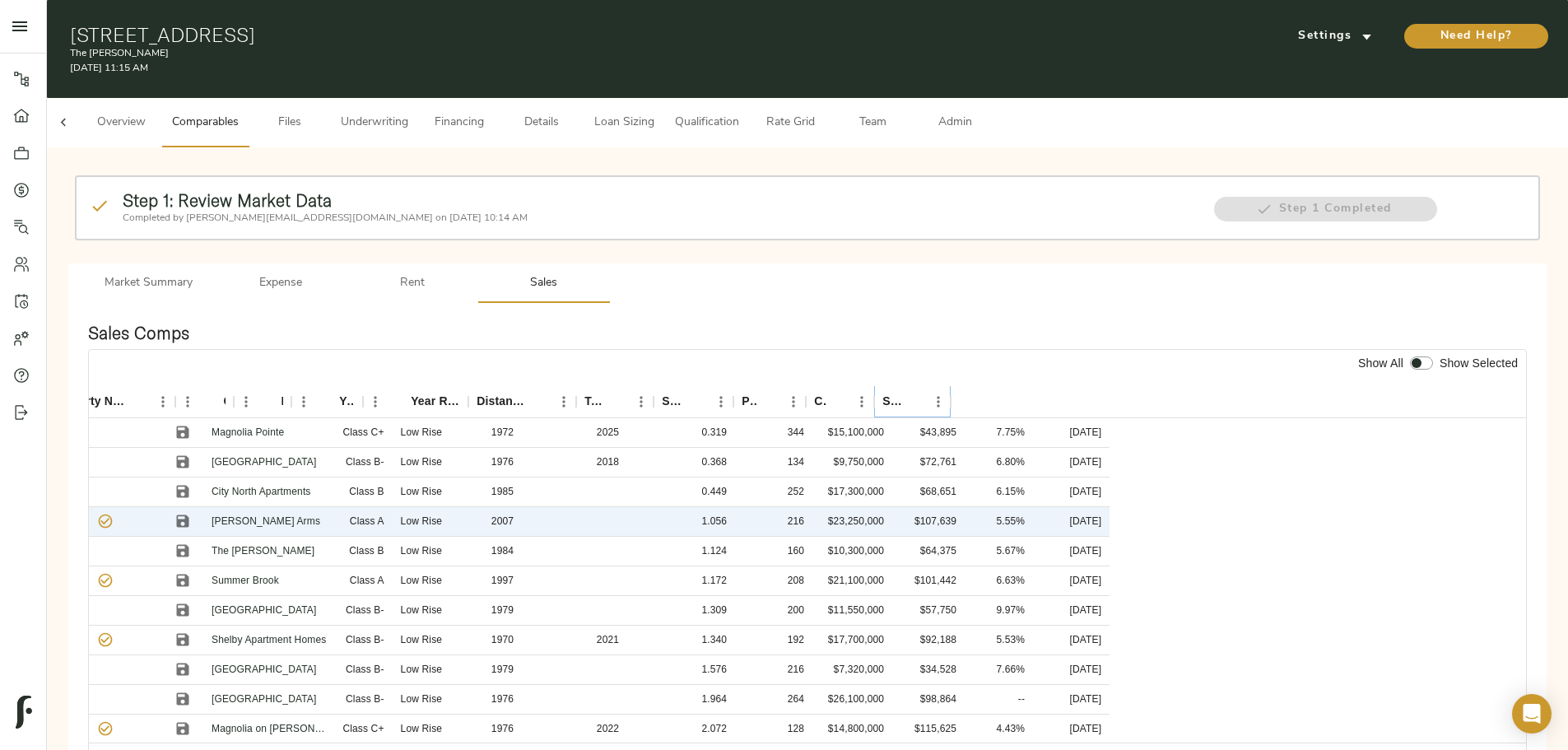
click at [922, 394] on icon "Sort" at bounding box center [914, 401] width 15 height 15
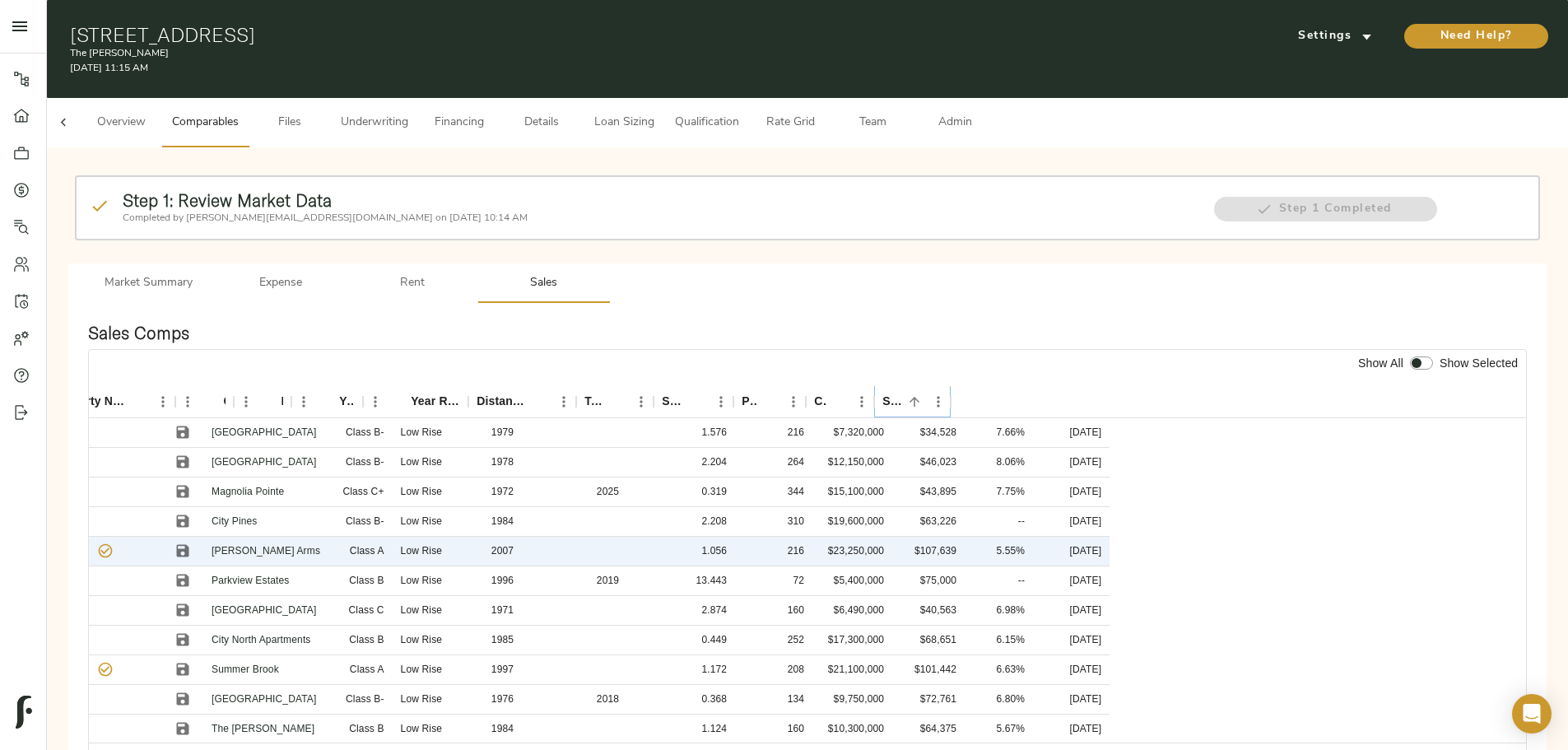
click at [922, 394] on icon "Sort" at bounding box center [914, 401] width 15 height 15
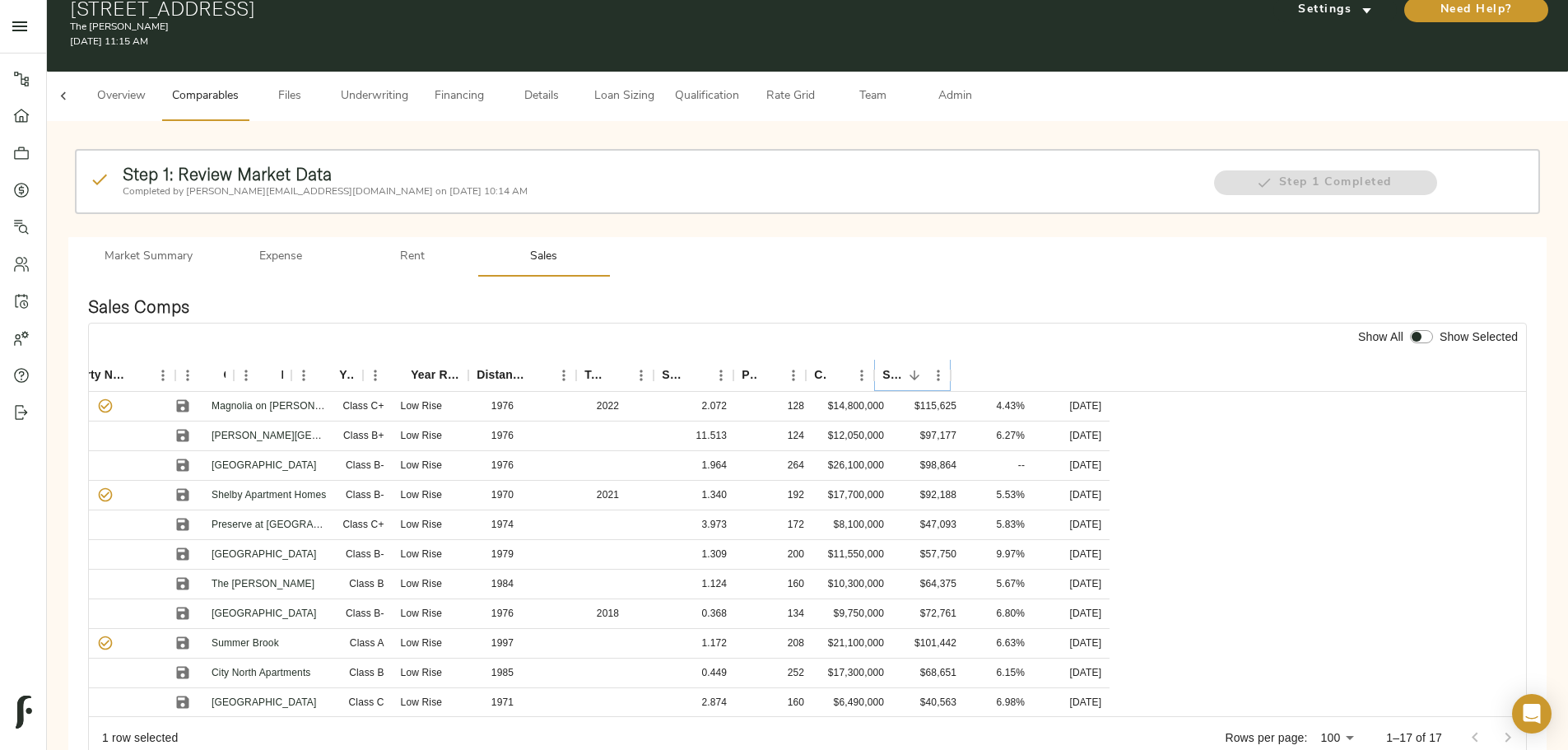
scroll to position [40, 0]
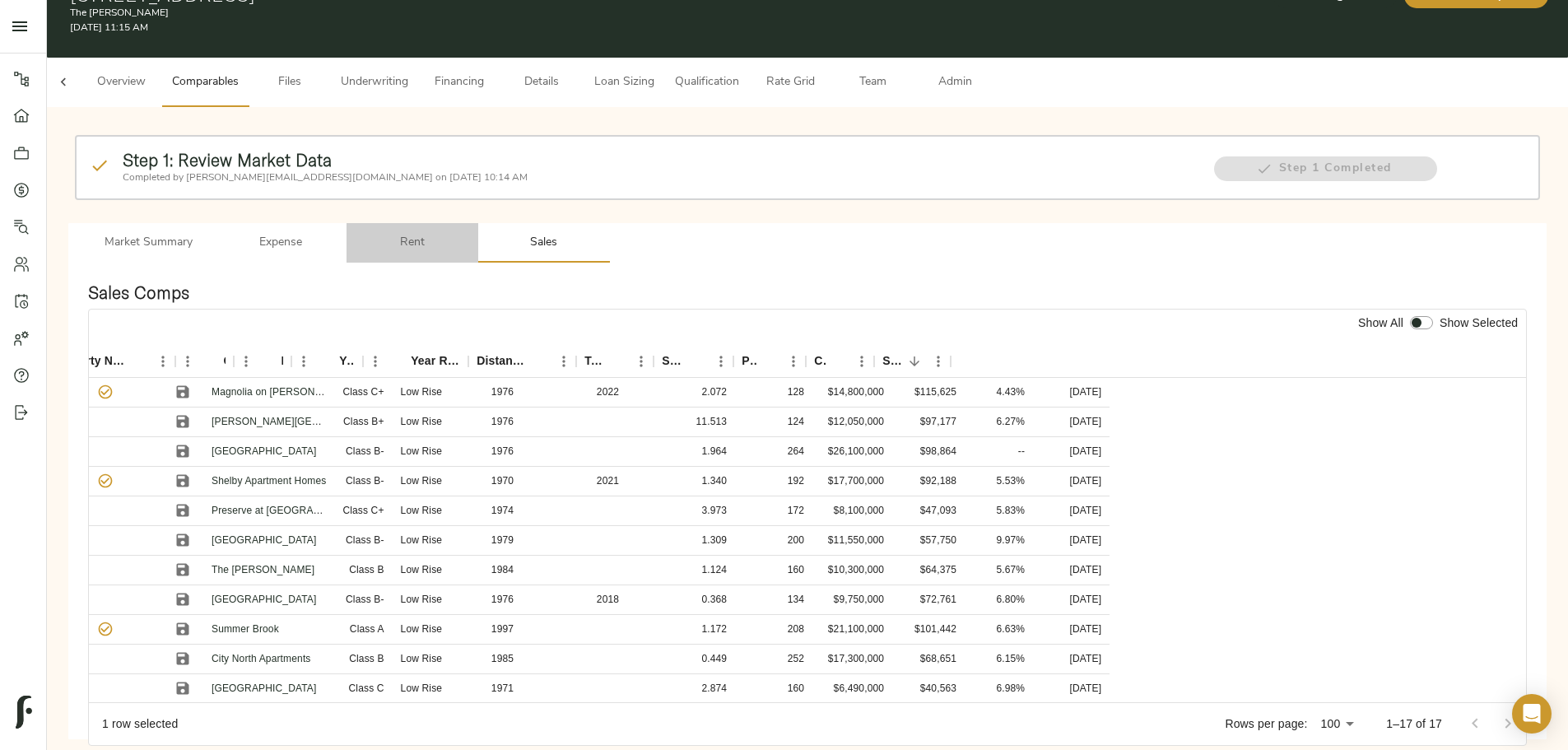
click at [469, 233] on span "Rent" at bounding box center [412, 243] width 112 height 21
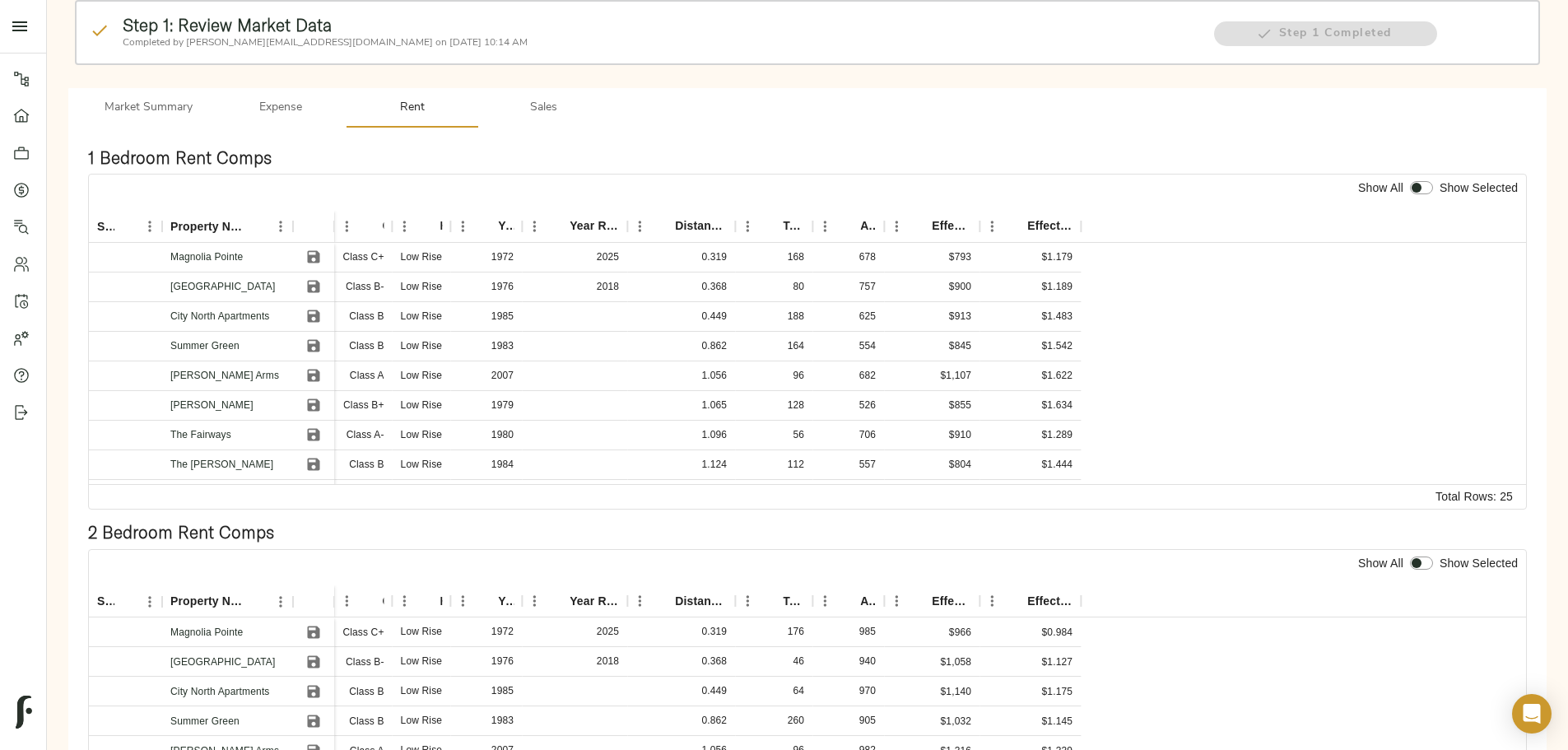
scroll to position [0, 0]
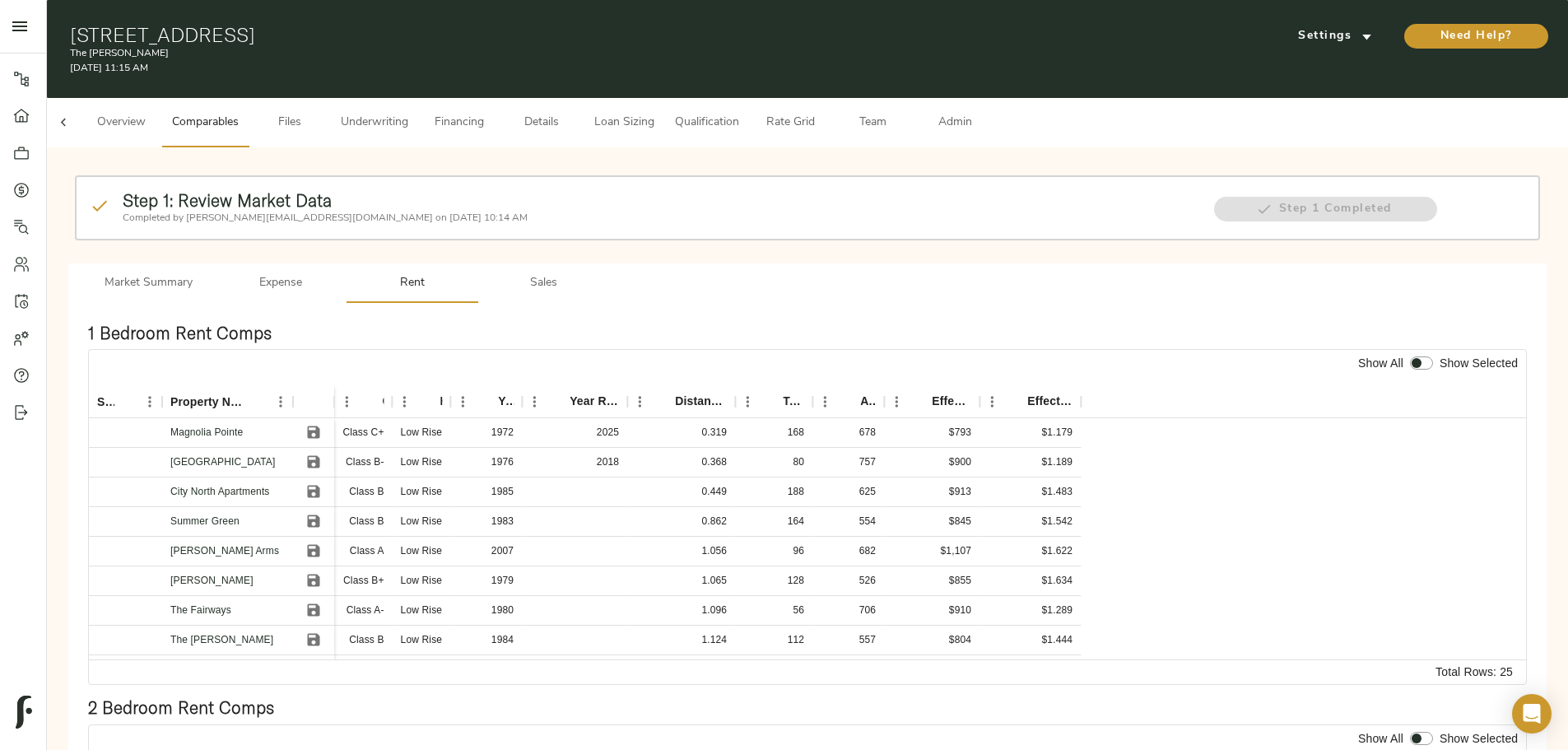
click at [986, 113] on span "Admin" at bounding box center [955, 123] width 62 height 21
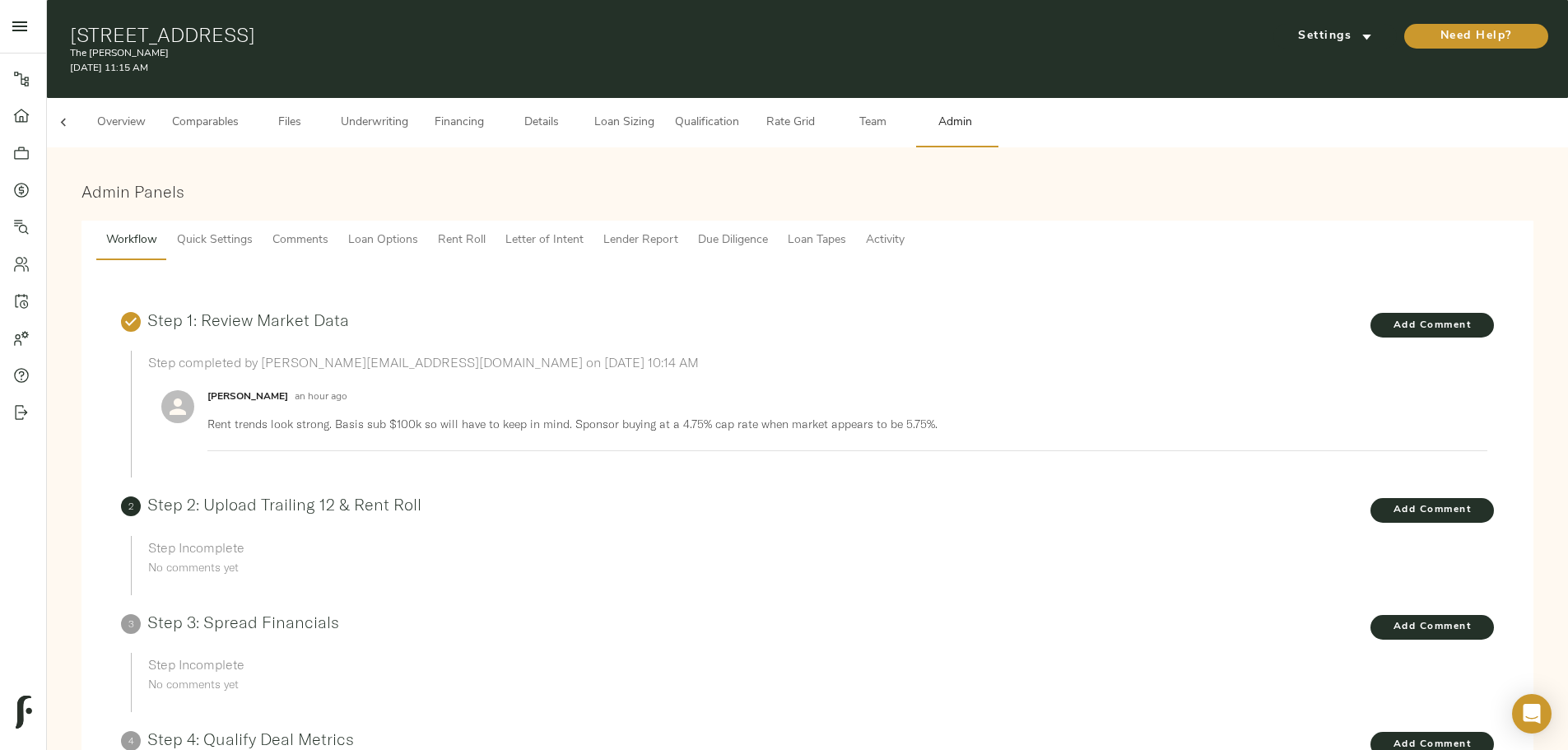
click at [678, 231] on span "Lender Report" at bounding box center [640, 241] width 75 height 21
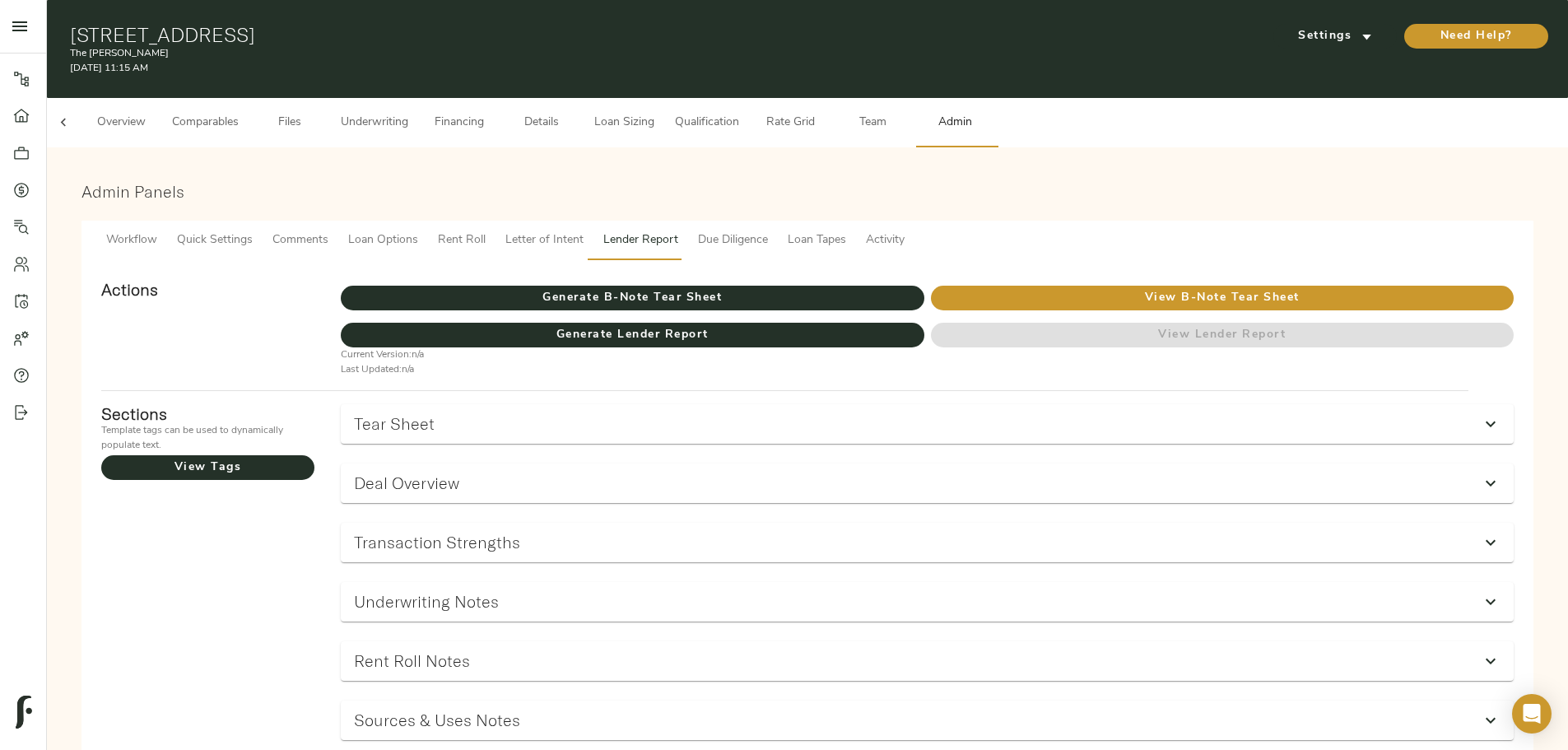
click at [239, 113] on span "Comparables" at bounding box center [205, 123] width 67 height 21
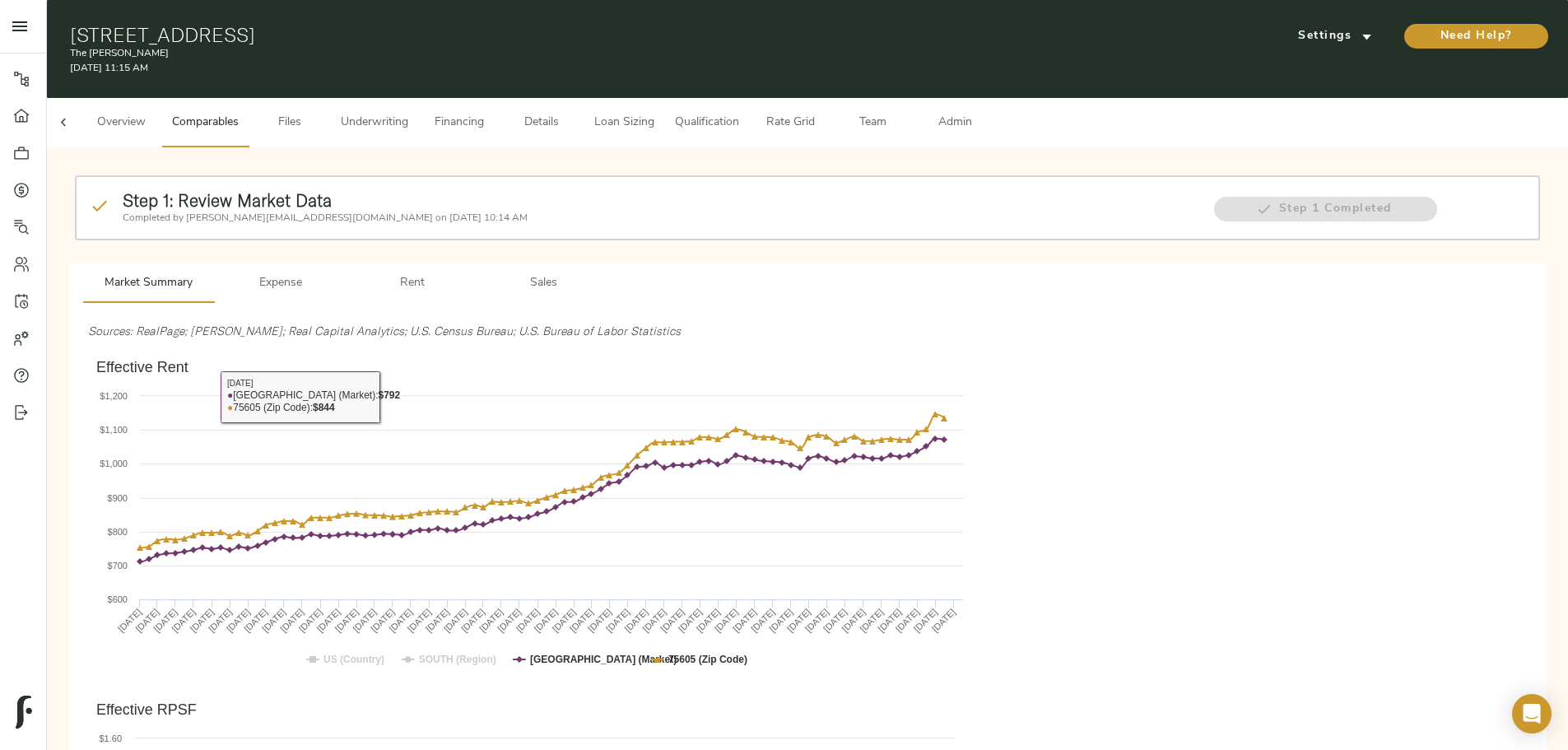
click at [469, 273] on span "Rent" at bounding box center [412, 284] width 112 height 21
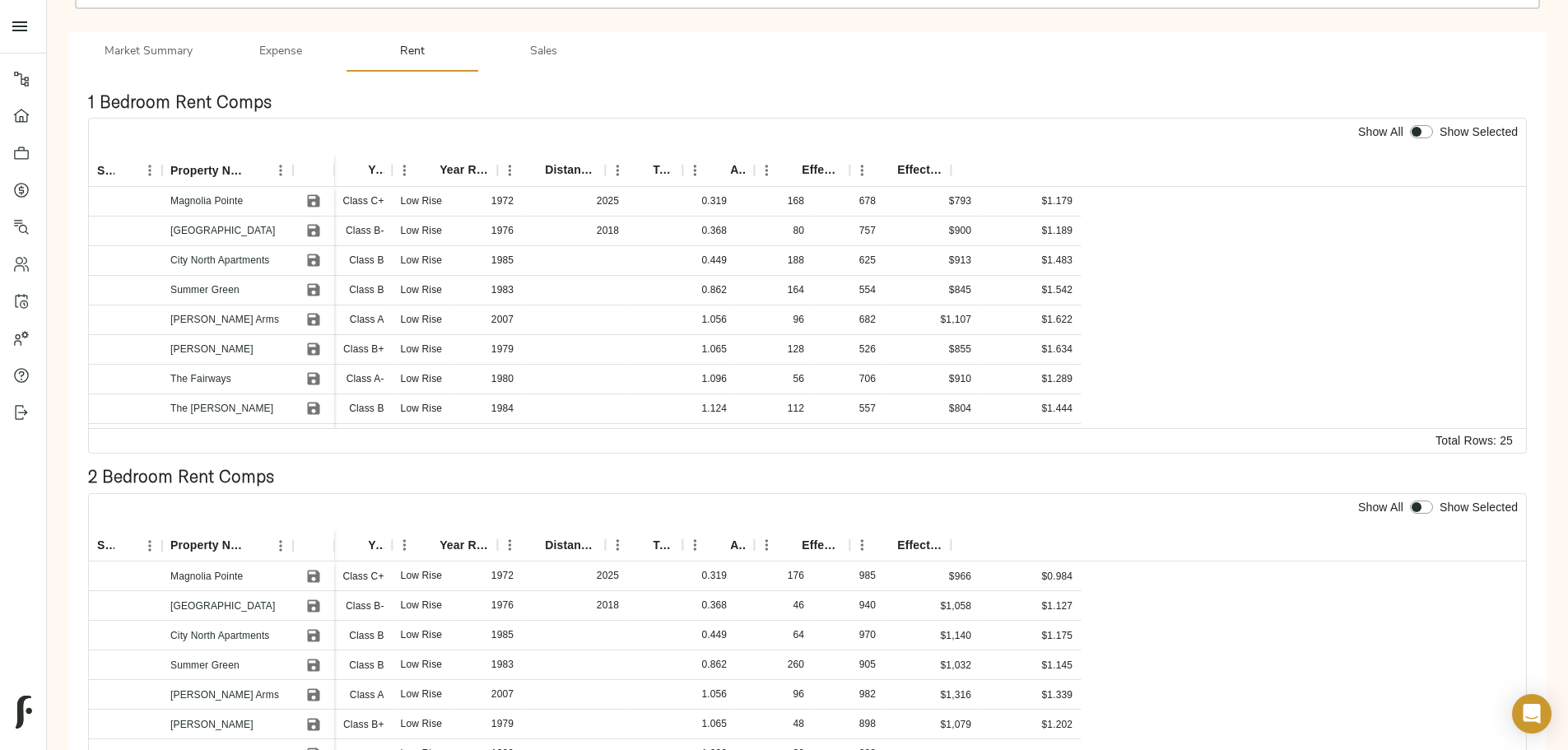
scroll to position [232, 0]
click at [322, 686] on icon "Save" at bounding box center [313, 694] width 16 height 16
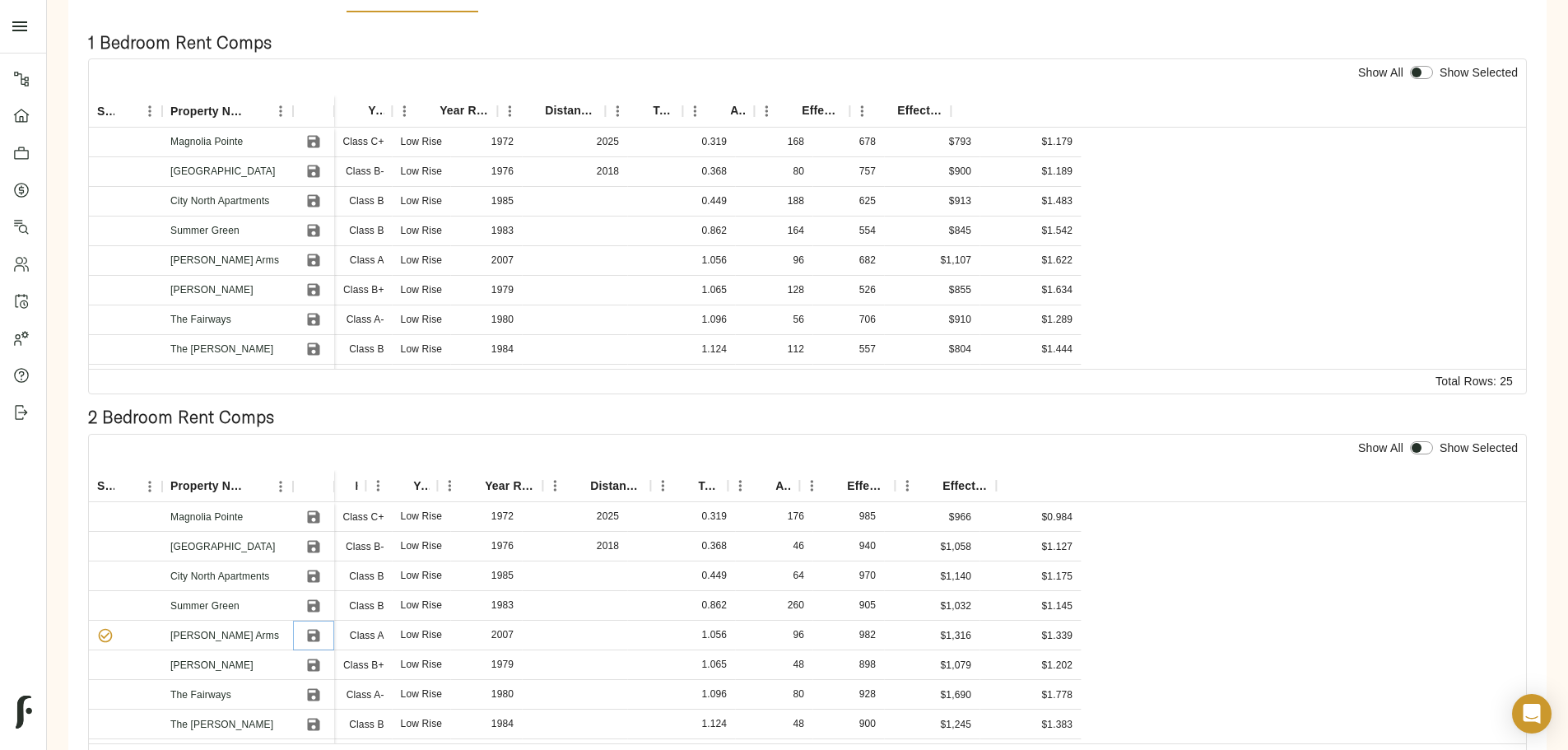
scroll to position [314, 0]
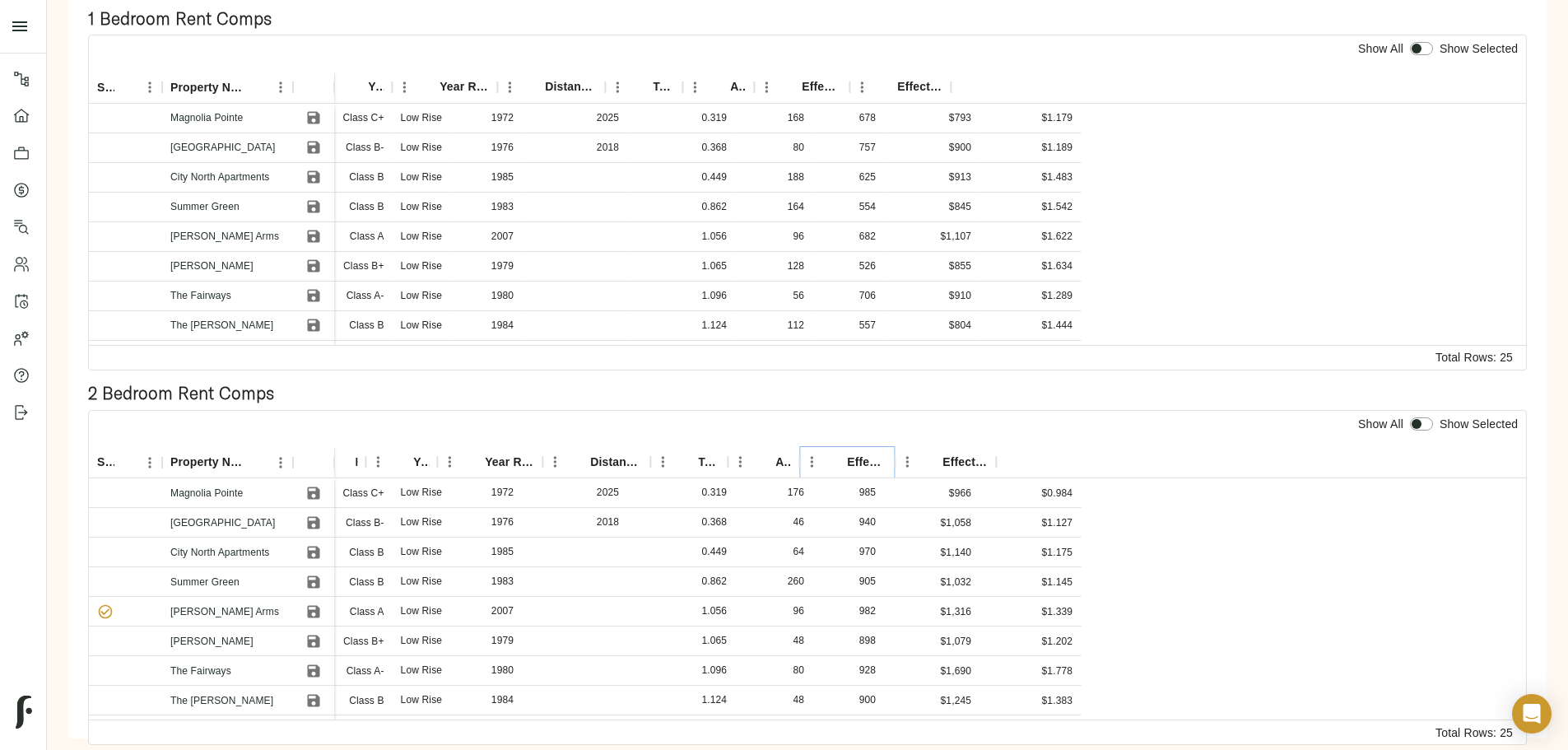
click at [843, 454] on icon "Sort" at bounding box center [835, 461] width 15 height 15
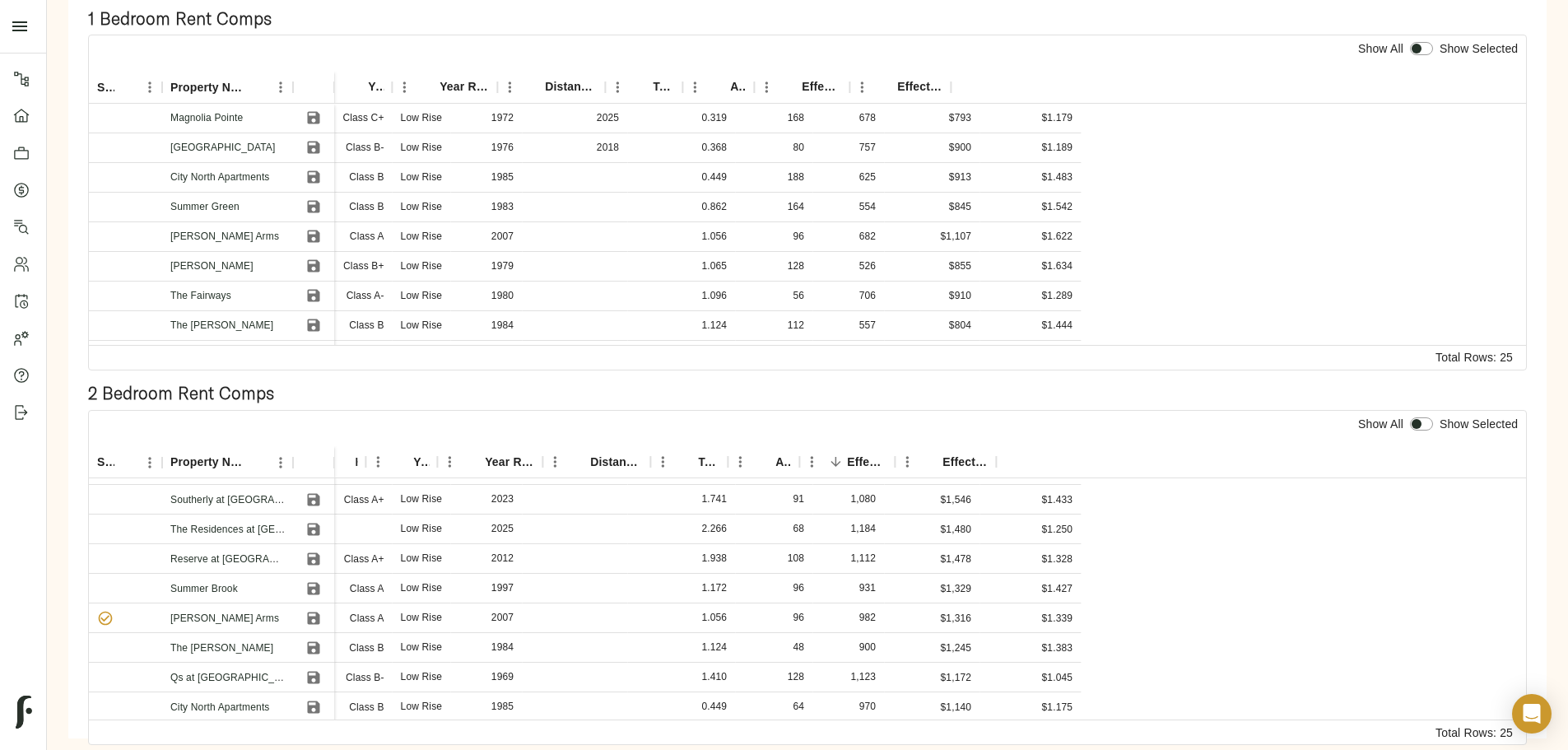
drag, startPoint x: 517, startPoint y: 526, endPoint x: 299, endPoint y: 542, distance: 218.6
click at [299, 542] on div "Step 1: Review Market Data Completed by zach@fulcrumlendingcorp.com on Septembe…" at bounding box center [807, 296] width 1494 height 900
click at [303, 446] on div "Property Name" at bounding box center [292, 462] width 20 height 32
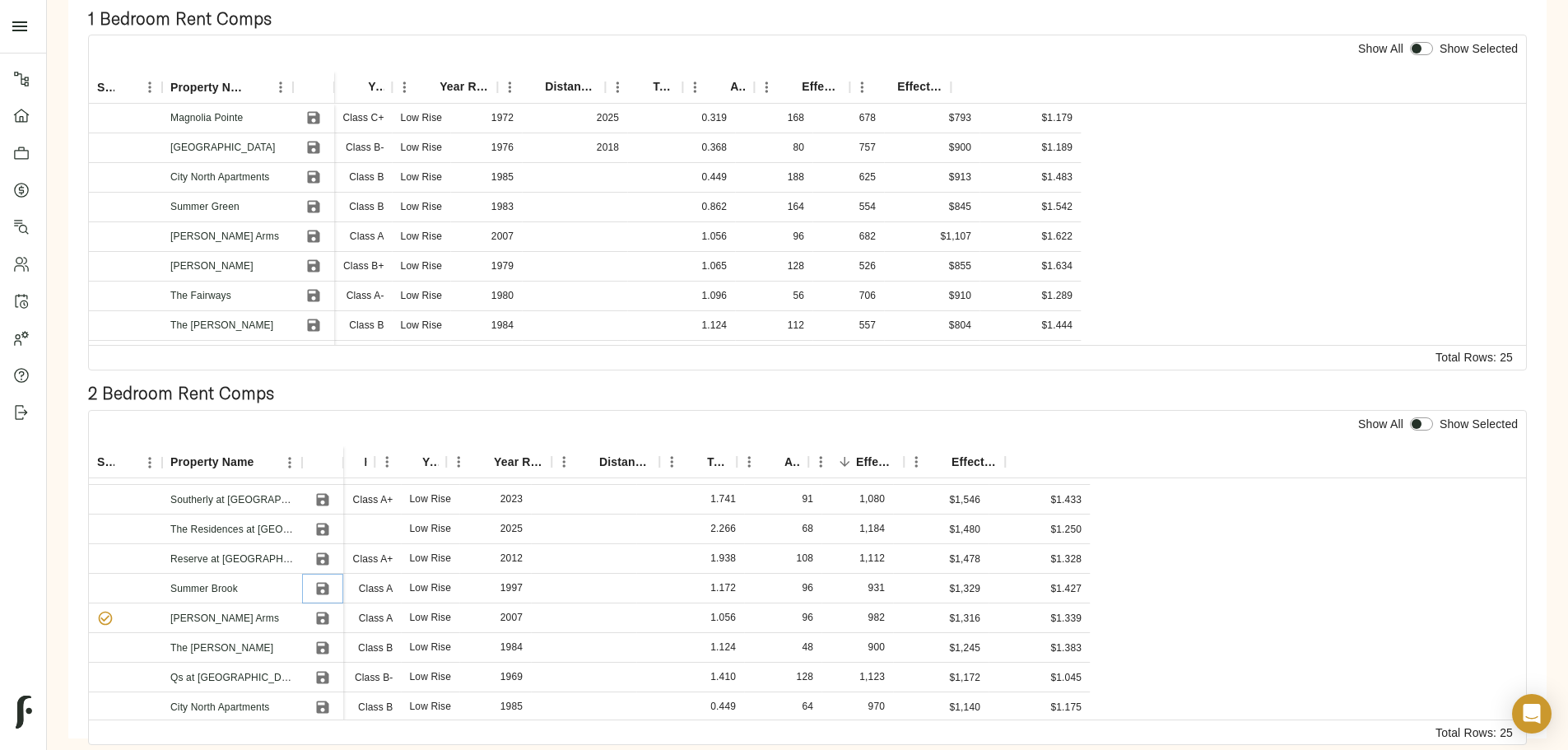
click at [329, 582] on icon "Save" at bounding box center [323, 588] width 12 height 12
click at [331, 550] on icon "Save" at bounding box center [322, 558] width 16 height 16
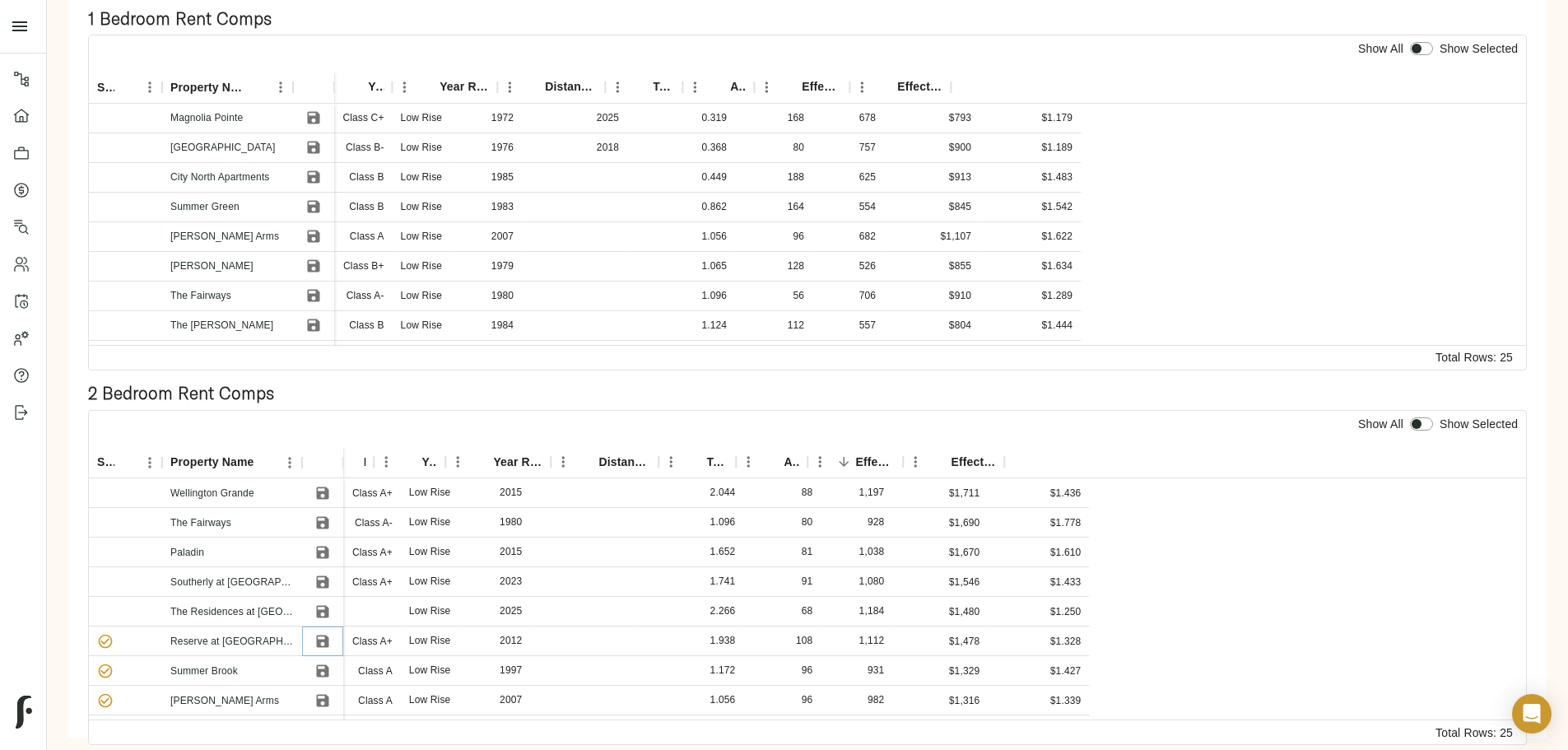
scroll to position [82, 85]
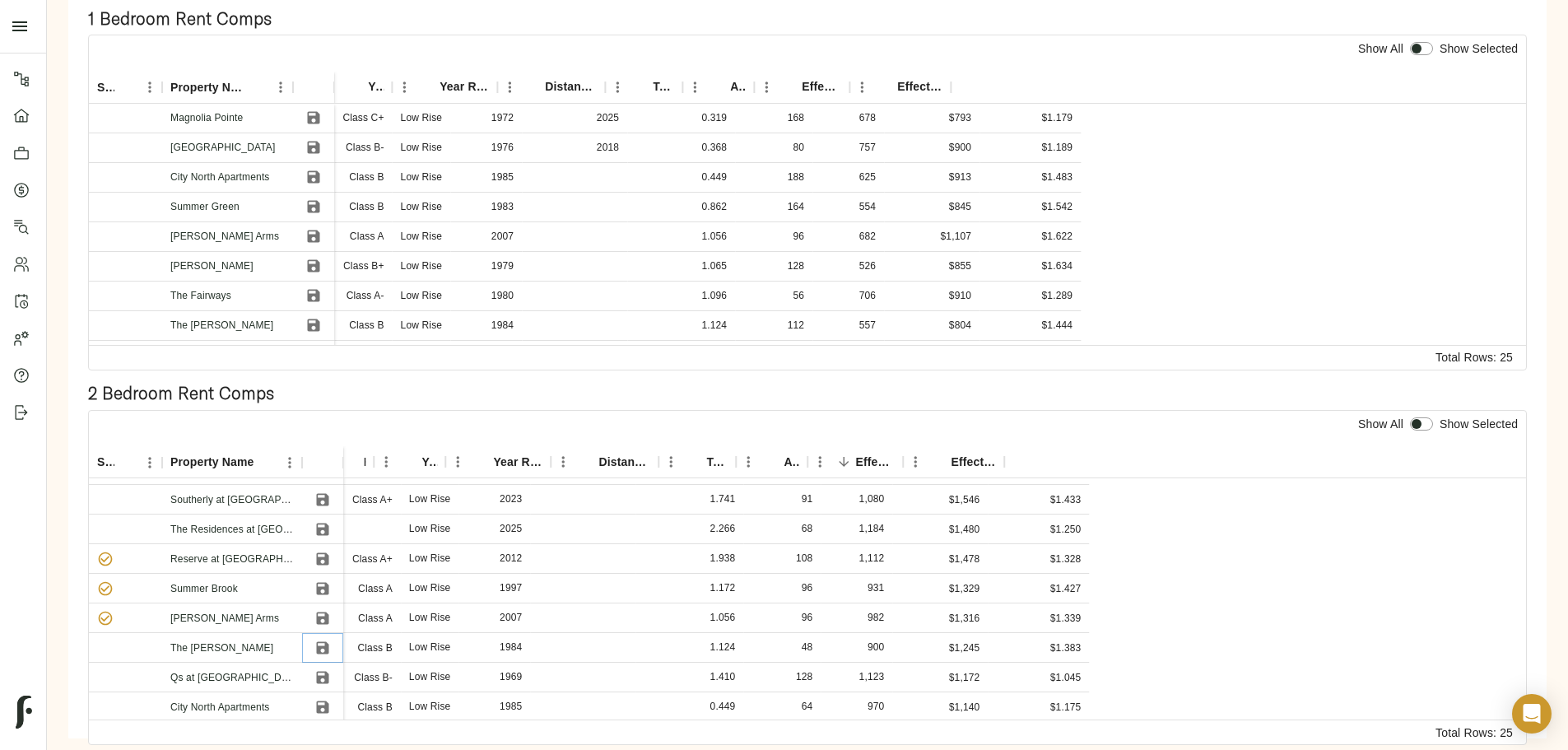
click at [331, 640] on icon "Save" at bounding box center [322, 648] width 16 height 16
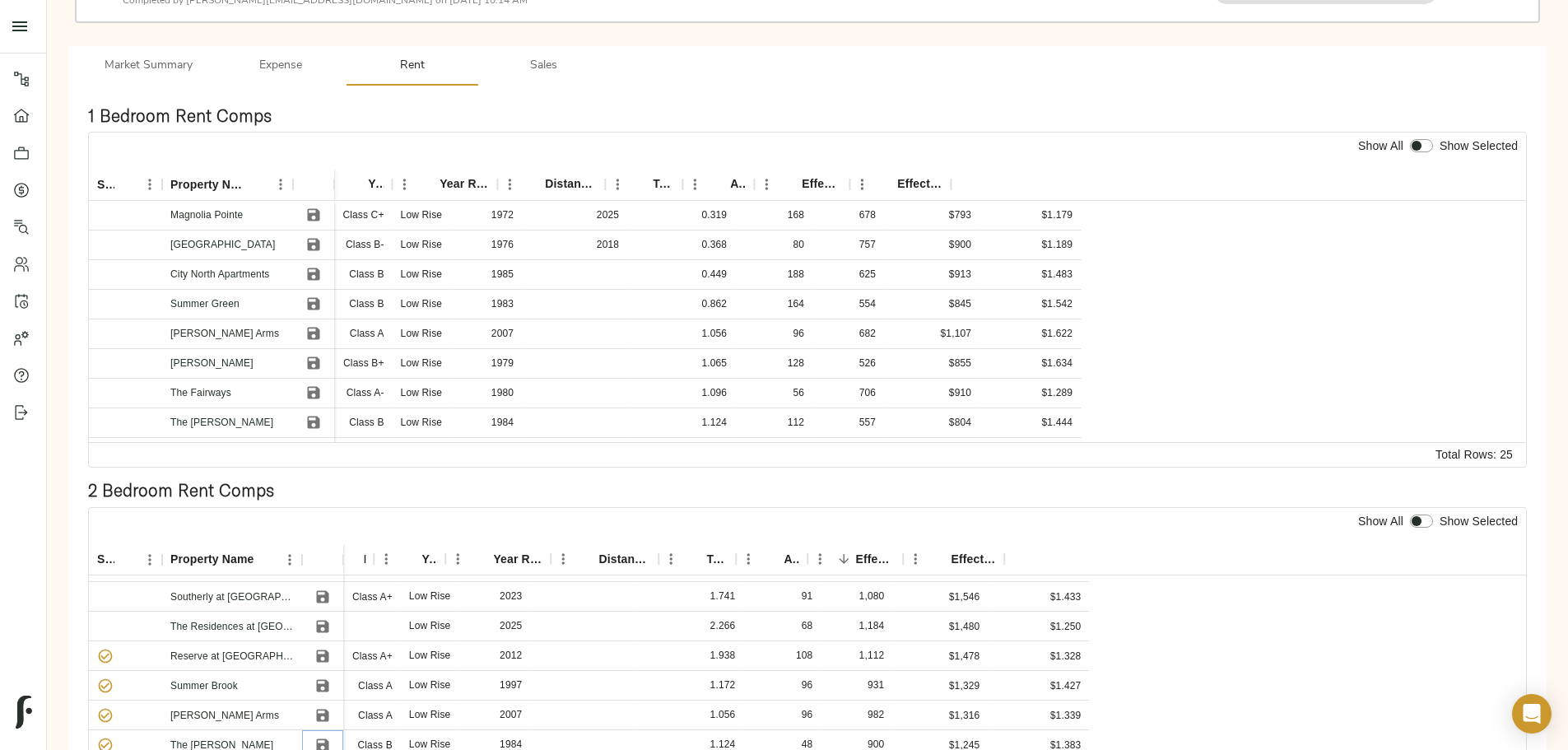
scroll to position [68, 0]
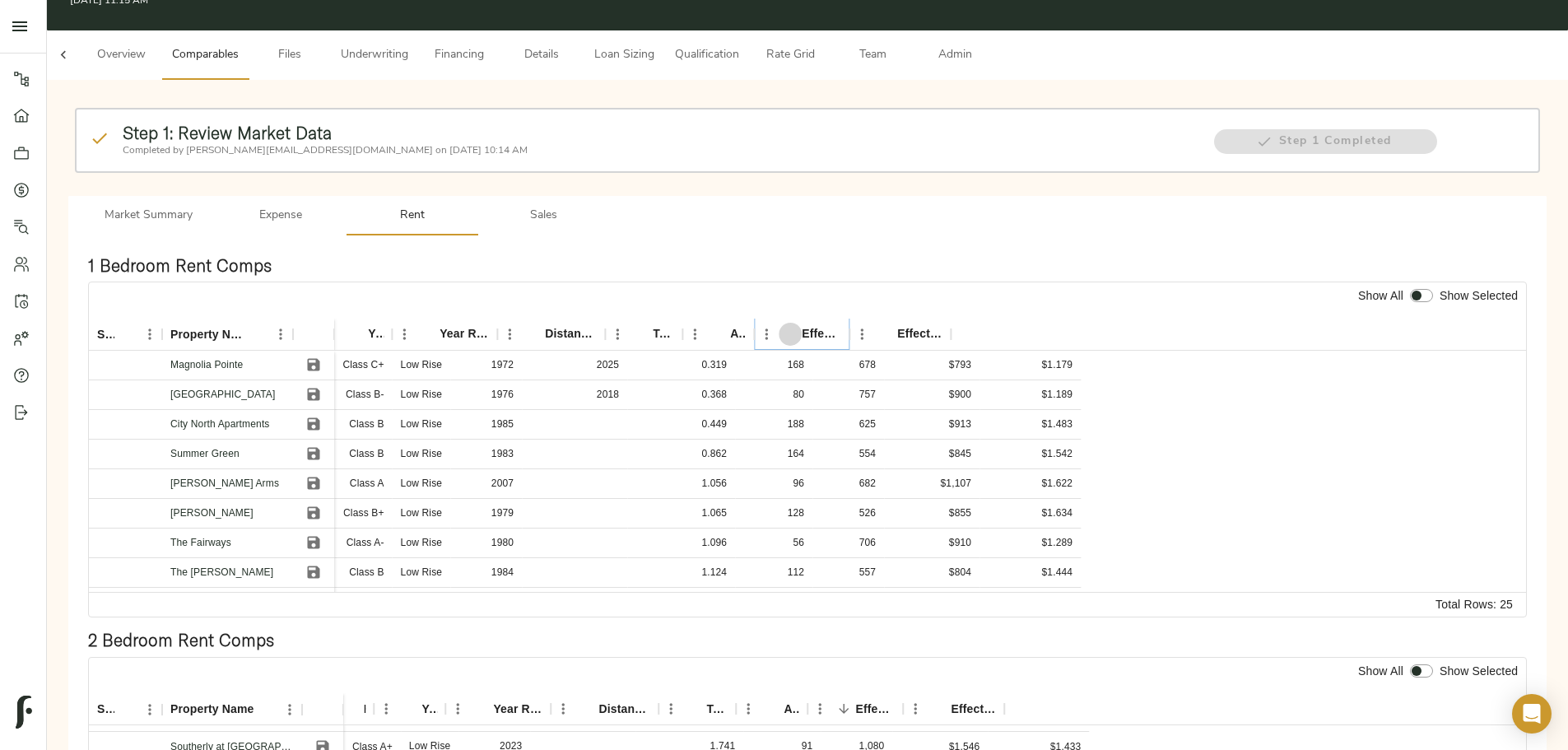
click at [797, 326] on icon "Sort" at bounding box center [790, 333] width 15 height 15
click at [320, 477] on icon "Save" at bounding box center [314, 484] width 12 height 12
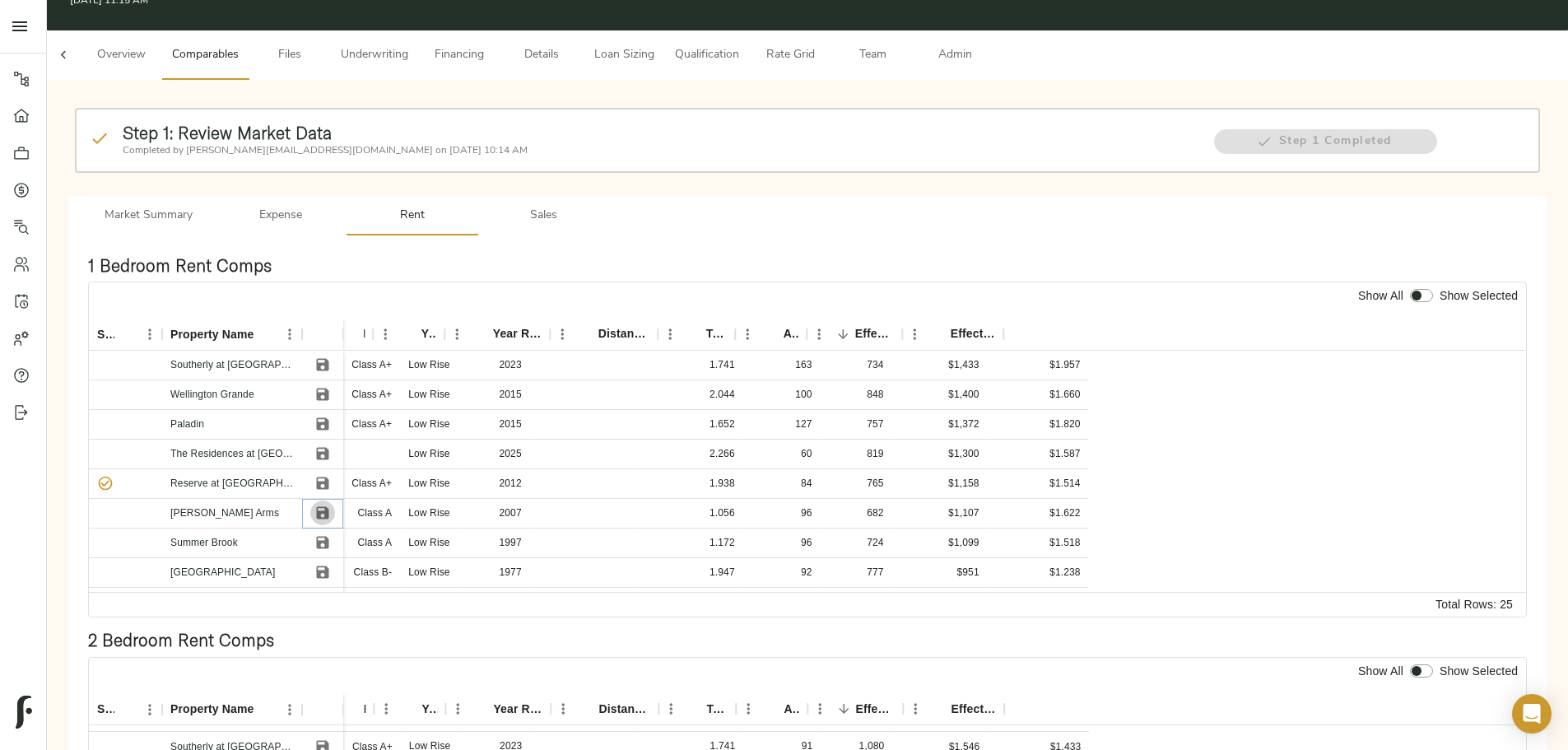
click at [329, 507] on icon "Save" at bounding box center [323, 513] width 12 height 12
click at [331, 534] on icon "Save" at bounding box center [322, 542] width 16 height 16
click at [331, 416] on icon "Save" at bounding box center [322, 424] width 16 height 16
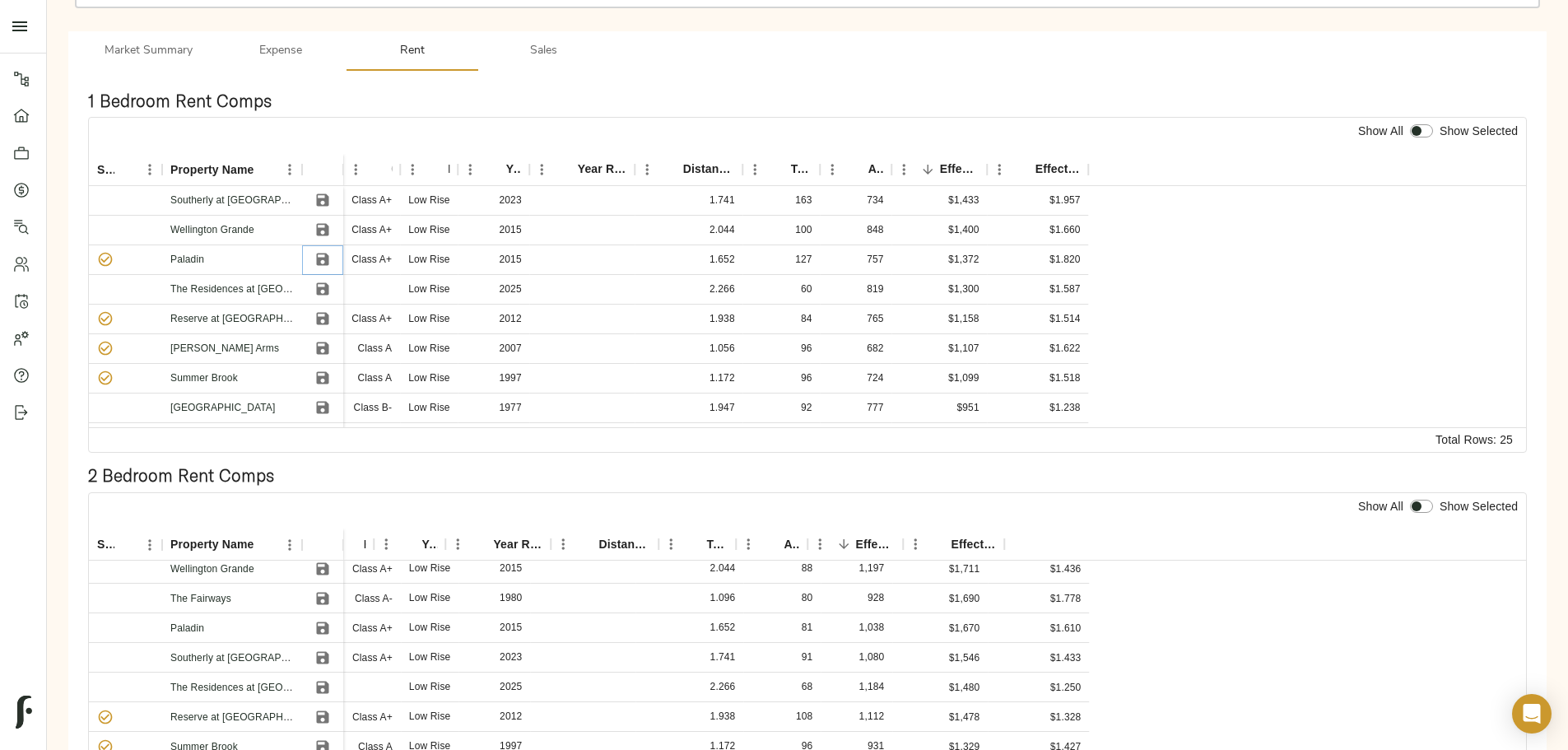
scroll to position [0, 85]
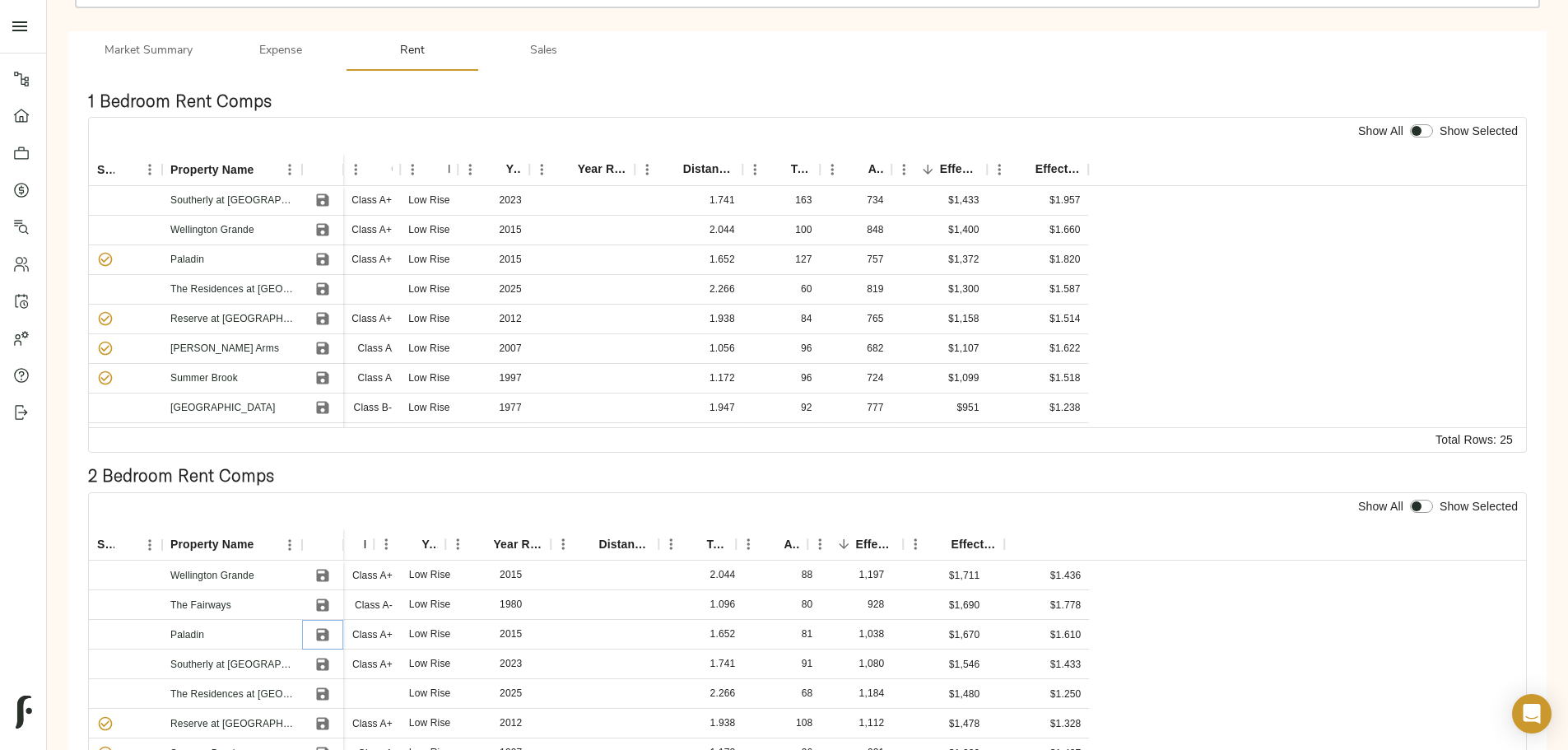
click at [331, 627] on icon "Save" at bounding box center [322, 635] width 16 height 16
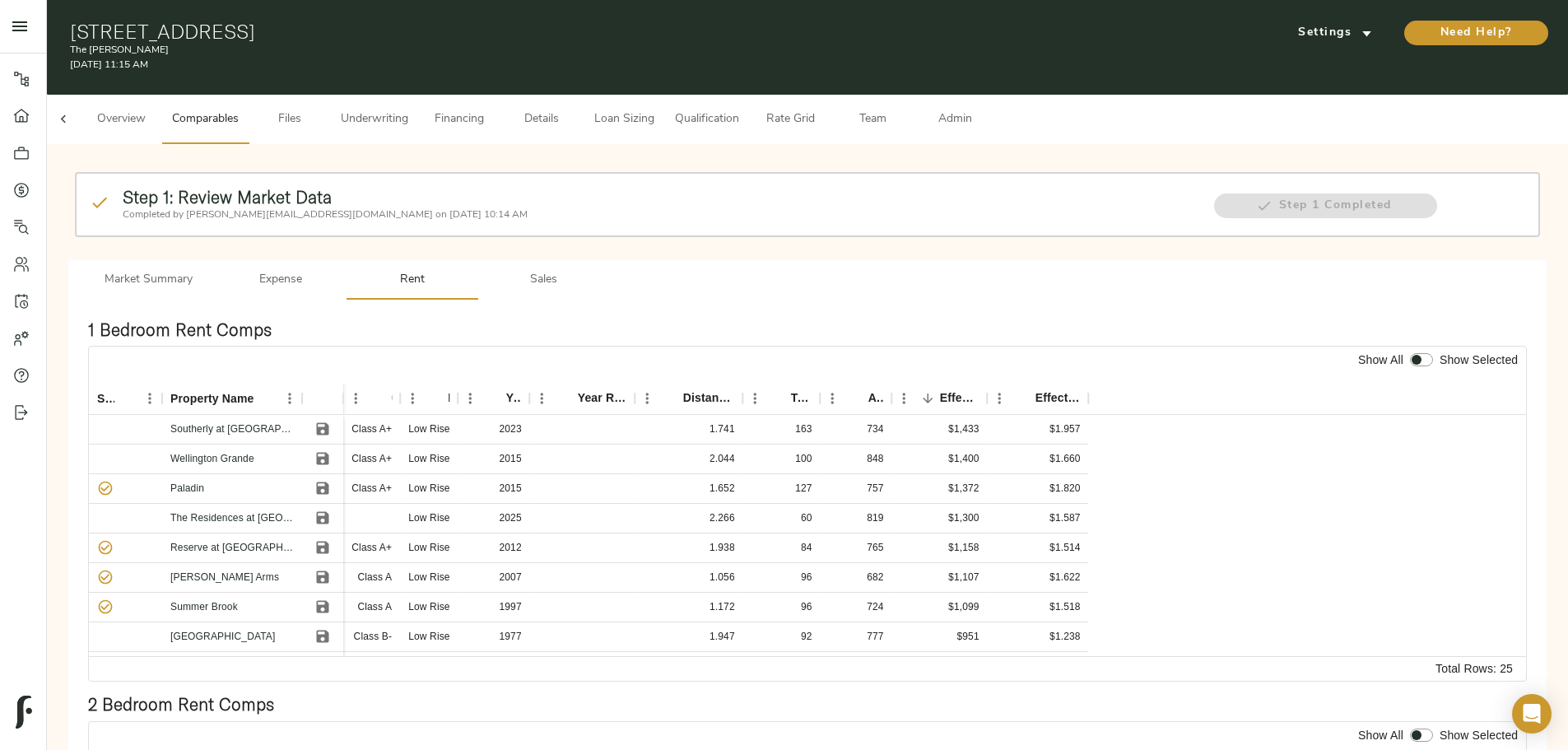
scroll to position [0, 0]
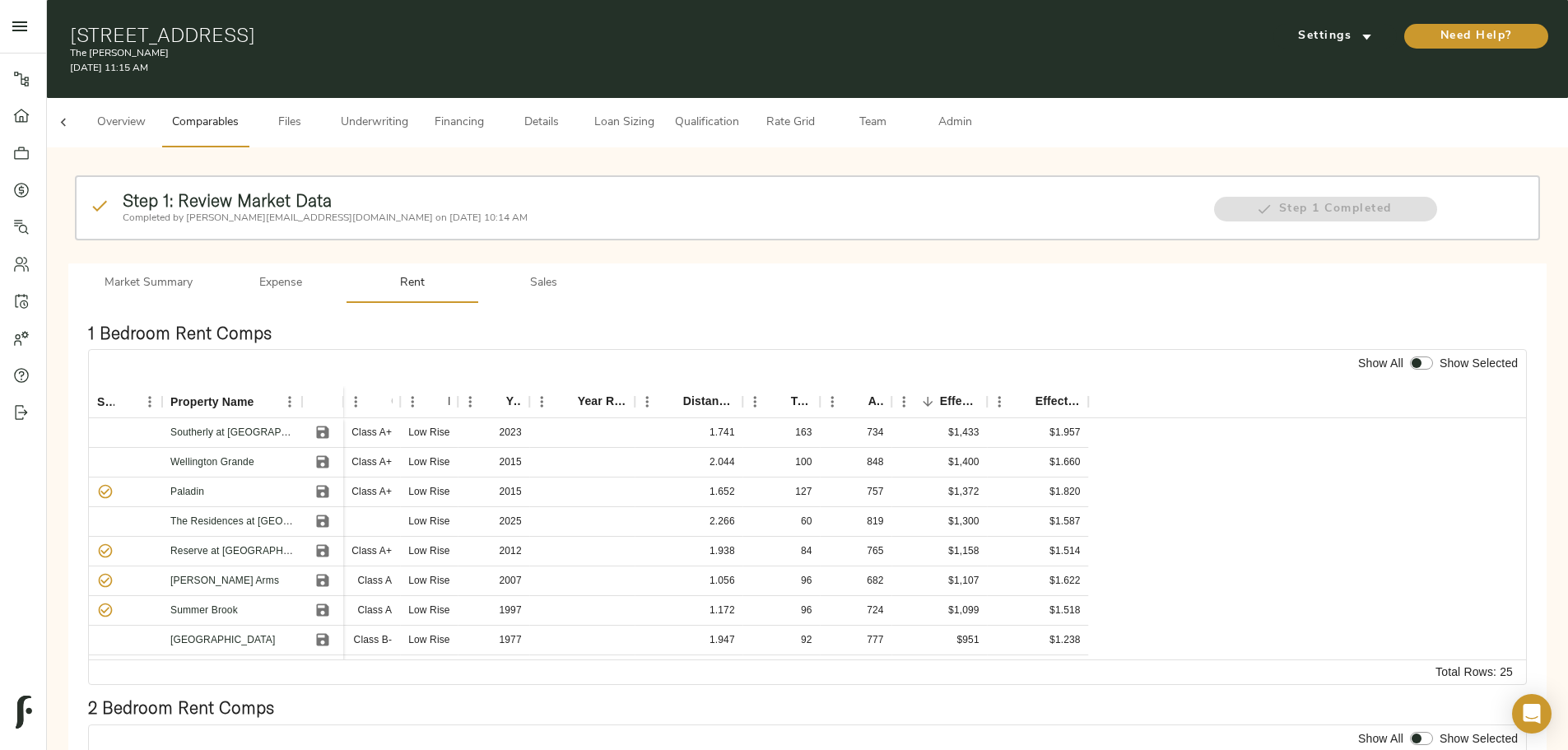
click at [986, 113] on span "Admin" at bounding box center [955, 123] width 62 height 21
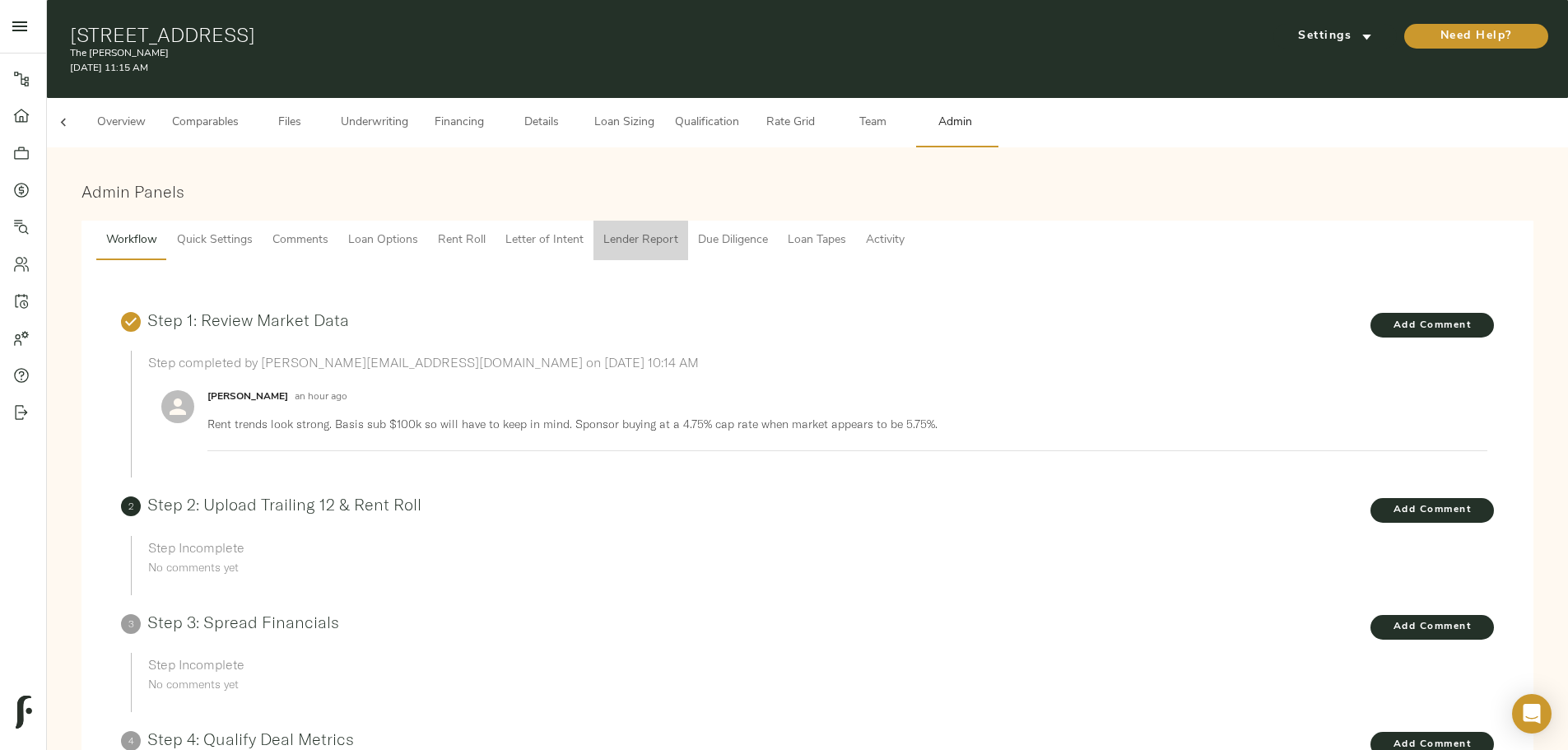
click at [678, 233] on span "Lender Report" at bounding box center [640, 241] width 75 height 21
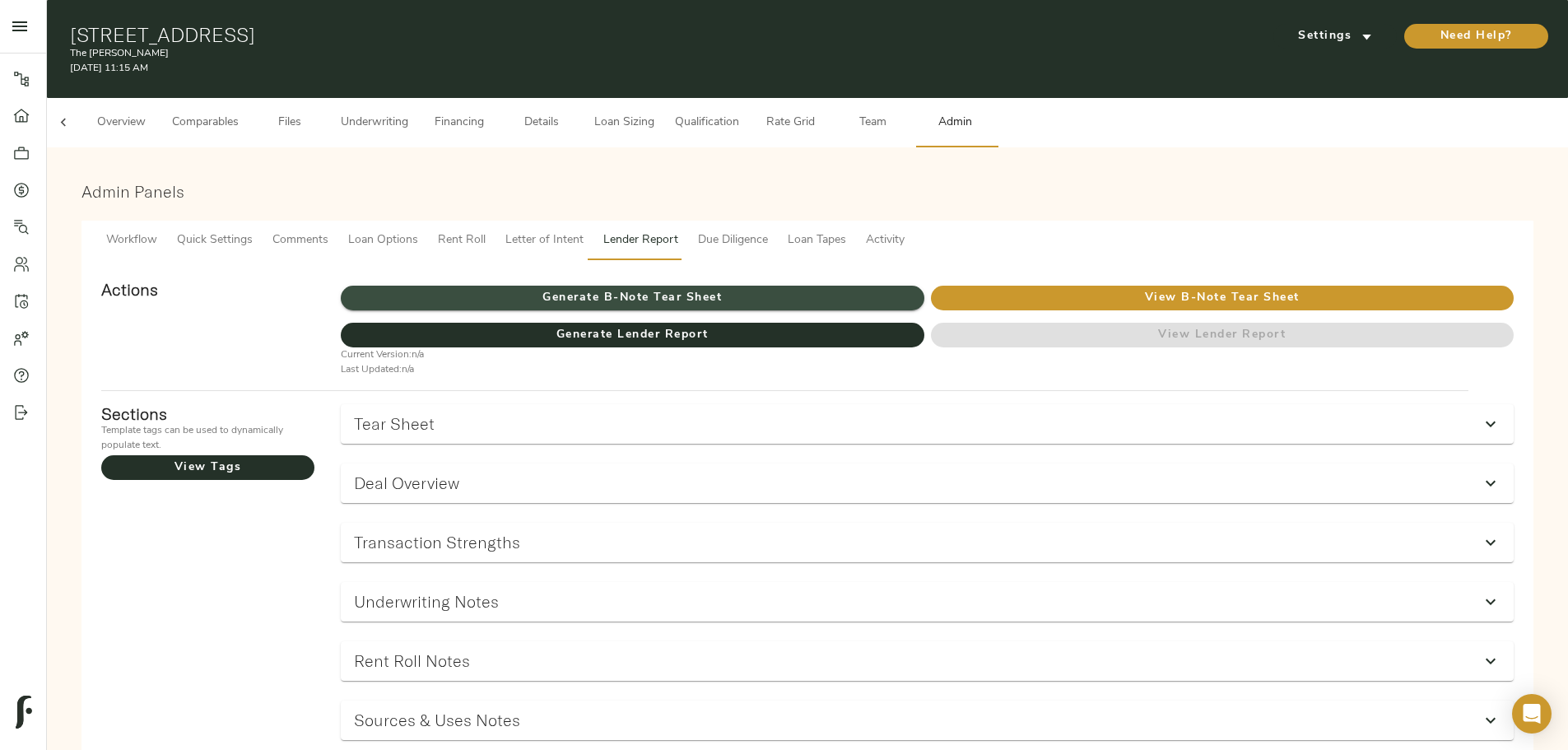
click at [696, 288] on span "Generate B-Note Tear Sheet" at bounding box center [632, 299] width 582 height 21
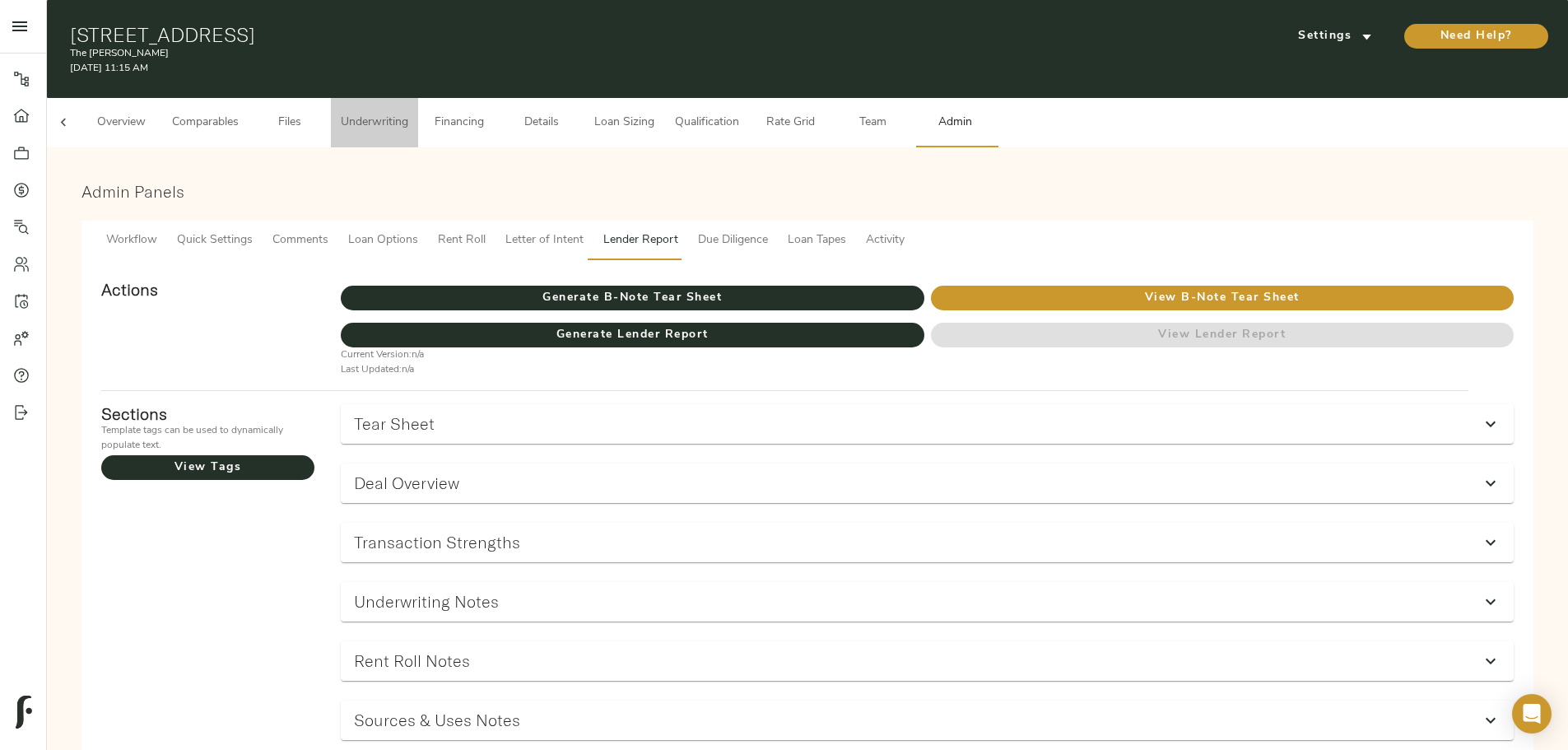
click at [408, 114] on span "Underwriting" at bounding box center [375, 123] width 68 height 21
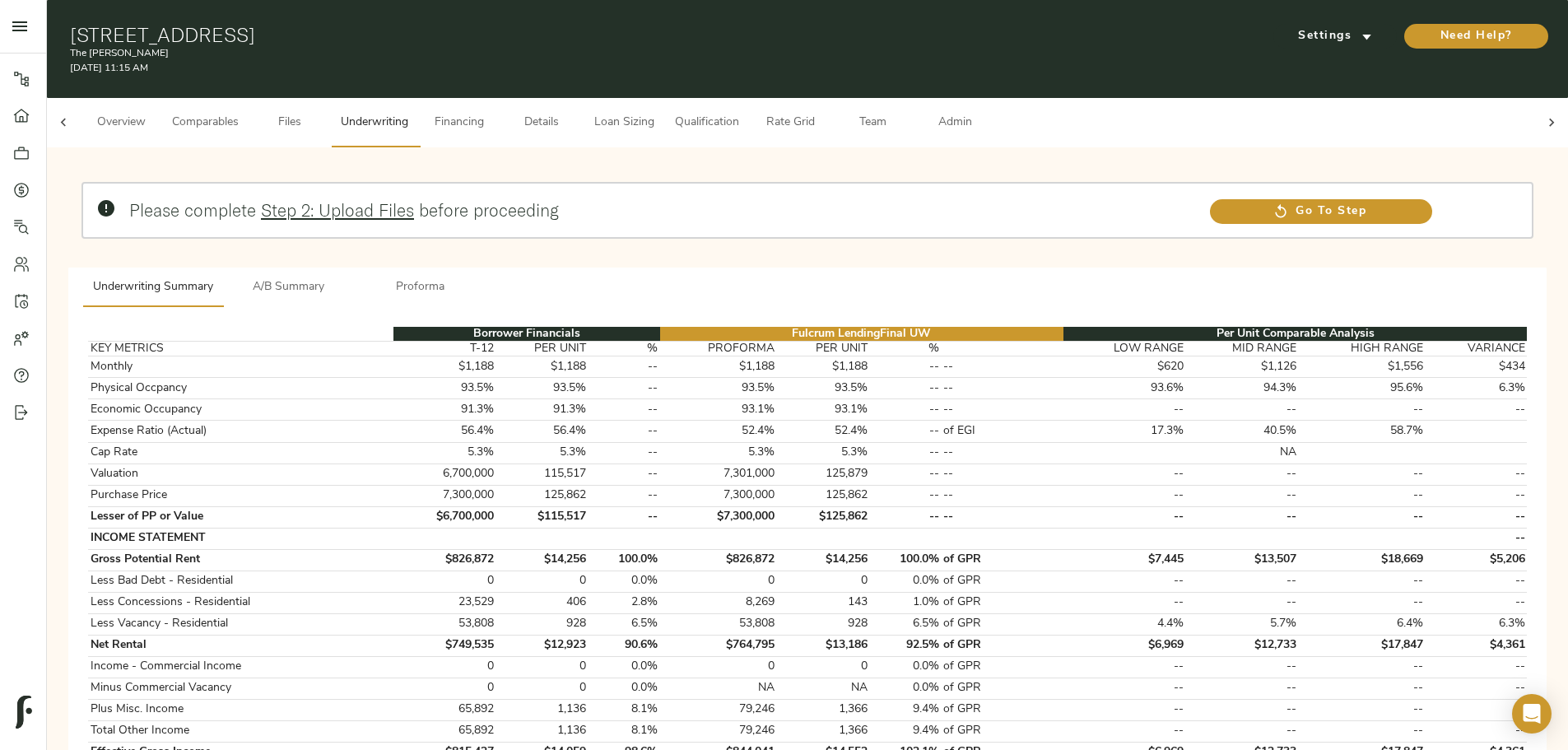
click at [537, 23] on h1 "113 Magnolia Ln, Longview, TX 75605" at bounding box center [561, 35] width 983 height 23
copy h1 "113 Magnolia Ln, Longview, TX 75605"
click at [328, 26] on div "113 Magnolia Ln, Longview, TX 75605 The Woods September 9, 2025 11:15 AM Settin…" at bounding box center [807, 49] width 1520 height 98
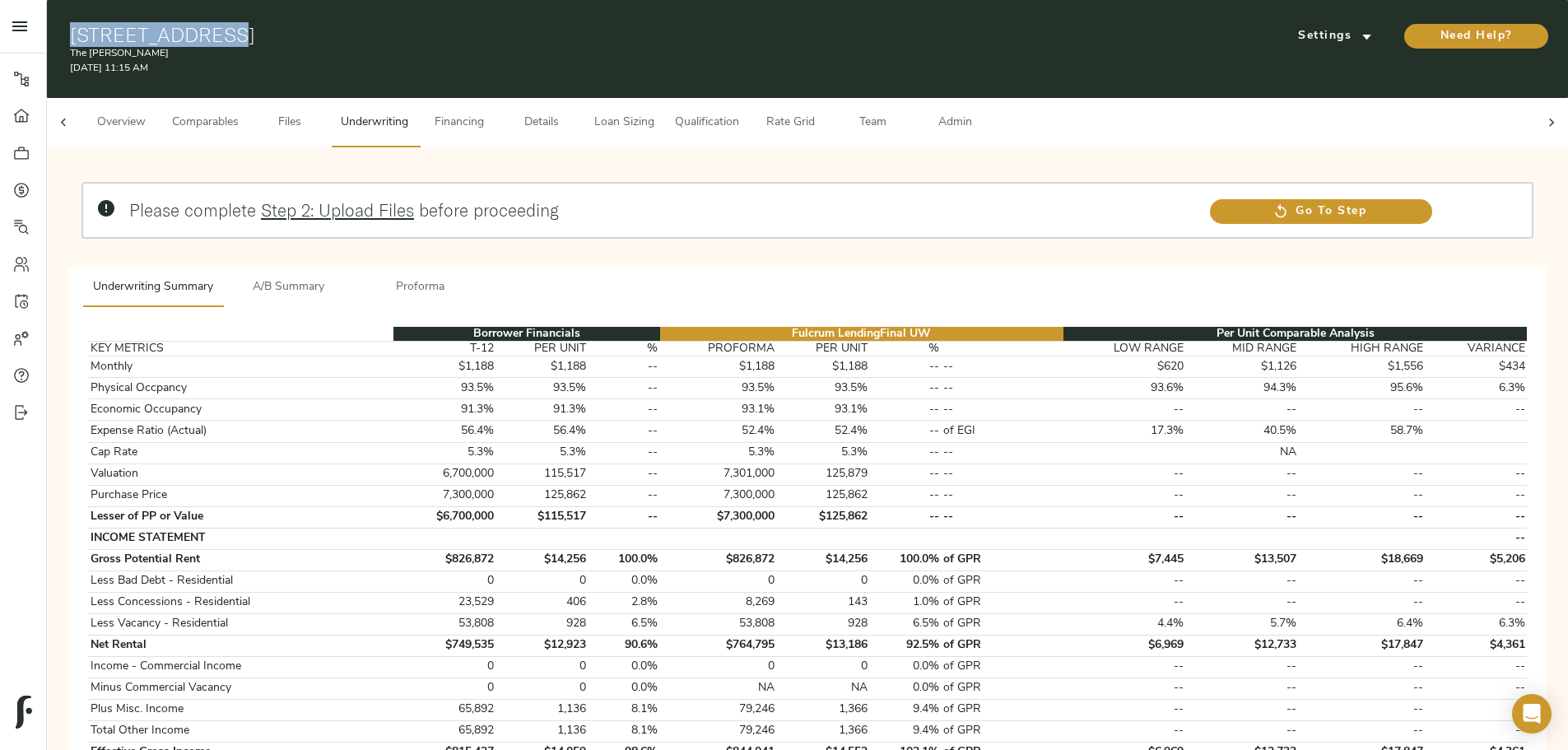
drag, startPoint x: 354, startPoint y: 26, endPoint x: 489, endPoint y: 27, distance: 135.0
click at [489, 27] on h1 "113 Magnolia Ln, Longview, TX 75605" at bounding box center [561, 35] width 983 height 23
copy h1 "113 Magnolia Ln"
drag, startPoint x: 502, startPoint y: 26, endPoint x: 678, endPoint y: 22, distance: 176.0
click at [678, 23] on h1 "113 Magnolia Ln, Longview, TX 75605" at bounding box center [561, 35] width 983 height 23
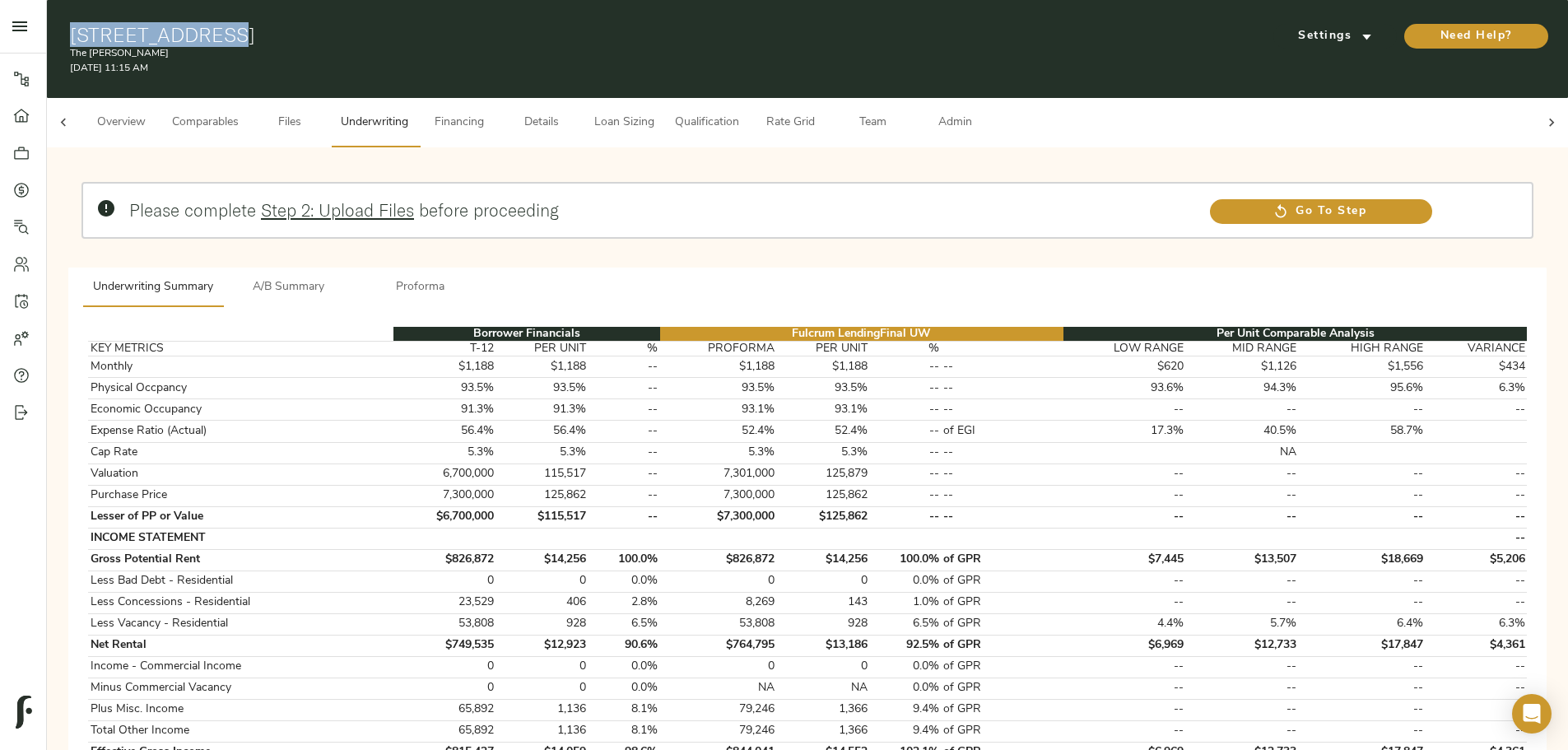
copy h1 "Longview, TX 75605"
click at [80, 109] on div at bounding box center [63, 122] width 33 height 49
click at [375, 109] on div "Overview Comparables Files Underwriting Financing Details Loan Sizing Qualifica…" at bounding box center [807, 122] width 1520 height 49
click at [152, 113] on span "Overview" at bounding box center [121, 123] width 62 height 21
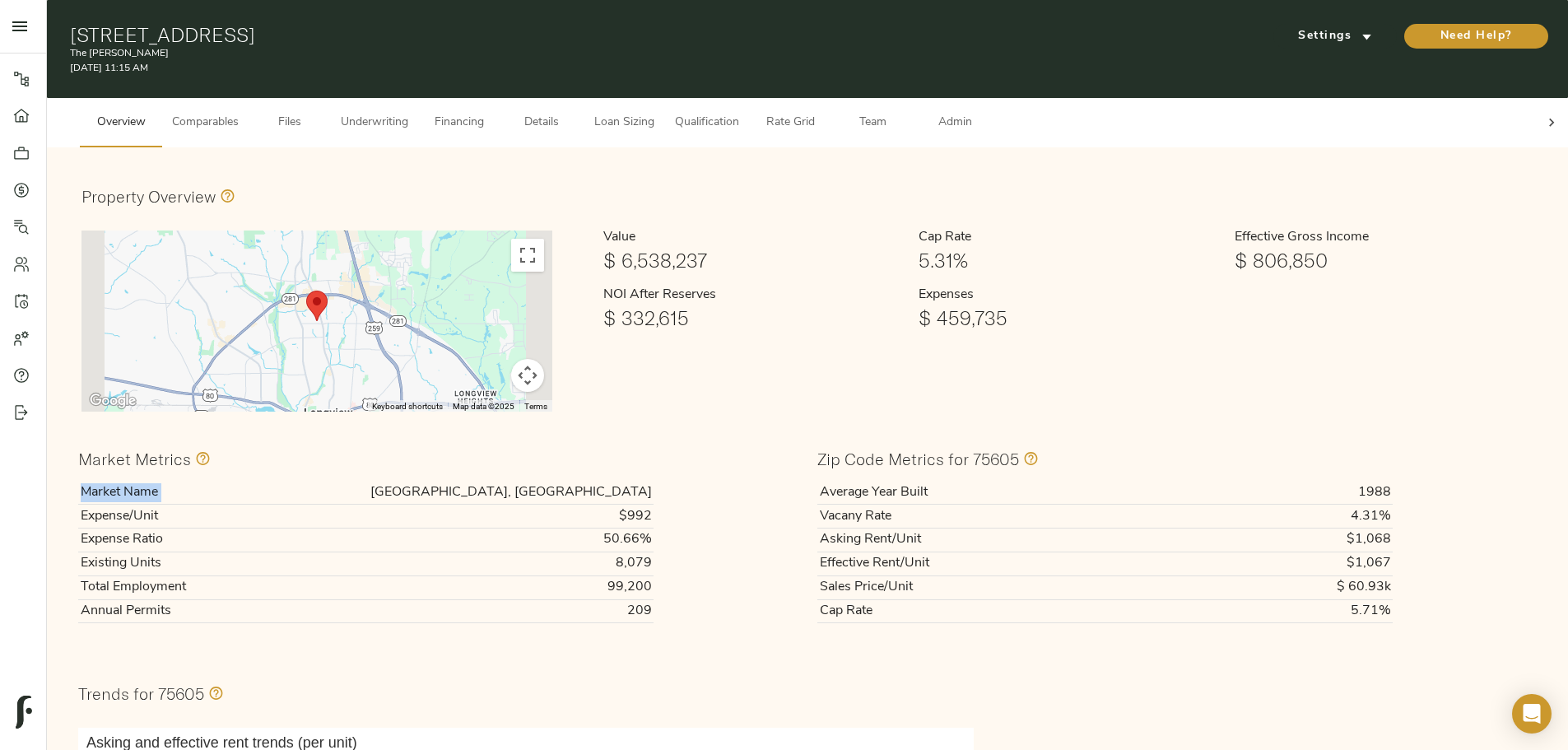
drag, startPoint x: 626, startPoint y: 471, endPoint x: 712, endPoint y: 472, distance: 86.0
click at [712, 481] on div "Market Name Longview, TX Expense/Unit $992 Expense Ratio 50.66% Existing Units …" at bounding box center [437, 552] width 719 height 142
drag, startPoint x: 627, startPoint y: 472, endPoint x: 709, endPoint y: 470, distance: 82.0
click at [653, 481] on td "Longview, TX" at bounding box center [445, 492] width 416 height 23
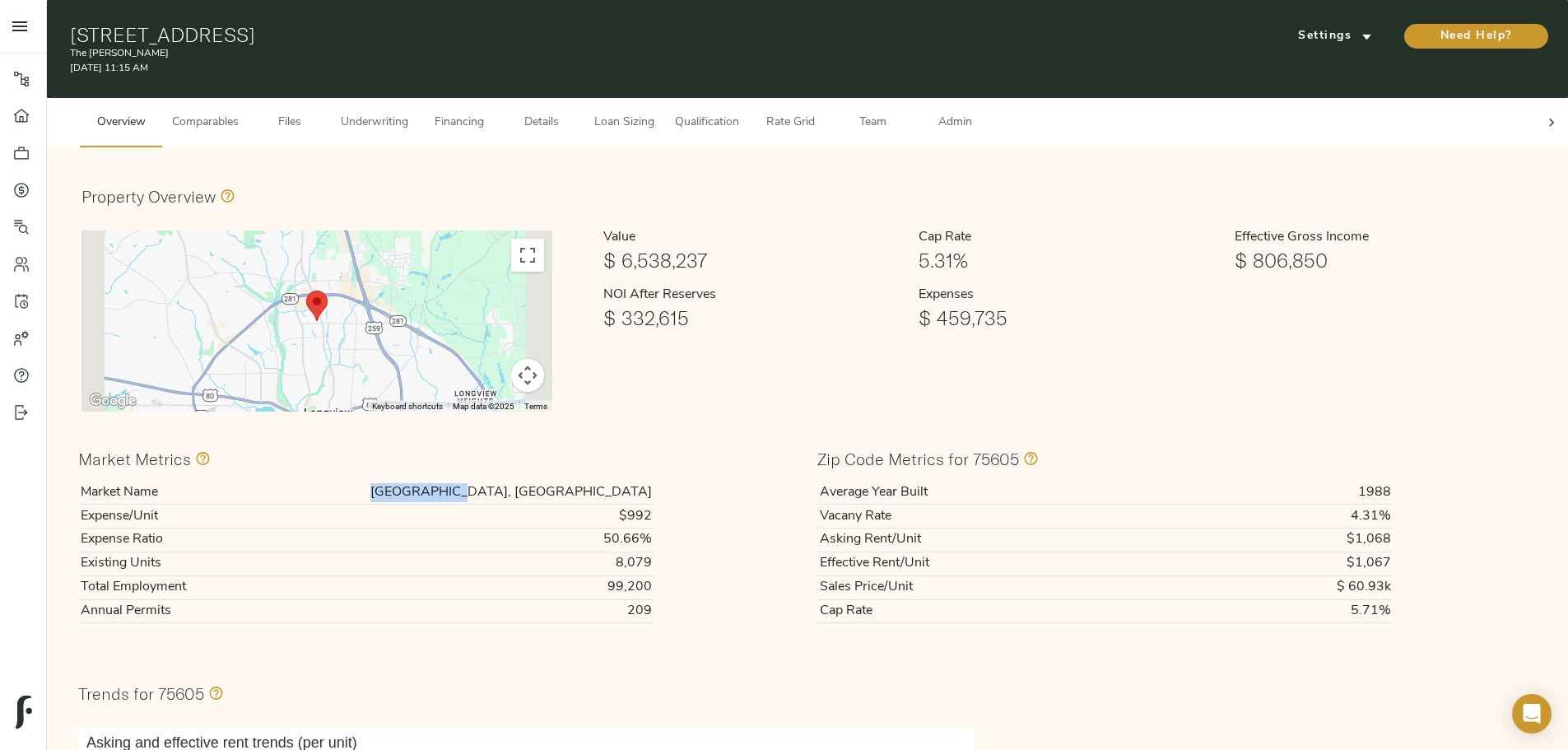
copy td "Longview, TX"
click at [490, 113] on span "Financing" at bounding box center [459, 123] width 62 height 21
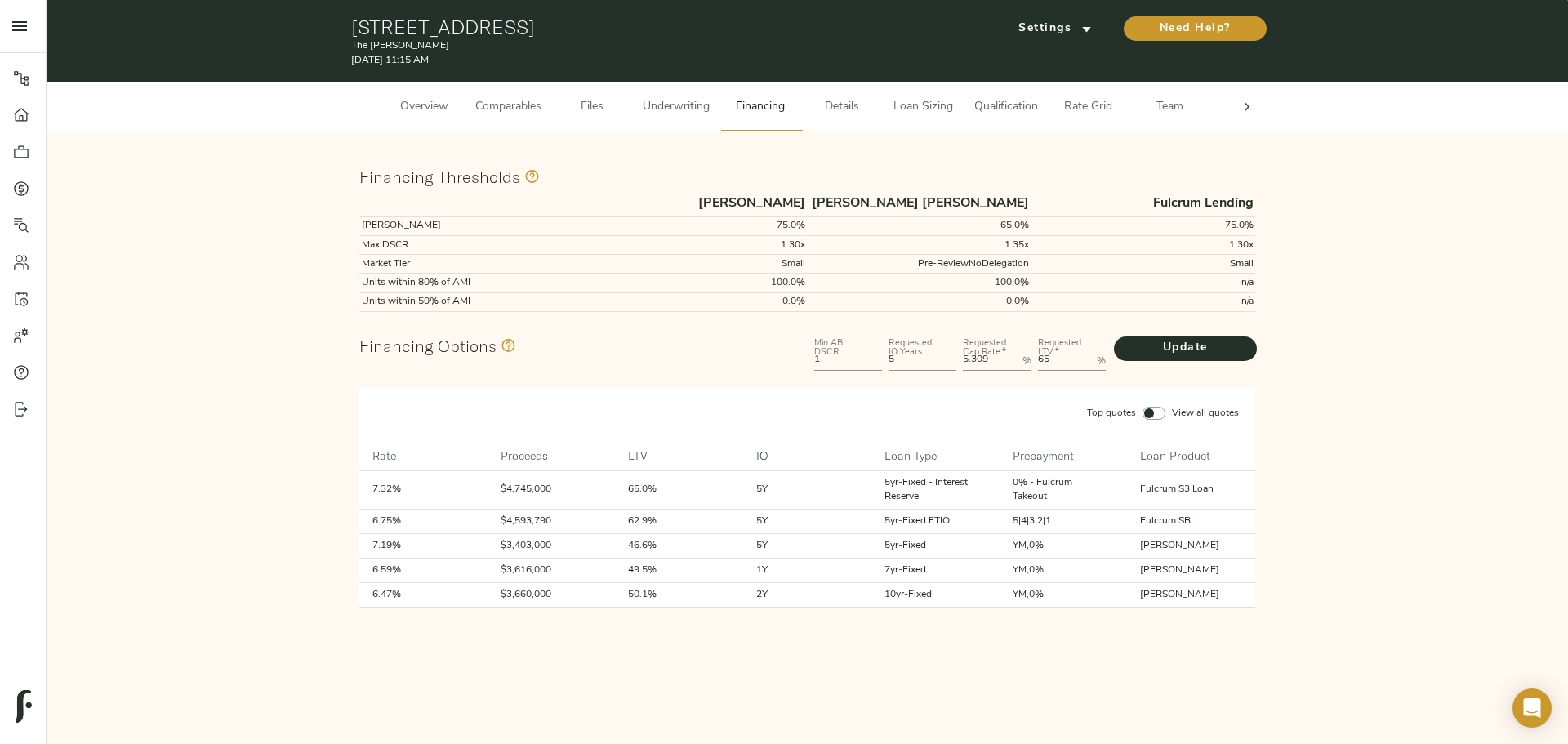
click at [501, 116] on span "Comparables" at bounding box center [508, 108] width 66 height 21
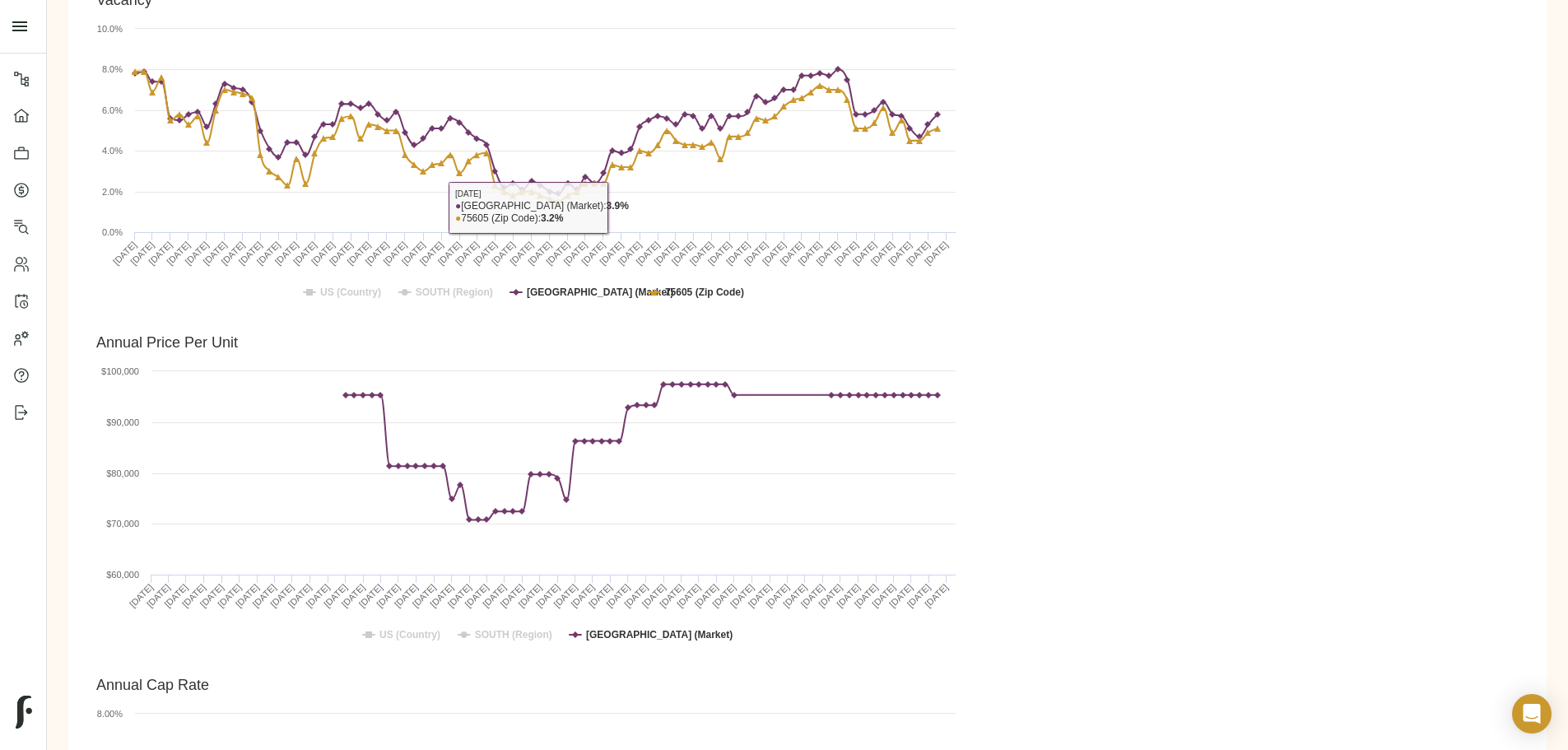
scroll to position [1153, 0]
